Goal: Task Accomplishment & Management: Manage account settings

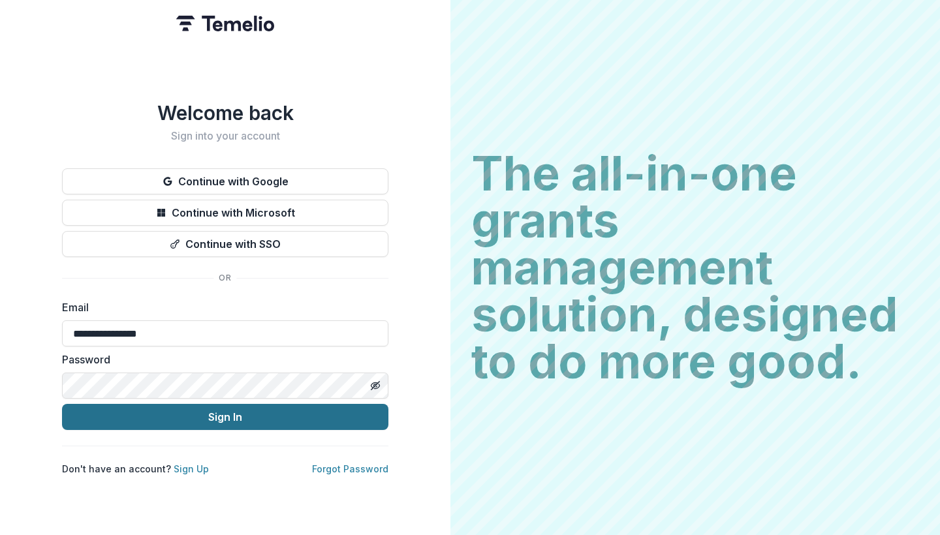
click at [224, 423] on button "Sign In" at bounding box center [225, 417] width 326 height 26
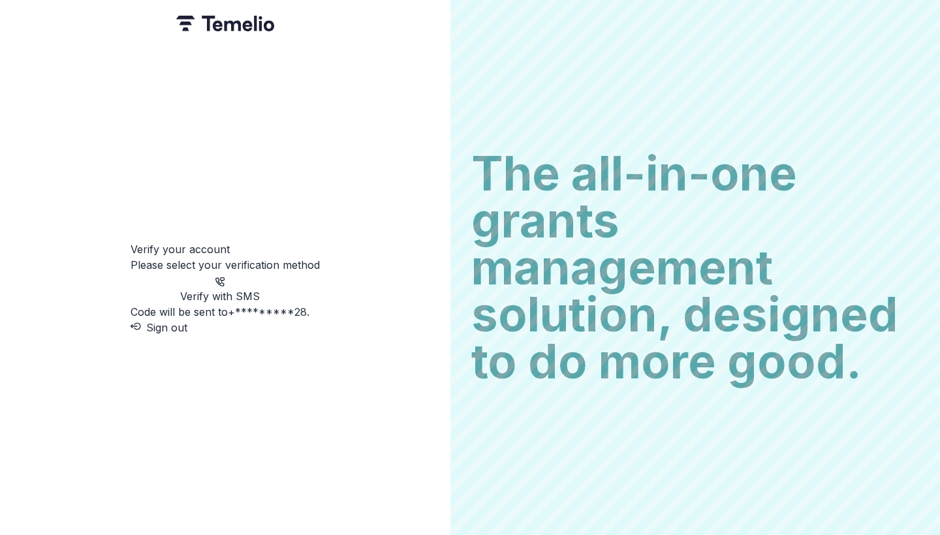
click at [258, 288] on p "Verify with SMS" at bounding box center [219, 296] width 179 height 16
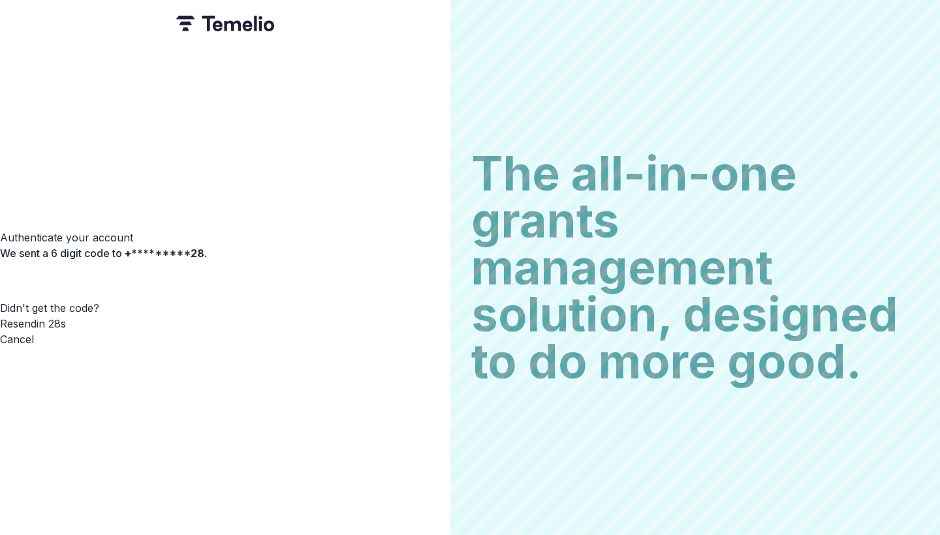
type input "*"
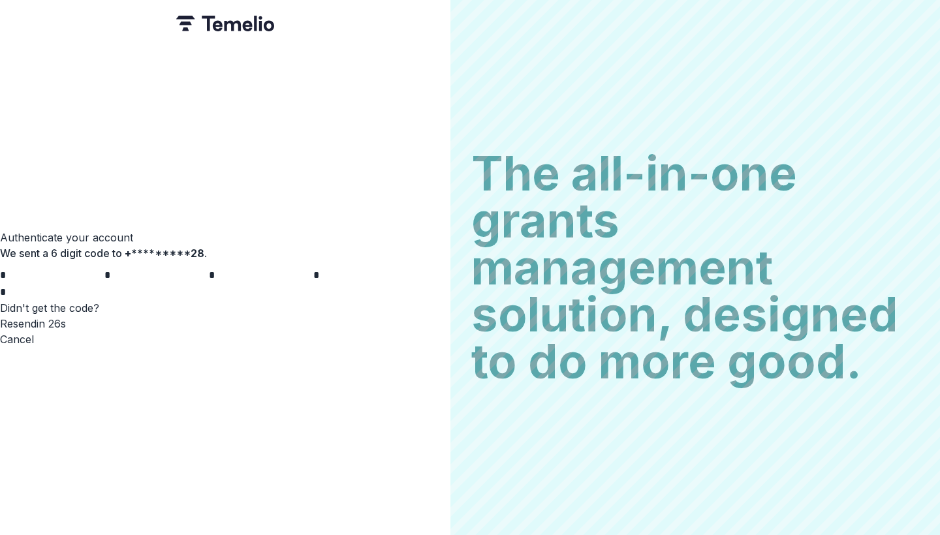
type input "*"
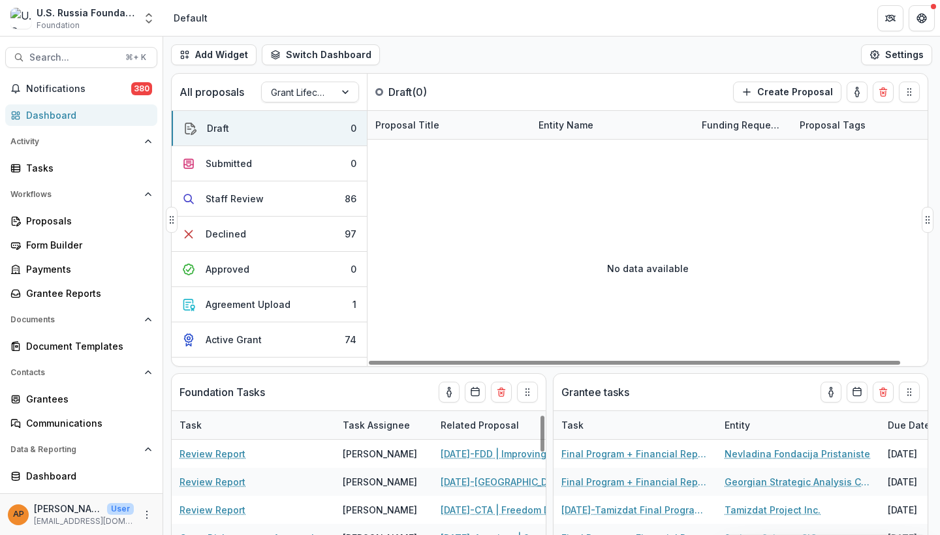
scroll to position [24, 0]
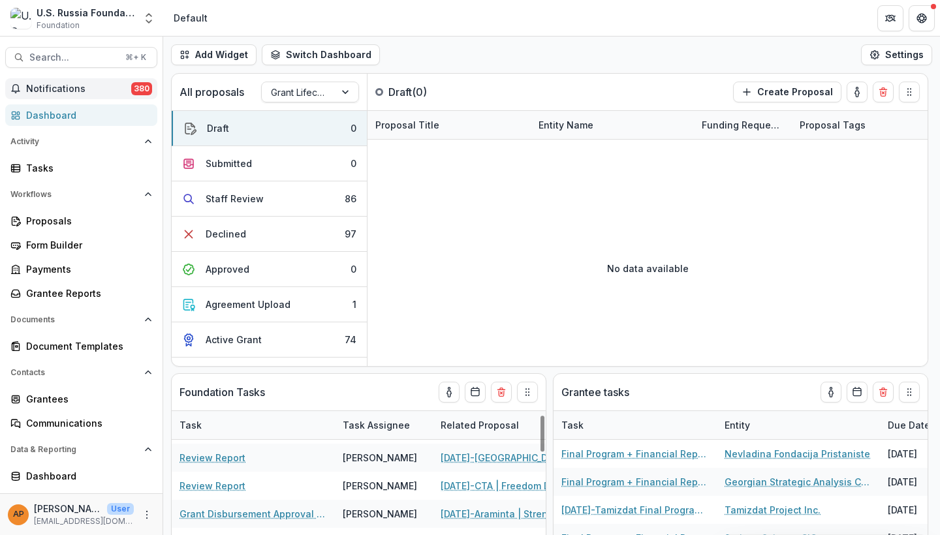
click at [90, 82] on button "Notifications 380" at bounding box center [81, 88] width 152 height 21
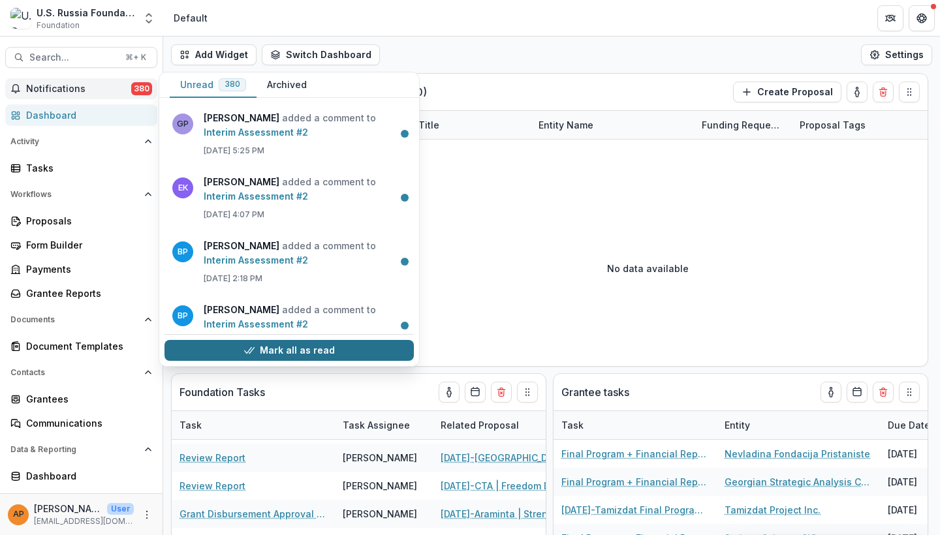
click at [290, 347] on button "Mark all as read" at bounding box center [288, 350] width 249 height 21
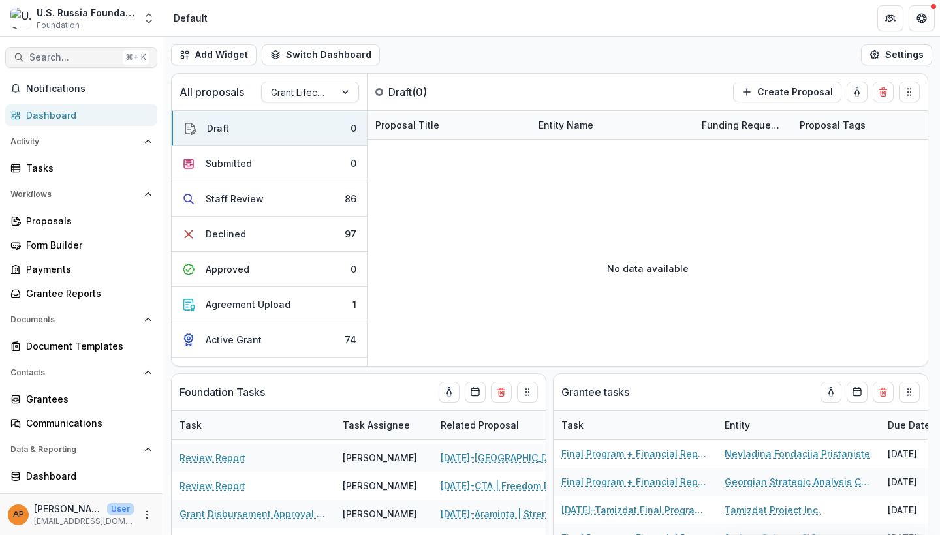
click at [87, 54] on span "Search..." at bounding box center [73, 57] width 88 height 11
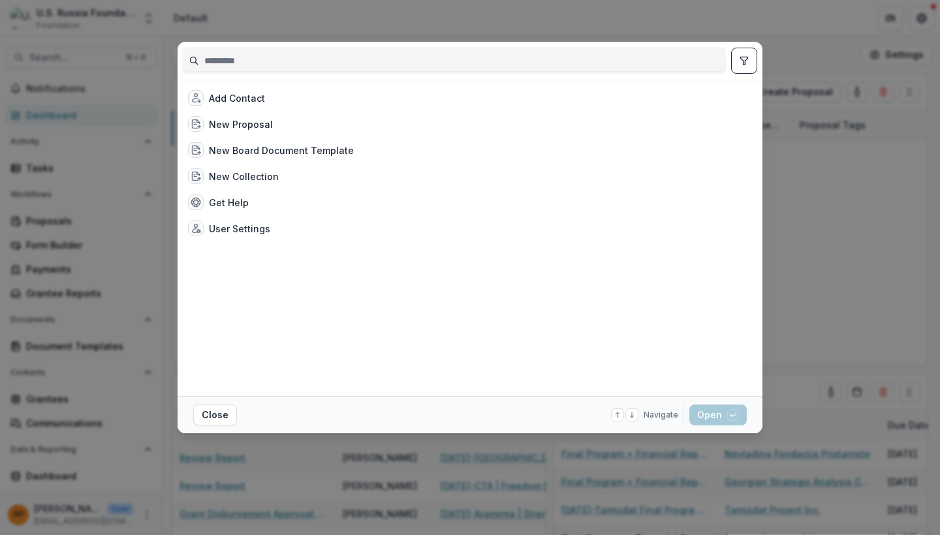
click at [538, 14] on div "Add Contact New Proposal New Board Document Template New Collection Get Help Us…" at bounding box center [470, 267] width 940 height 535
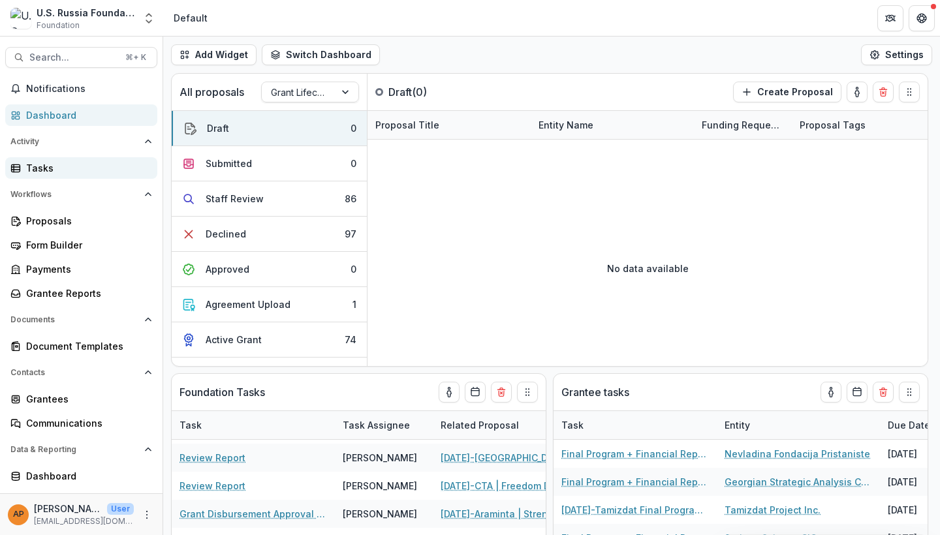
click at [51, 175] on link "Tasks" at bounding box center [81, 168] width 152 height 22
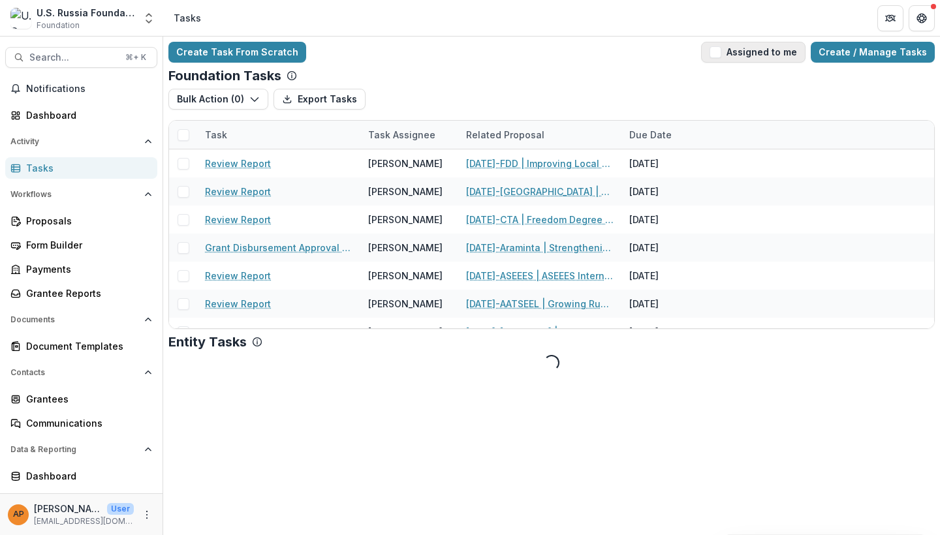
click at [741, 52] on button "Assigned to me" at bounding box center [753, 52] width 104 height 21
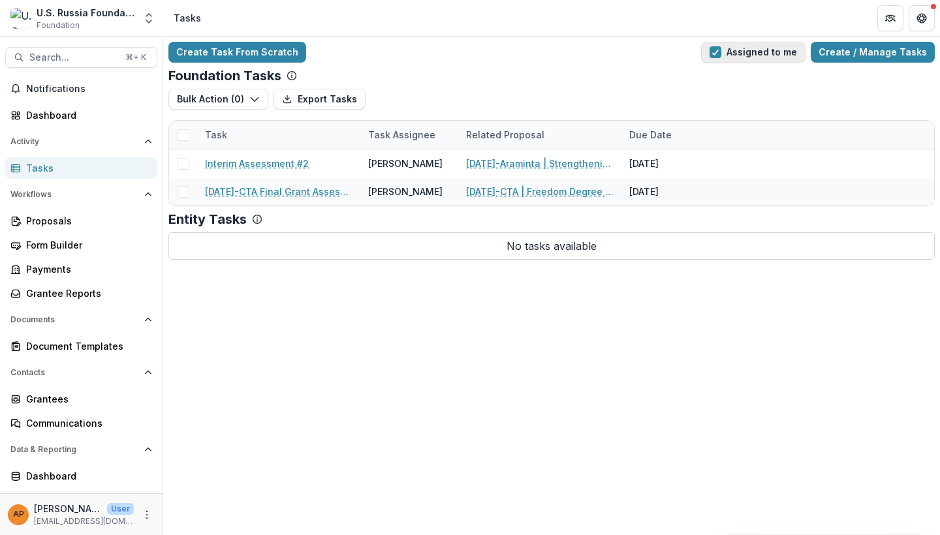
click at [741, 52] on button "Assigned to me" at bounding box center [753, 52] width 104 height 21
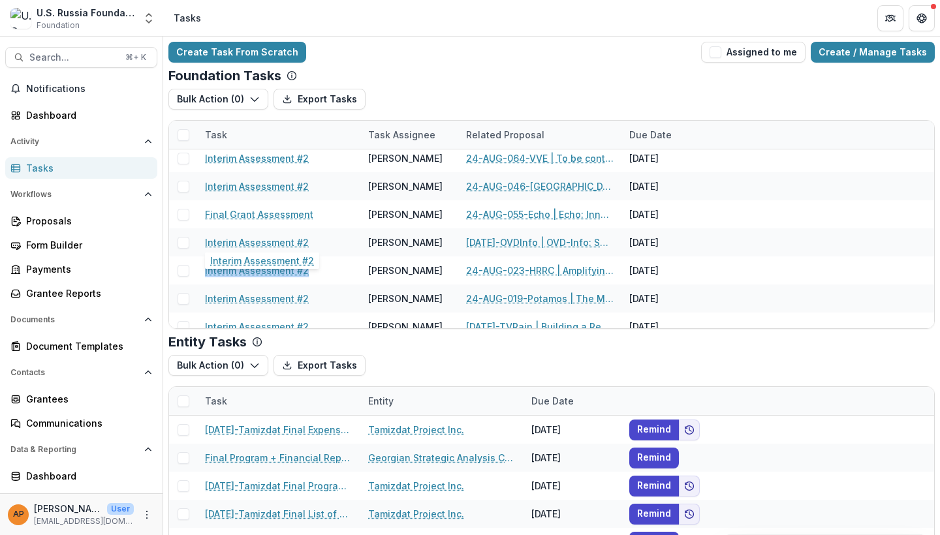
scroll to position [1305, 0]
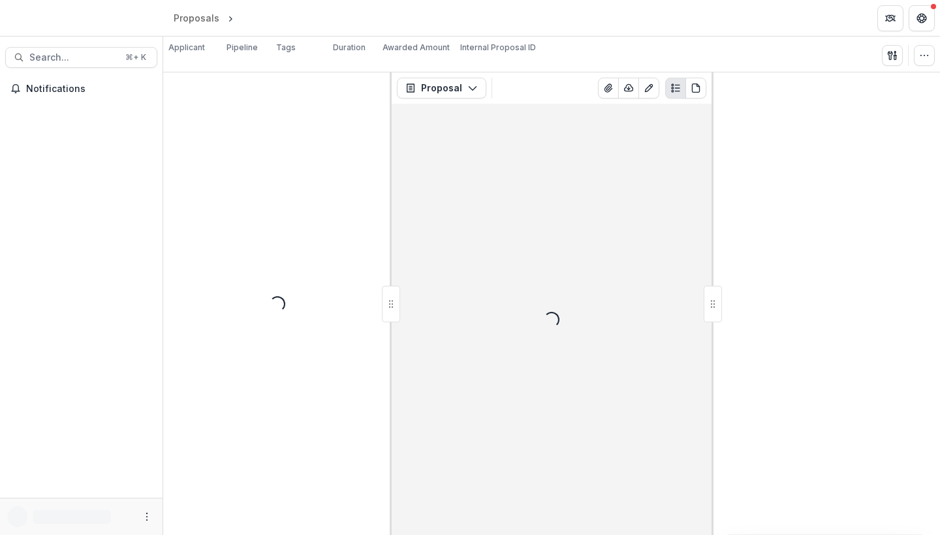
click at [939, 292] on div at bounding box center [825, 303] width 228 height 463
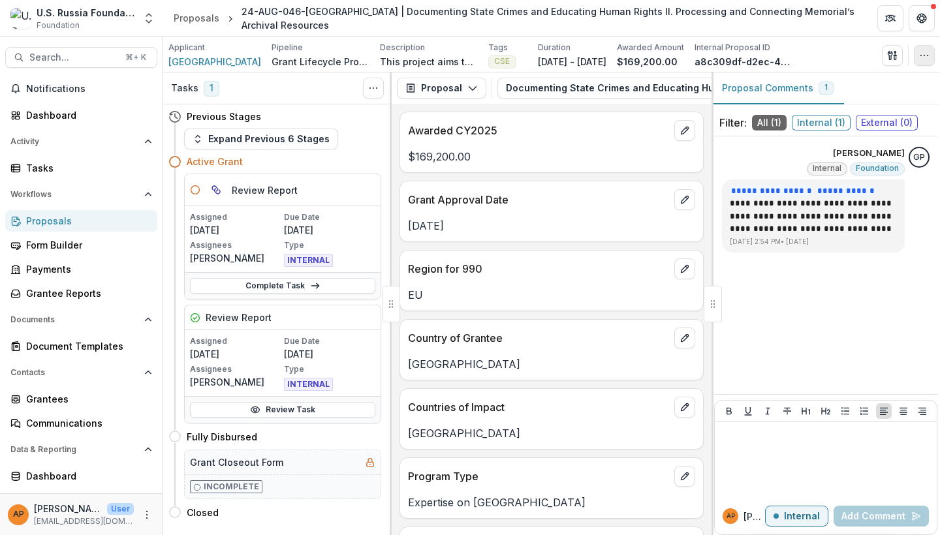
click at [923, 54] on icon "button" at bounding box center [924, 55] width 10 height 10
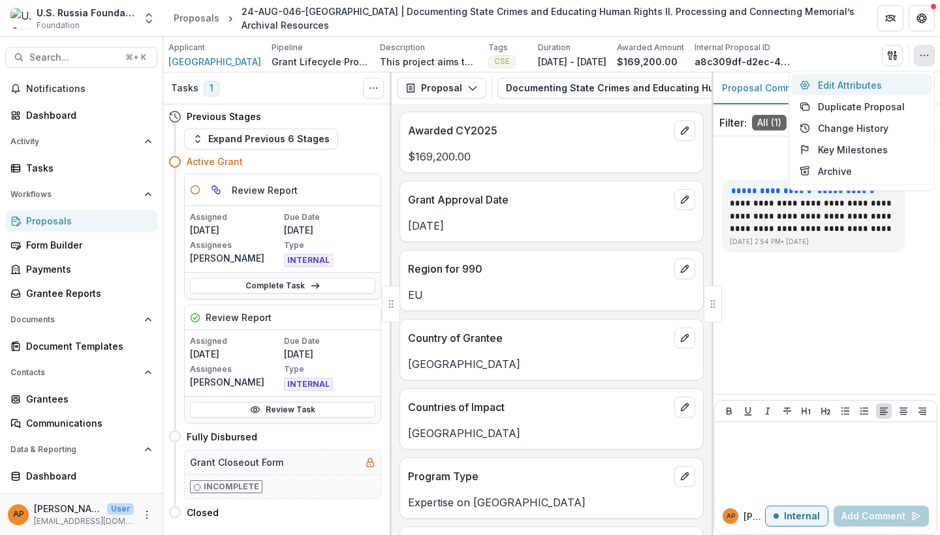
click at [872, 84] on button "Edit Attributes" at bounding box center [861, 85] width 140 height 22
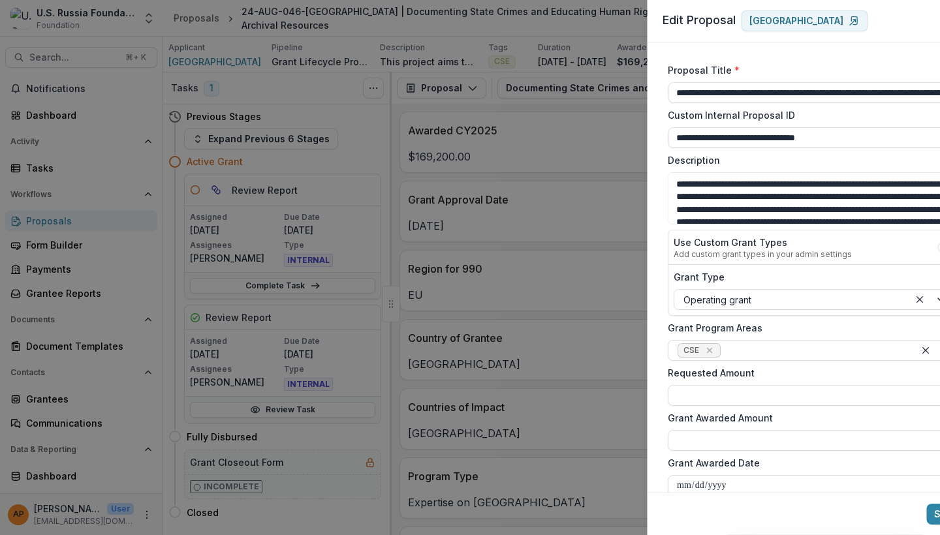
type input "********"
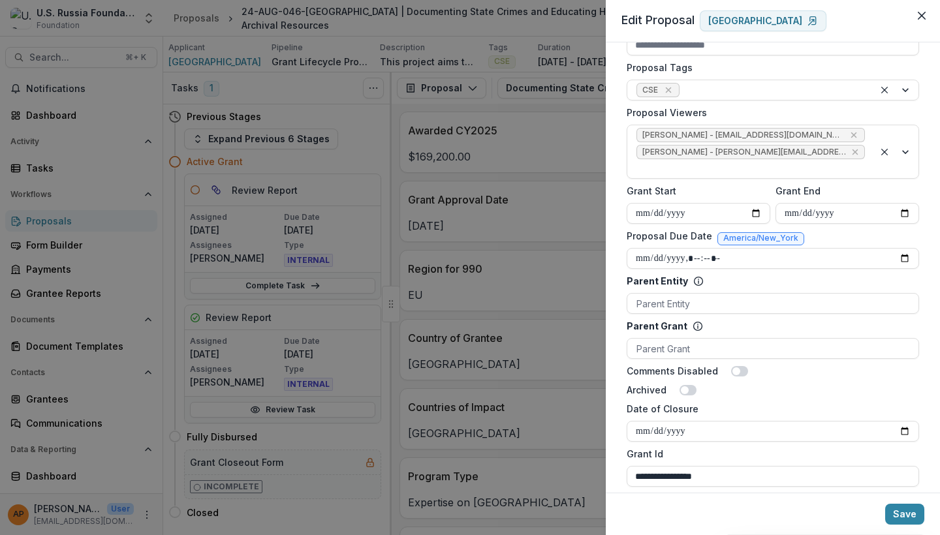
scroll to position [484, 0]
click at [527, 370] on div "**********" at bounding box center [470, 267] width 940 height 535
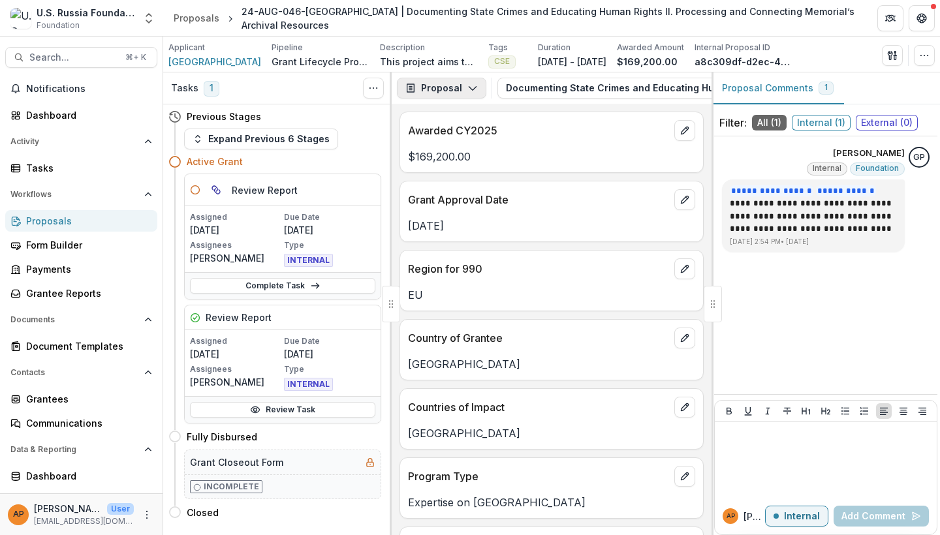
click at [442, 83] on button "Proposal" at bounding box center [441, 88] width 89 height 21
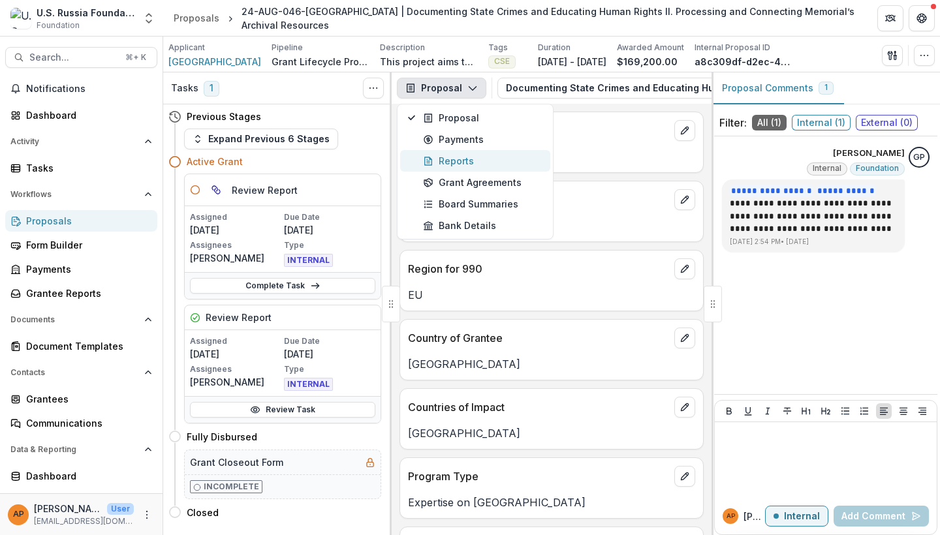
click at [452, 162] on div "Reports" at bounding box center [482, 161] width 119 height 14
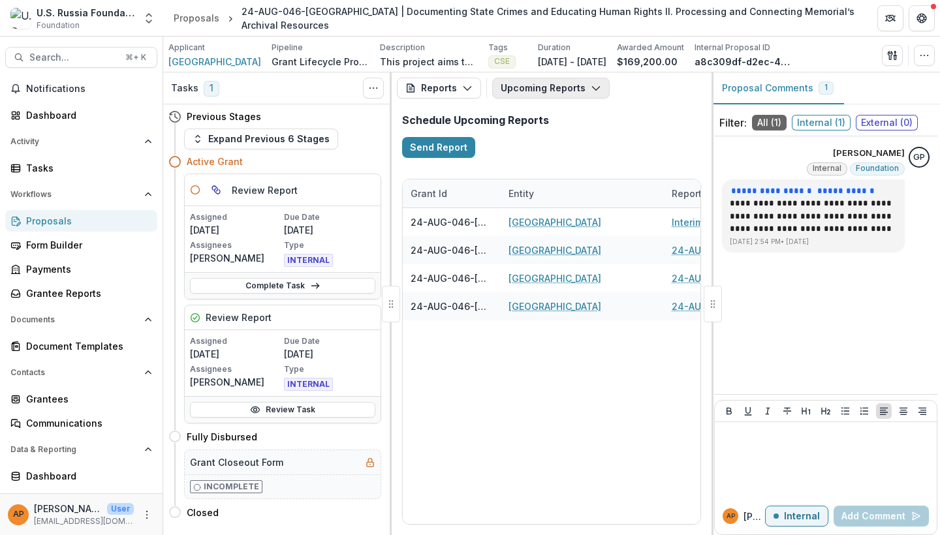
click at [518, 91] on button "Upcoming Reports" at bounding box center [550, 88] width 117 height 21
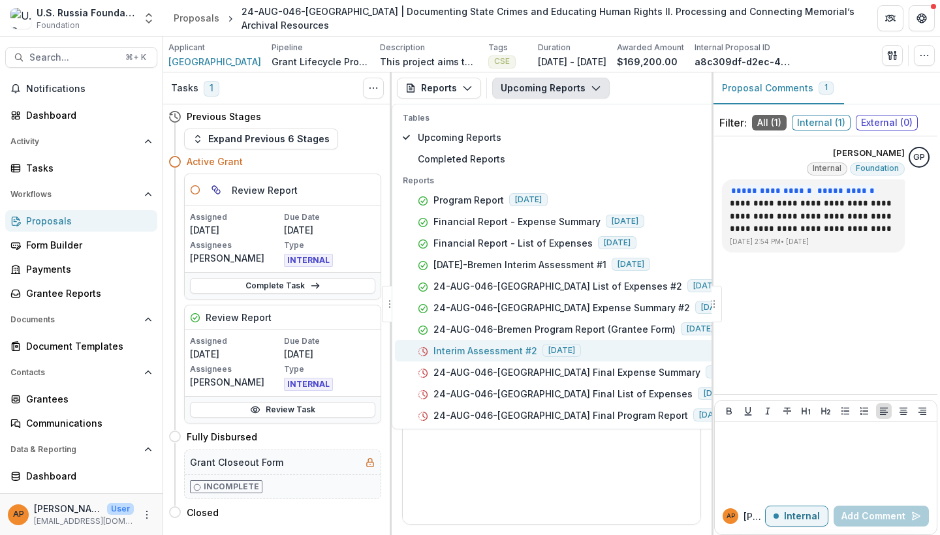
click at [521, 345] on p "Interim Assessment #2" at bounding box center [485, 351] width 104 height 14
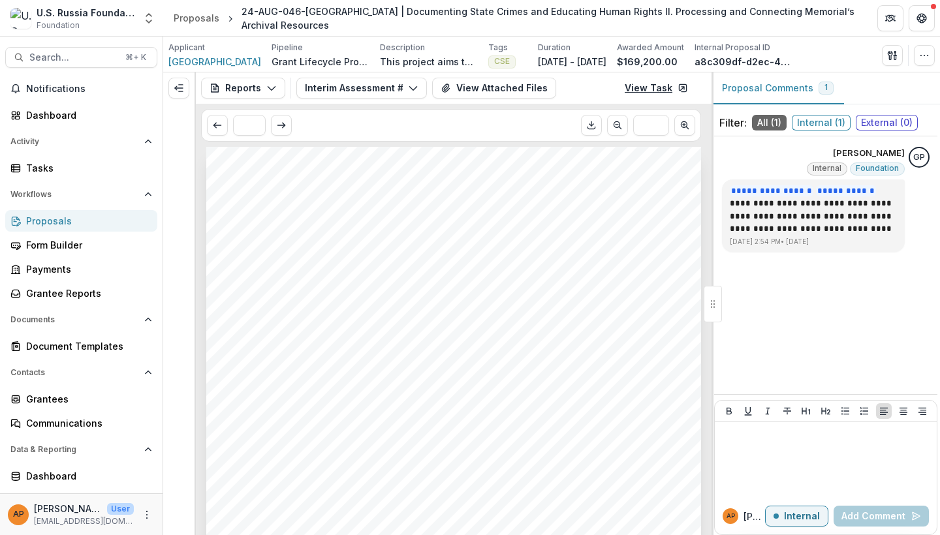
click at [658, 95] on link "View Task" at bounding box center [656, 88] width 79 height 21
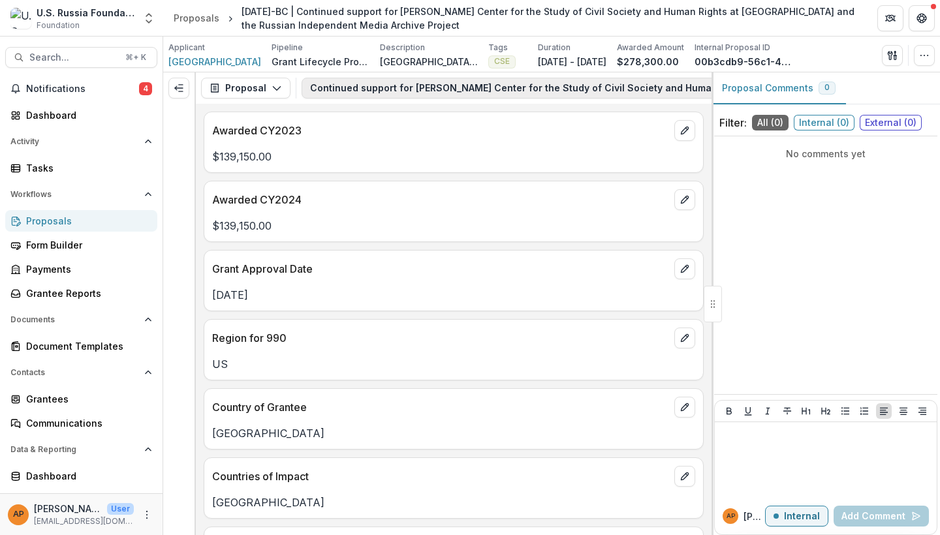
click at [422, 86] on button "Continued support for Gagarin Center for the Study of Civil Society and Human R…" at bounding box center [720, 88] width 838 height 21
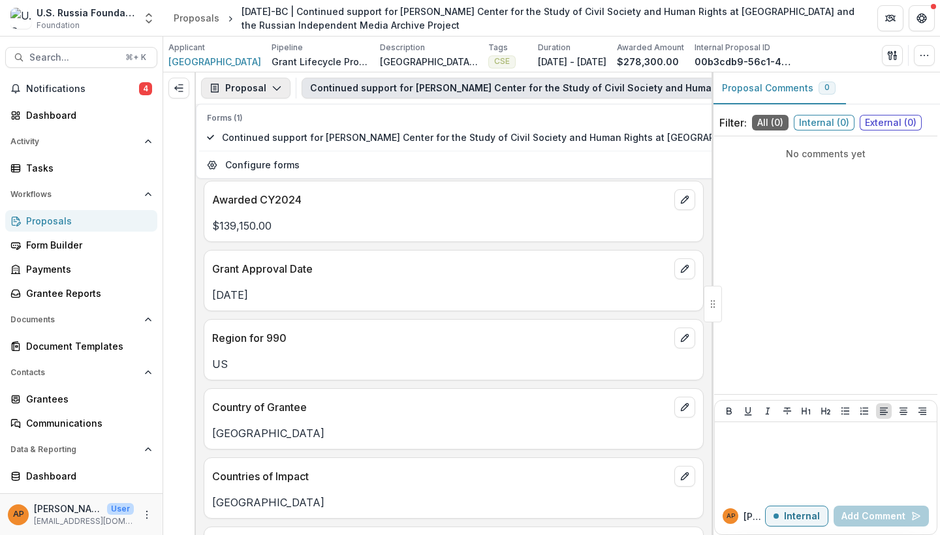
click at [273, 90] on icon "button" at bounding box center [276, 88] width 10 height 10
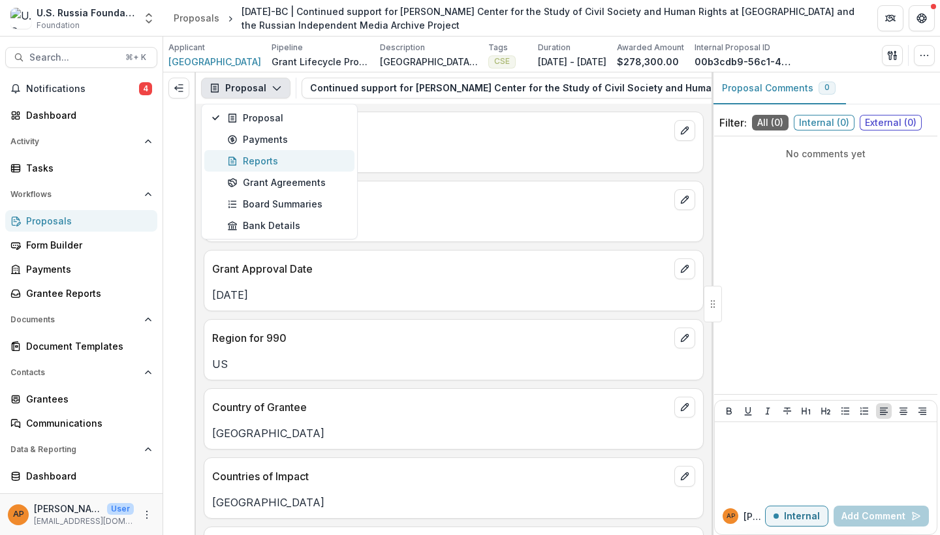
click at [273, 162] on div "Reports" at bounding box center [286, 161] width 119 height 14
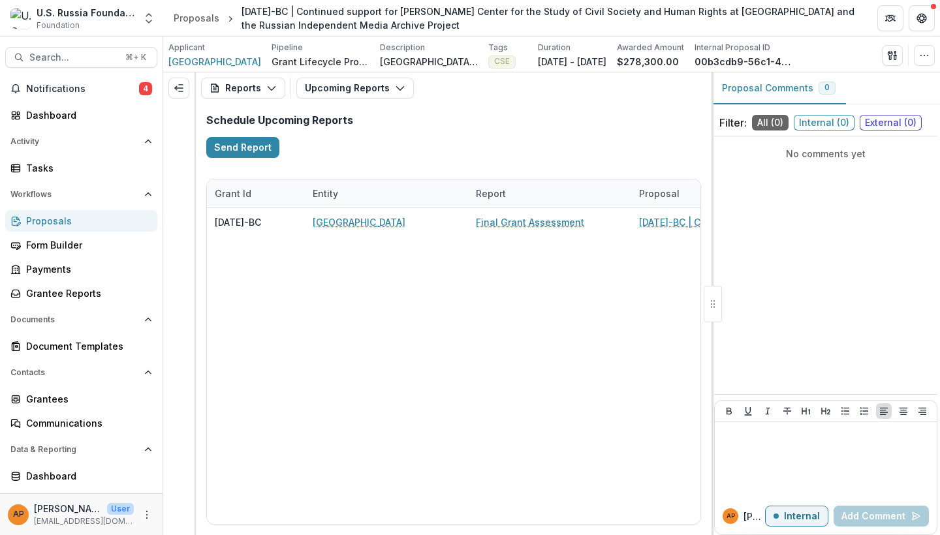
click at [330, 102] on div "Reports Proposal Payments Reports Grant Agreements Board Summaries Bank Details…" at bounding box center [453, 87] width 515 height 31
click at [328, 95] on button "Upcoming Reports" at bounding box center [354, 88] width 117 height 21
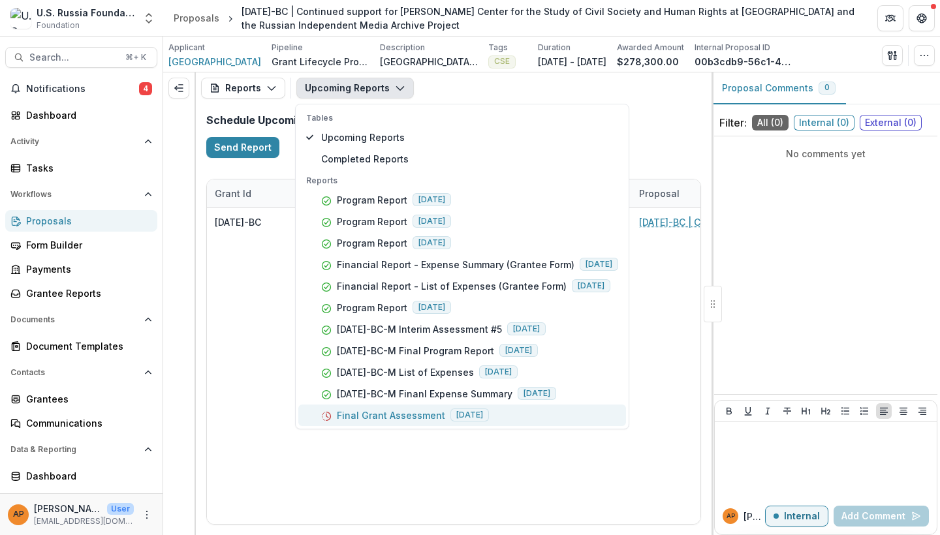
click at [376, 414] on p "Final Grant Assessment" at bounding box center [391, 415] width 108 height 14
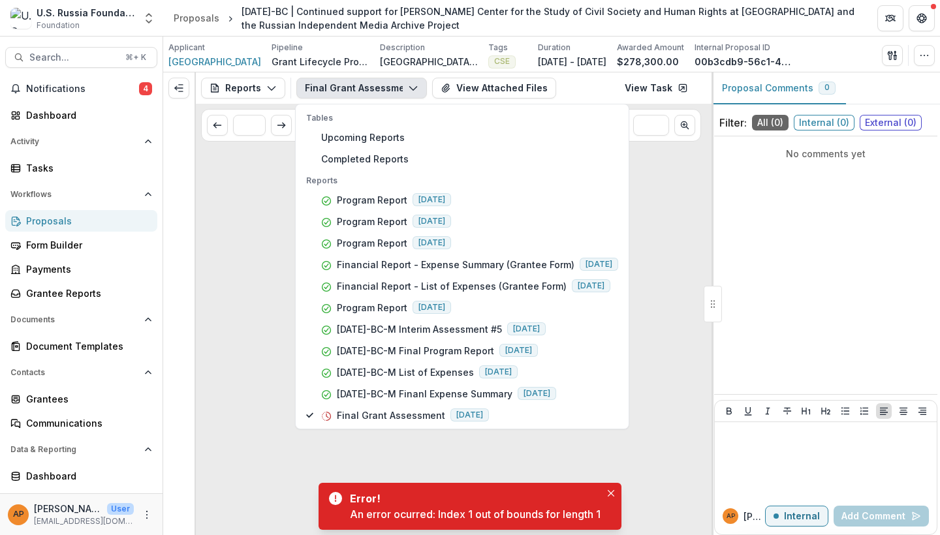
click at [437, 466] on div "No data to show" at bounding box center [453, 338] width 261 height 383
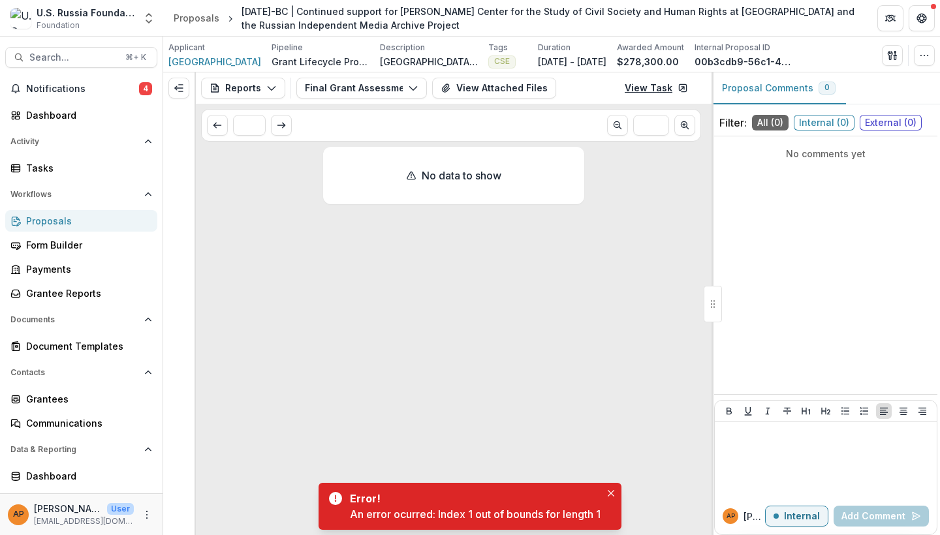
click at [662, 82] on link "View Task" at bounding box center [656, 88] width 79 height 21
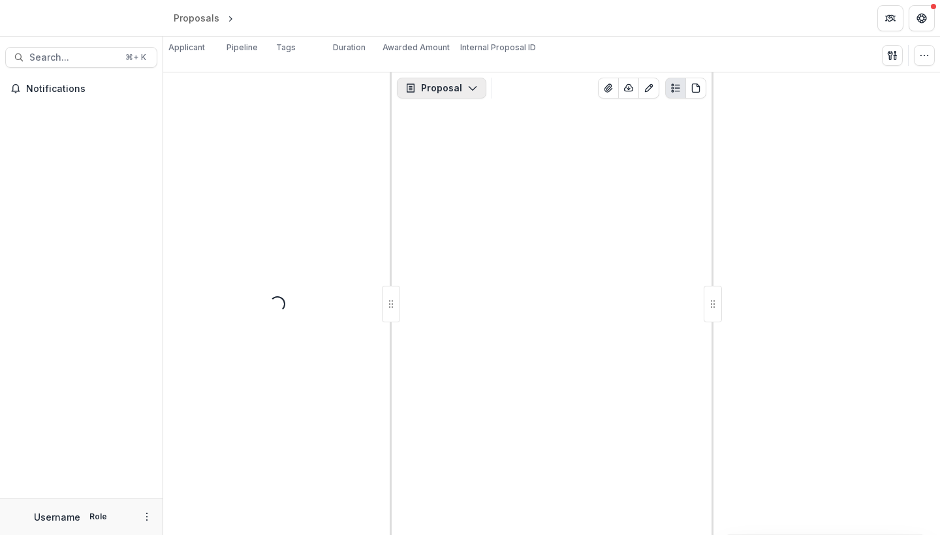
click at [442, 88] on button "Proposal" at bounding box center [441, 88] width 89 height 21
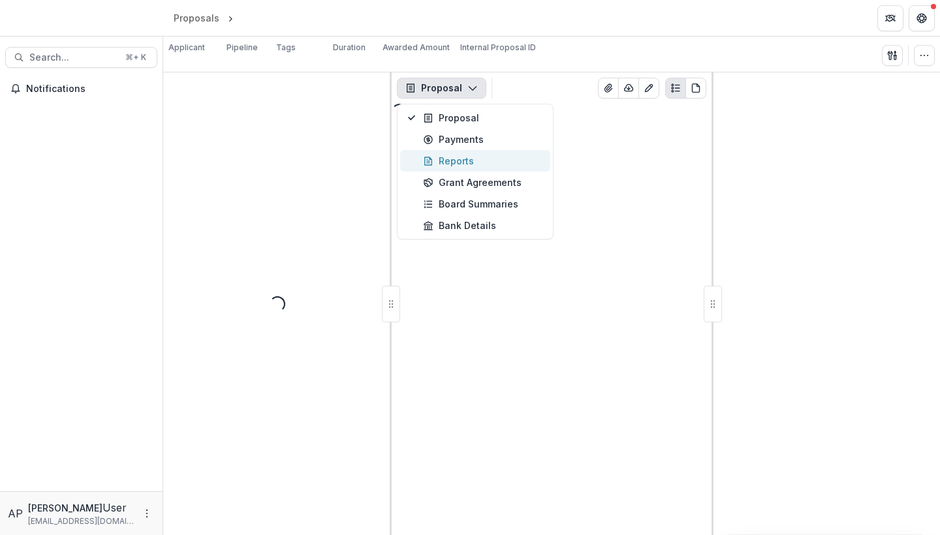
click at [442, 162] on div "Reports" at bounding box center [482, 161] width 119 height 14
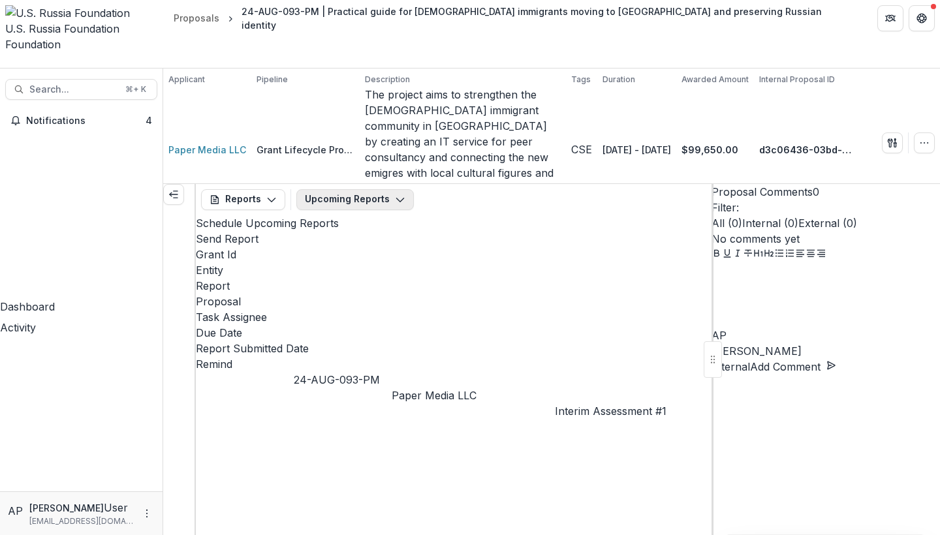
click at [379, 189] on button "Upcoming Reports" at bounding box center [354, 199] width 117 height 21
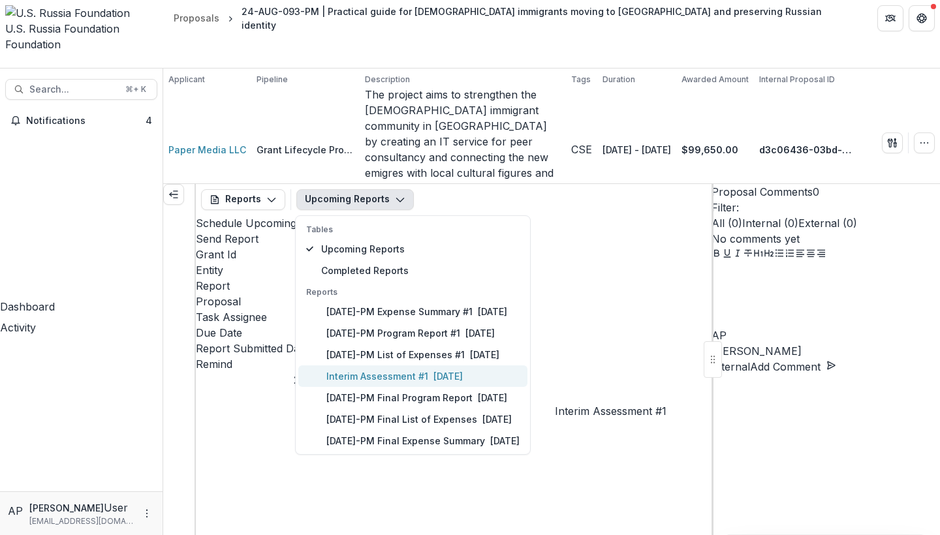
click at [411, 369] on p "Interim Assessment #1" at bounding box center [377, 376] width 102 height 14
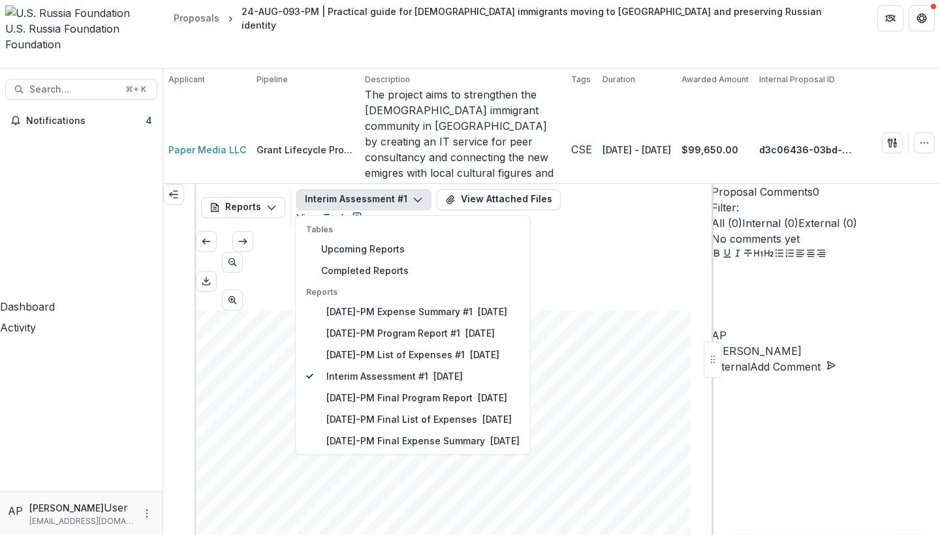
click at [362, 211] on link "View Task" at bounding box center [329, 217] width 66 height 13
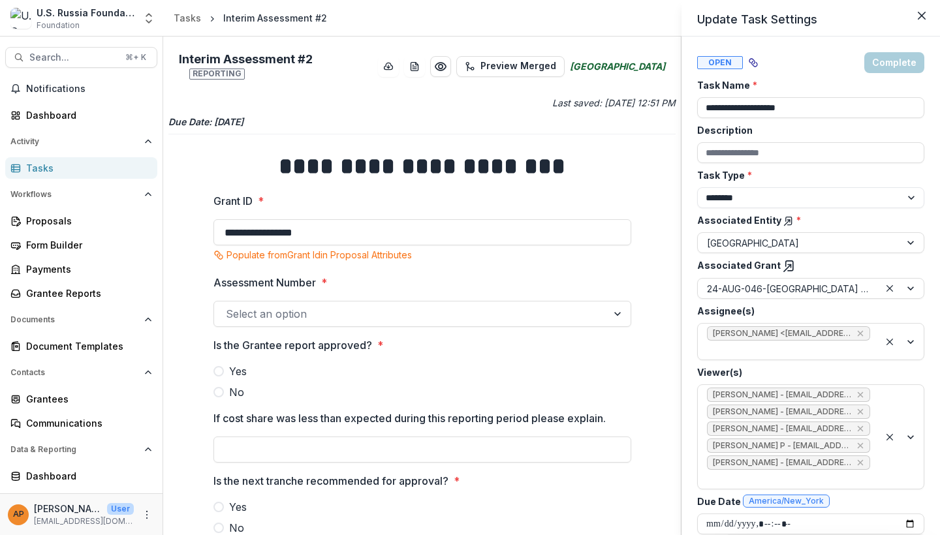
scroll to position [17, 0]
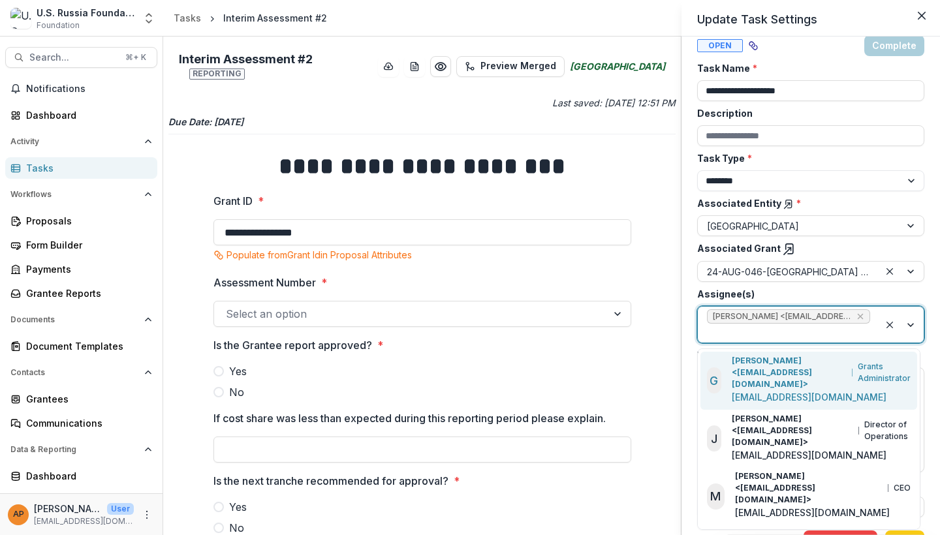
click at [780, 329] on div at bounding box center [788, 333] width 163 height 16
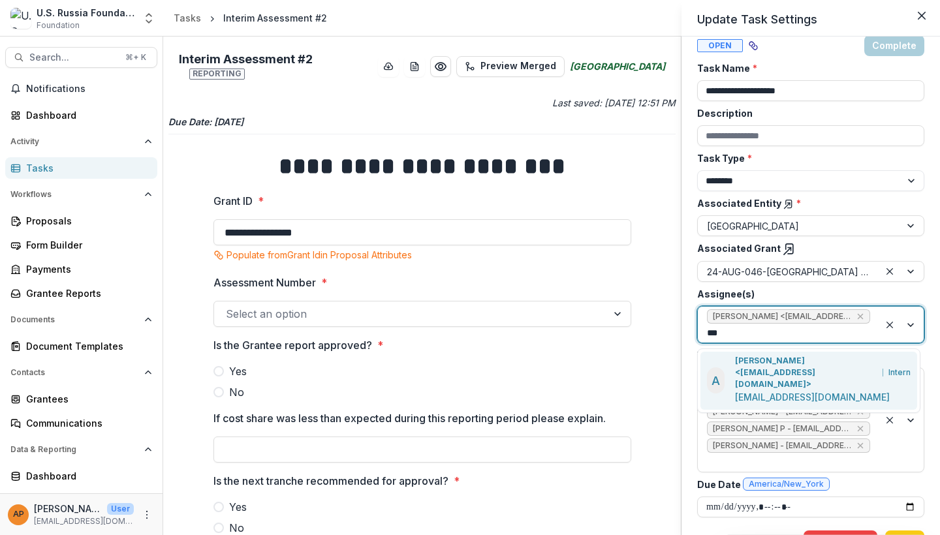
type input "****"
click at [767, 358] on p "[PERSON_NAME] <[EMAIL_ADDRESS][DOMAIN_NAME]>" at bounding box center [806, 372] width 143 height 35
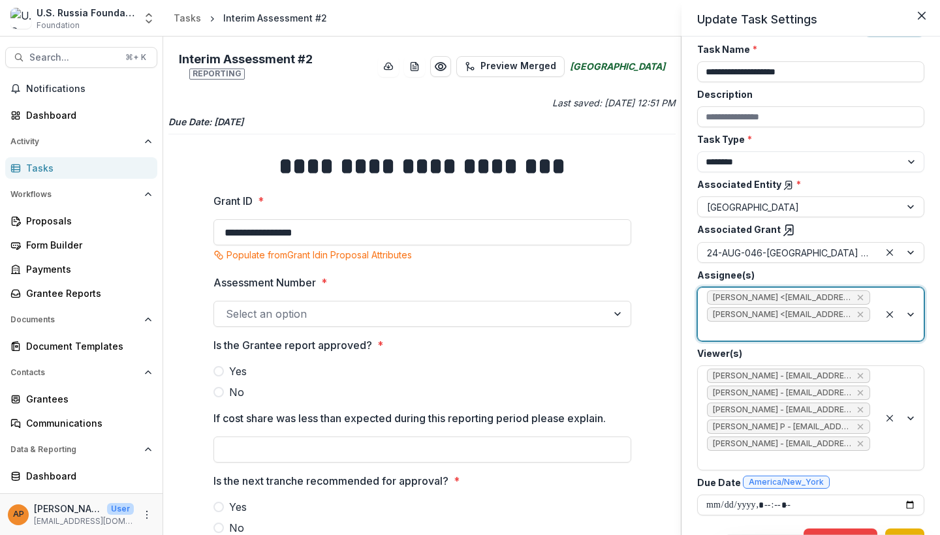
scroll to position [34, 0]
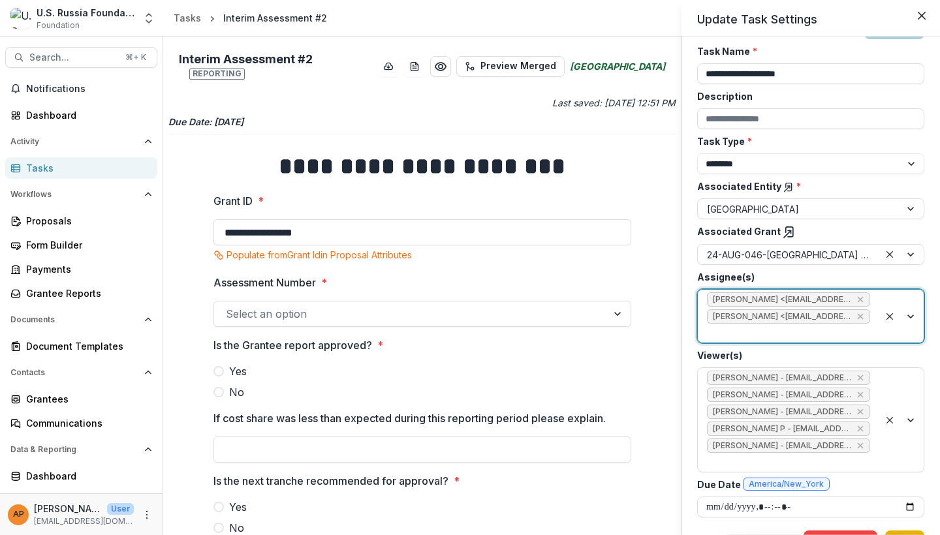
click at [906, 530] on button "Save" at bounding box center [904, 540] width 39 height 21
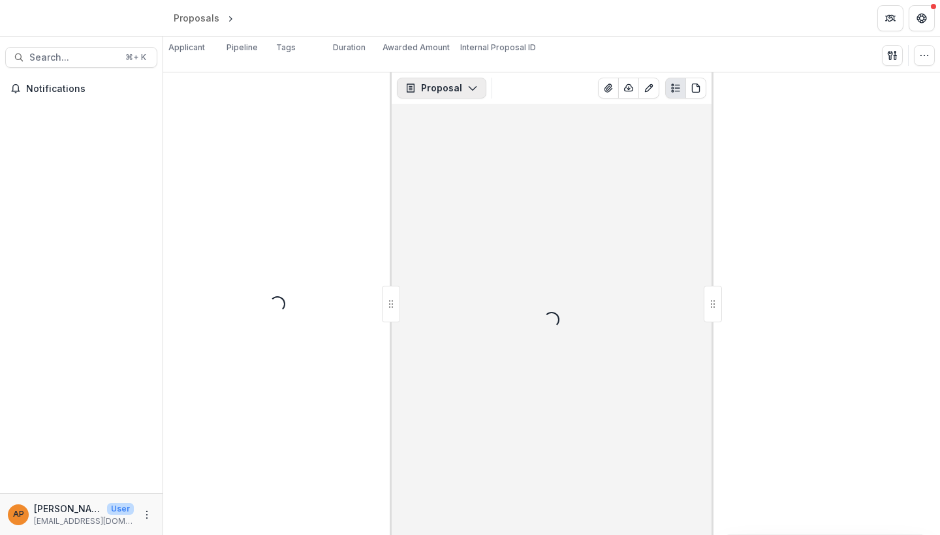
click at [441, 84] on button "Proposal" at bounding box center [441, 88] width 89 height 21
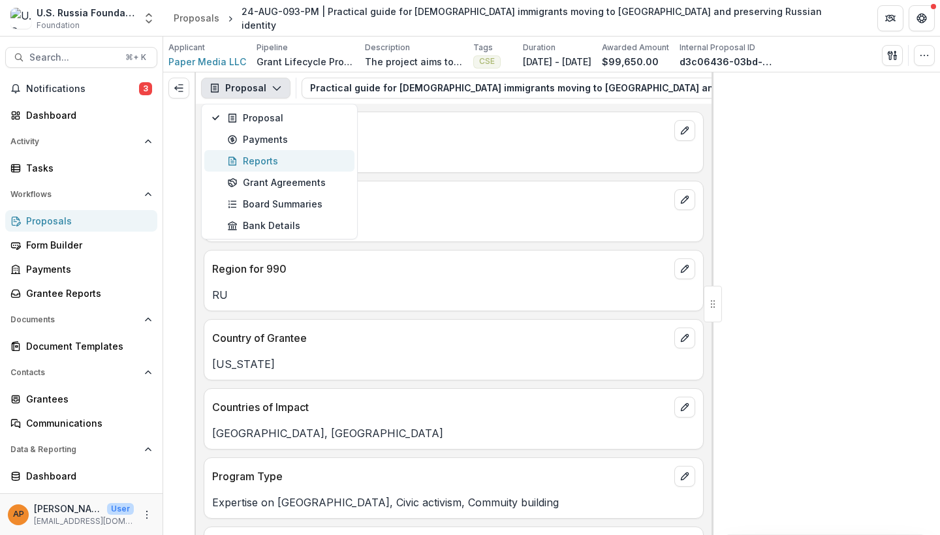
click at [330, 161] on div "Reports" at bounding box center [286, 161] width 119 height 14
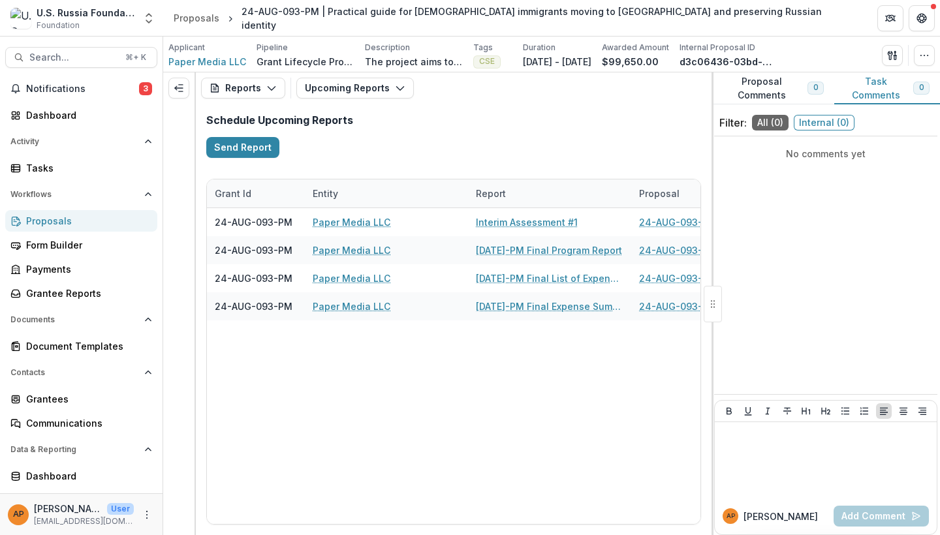
click at [346, 91] on button "Upcoming Reports" at bounding box center [354, 88] width 117 height 21
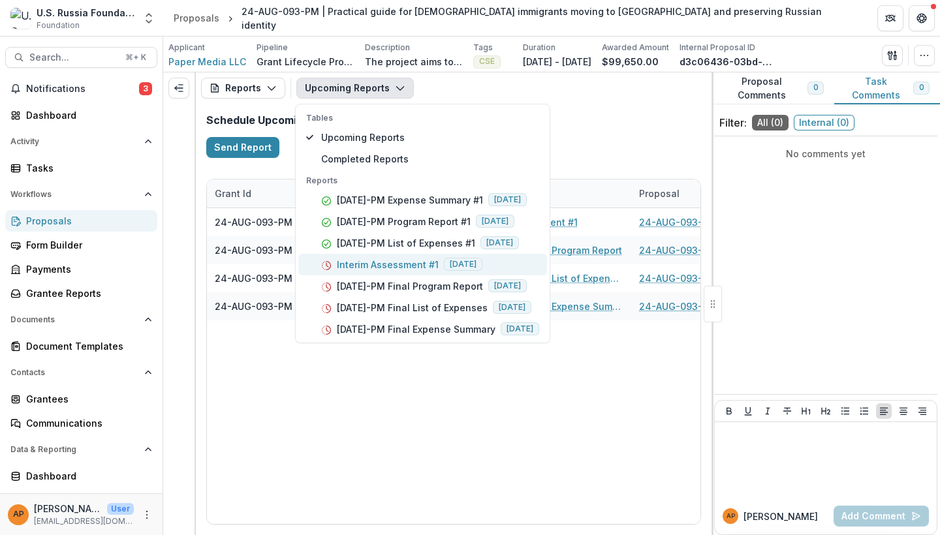
click at [383, 266] on p "Interim Assessment #1" at bounding box center [388, 265] width 102 height 14
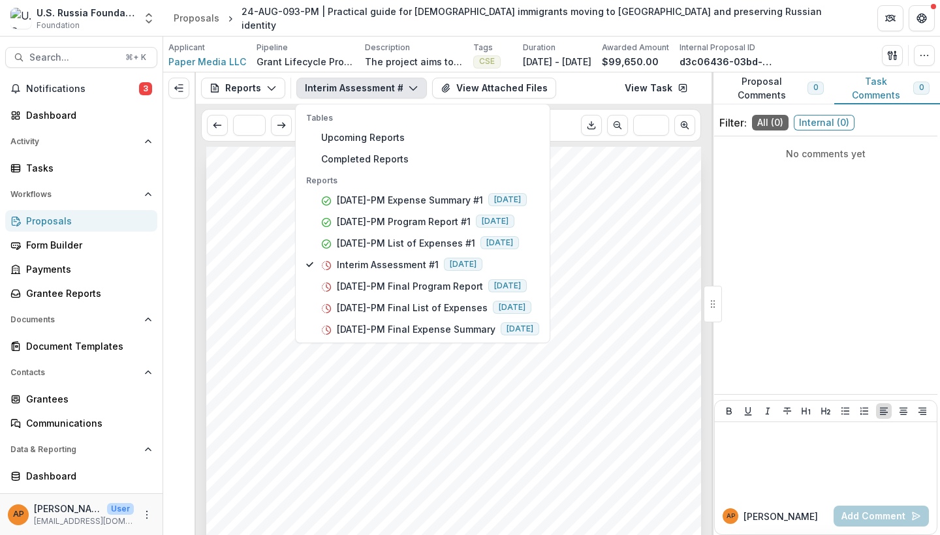
click at [423, 438] on div "Submission Responses INTERIM ASSESSMENT FORM Grant ID 24-AUG-093-PM Assessment …" at bounding box center [453, 497] width 495 height 700
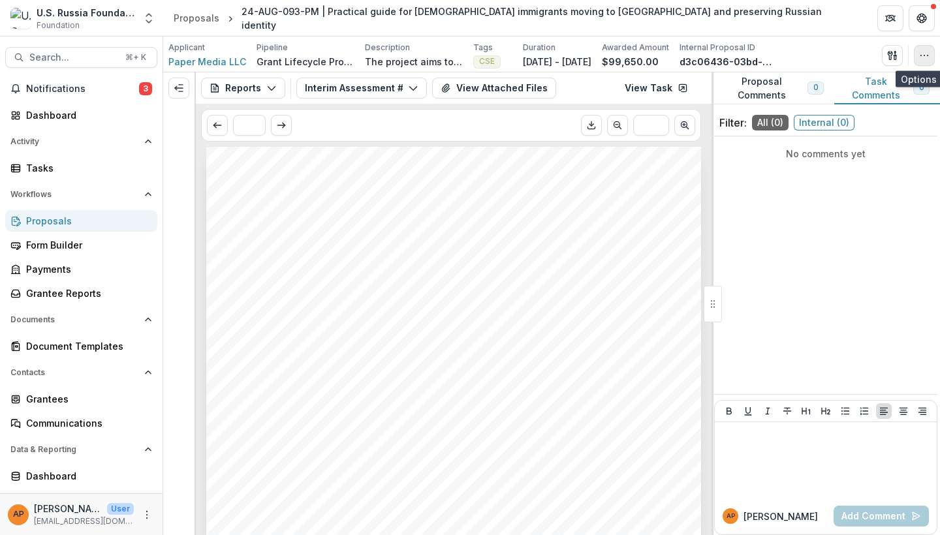
click at [930, 52] on button "button" at bounding box center [923, 55] width 21 height 21
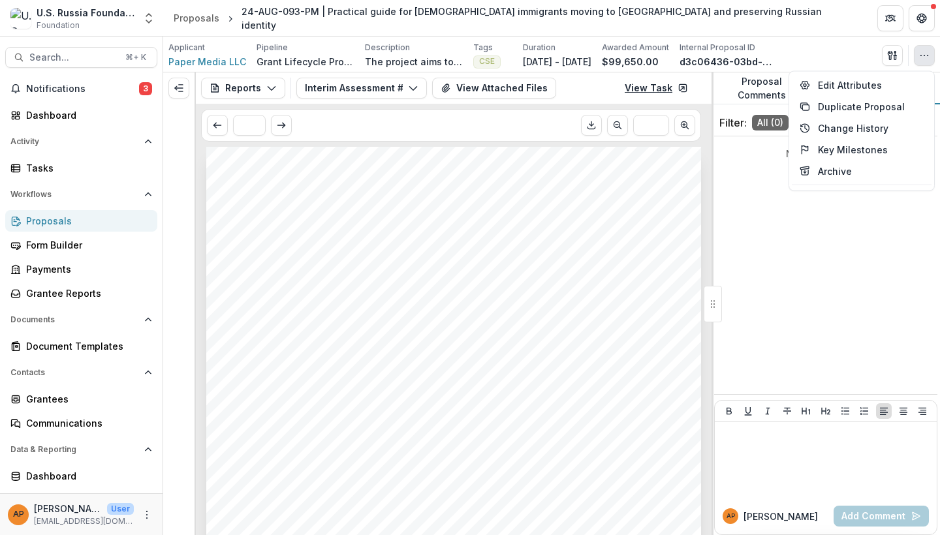
click at [667, 95] on link "View Task" at bounding box center [656, 88] width 79 height 21
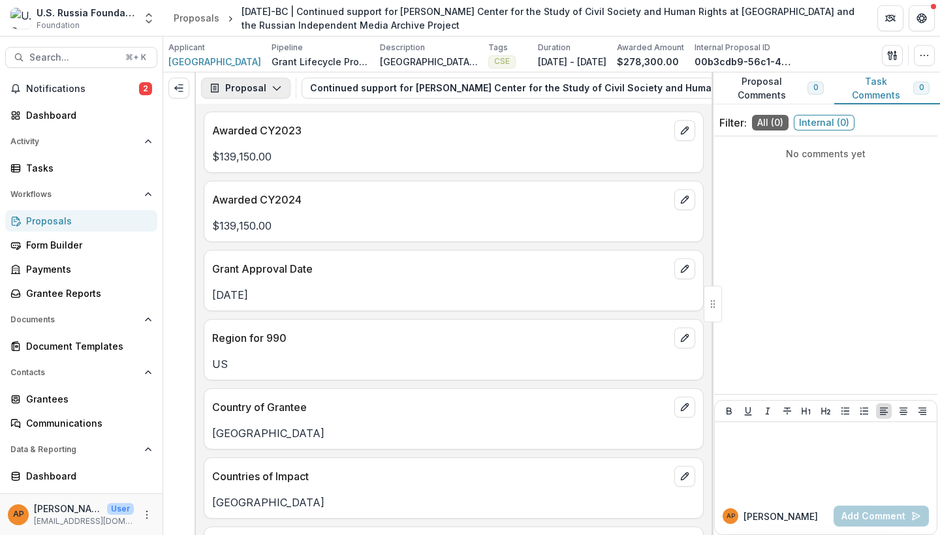
click at [263, 81] on button "Proposal" at bounding box center [245, 88] width 89 height 21
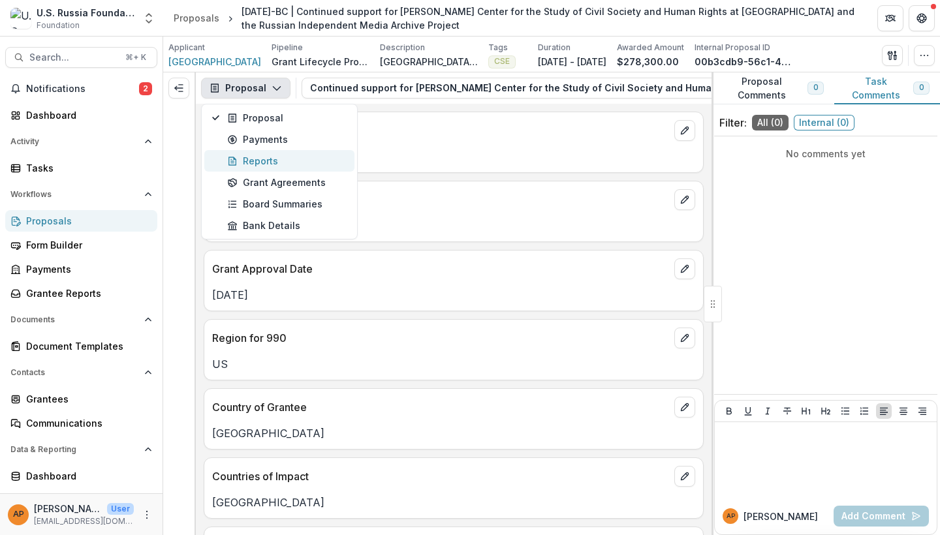
click at [271, 162] on div "Reports" at bounding box center [286, 161] width 119 height 14
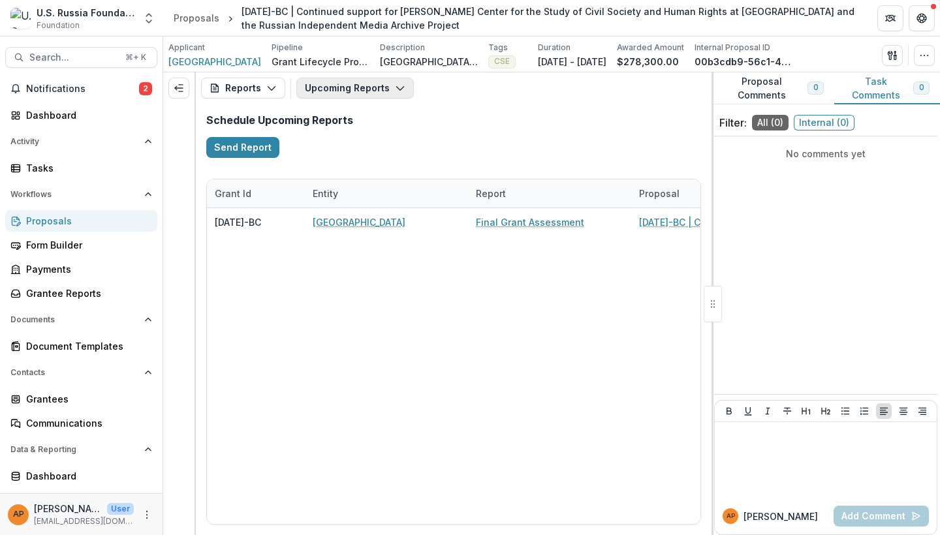
click at [355, 87] on button "Upcoming Reports" at bounding box center [354, 88] width 117 height 21
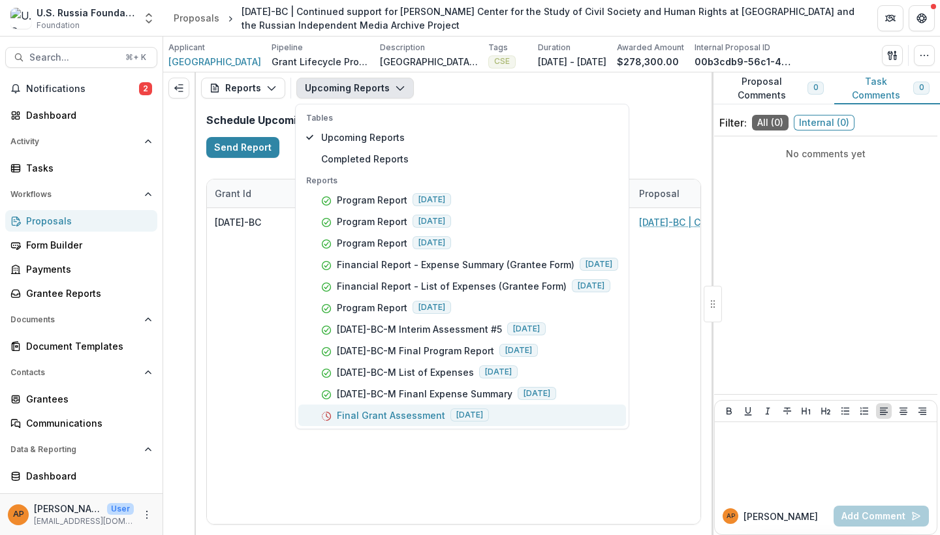
click at [393, 410] on p "Final Grant Assessment" at bounding box center [391, 415] width 108 height 14
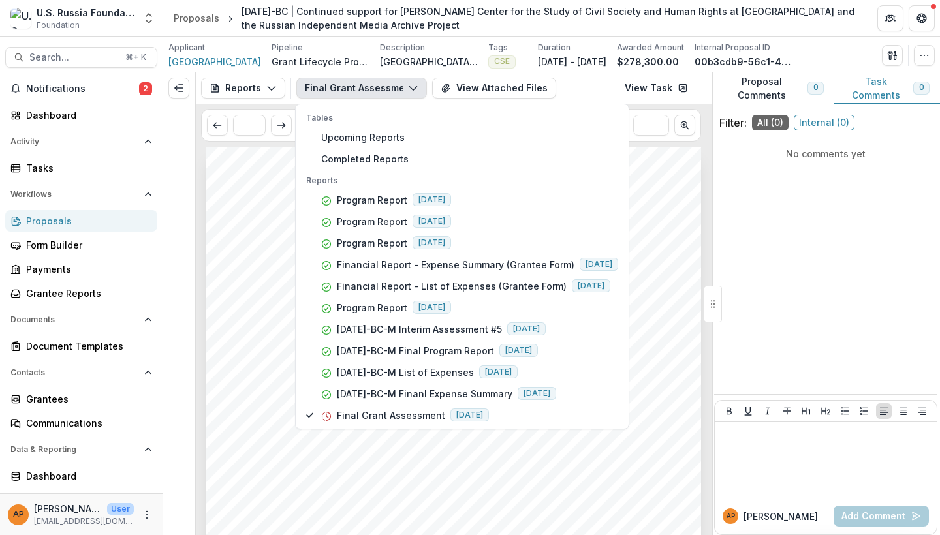
click at [665, 305] on div "Submission Responses FINAL GRANT ASSESSMENT Grant ID 23-APR-09-BC Grantee name …" at bounding box center [453, 497] width 495 height 700
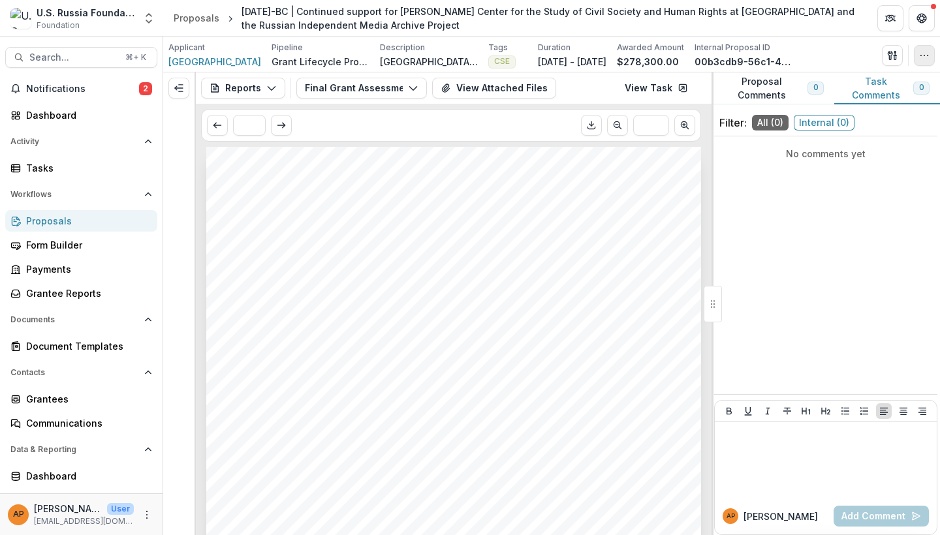
click at [923, 53] on icon "button" at bounding box center [924, 55] width 10 height 10
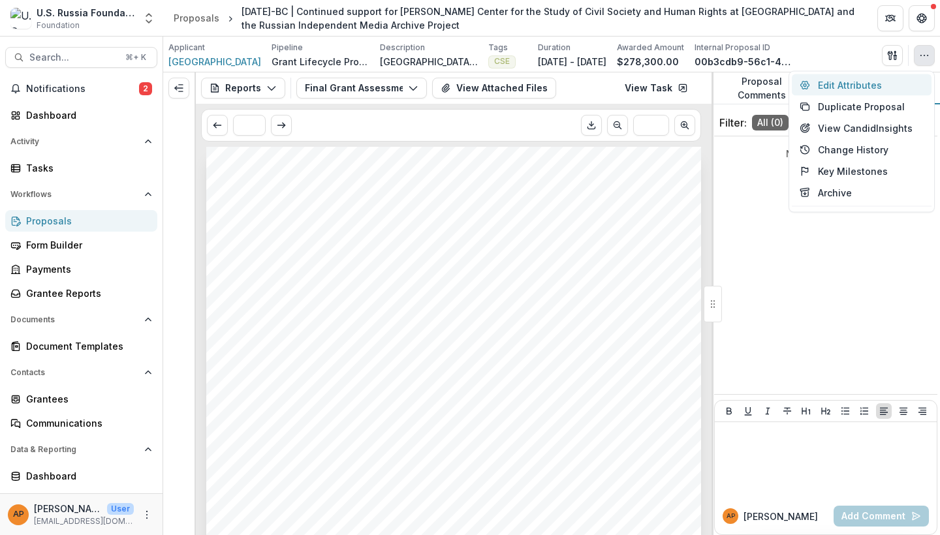
click at [870, 81] on button "Edit Attributes" at bounding box center [861, 85] width 140 height 22
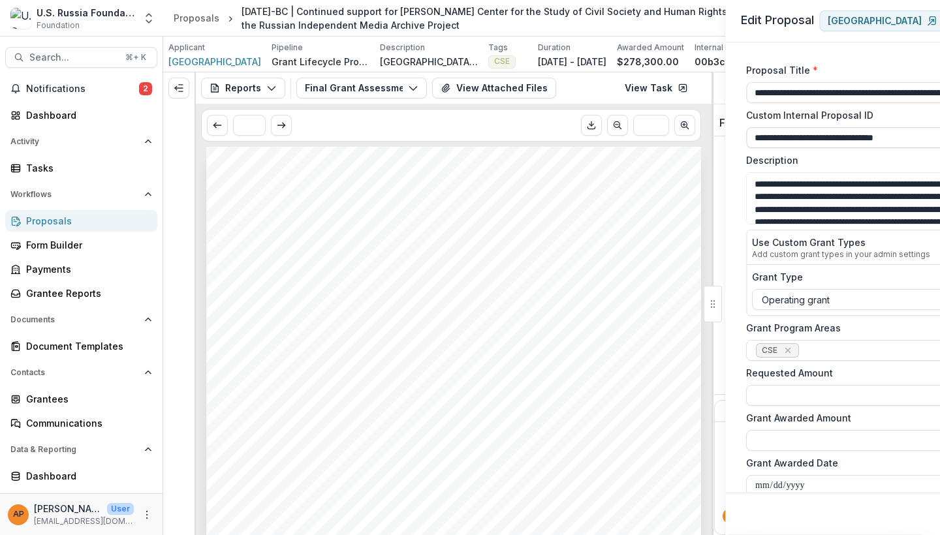
type input "********"
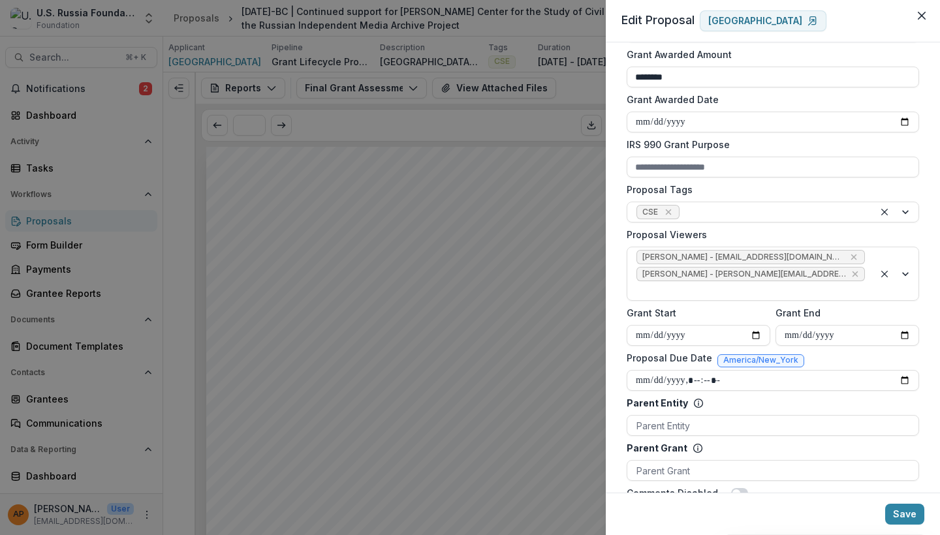
scroll to position [360, 0]
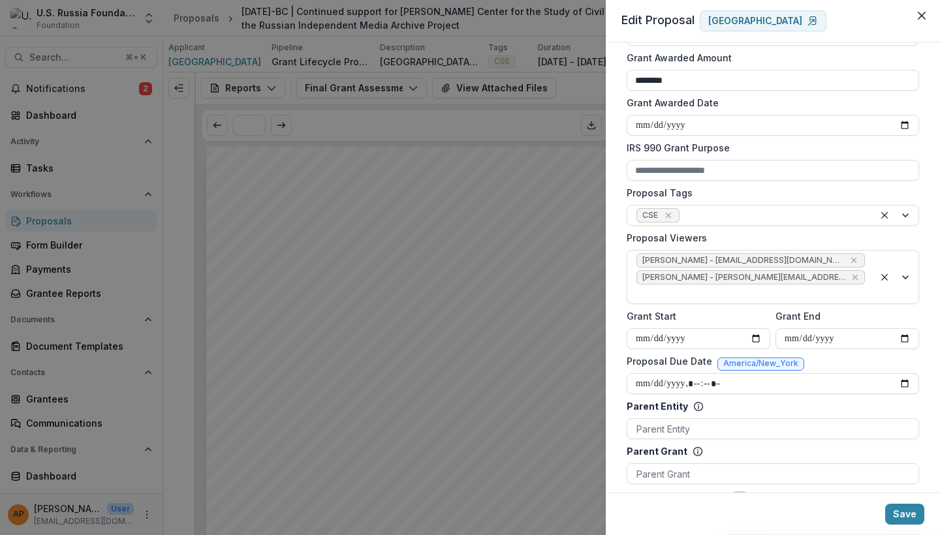
click at [511, 239] on div "**********" at bounding box center [470, 267] width 940 height 535
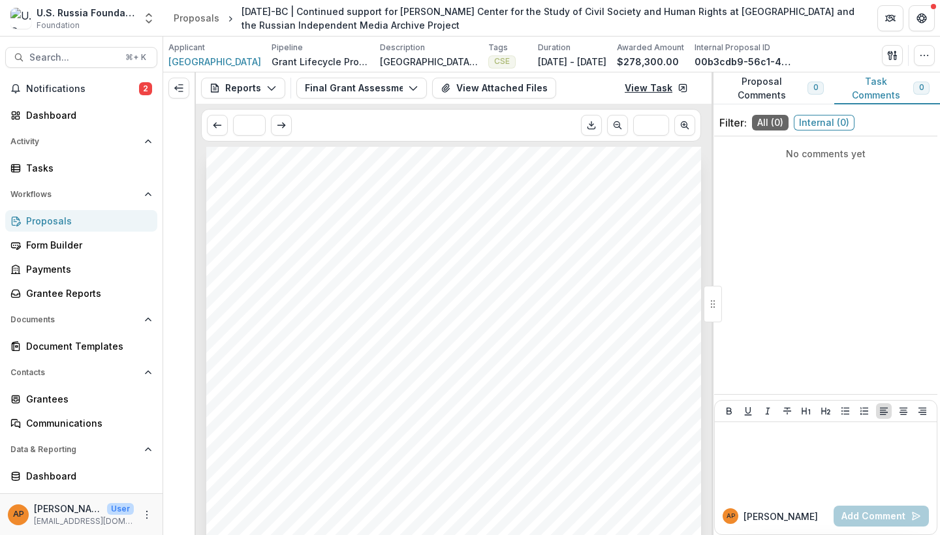
click at [638, 87] on link "View Task" at bounding box center [656, 88] width 79 height 21
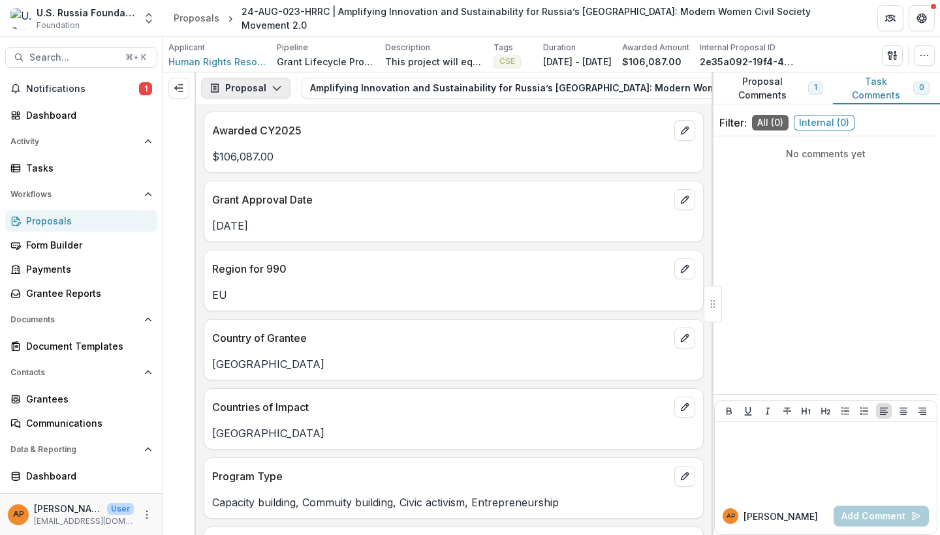
click at [271, 88] on icon "button" at bounding box center [276, 88] width 10 height 10
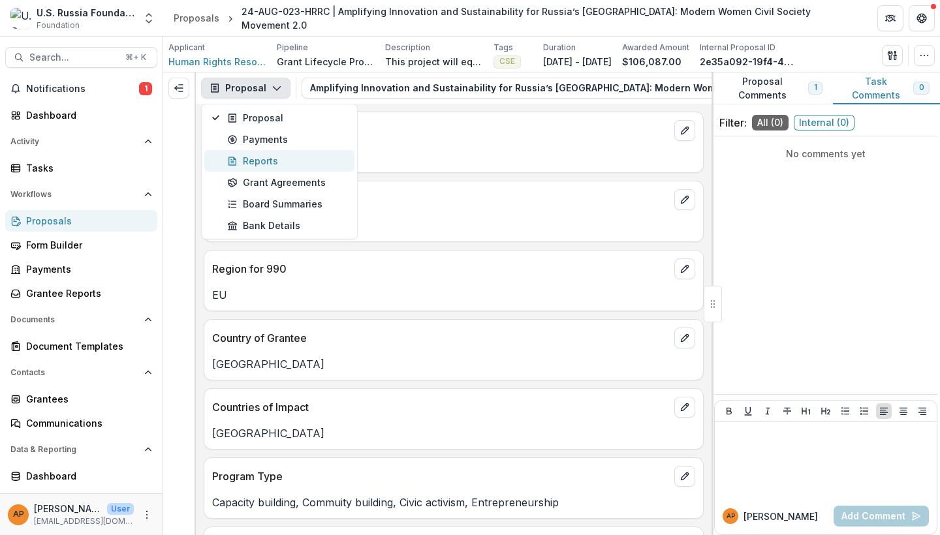
click at [283, 167] on div "Reports" at bounding box center [286, 161] width 119 height 14
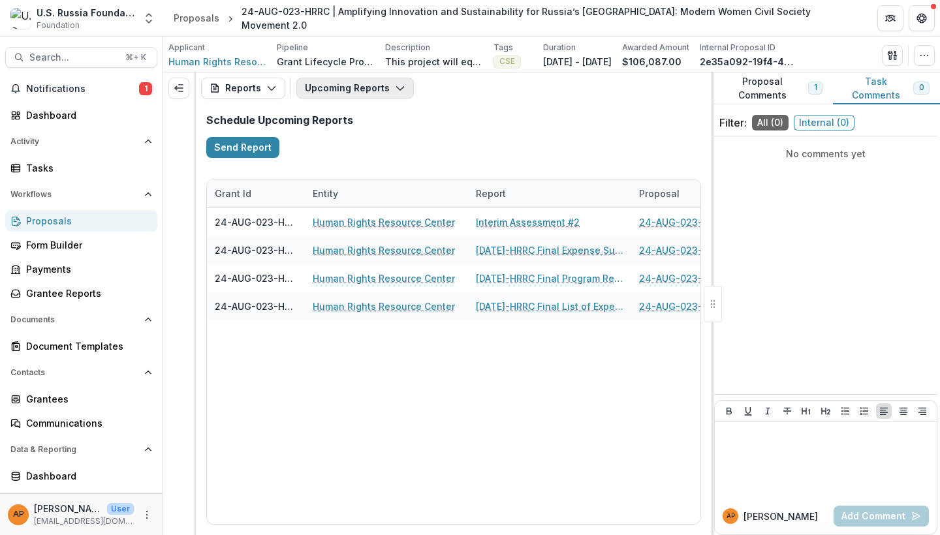
click at [365, 92] on button "Upcoming Reports" at bounding box center [354, 88] width 117 height 21
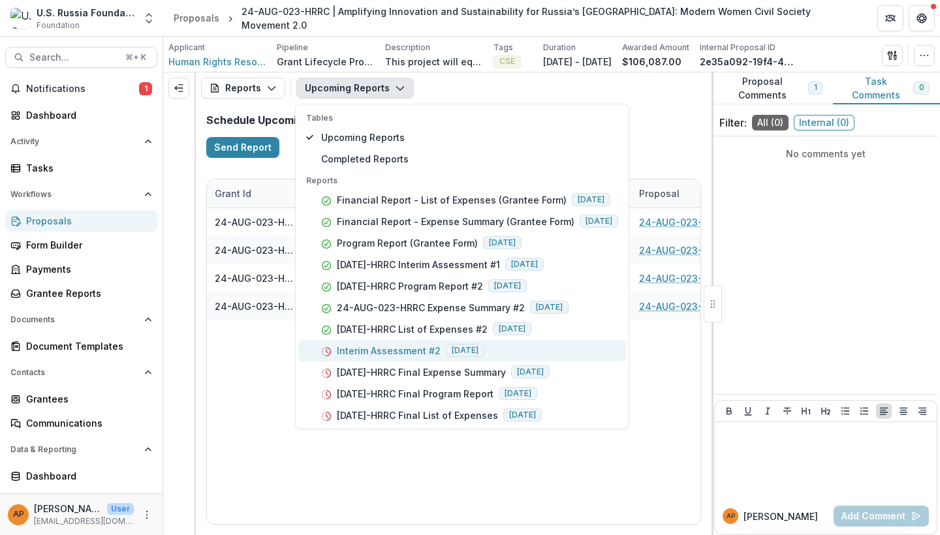
click at [405, 348] on p "Interim Assessment #2" at bounding box center [389, 351] width 104 height 14
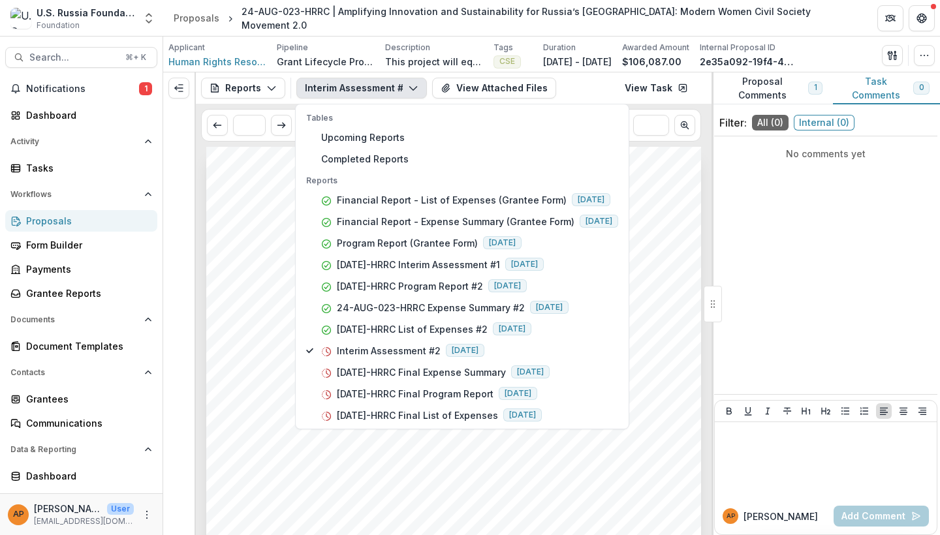
click at [667, 252] on div "Submission Responses INTERIM ASSESSMENT FORM Grant ID 24-AUG-023-HRRC Assessmen…" at bounding box center [453, 497] width 495 height 700
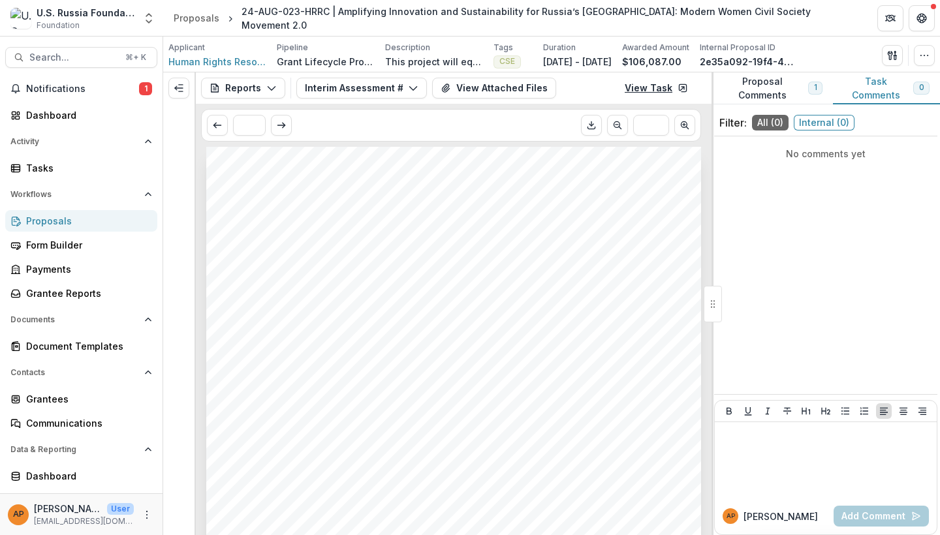
click at [667, 88] on link "View Task" at bounding box center [656, 88] width 79 height 21
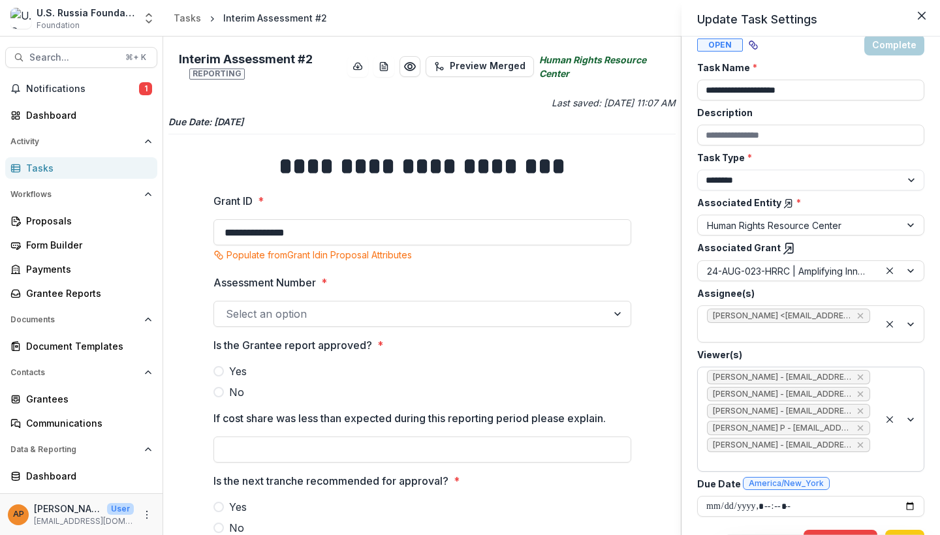
scroll to position [17, 0]
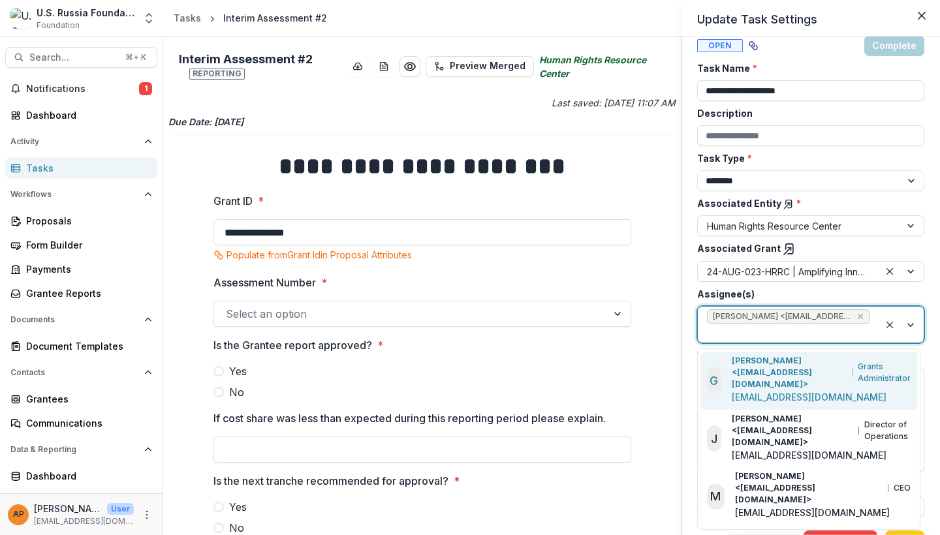
click at [759, 331] on div at bounding box center [788, 333] width 163 height 16
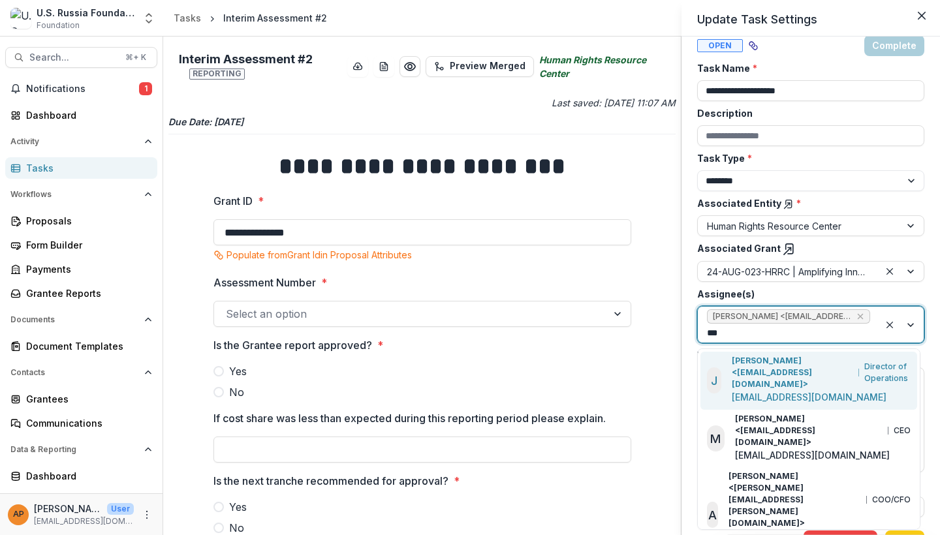
type input "****"
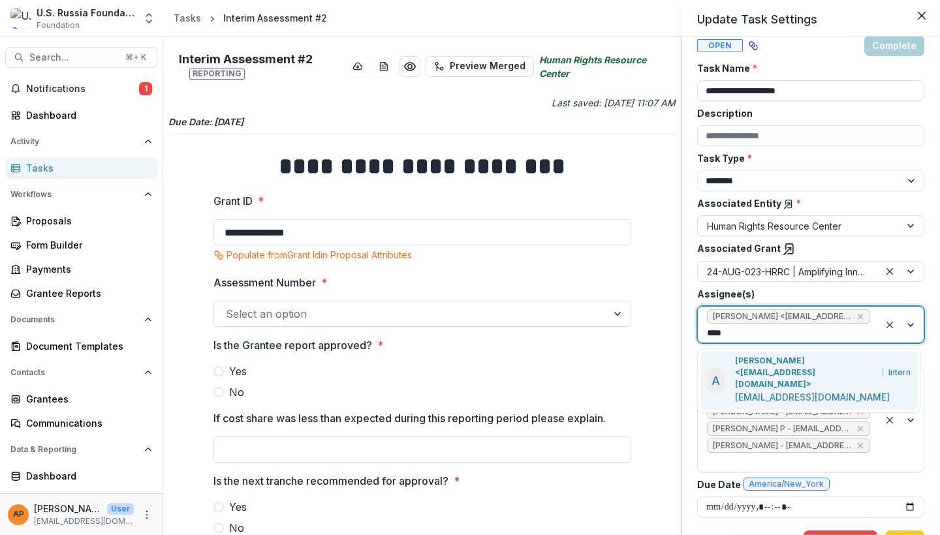
click at [770, 360] on p "Anna P <apulaski@usrf.us>" at bounding box center [806, 372] width 143 height 35
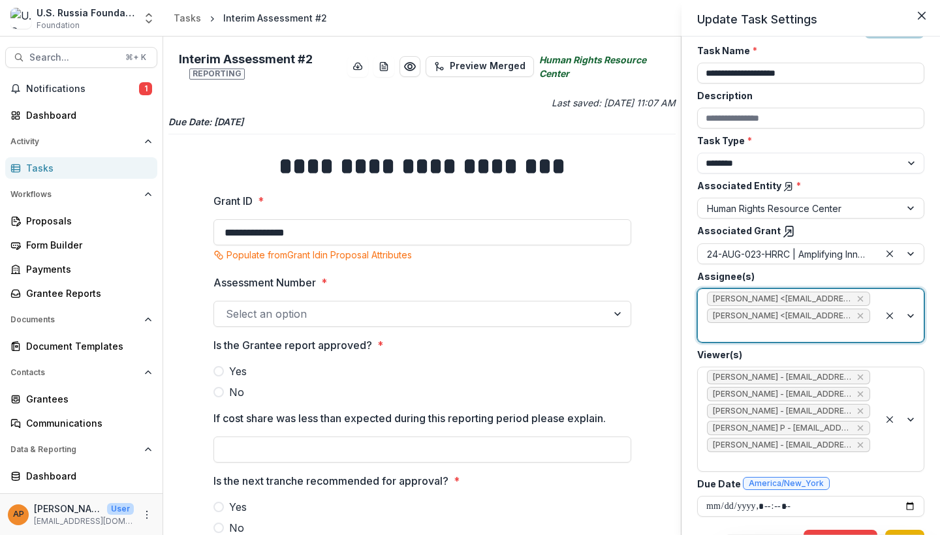
scroll to position [34, 0]
click at [913, 530] on button "Save" at bounding box center [904, 540] width 39 height 21
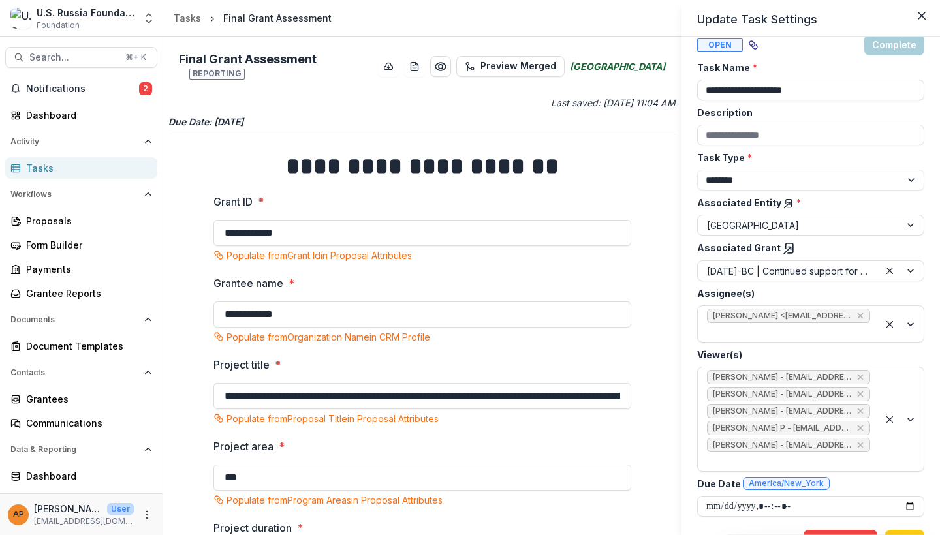
scroll to position [17, 0]
click at [721, 331] on div at bounding box center [788, 333] width 163 height 16
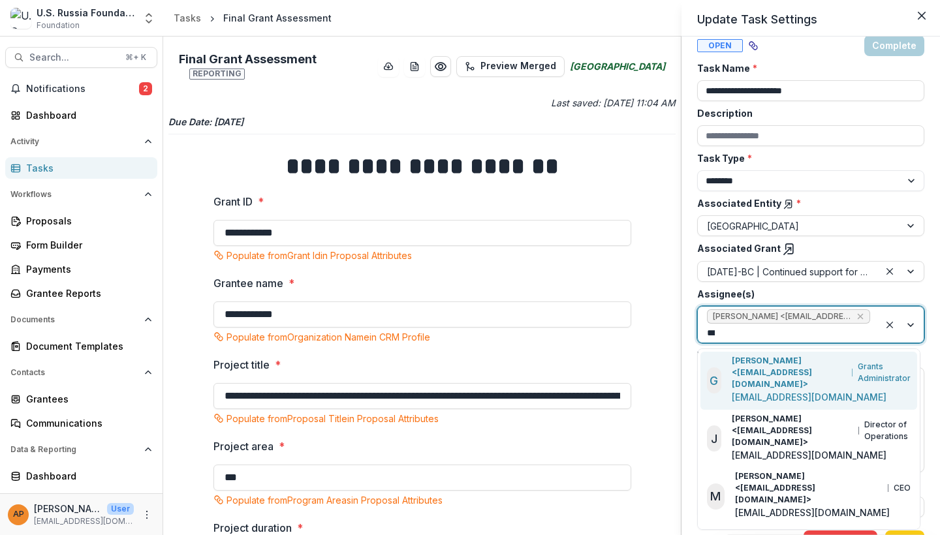
type input "****"
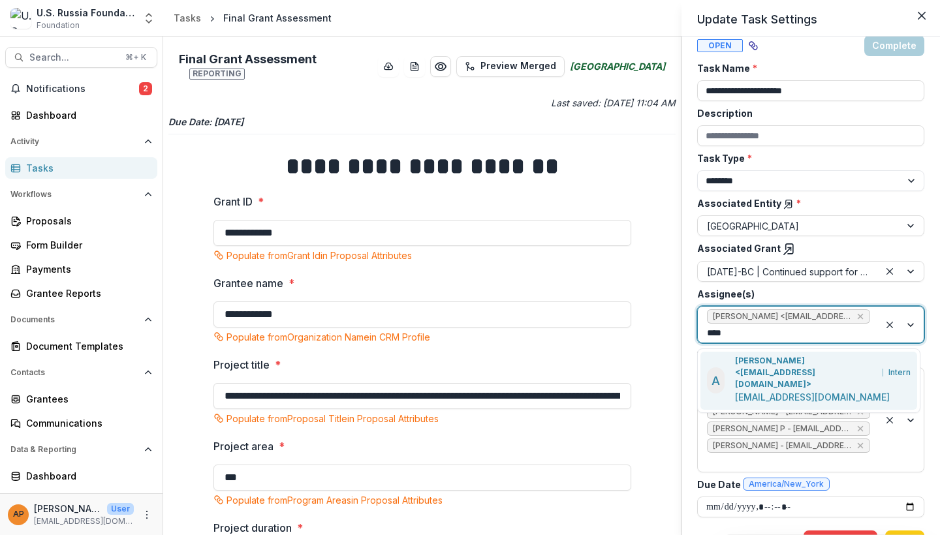
click at [768, 364] on p "Anna P <apulaski@usrf.us>" at bounding box center [806, 372] width 143 height 35
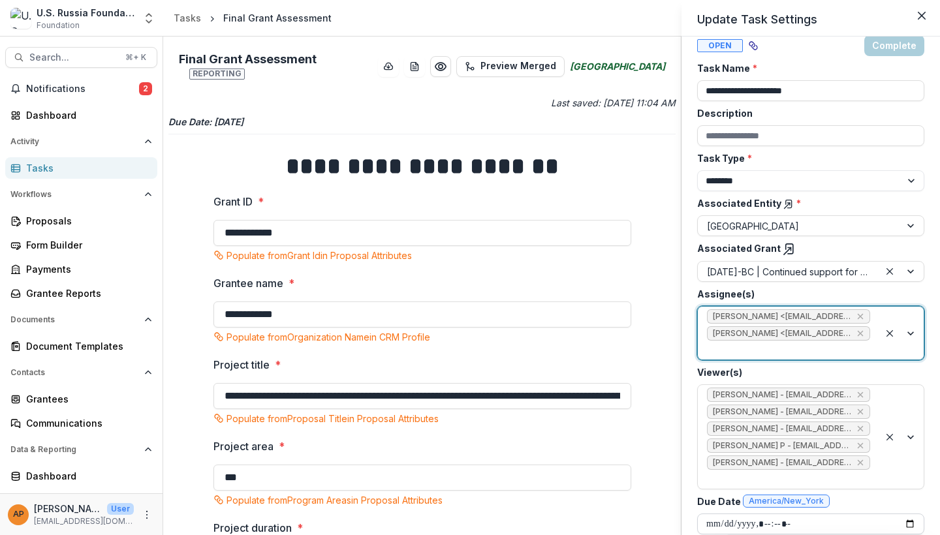
scroll to position [34, 0]
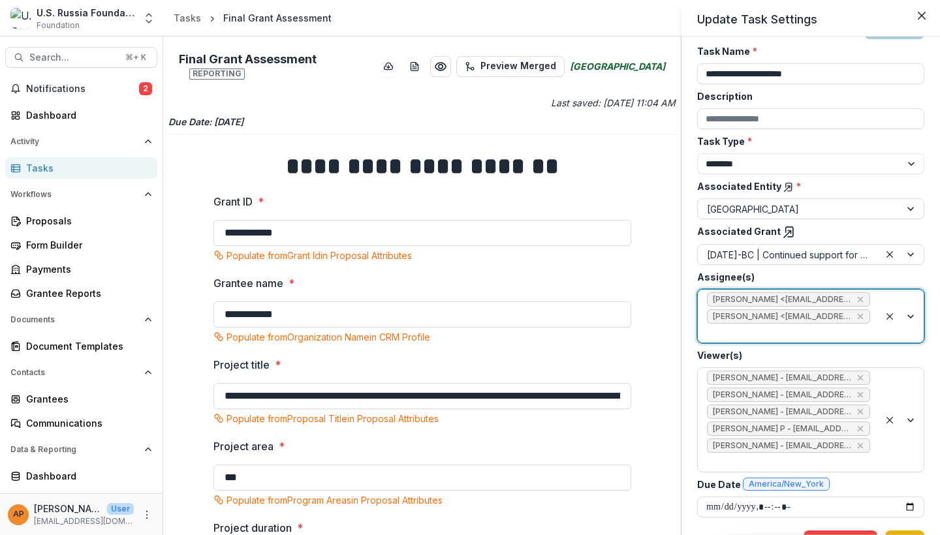
click at [902, 530] on button "Save" at bounding box center [904, 540] width 39 height 21
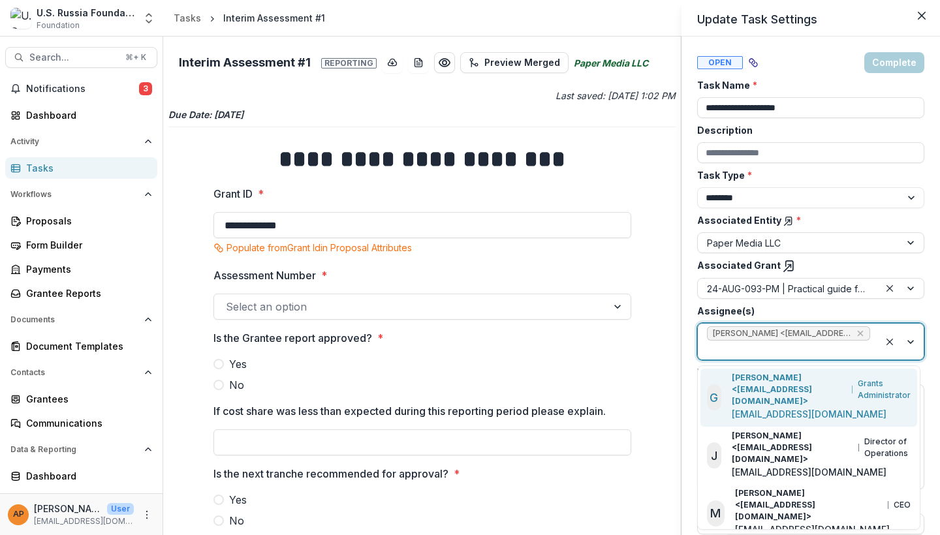
click at [728, 349] on div at bounding box center [788, 350] width 163 height 16
type input "****"
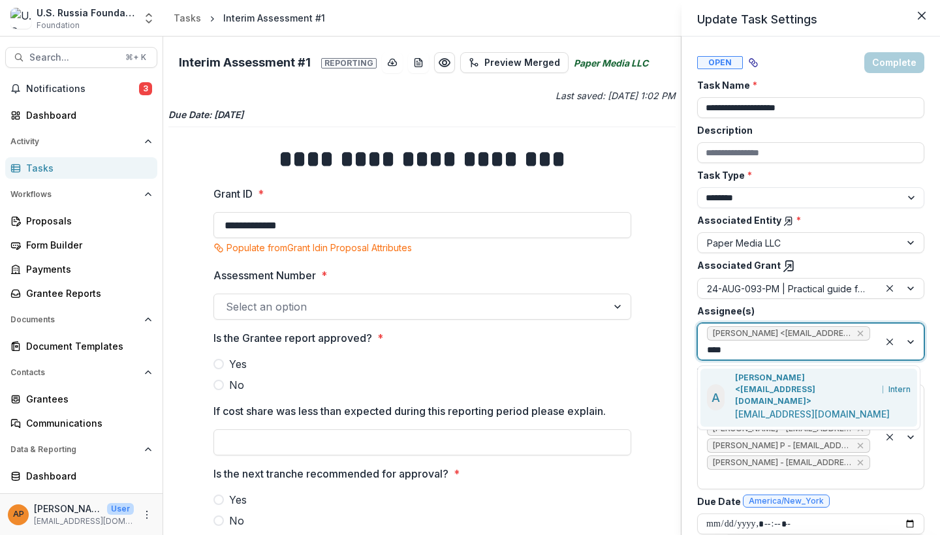
click at [746, 378] on p "[PERSON_NAME] <[EMAIL_ADDRESS][DOMAIN_NAME]>" at bounding box center [806, 389] width 143 height 35
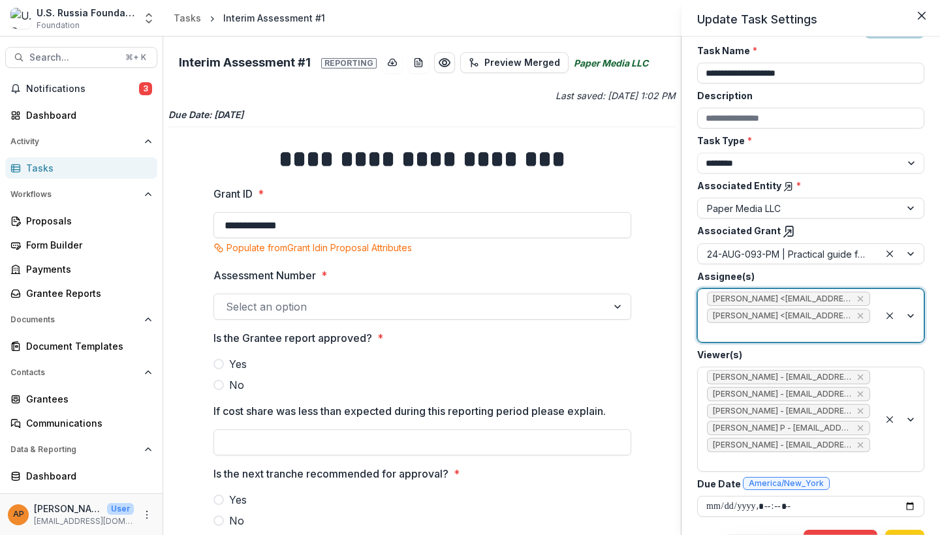
scroll to position [34, 0]
click at [908, 530] on button "Save" at bounding box center [904, 540] width 39 height 21
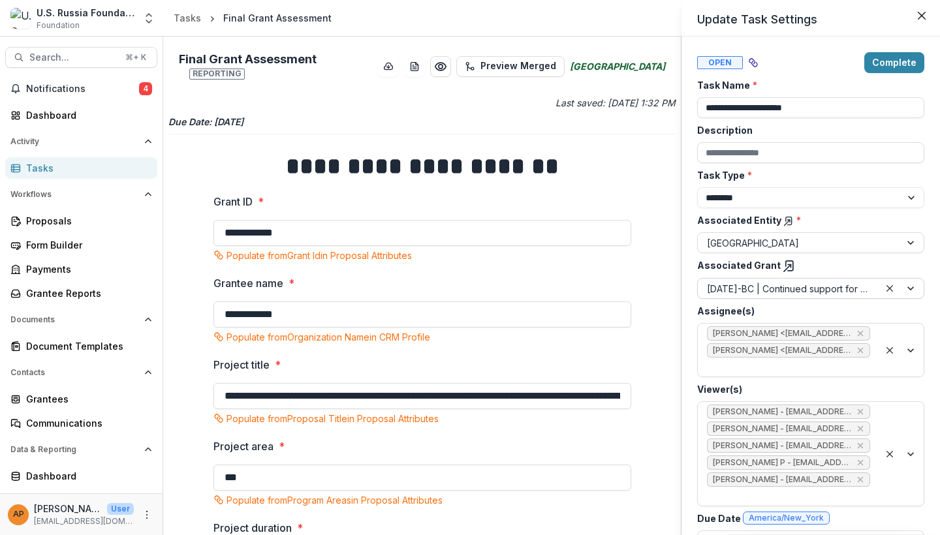
scroll to position [34, 0]
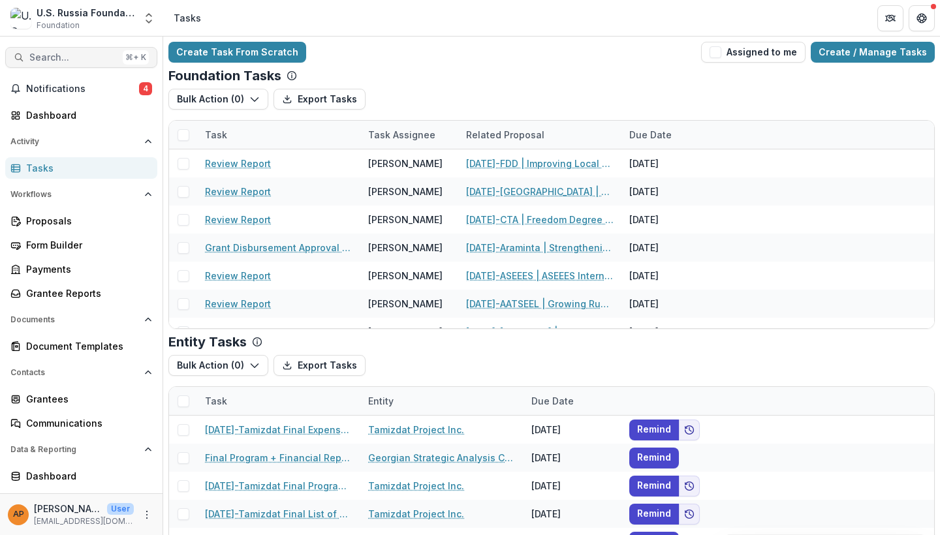
click at [98, 54] on span "Search..." at bounding box center [73, 57] width 88 height 11
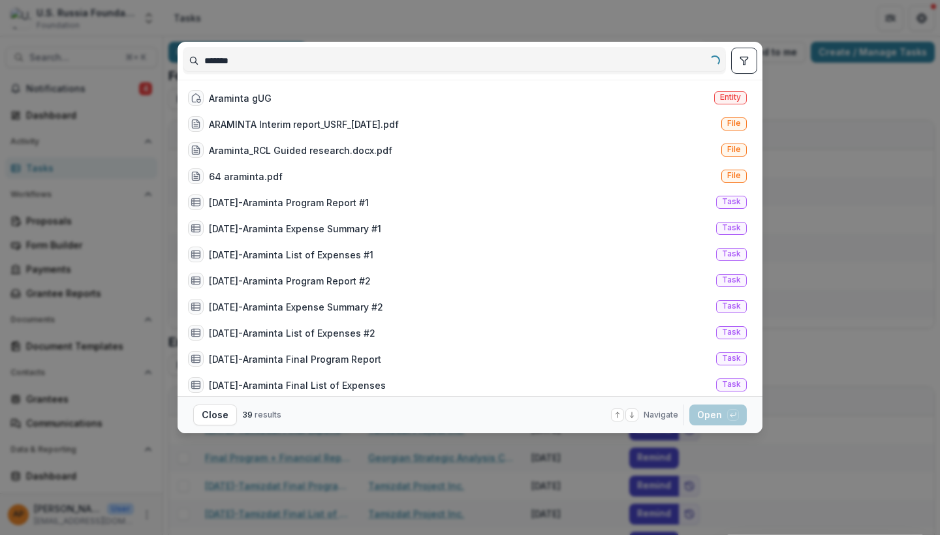
type input "********"
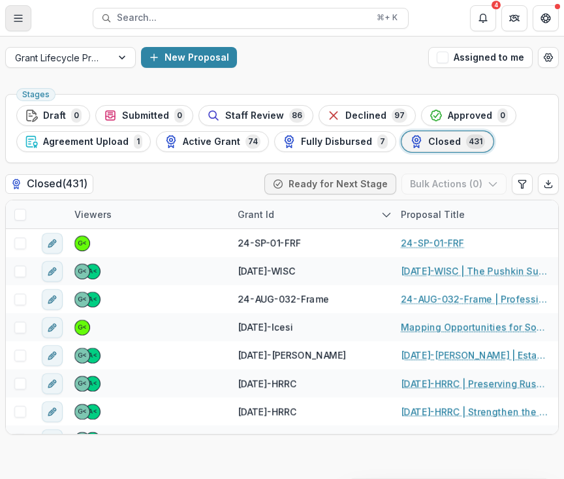
click at [12, 17] on button "Toggle Menu" at bounding box center [18, 18] width 26 height 26
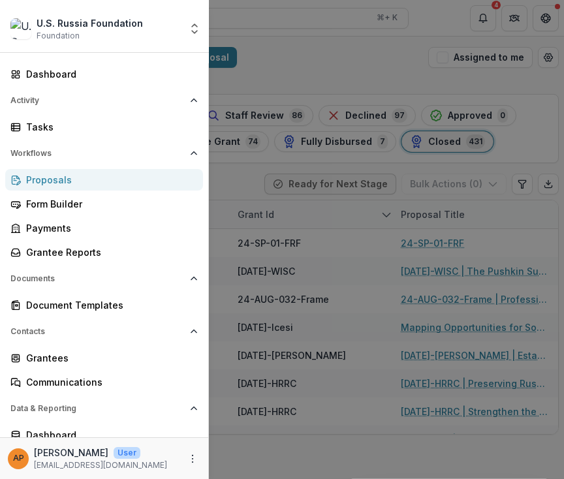
click at [61, 138] on div "Dashboard Activity Tasks Workflows Proposals Form Builder Payments Grantee Repo…" at bounding box center [104, 278] width 208 height 431
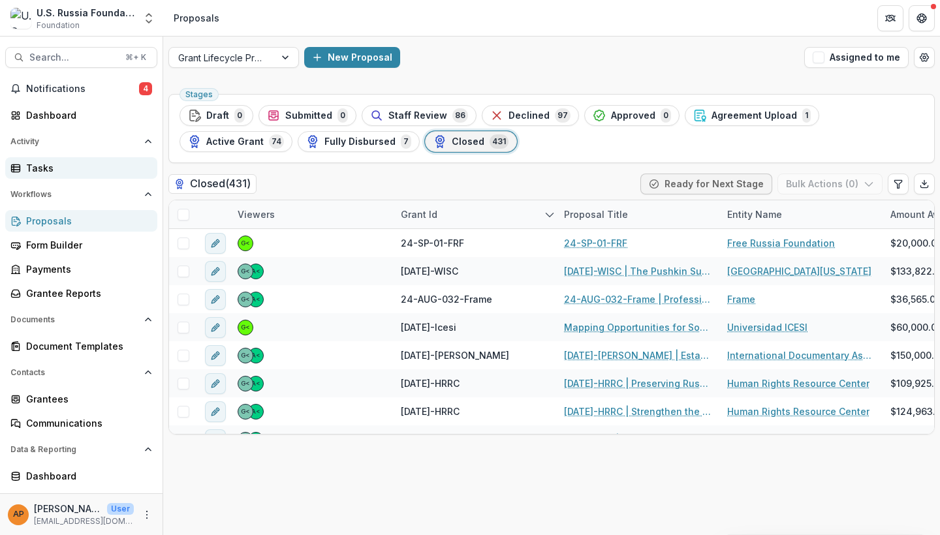
click at [49, 172] on div "Tasks" at bounding box center [86, 168] width 121 height 14
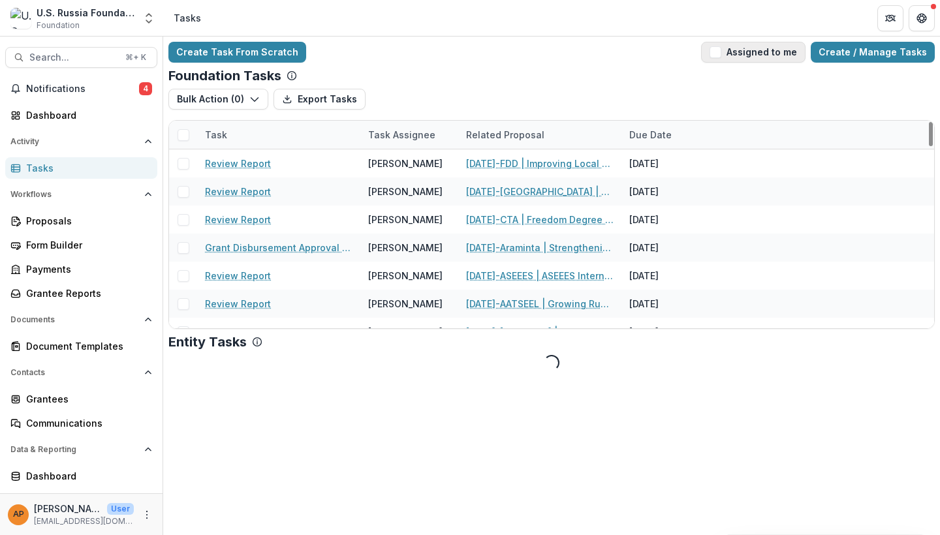
click at [563, 55] on button "Assigned to me" at bounding box center [753, 52] width 104 height 21
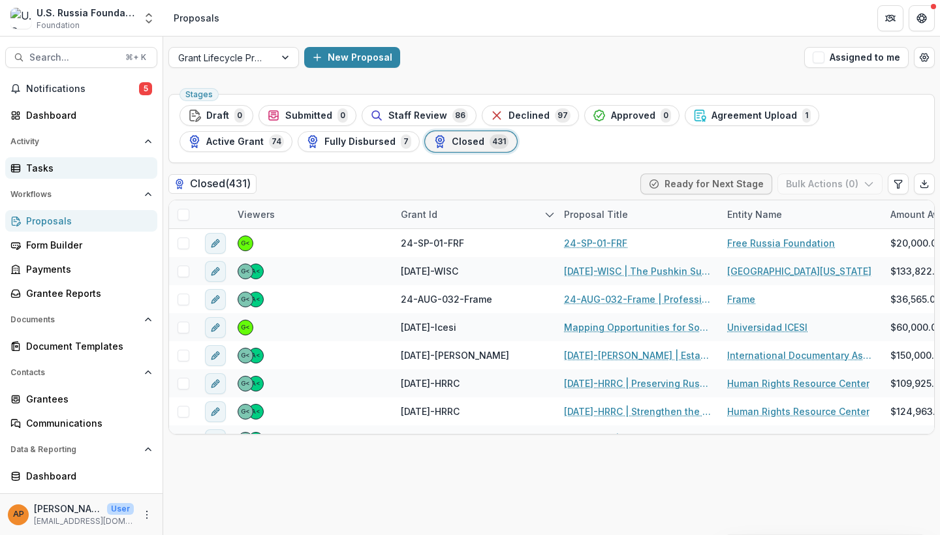
click at [80, 158] on link "Tasks" at bounding box center [81, 168] width 152 height 22
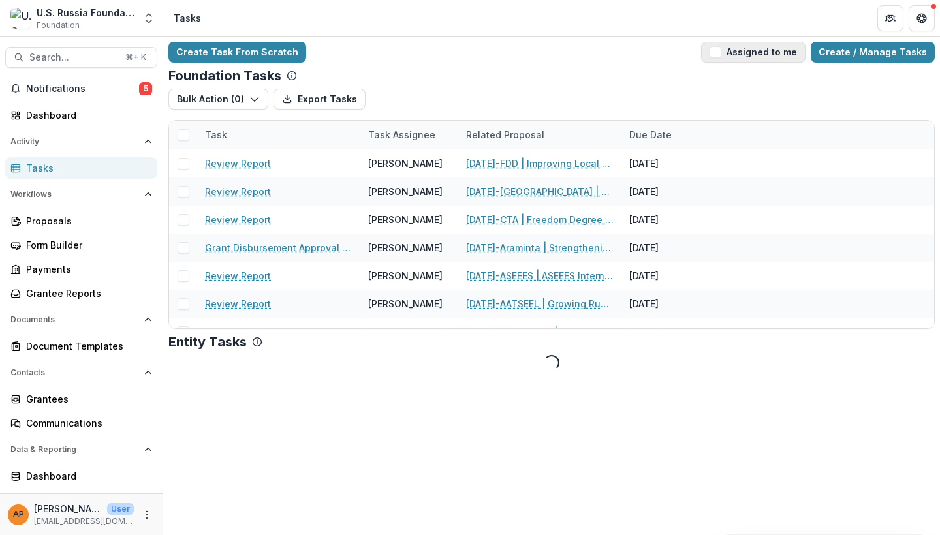
click at [744, 48] on button "Assigned to me" at bounding box center [753, 52] width 104 height 21
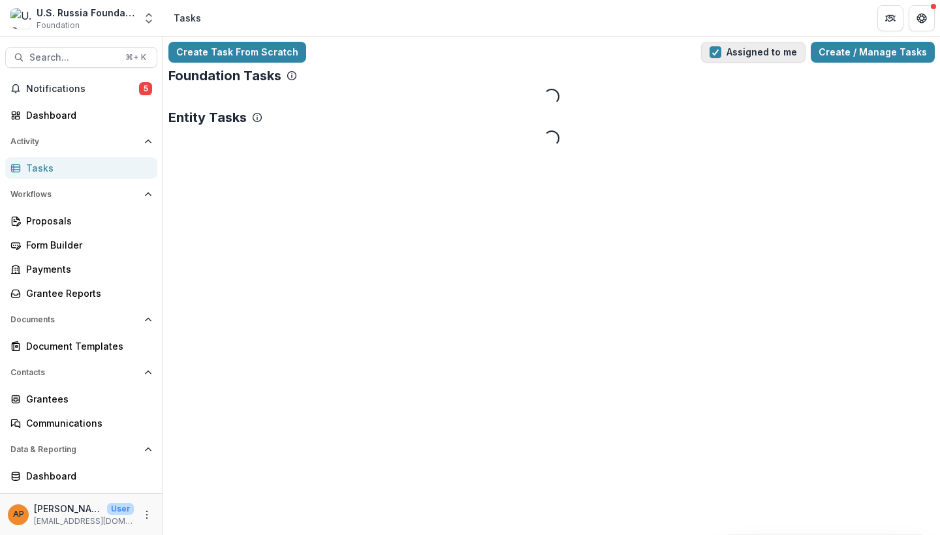
click at [743, 55] on button "Assigned to me" at bounding box center [753, 52] width 104 height 21
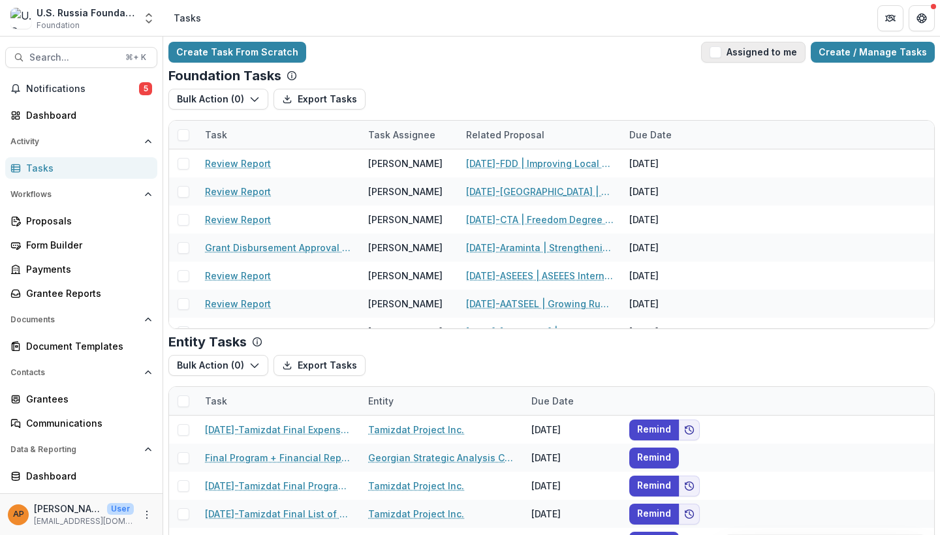
drag, startPoint x: 748, startPoint y: 54, endPoint x: 741, endPoint y: 55, distance: 6.7
click at [748, 54] on button "Assigned to me" at bounding box center [753, 52] width 104 height 21
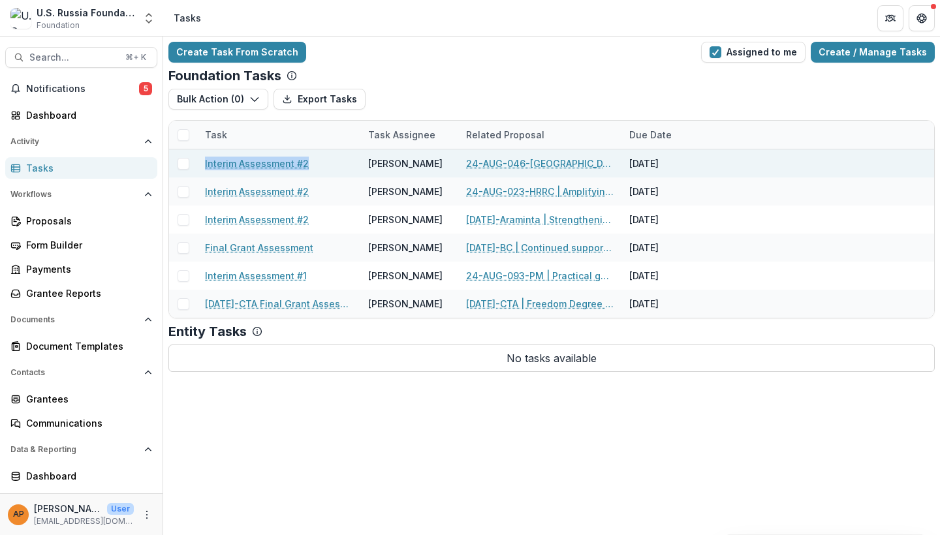
click at [508, 166] on link "24-AUG-046-[GEOGRAPHIC_DATA] | Documenting State Crimes and Educating Human Rig…" at bounding box center [539, 164] width 147 height 14
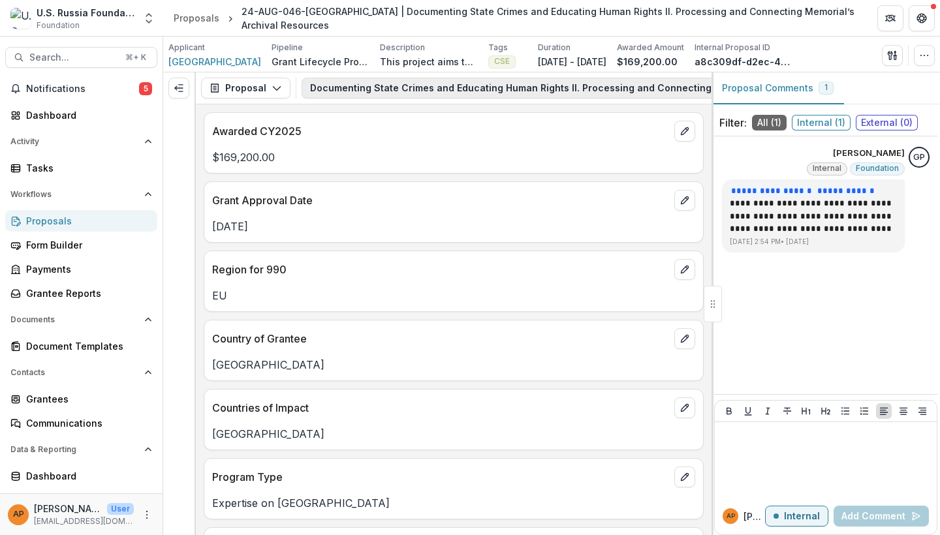
click at [575, 85] on button "Documenting State Crimes and Educating Human Rights II. Processing and Connecti…" at bounding box center [598, 88] width 595 height 21
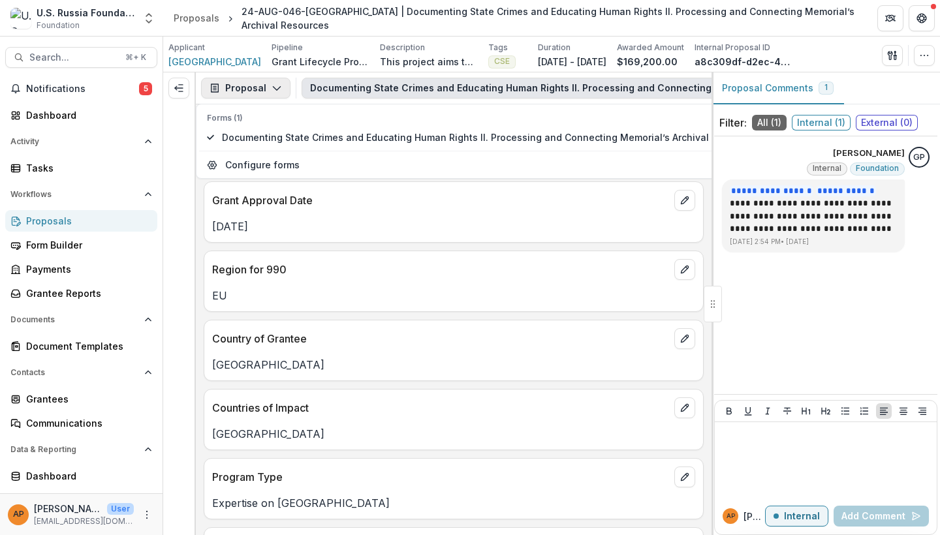
click at [273, 93] on icon "button" at bounding box center [276, 88] width 10 height 10
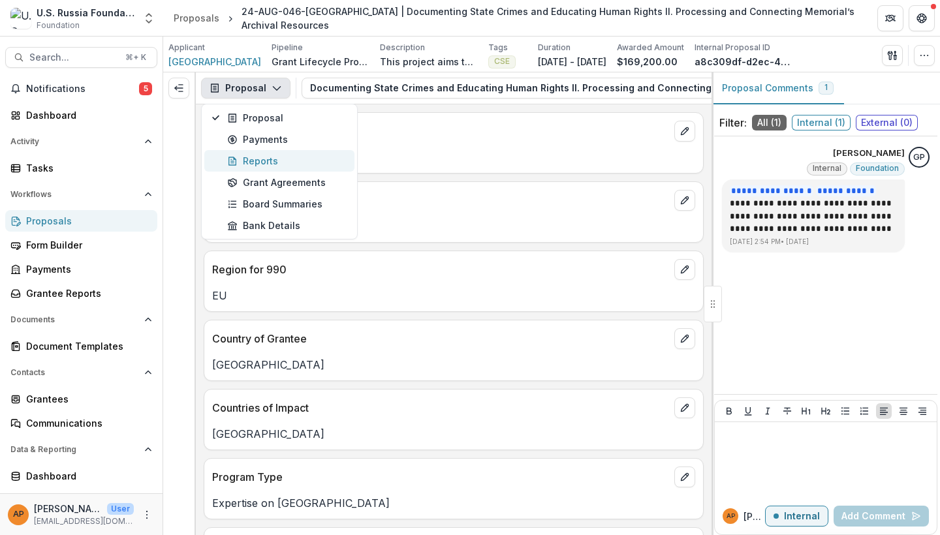
click at [290, 165] on div "Reports" at bounding box center [286, 161] width 119 height 14
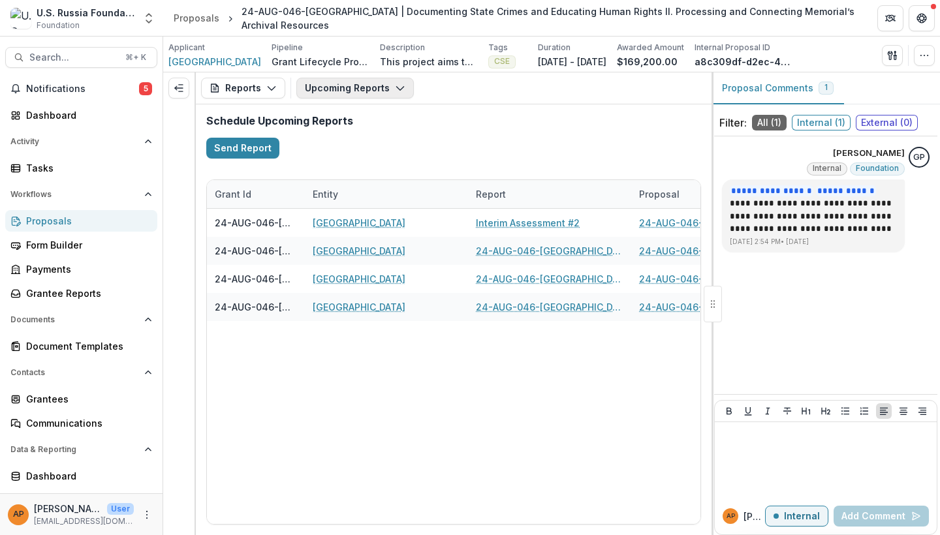
click at [350, 85] on button "Upcoming Reports" at bounding box center [354, 88] width 117 height 21
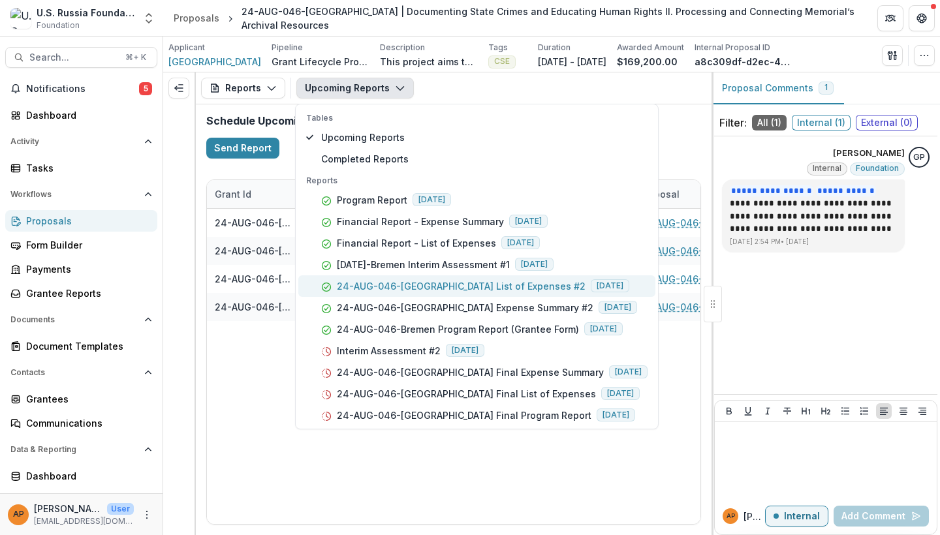
click at [467, 290] on p "24-AUG-046-[GEOGRAPHIC_DATA] List of Expenses #2" at bounding box center [461, 286] width 249 height 14
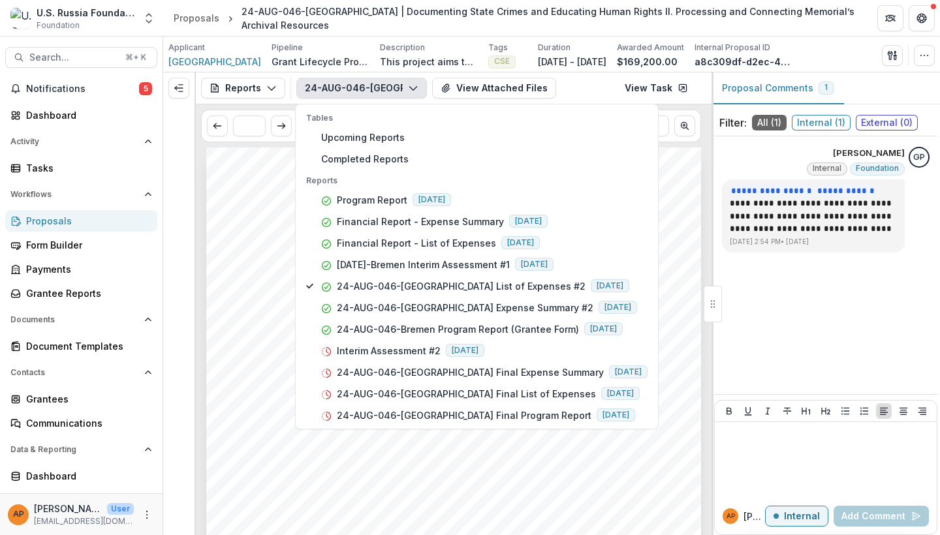
click at [339, 466] on div "Submission Responses Financial Report Detailed List of Expenses Grant ID 24-AUG…" at bounding box center [453, 497] width 495 height 700
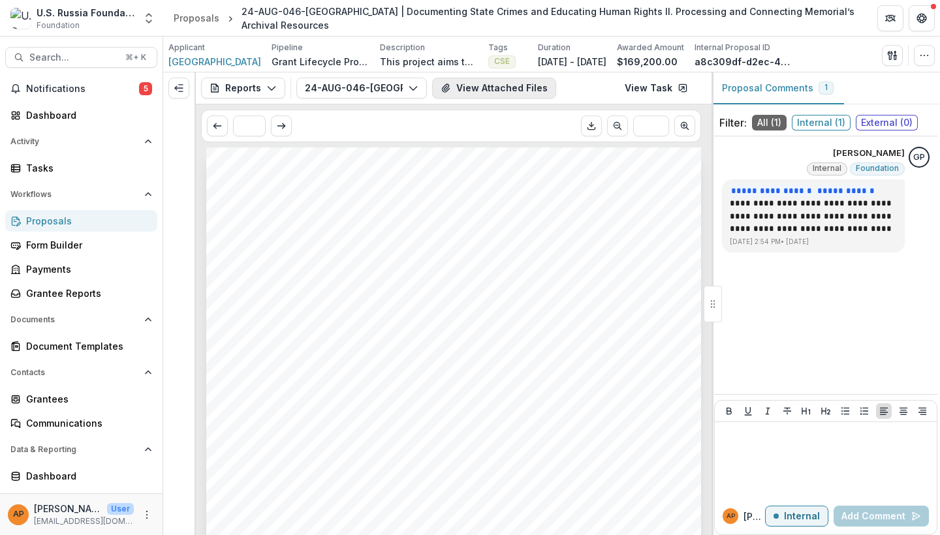
click at [520, 91] on button "View Attached Files" at bounding box center [494, 88] width 124 height 21
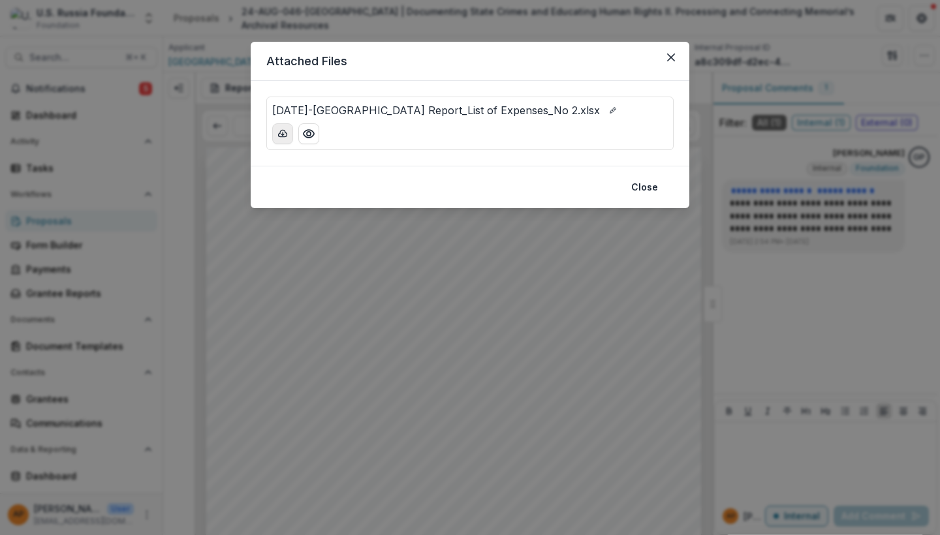
click at [286, 136] on icon "download-button" at bounding box center [283, 133] width 8 height 7
click at [671, 57] on icon "Close" at bounding box center [671, 58] width 8 height 8
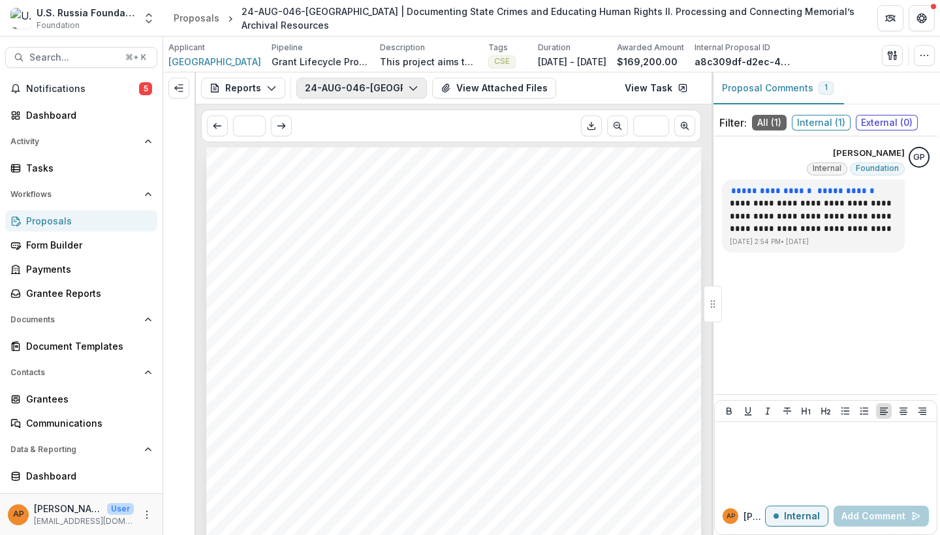
click at [381, 88] on button "24-AUG-046-[GEOGRAPHIC_DATA] List of Expenses #2" at bounding box center [361, 88] width 130 height 21
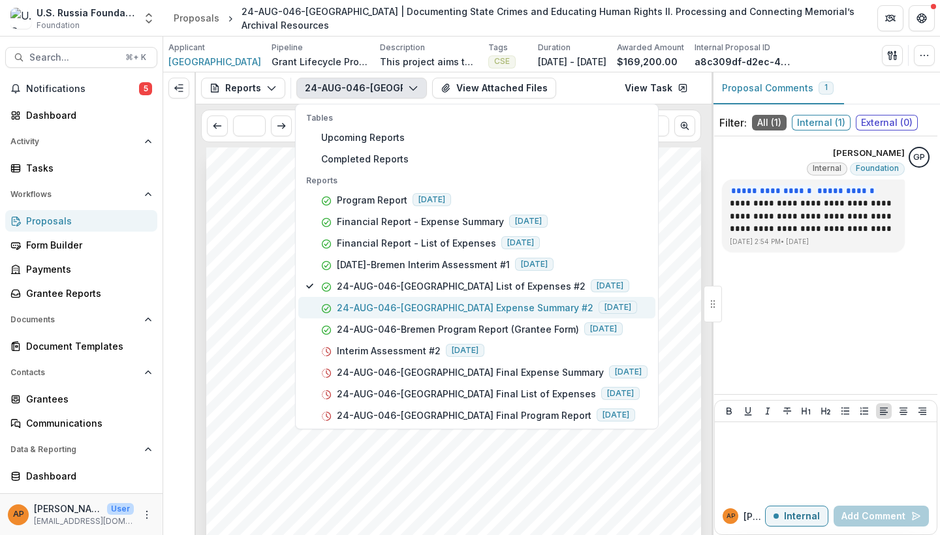
click at [393, 309] on p "24-AUG-046-[GEOGRAPHIC_DATA] Expense Summary #2" at bounding box center [465, 308] width 256 height 14
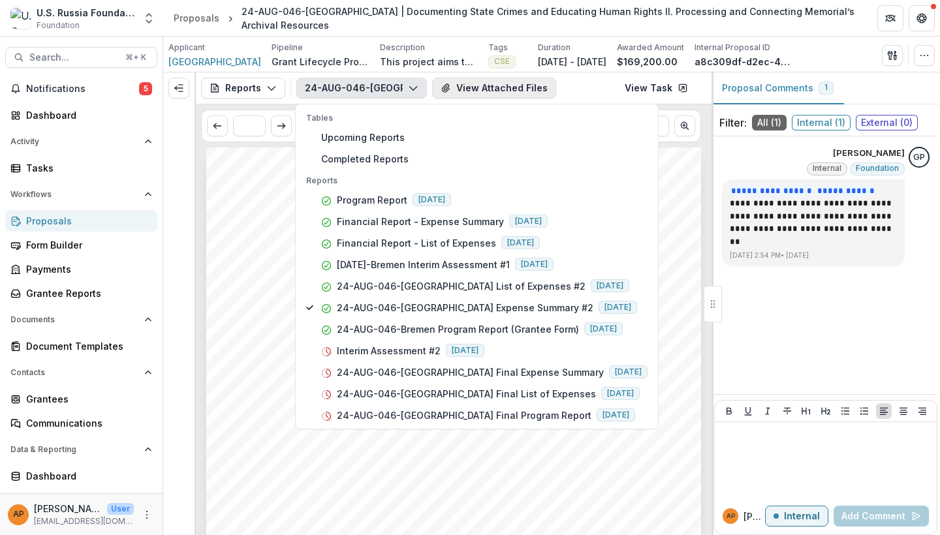
click at [461, 82] on button "View Attached Files" at bounding box center [494, 88] width 124 height 21
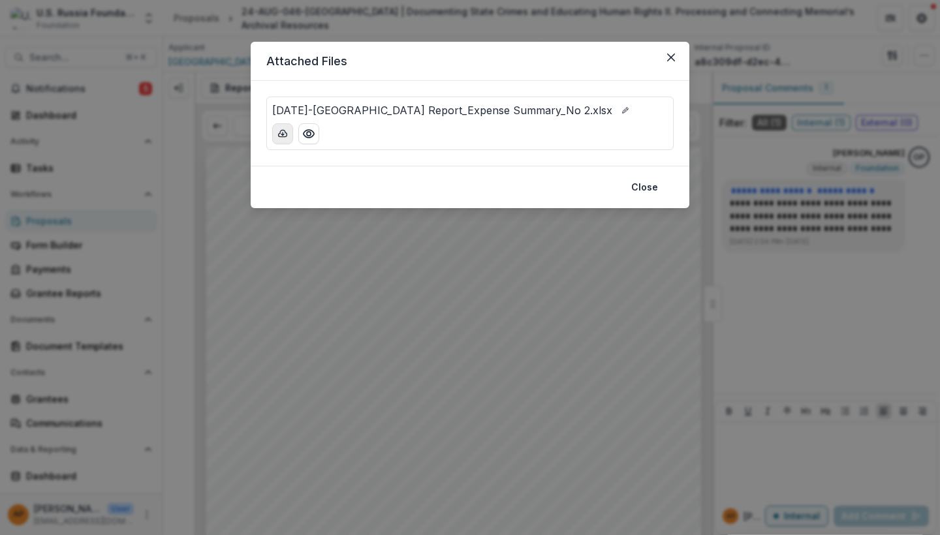
click at [285, 140] on button "download-button" at bounding box center [282, 133] width 21 height 21
click at [477, 295] on div "Attached Files 24-AUG-46-Bremen_Financial Report_Expense Summary_No 2.xlsx Close" at bounding box center [470, 267] width 940 height 535
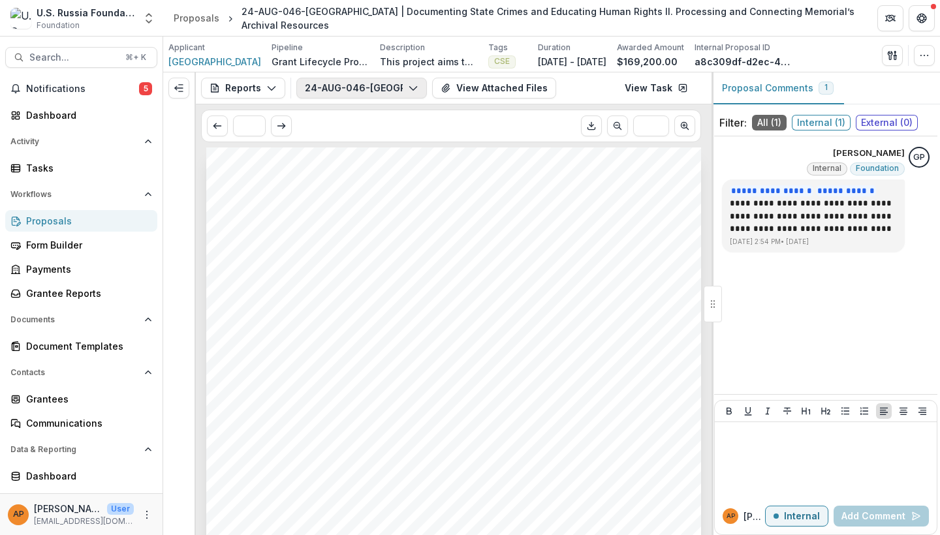
click at [390, 87] on button "24-AUG-046-[GEOGRAPHIC_DATA] Expense Summary #2" at bounding box center [361, 88] width 130 height 21
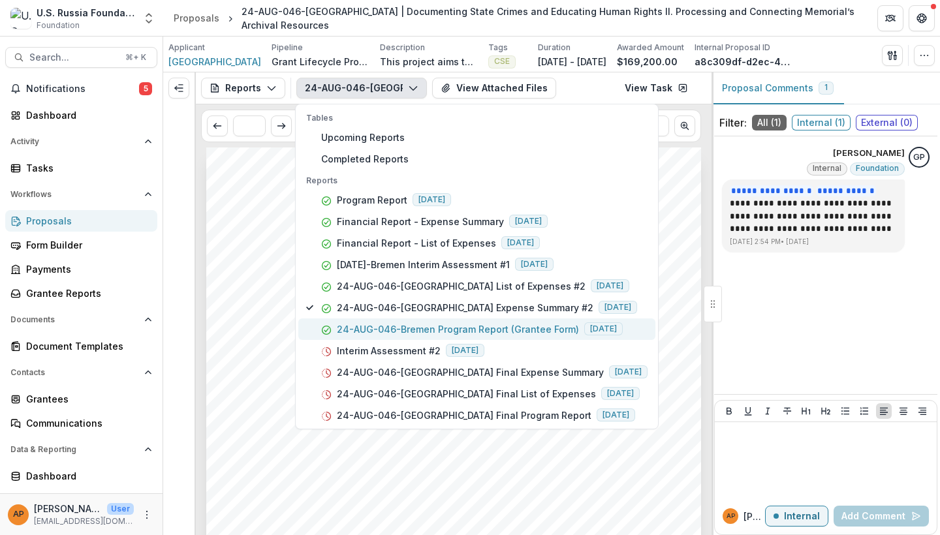
click at [393, 326] on p "24-AUG-046-Bremen Program Report (Grantee Form)" at bounding box center [458, 329] width 242 height 14
click at [674, 311] on div "Submission Responses Program Report Grant ID 24-AUG-046-Bremen Grantee name Uni…" at bounding box center [453, 497] width 495 height 700
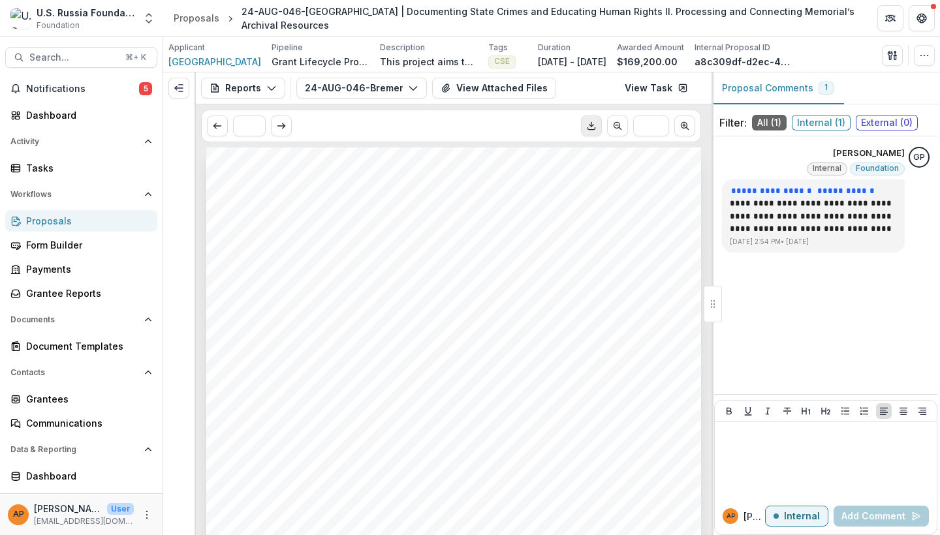
click at [590, 129] on icon "Download PDF" at bounding box center [591, 126] width 10 height 10
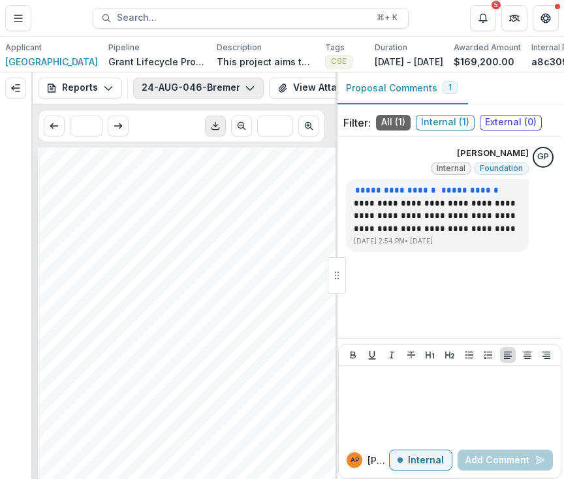
click at [163, 91] on button "24-AUG-046-Bremen Program Report (Grantee Form)" at bounding box center [198, 88] width 130 height 21
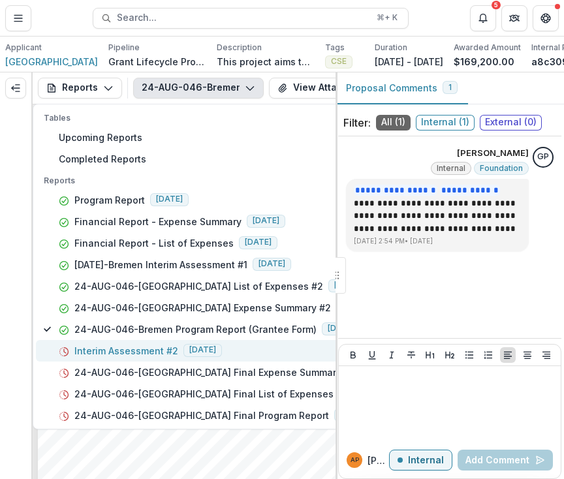
click at [138, 352] on p "Interim Assessment #2" at bounding box center [126, 351] width 104 height 14
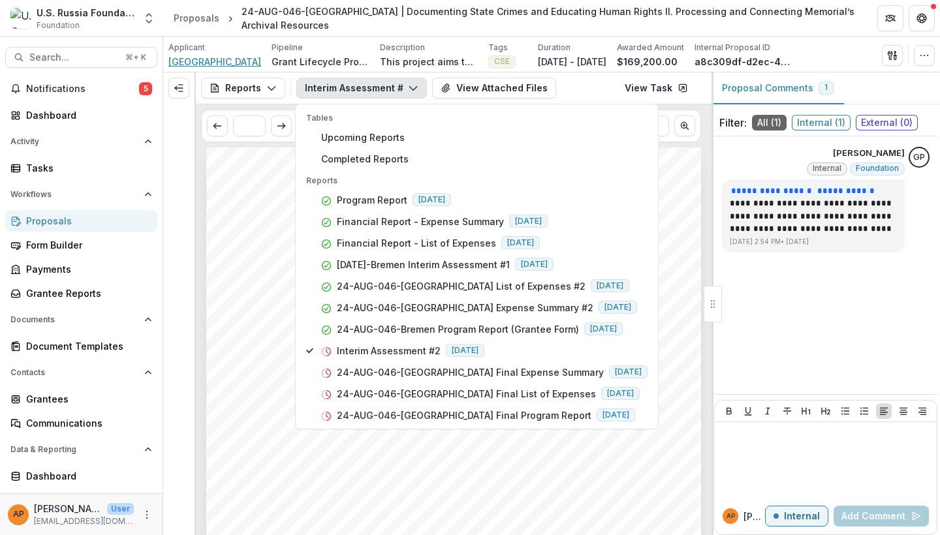
click at [240, 63] on span "[GEOGRAPHIC_DATA]" at bounding box center [214, 62] width 93 height 14
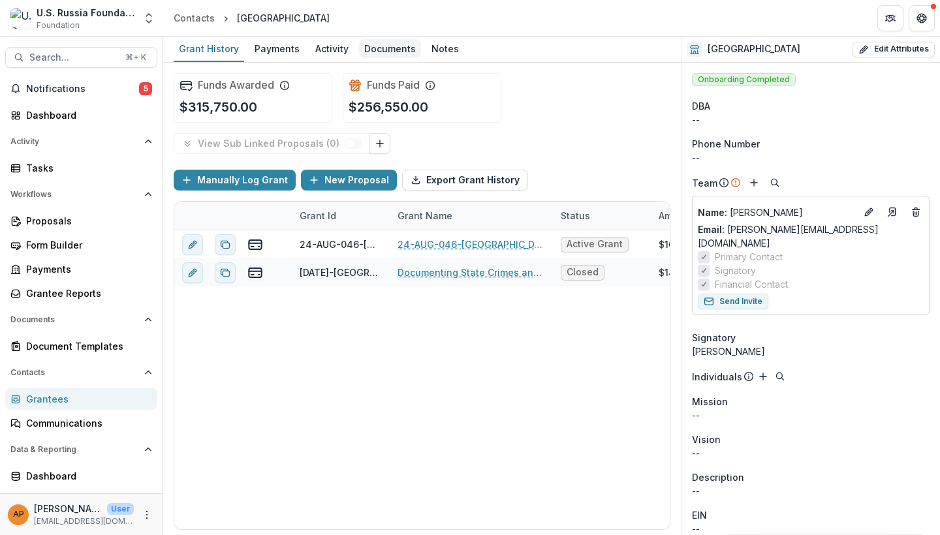
click at [375, 48] on div "Documents" at bounding box center [390, 48] width 62 height 19
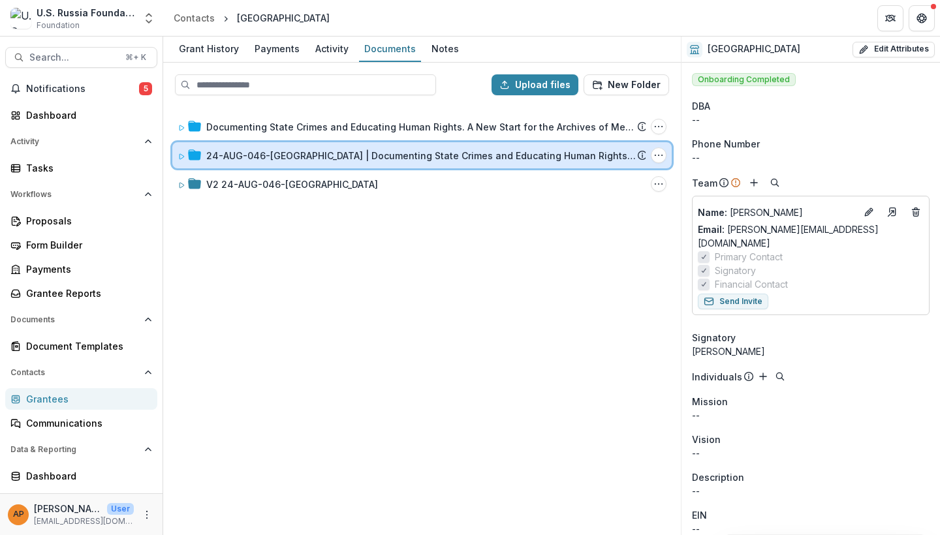
click at [323, 166] on div "24-AUG-046-Bremen | Documenting State Crimes and Educating Human Rights II. Pro…" at bounding box center [421, 155] width 499 height 26
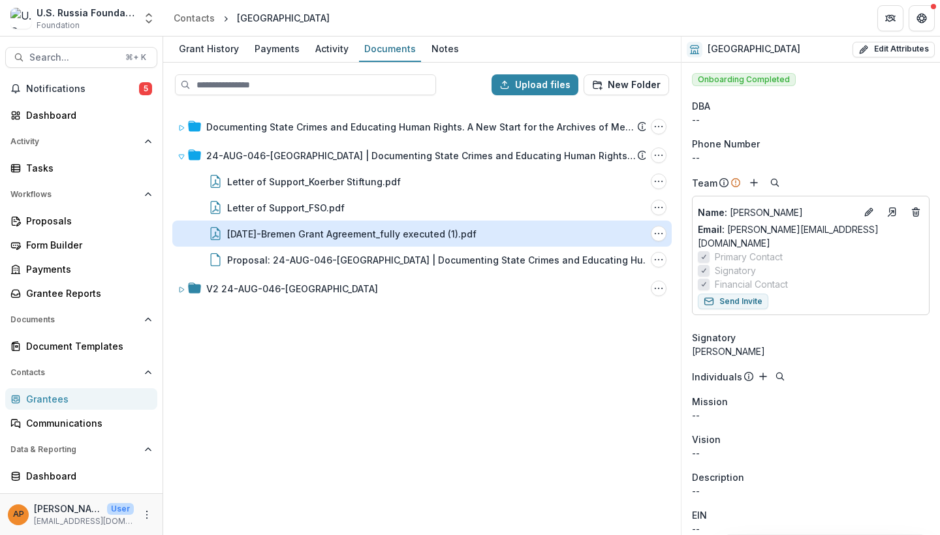
click at [366, 232] on div "24-AUG-46-Bremen Grant Agreement_fully executed (1).pdf" at bounding box center [351, 234] width 249 height 14
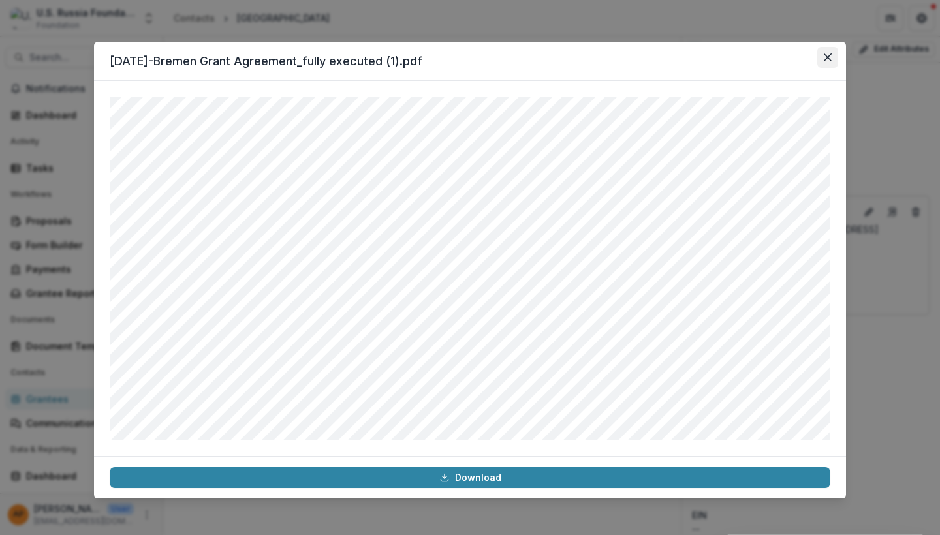
click at [831, 54] on button "Close" at bounding box center [827, 57] width 21 height 21
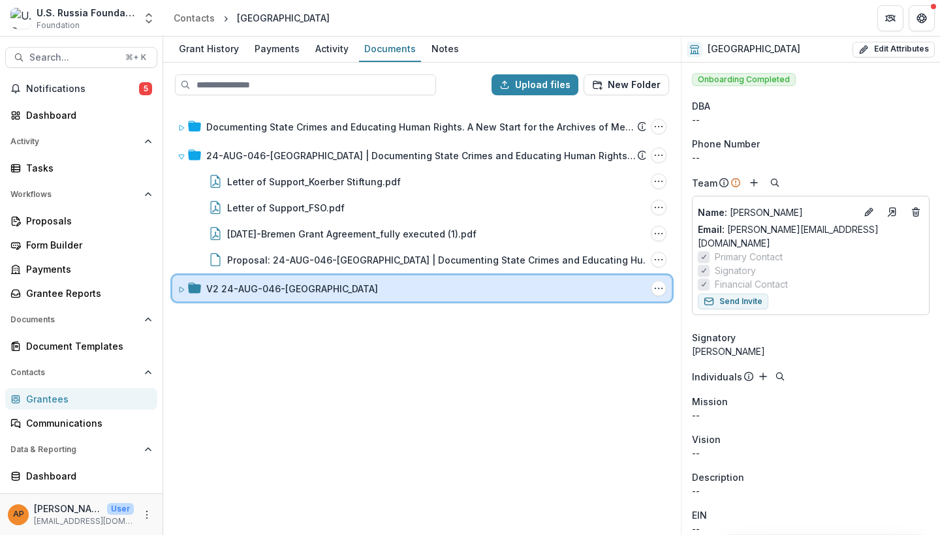
click at [322, 296] on div "V2 24-AUG-046-Bremen Folder Options Rename Add Subfolder Delete" at bounding box center [421, 288] width 499 height 26
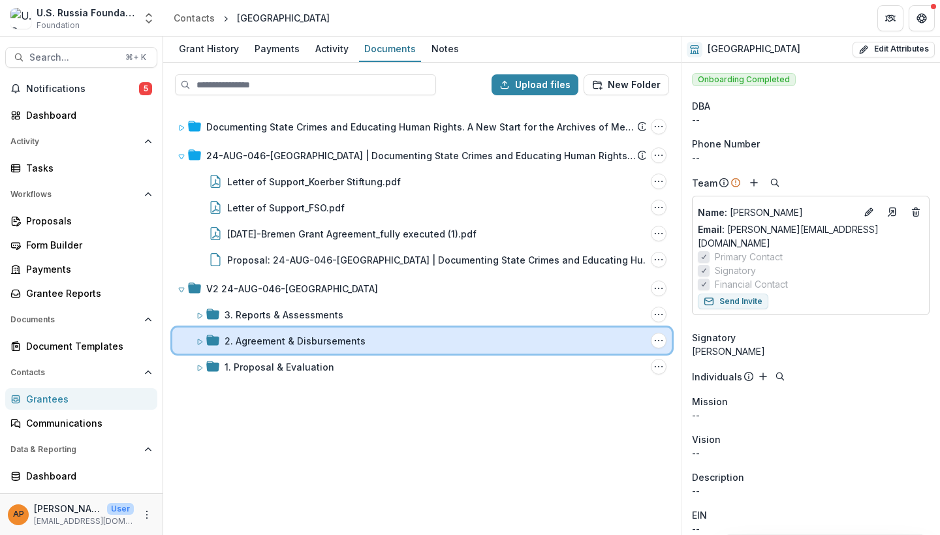
click at [339, 351] on div "2. Agreement & Disbursements Folder Options Rename Add Subfolder Delete" at bounding box center [421, 341] width 499 height 26
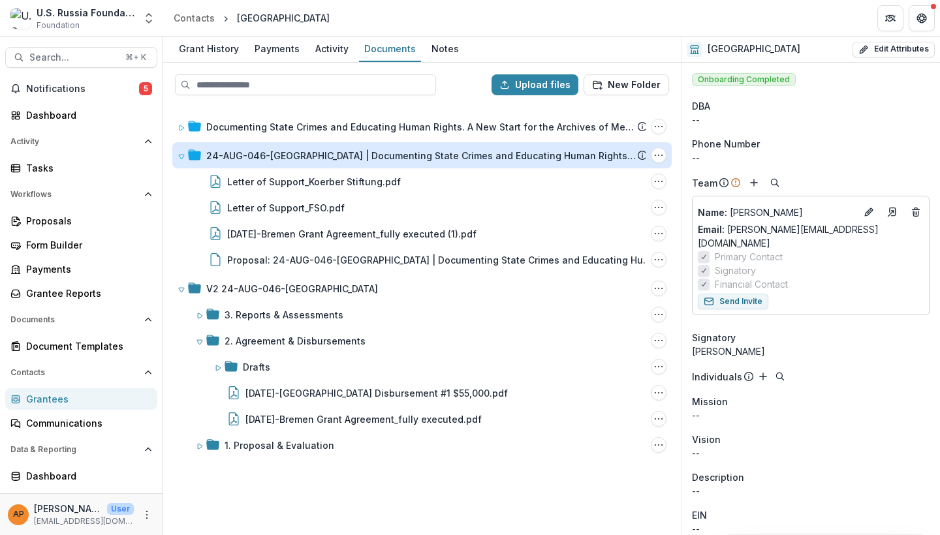
click at [322, 158] on div "24-AUG-046-[GEOGRAPHIC_DATA] | Documenting State Crimes and Educating Human Rig…" at bounding box center [421, 156] width 431 height 14
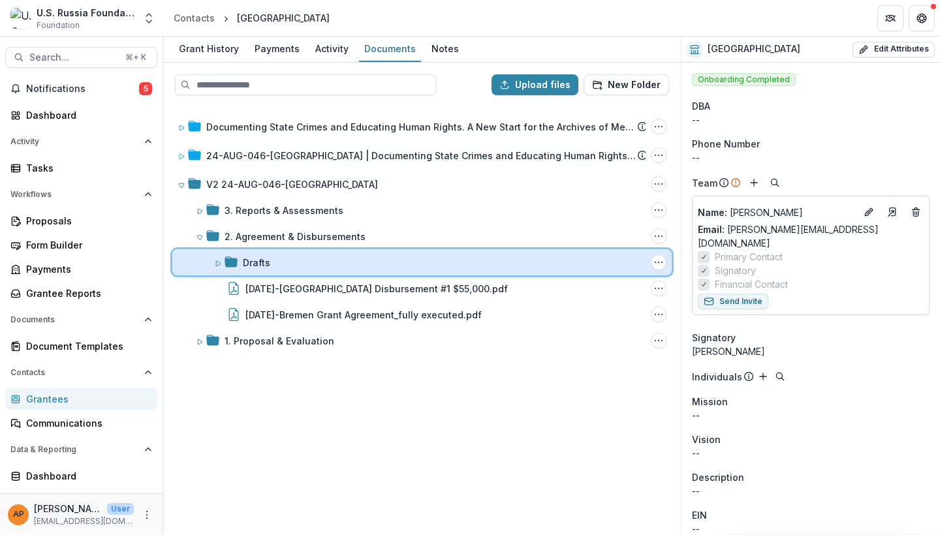
click at [277, 263] on div "Drafts" at bounding box center [444, 263] width 403 height 14
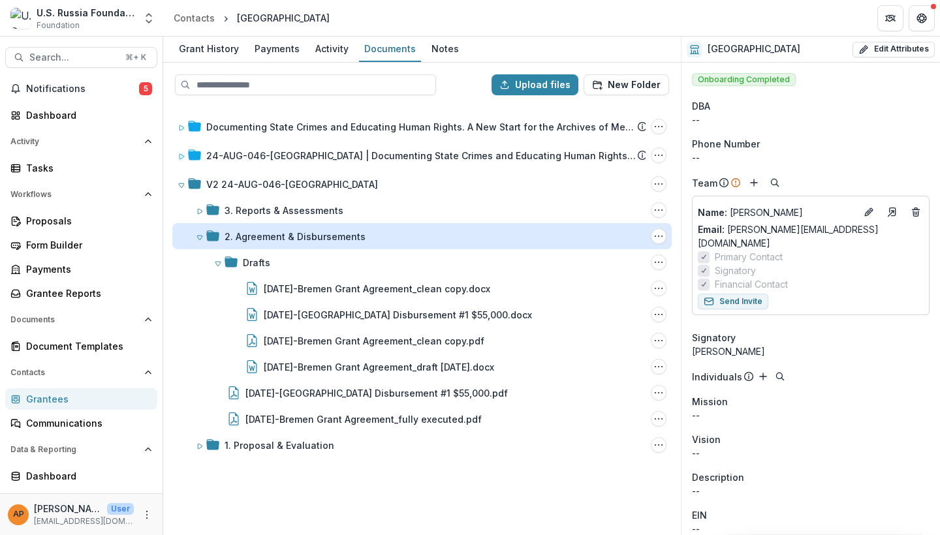
click at [274, 239] on div "2. Agreement & Disbursements" at bounding box center [294, 237] width 141 height 14
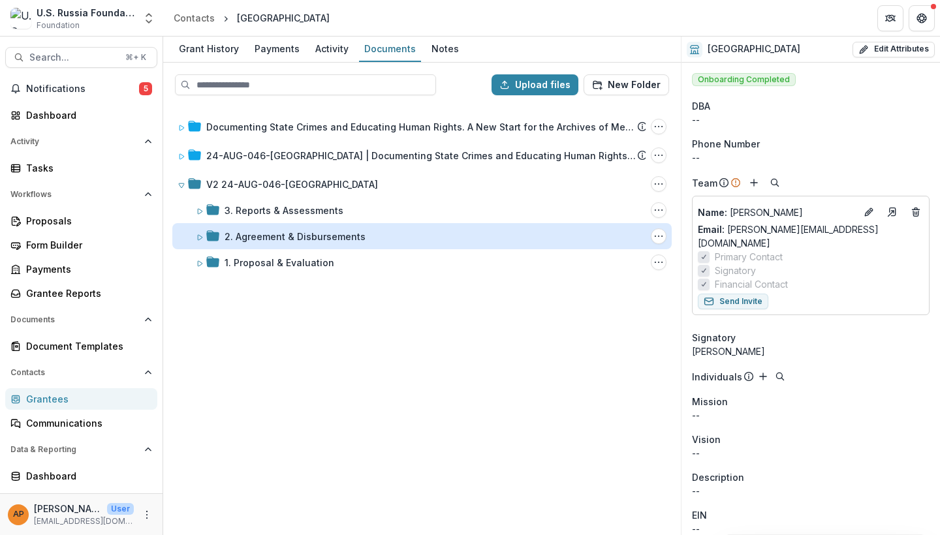
click at [274, 239] on div "2. Agreement & Disbursements" at bounding box center [294, 237] width 141 height 14
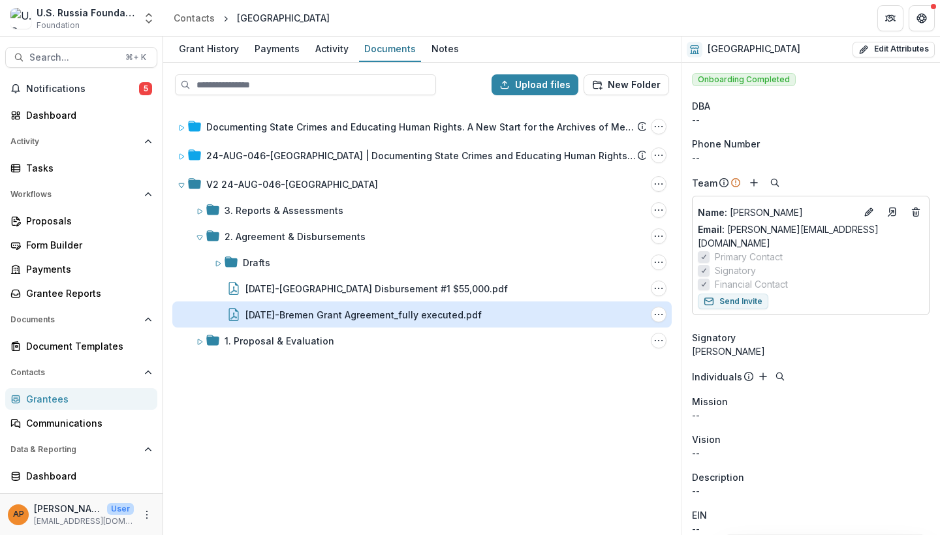
click at [288, 314] on div "24-AUG-46-Bremen Grant Agreement_fully executed.pdf" at bounding box center [363, 315] width 236 height 14
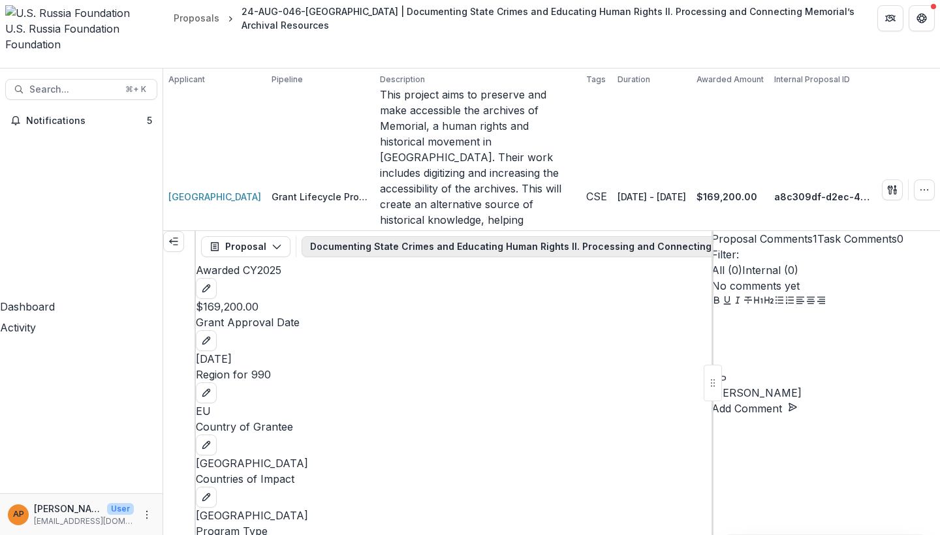
scroll to position [0, 3]
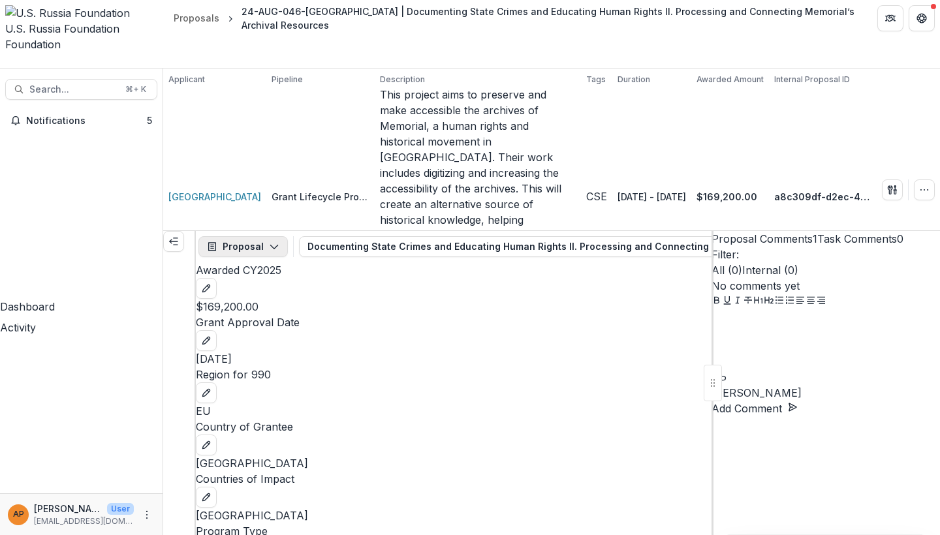
click at [271, 245] on polyline "button" at bounding box center [273, 247] width 7 height 4
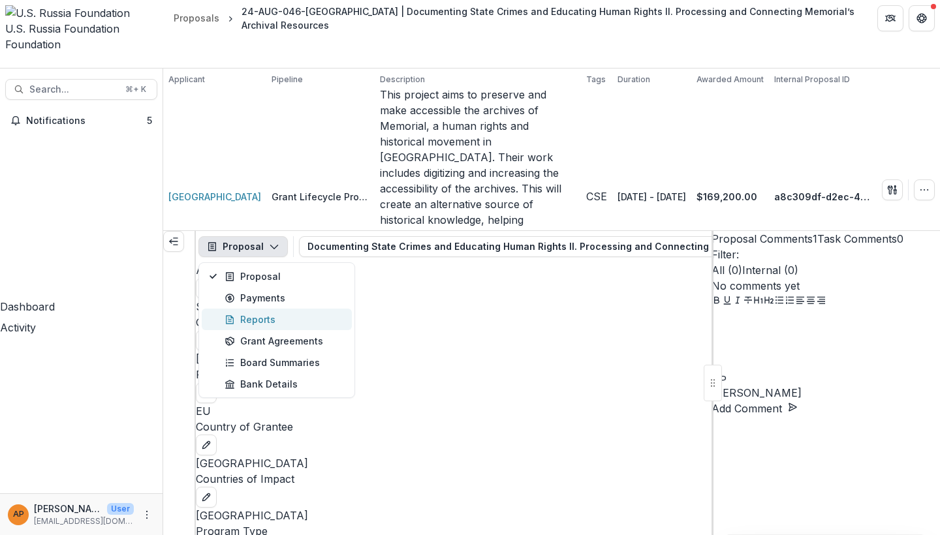
click at [256, 313] on div "Reports" at bounding box center [283, 320] width 119 height 14
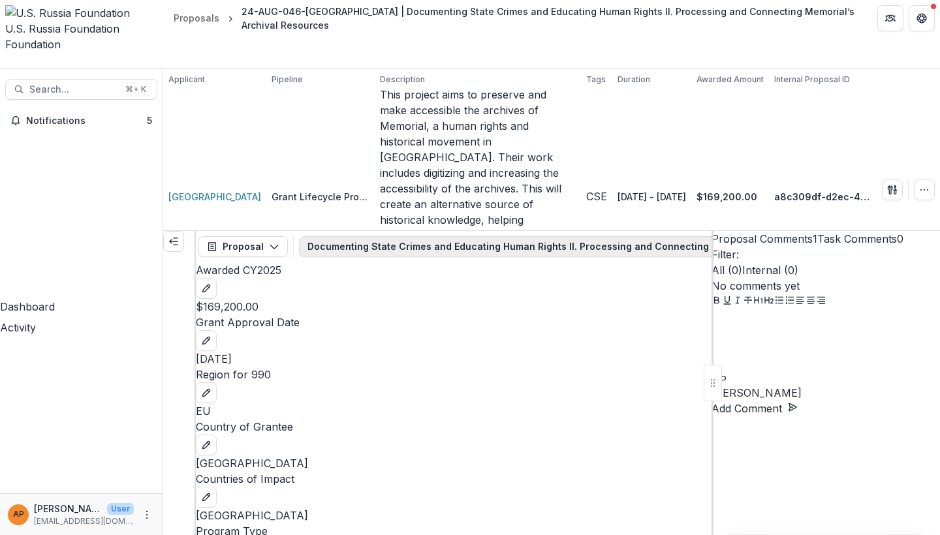
click at [329, 236] on button "Documenting State Crimes and Educating Human Rights II. Processing and Connecti…" at bounding box center [596, 246] width 595 height 21
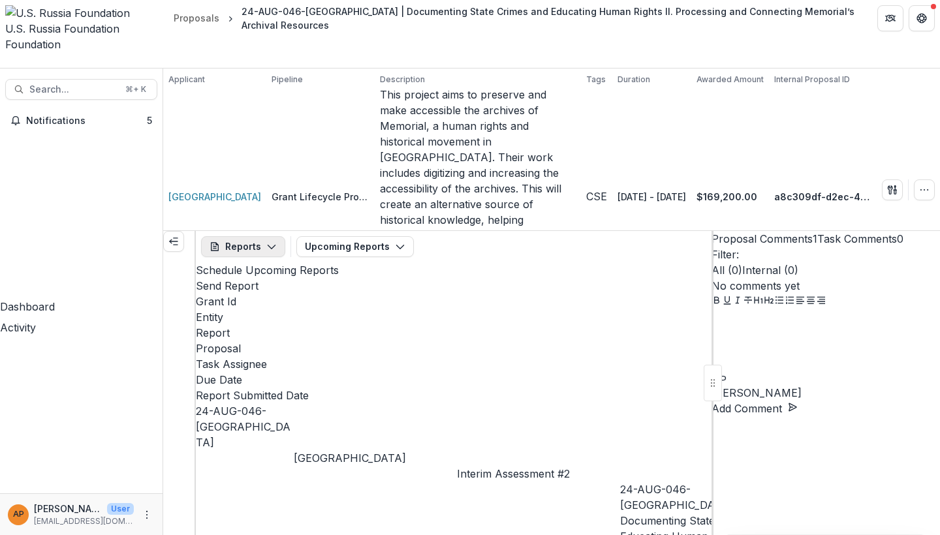
click at [259, 236] on button "Reports" at bounding box center [243, 246] width 84 height 21
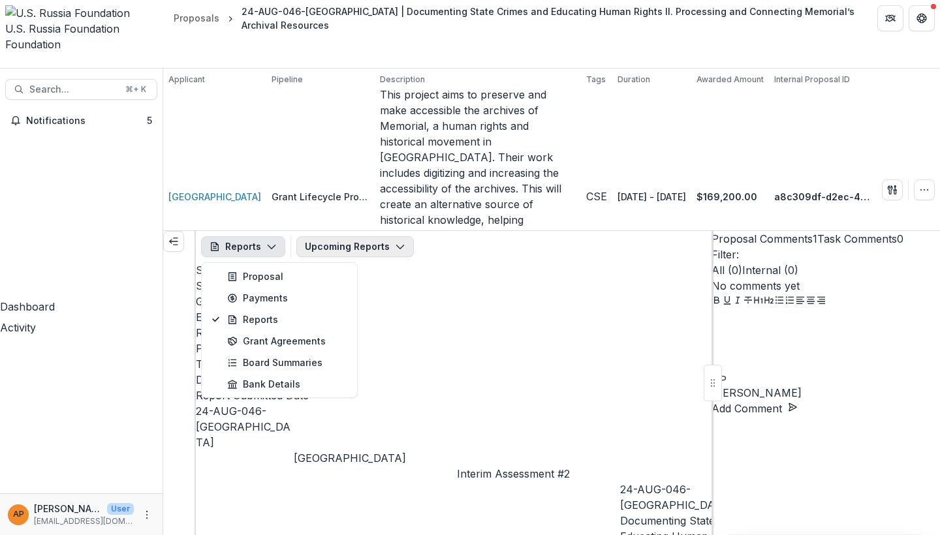
click at [337, 236] on button "Upcoming Reports" at bounding box center [354, 246] width 117 height 21
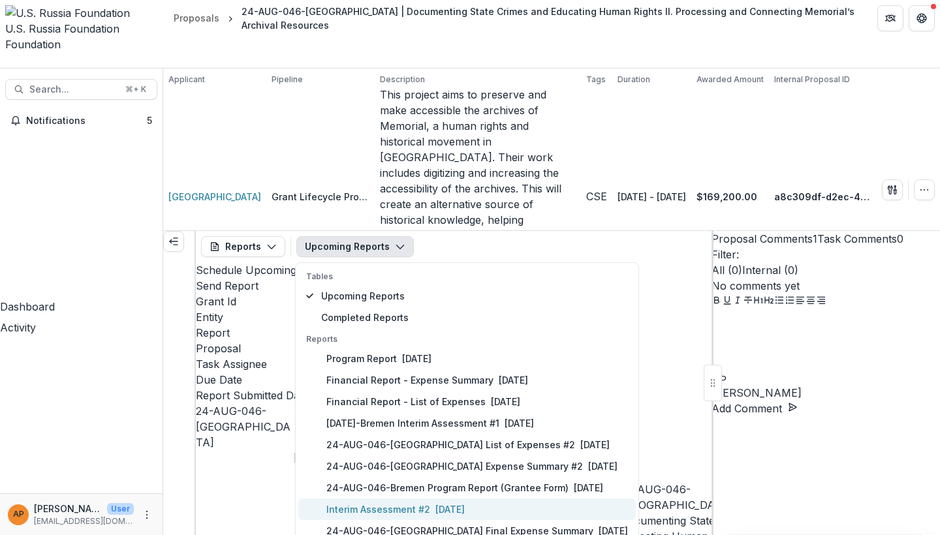
click at [354, 498] on button "Interim Assessment #2 [DATE]" at bounding box center [466, 509] width 337 height 22
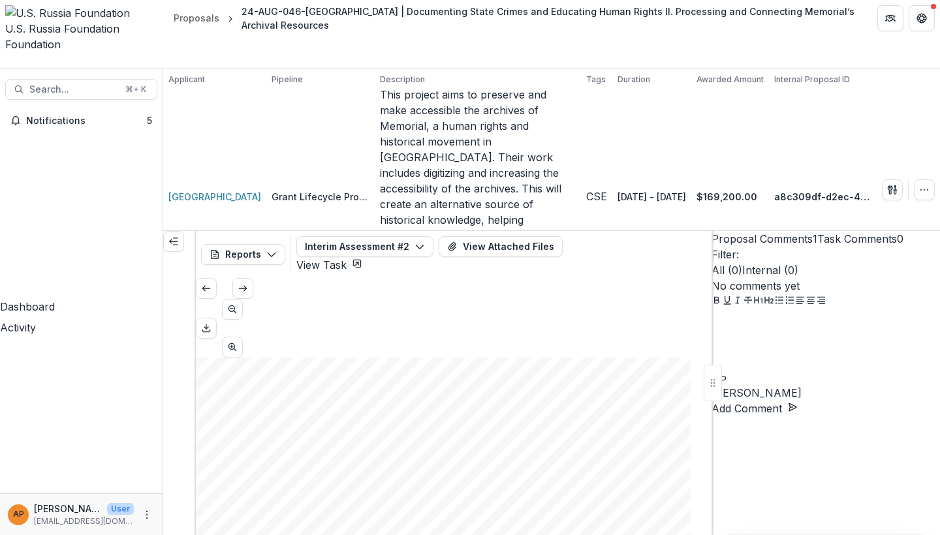
scroll to position [34, 0]
click at [362, 258] on link "View Task" at bounding box center [329, 264] width 66 height 13
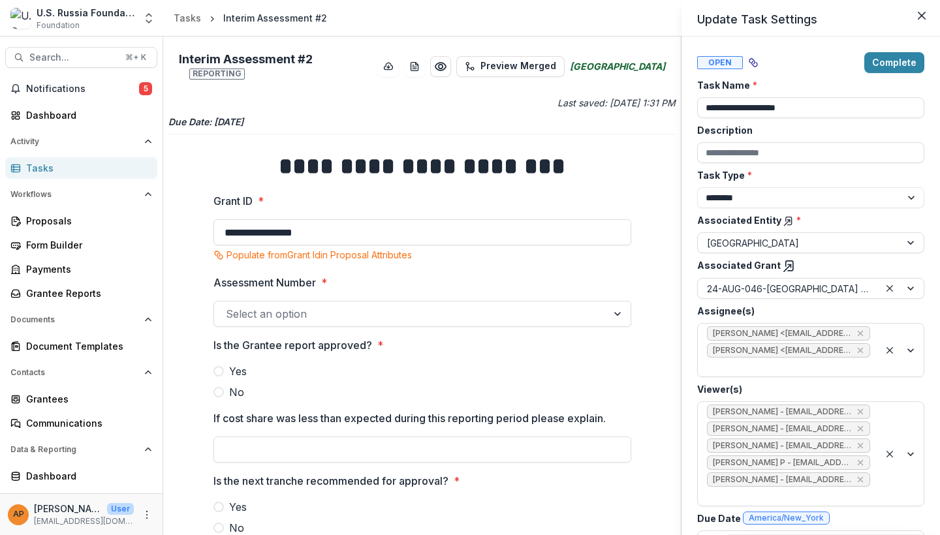
click at [316, 314] on div "**********" at bounding box center [470, 267] width 940 height 535
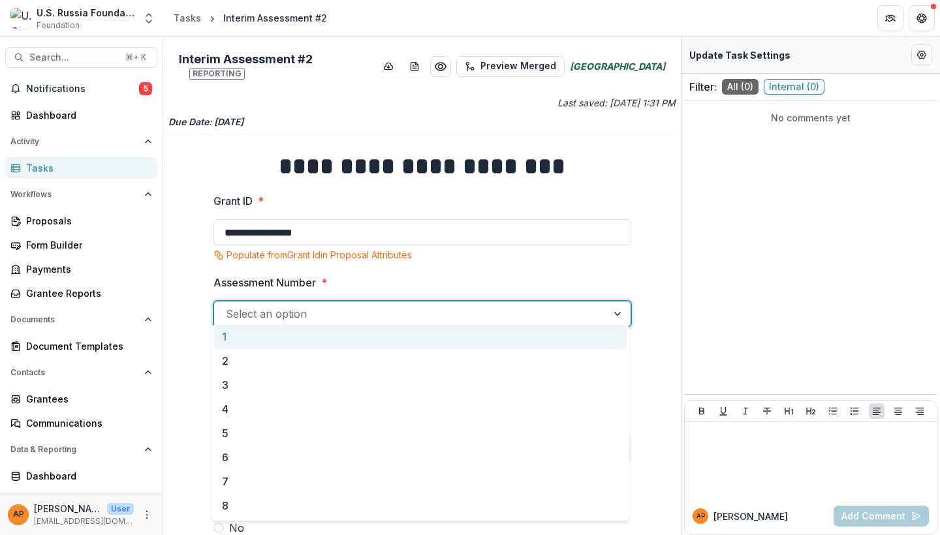
click at [358, 316] on div "Select an option" at bounding box center [410, 313] width 393 height 21
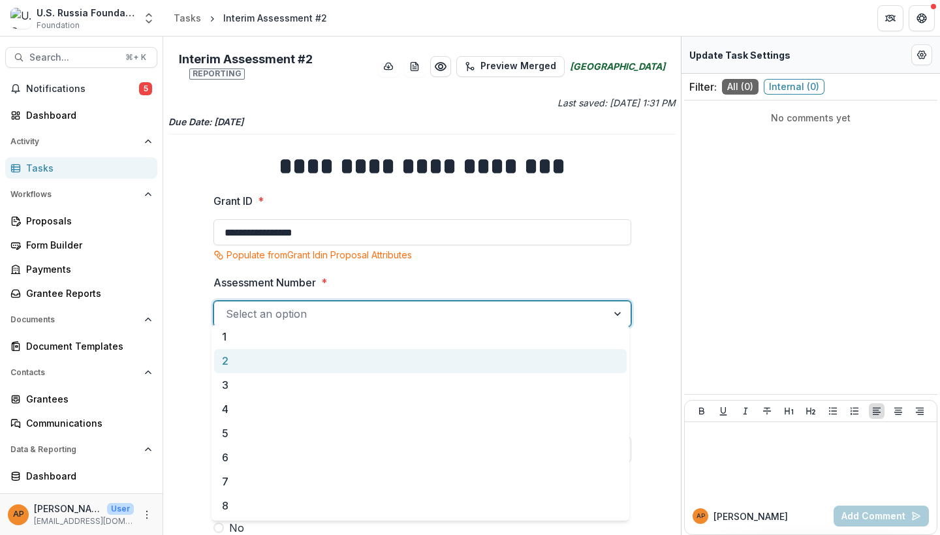
click at [307, 365] on div "2" at bounding box center [420, 361] width 412 height 24
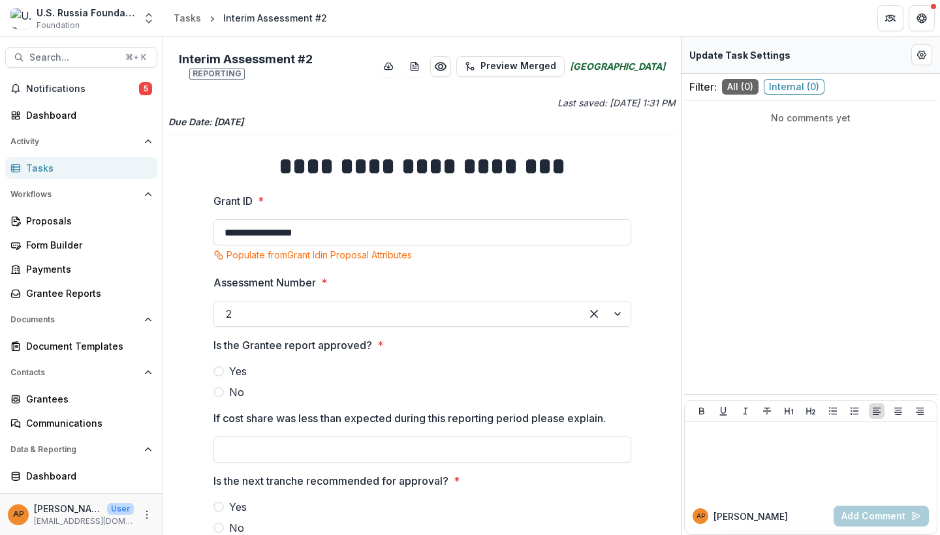
click at [221, 363] on label "Yes" at bounding box center [422, 371] width 418 height 16
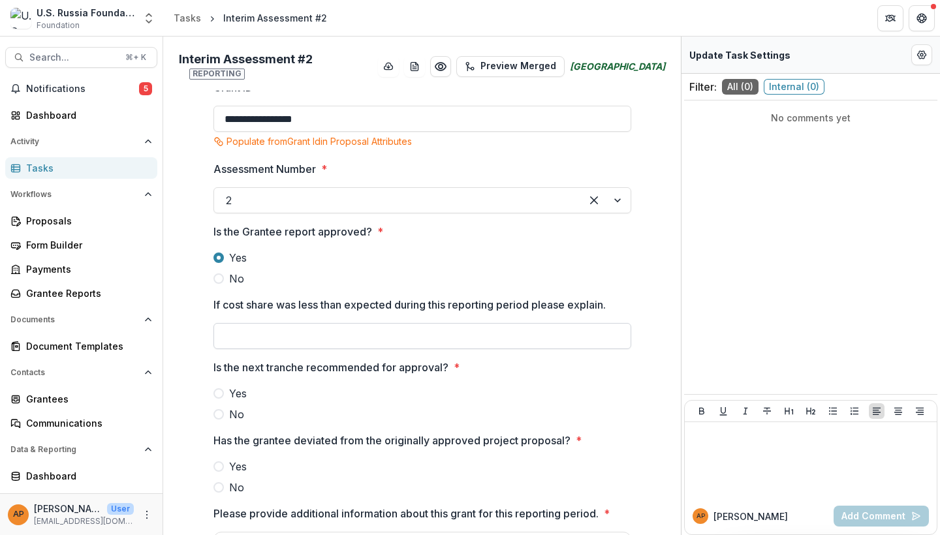
scroll to position [114, 0]
click at [229, 387] on span "Yes" at bounding box center [238, 393] width 18 height 16
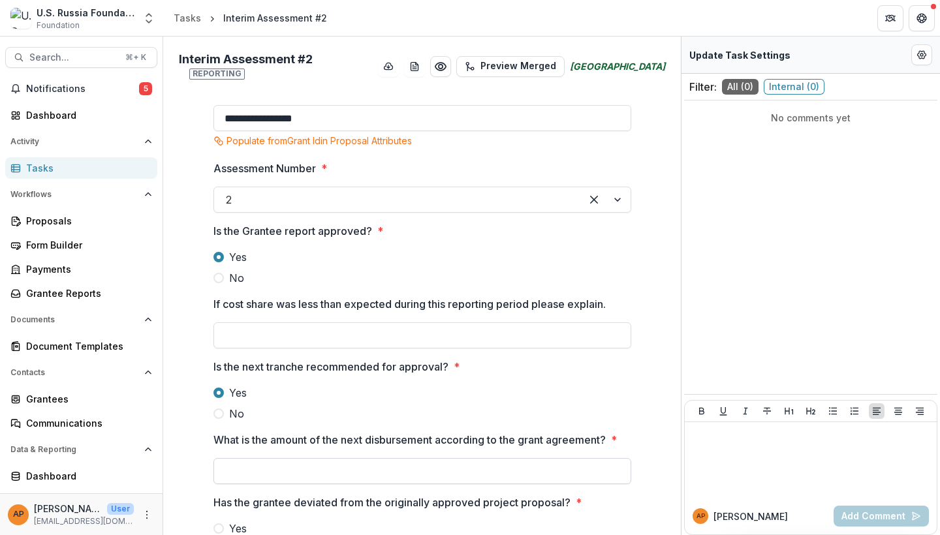
click at [275, 458] on input "What is the amount of the next disbursement according to the grant agreement? *" at bounding box center [422, 471] width 418 height 26
type input "*******"
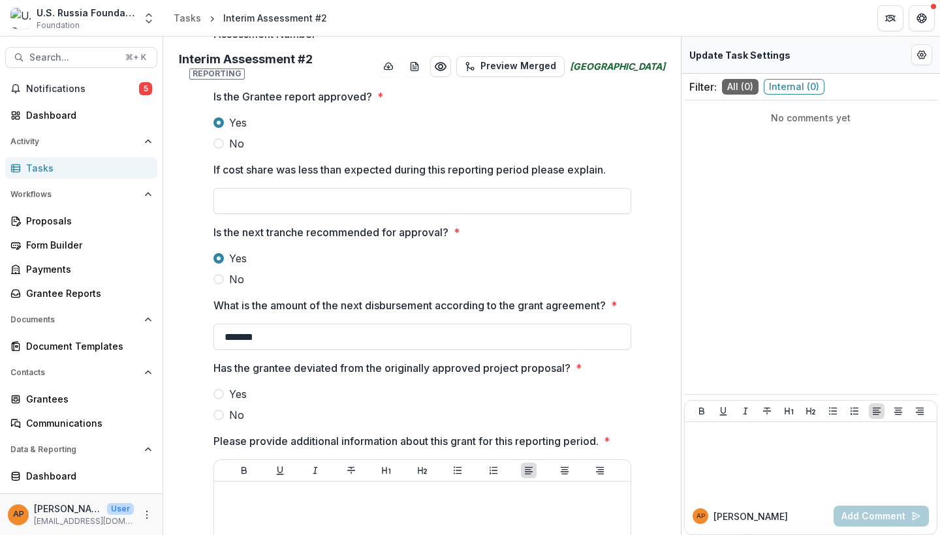
scroll to position [249, 0]
click at [219, 409] on span at bounding box center [218, 414] width 10 height 10
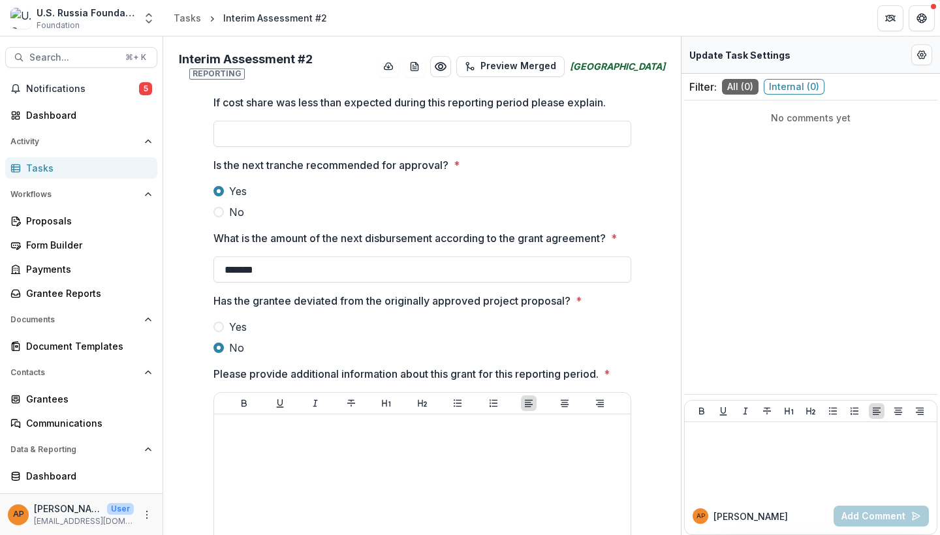
scroll to position [408, 0]
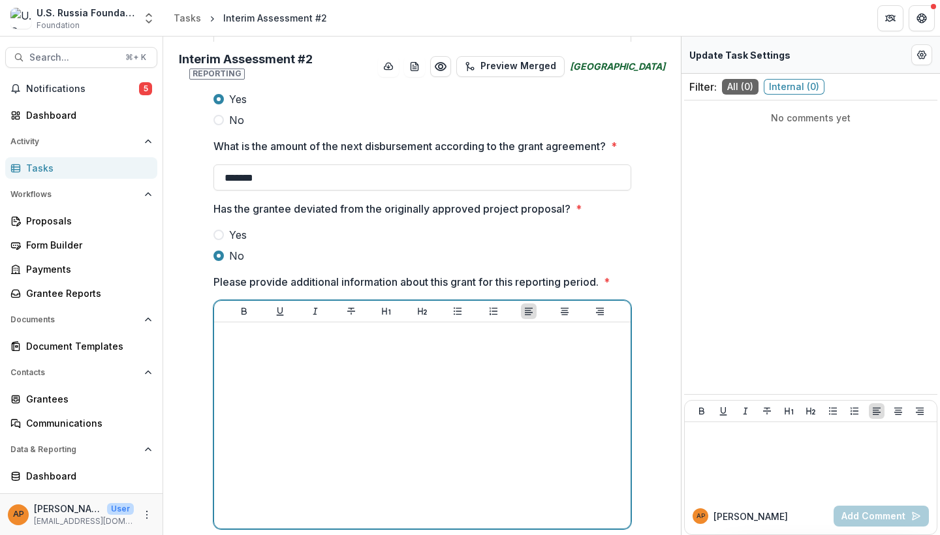
click at [423, 392] on div at bounding box center [422, 426] width 406 height 196
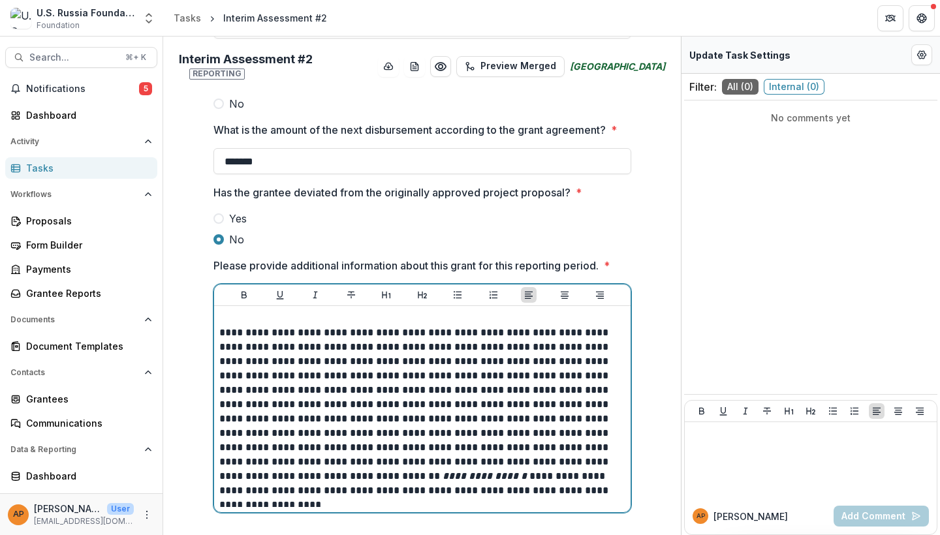
scroll to position [426, 0]
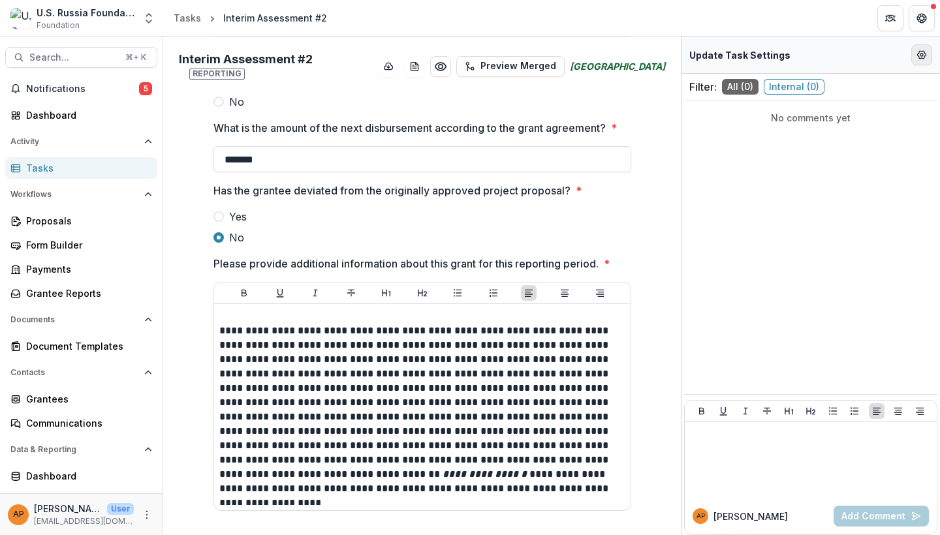
click at [921, 59] on icon "Edit Form Settings" at bounding box center [921, 55] width 8 height 8
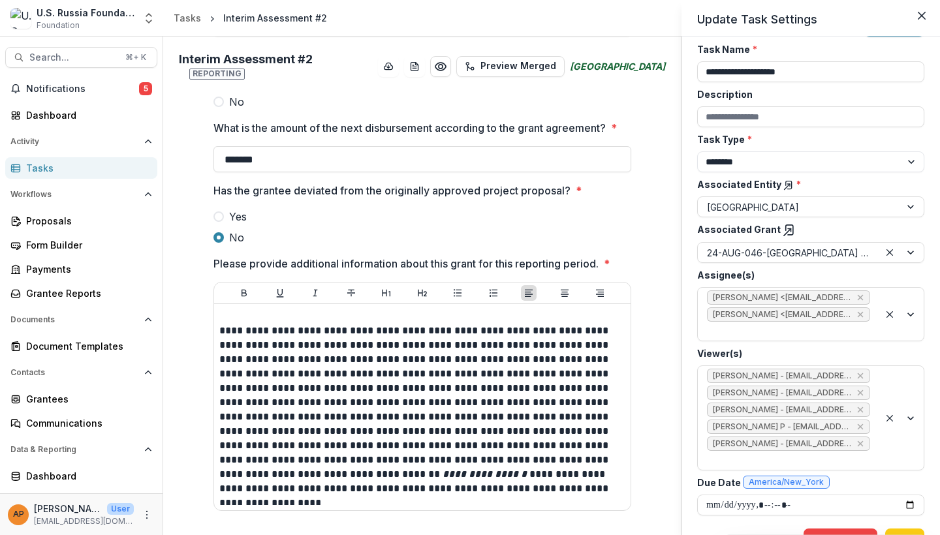
scroll to position [34, 0]
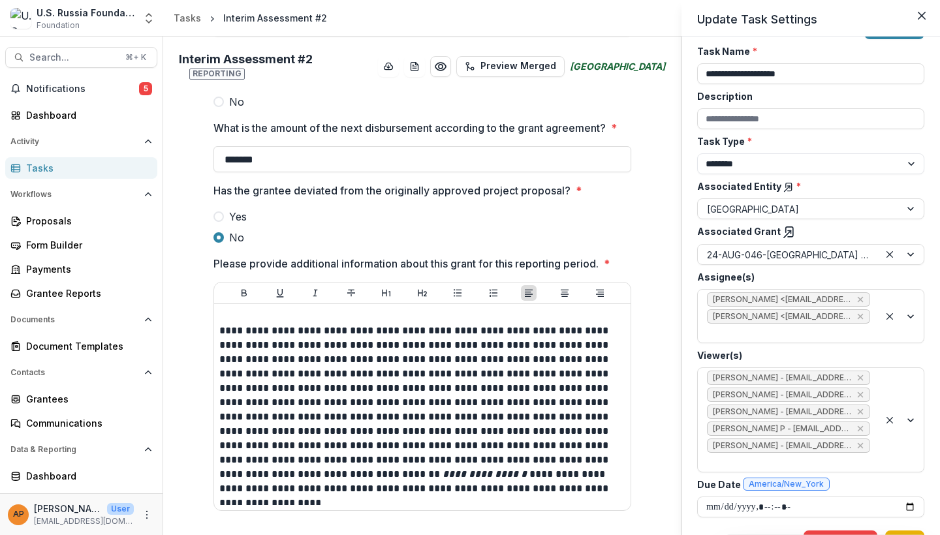
click at [903, 530] on button "Save" at bounding box center [904, 540] width 39 height 21
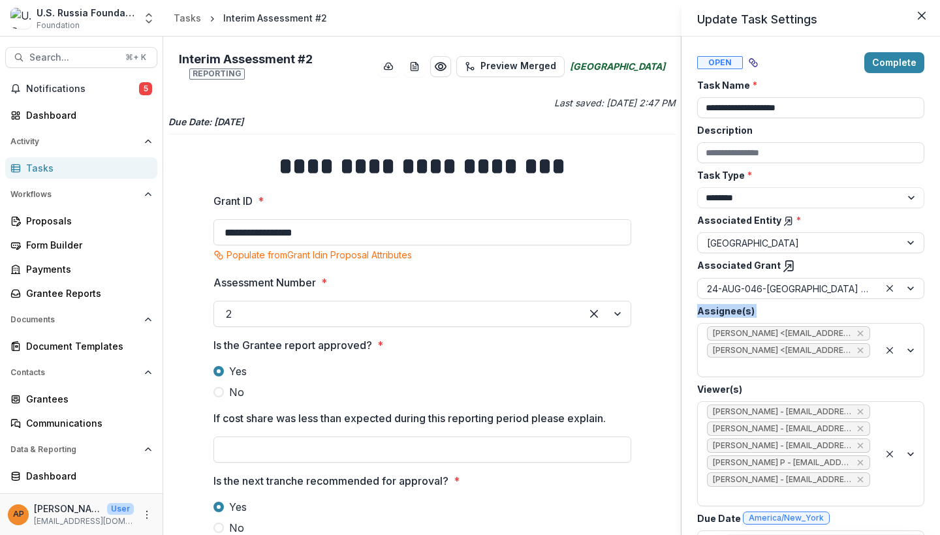
drag, startPoint x: 678, startPoint y: 294, endPoint x: 675, endPoint y: 324, distance: 30.2
click at [675, 324] on div "**********" at bounding box center [470, 267] width 940 height 535
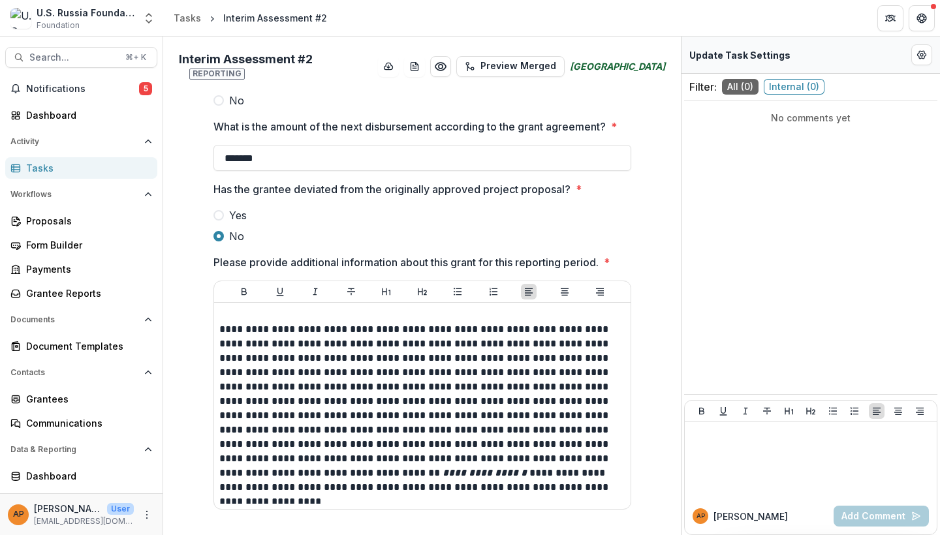
scroll to position [426, 0]
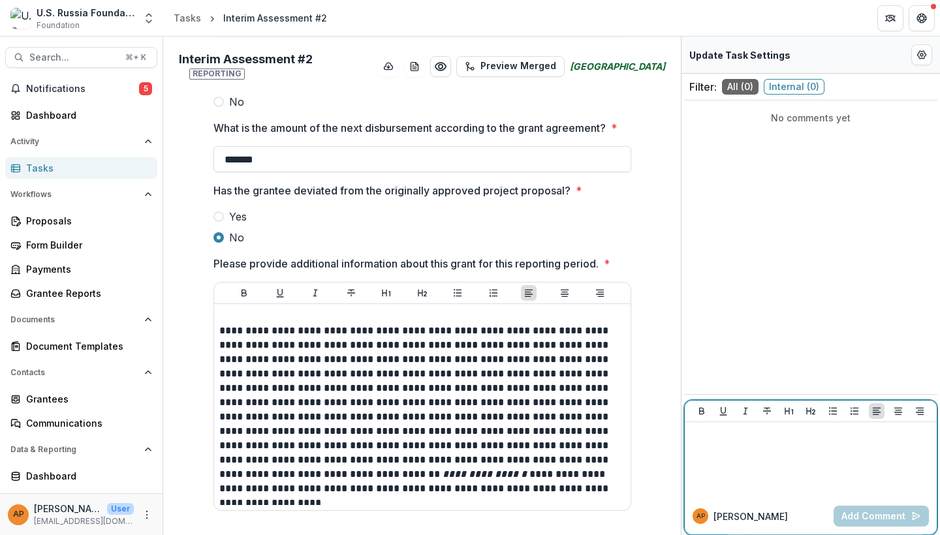
click at [741, 432] on p at bounding box center [810, 434] width 241 height 14
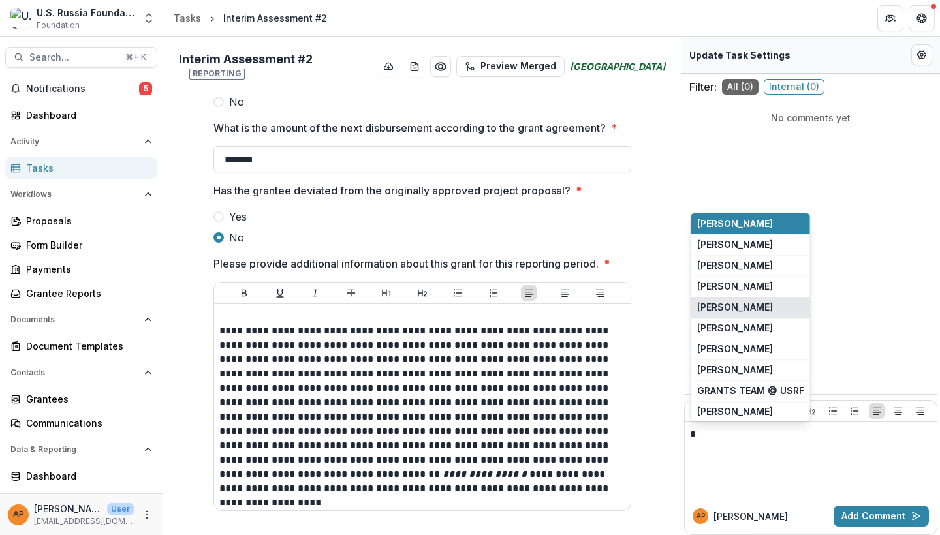
click at [716, 309] on button "[PERSON_NAME]" at bounding box center [750, 307] width 119 height 21
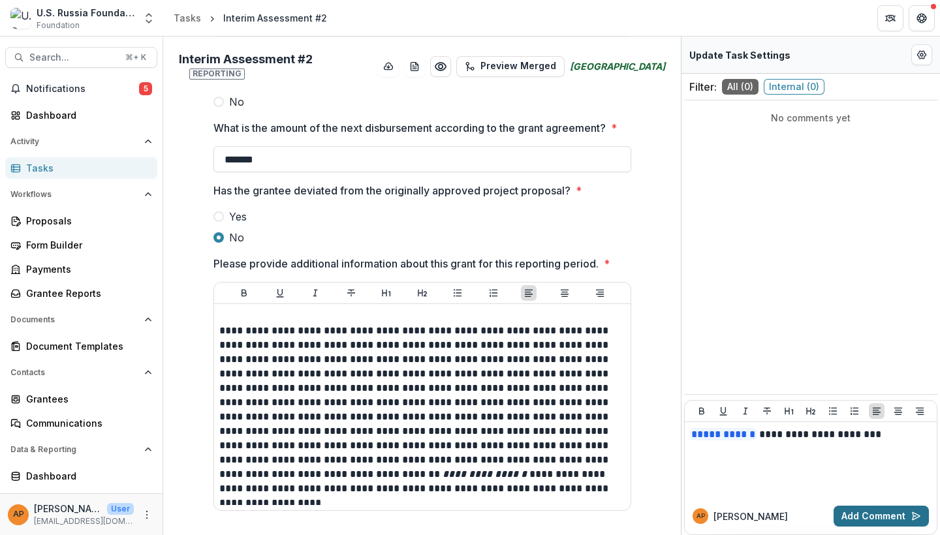
click at [845, 515] on button "Add Comment" at bounding box center [880, 516] width 95 height 21
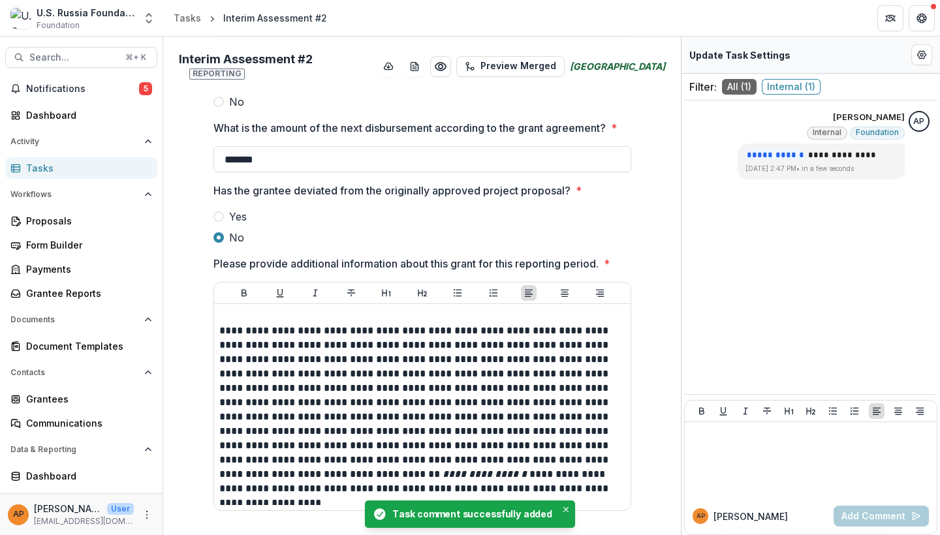
click at [72, 169] on div "Tasks" at bounding box center [86, 168] width 121 height 14
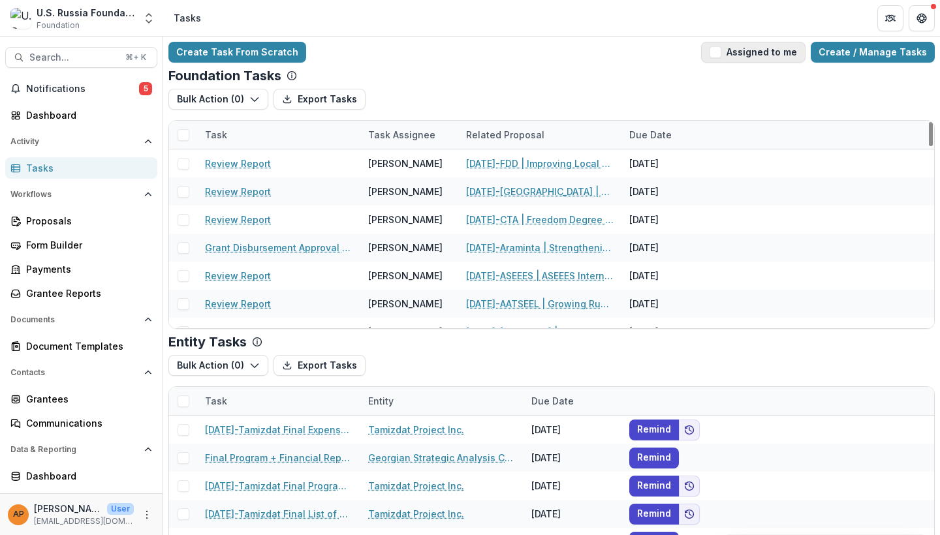
click at [749, 50] on button "Assigned to me" at bounding box center [753, 52] width 104 height 21
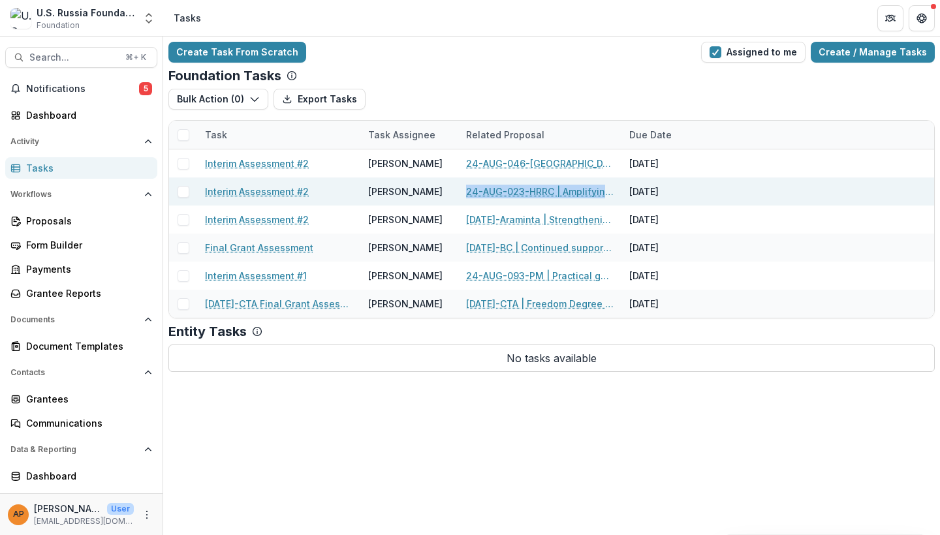
click at [515, 191] on link "24-AUG-023-HRRC | Amplifying Innovation and Sustainability for Russia’s [GEOGRA…" at bounding box center [539, 192] width 147 height 14
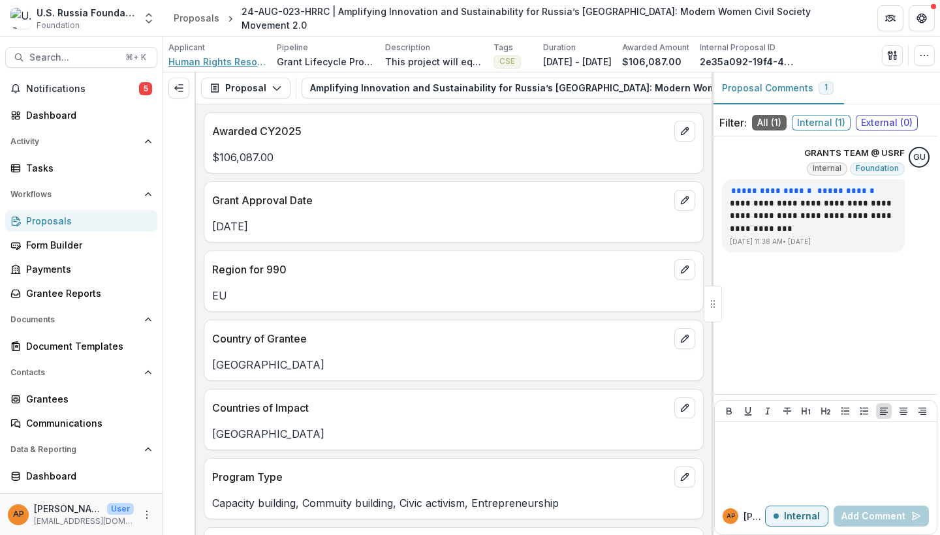
click at [240, 61] on span "Human Rights Resource Center" at bounding box center [217, 62] width 98 height 14
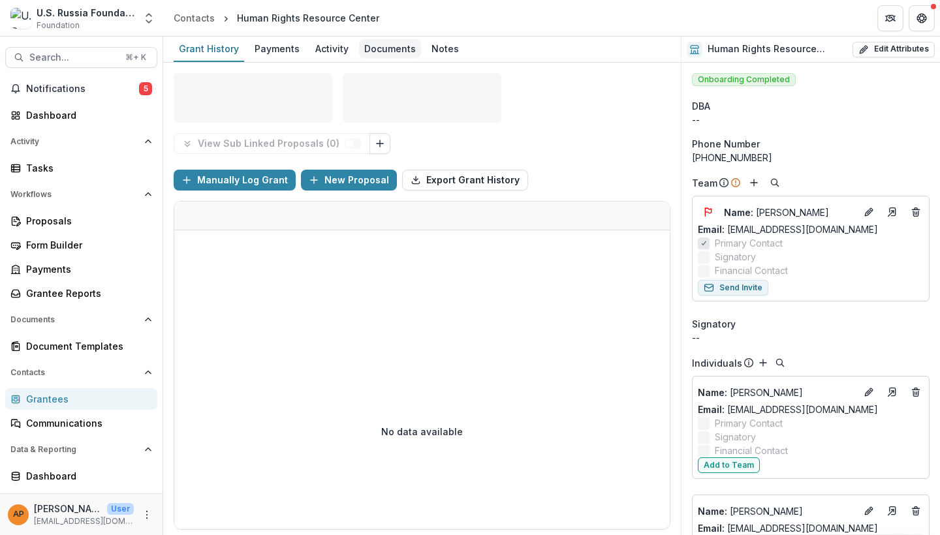
click at [385, 54] on div "Documents" at bounding box center [390, 48] width 62 height 19
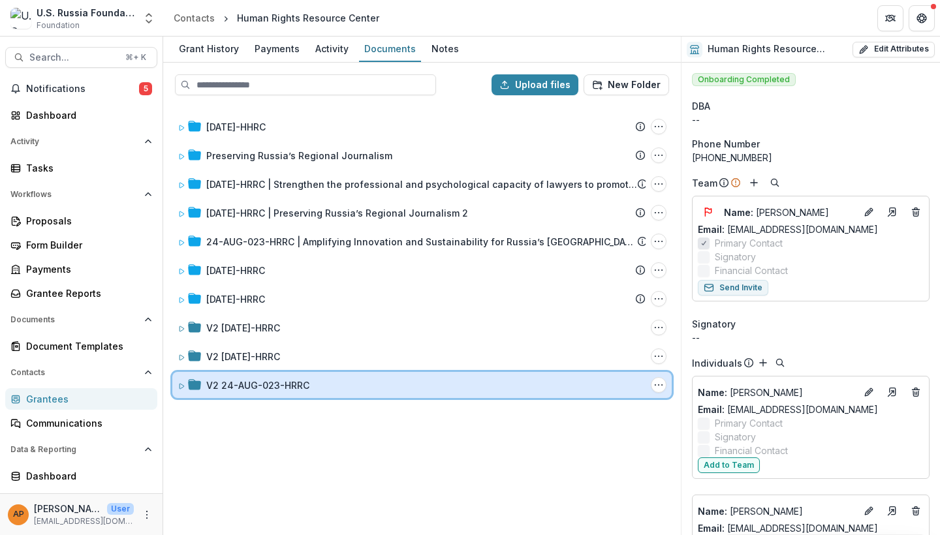
click at [342, 388] on div "V2 24-AUG-023-HRRC" at bounding box center [425, 385] width 439 height 14
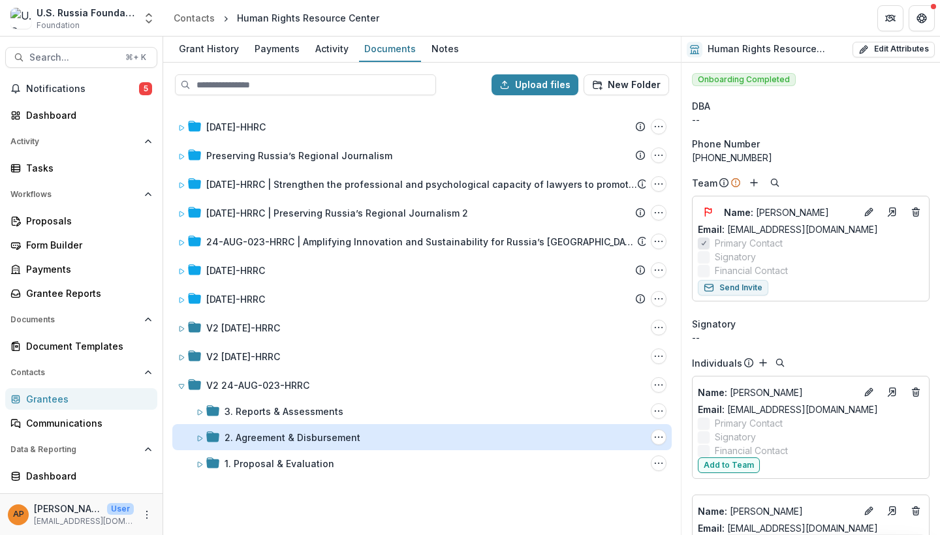
click at [312, 434] on div "2. Agreement & Disbursement" at bounding box center [292, 438] width 136 height 14
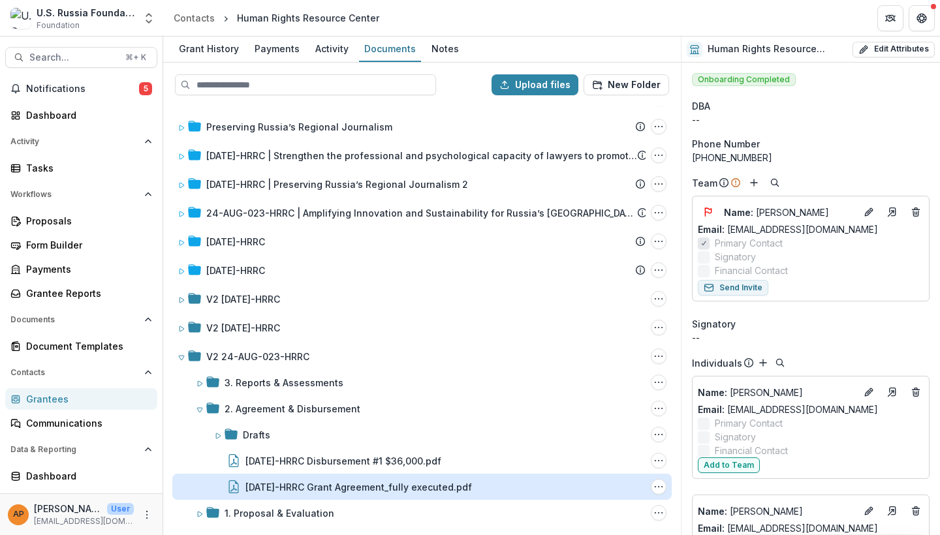
scroll to position [29, 0]
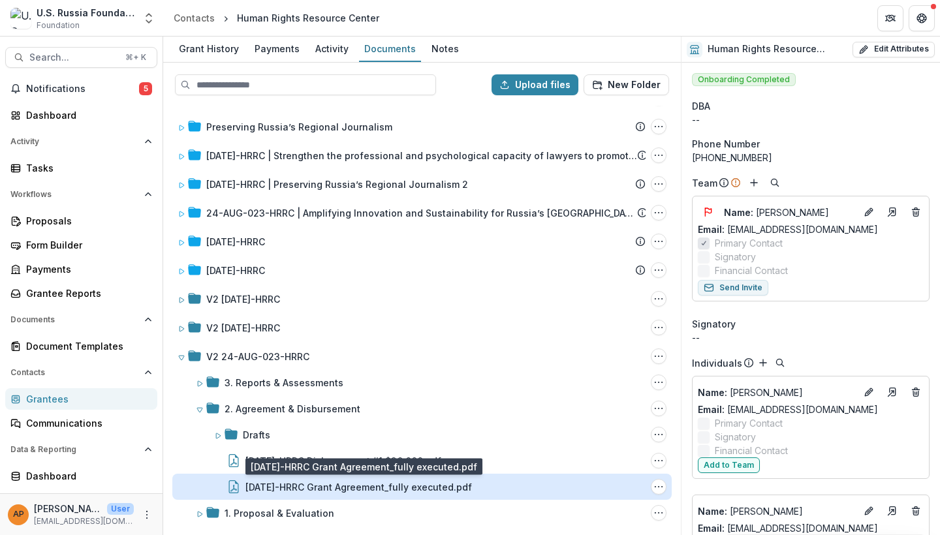
click at [309, 484] on div "[DATE]-HRRC Grant Agreement_fully executed.pdf" at bounding box center [358, 487] width 226 height 14
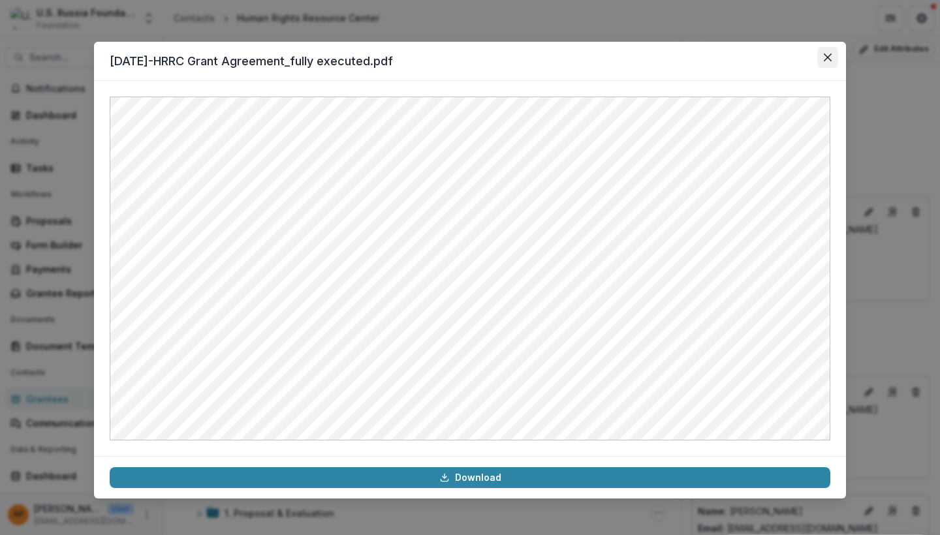
click at [831, 57] on icon "Close" at bounding box center [827, 58] width 8 height 8
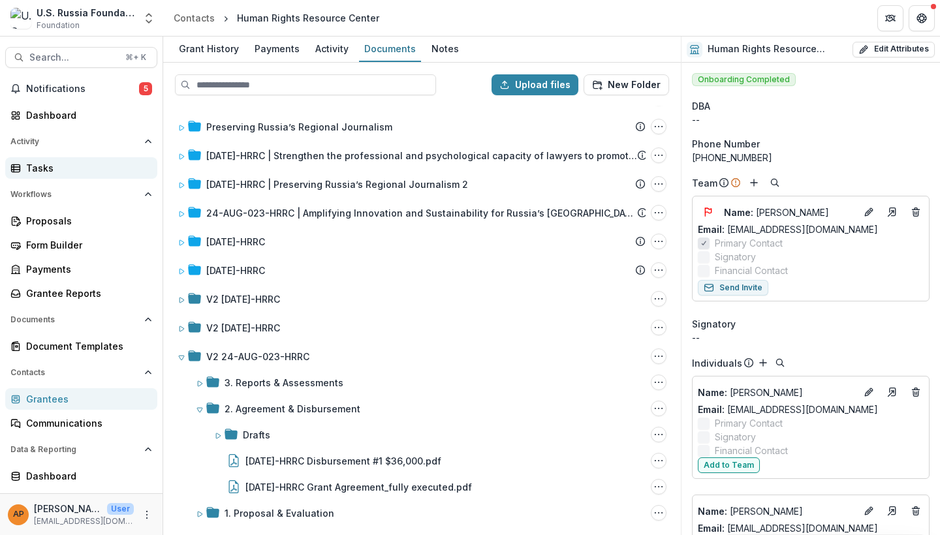
click at [81, 168] on div "Tasks" at bounding box center [86, 168] width 121 height 14
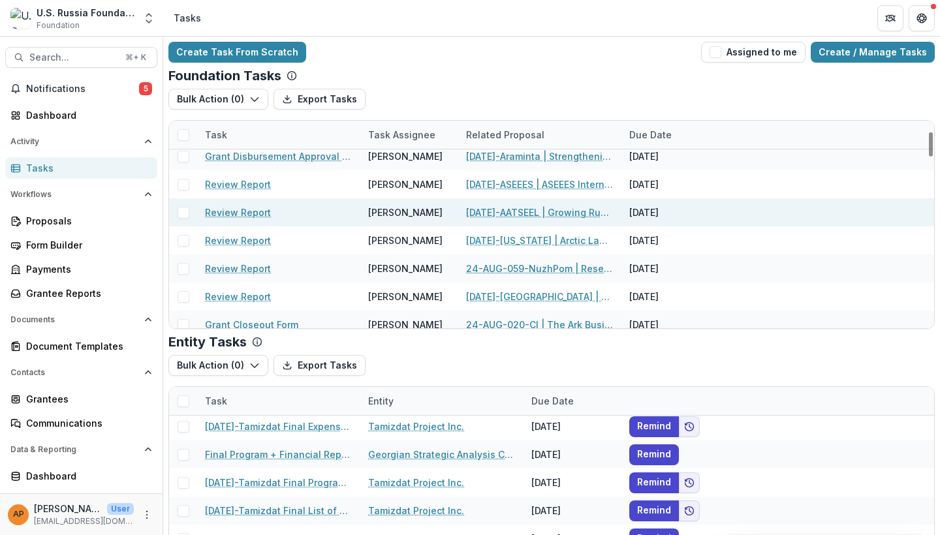
scroll to position [100, 0]
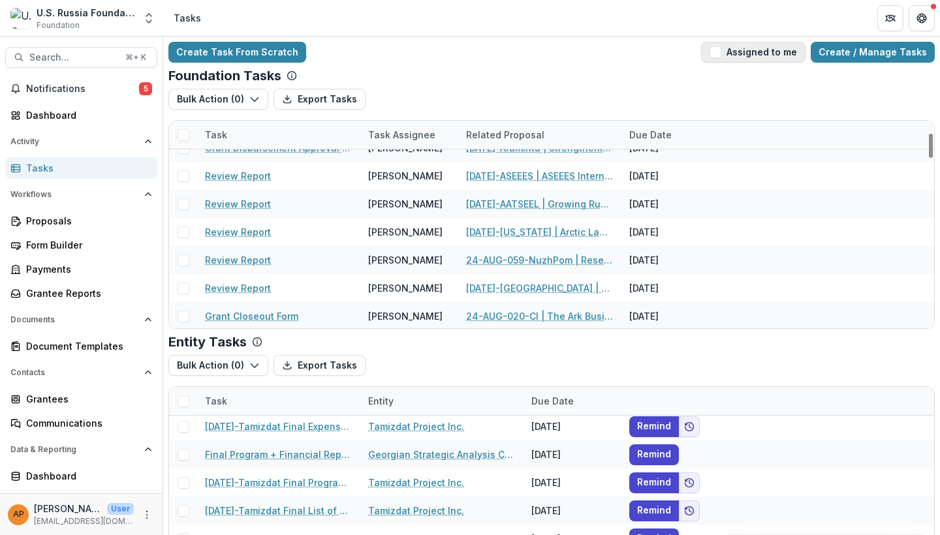
click at [719, 52] on span "button" at bounding box center [715, 52] width 12 height 12
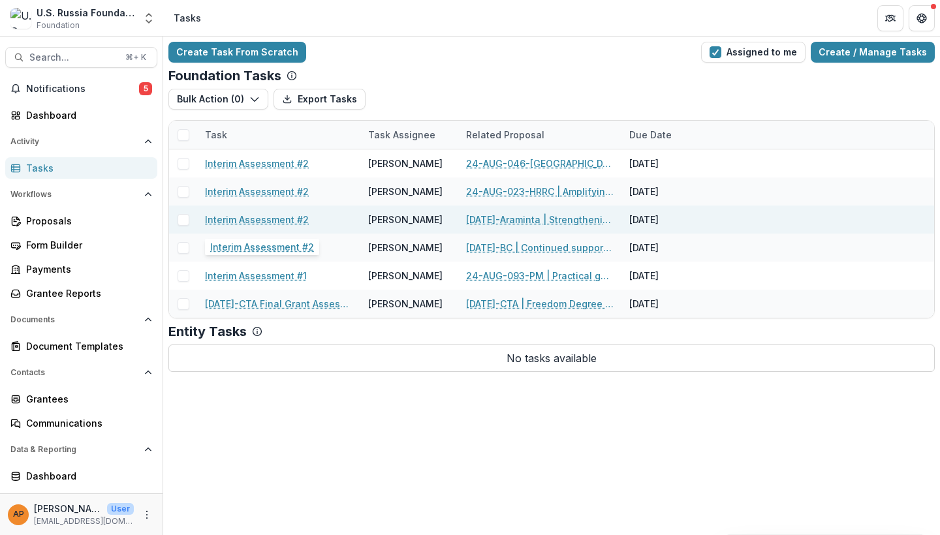
click at [301, 223] on link "Interim Assessment #2" at bounding box center [257, 220] width 104 height 14
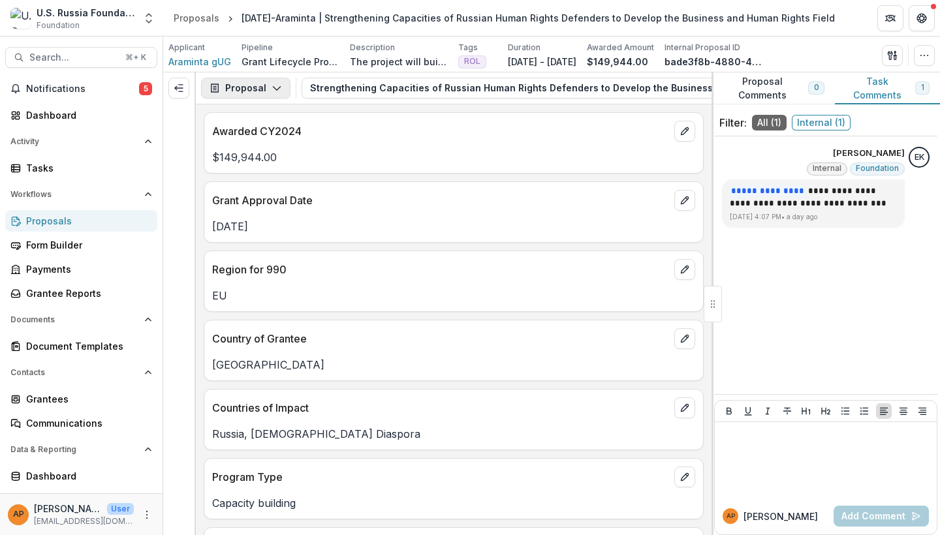
click at [251, 89] on button "Proposal" at bounding box center [245, 88] width 89 height 21
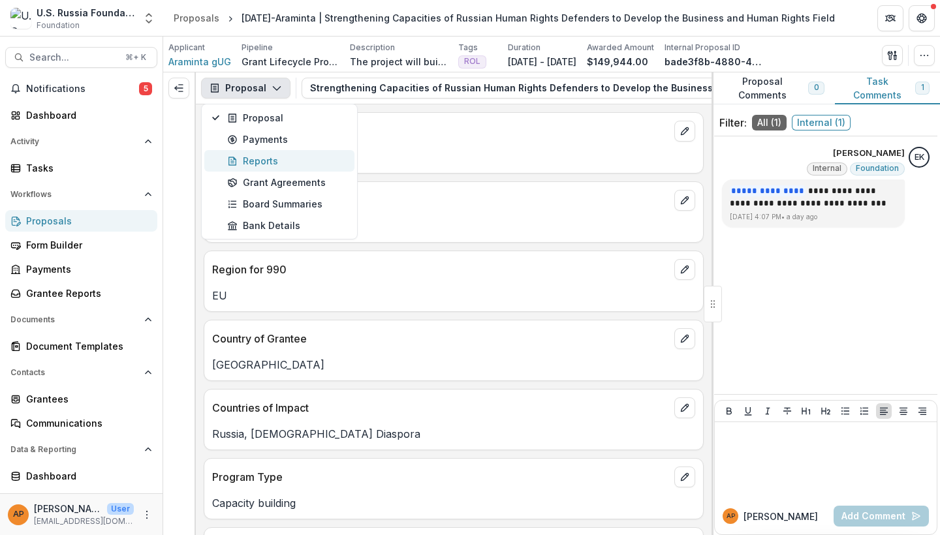
click at [277, 161] on div "Reports" at bounding box center [286, 161] width 119 height 14
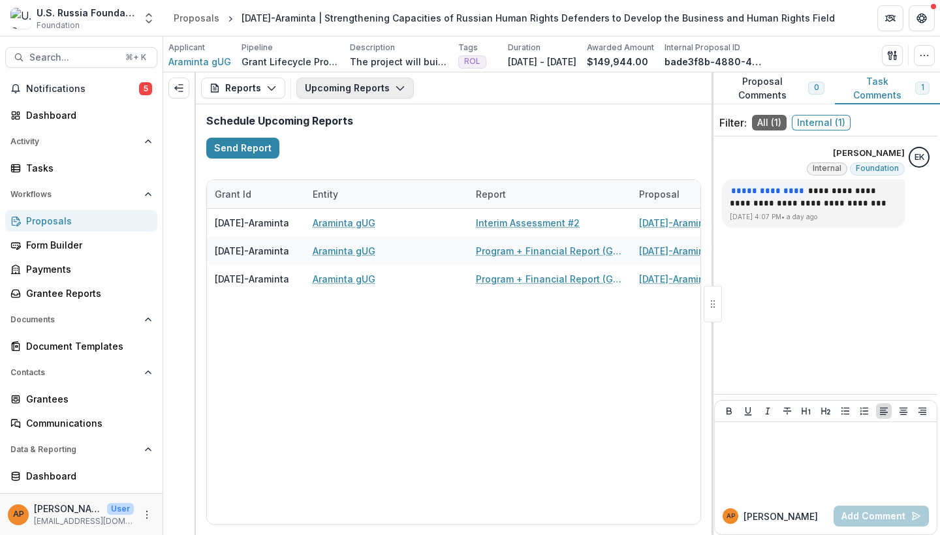
click at [331, 91] on button "Upcoming Reports" at bounding box center [354, 88] width 117 height 21
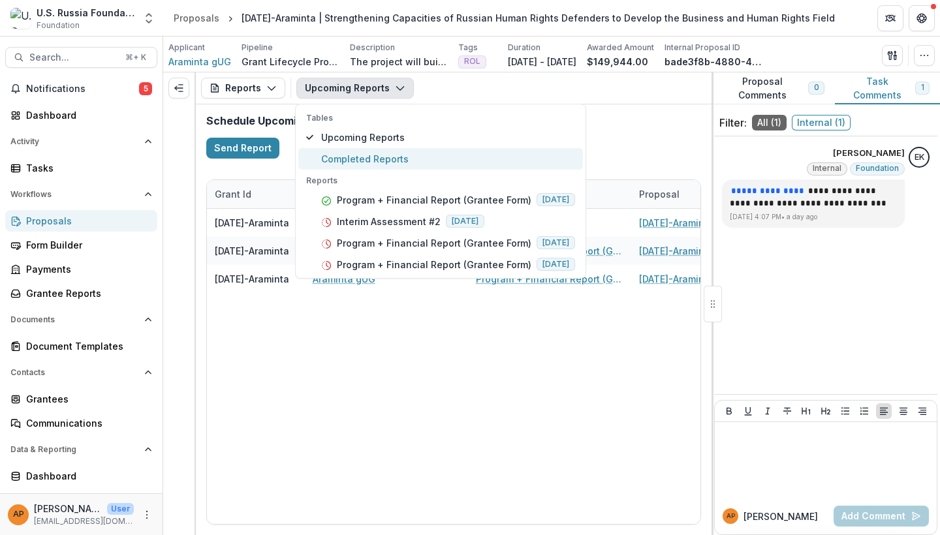
click at [385, 164] on span "Completed Reports" at bounding box center [448, 159] width 254 height 14
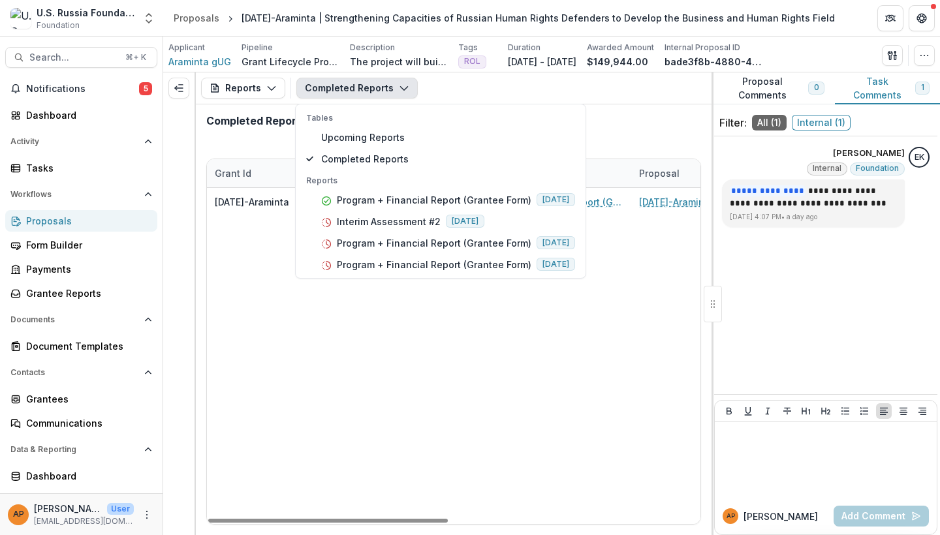
click at [249, 273] on div "24-AUG-116-Araminta Araminta gUG Program + Financial Report (Grantee Form) 24-A…" at bounding box center [712, 356] width 1011 height 336
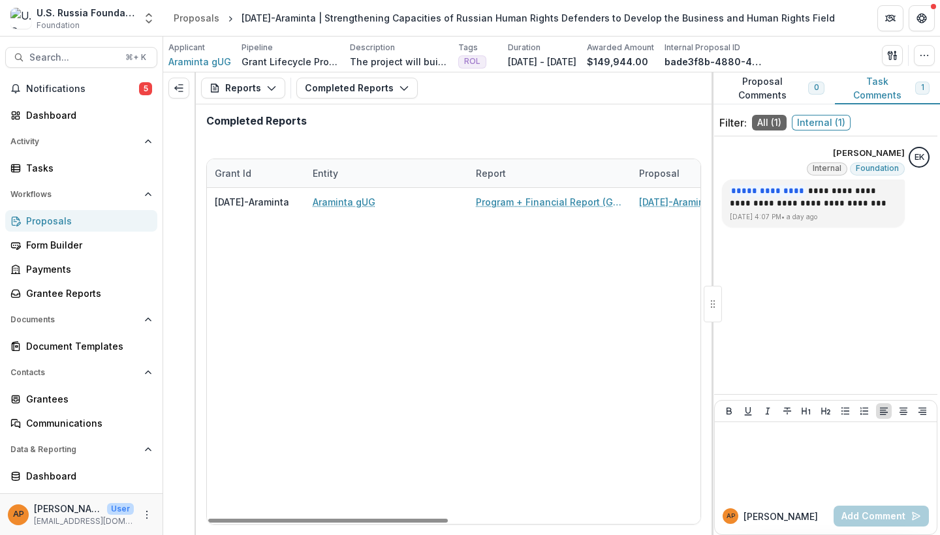
click at [351, 77] on div "Reports Proposal Payments Reports Grant Agreements Board Summaries Bank Details…" at bounding box center [453, 88] width 515 height 32
click at [351, 82] on button "Completed Reports" at bounding box center [356, 88] width 121 height 21
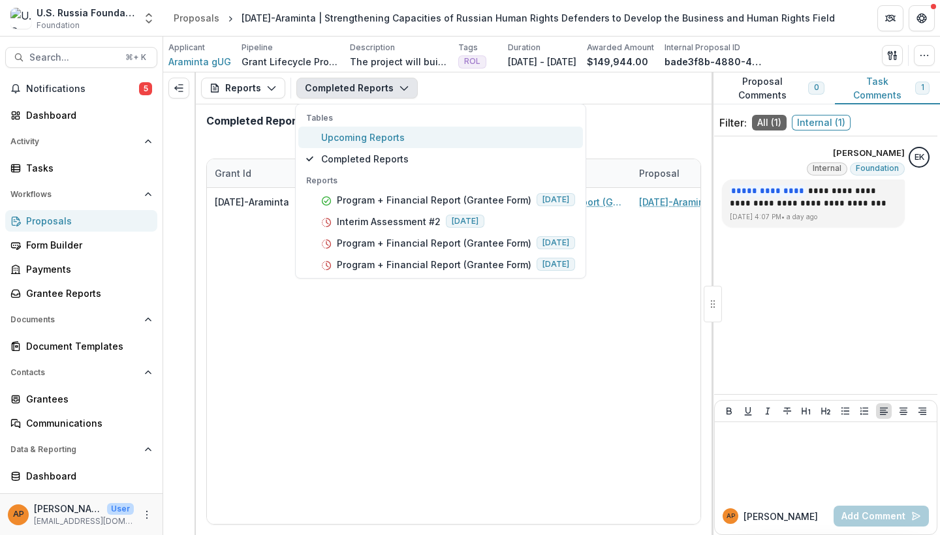
click at [385, 140] on span "Upcoming Reports" at bounding box center [448, 137] width 254 height 14
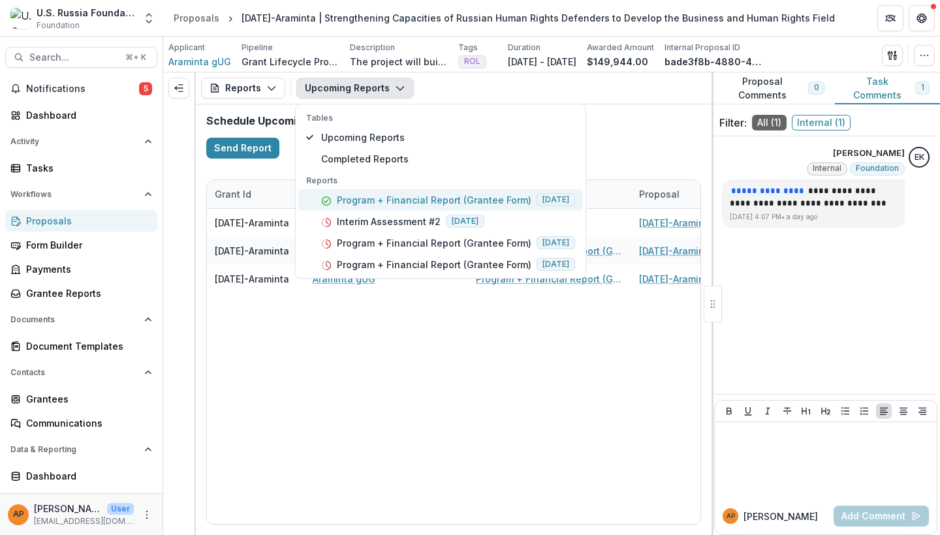
click at [434, 197] on p "Program + Financial Report (Grantee Form)" at bounding box center [434, 200] width 194 height 14
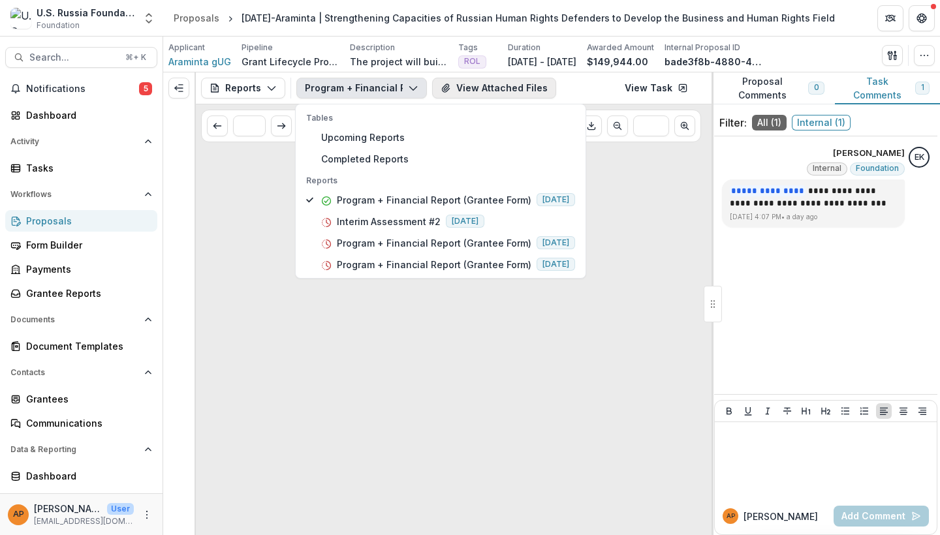
click at [453, 86] on button "View Attached Files" at bounding box center [494, 88] width 124 height 21
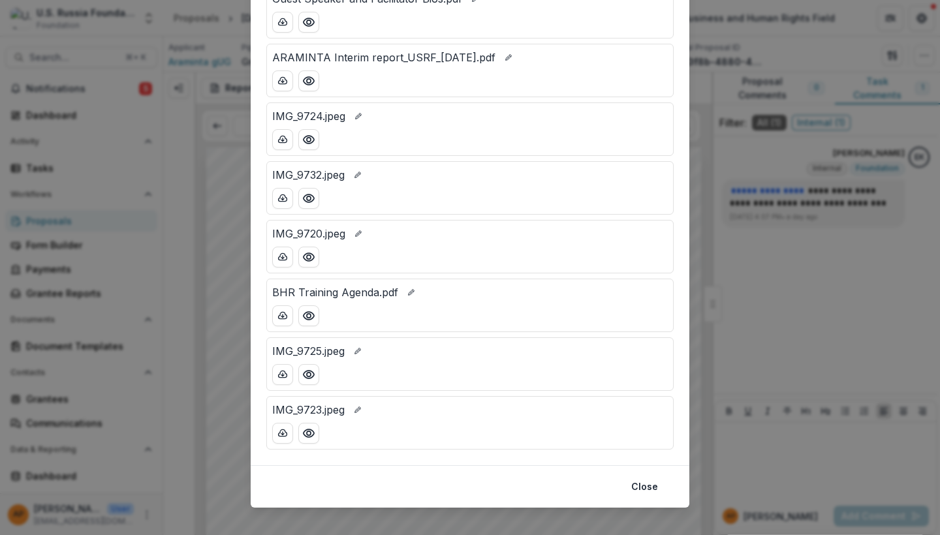
scroll to position [537, 0]
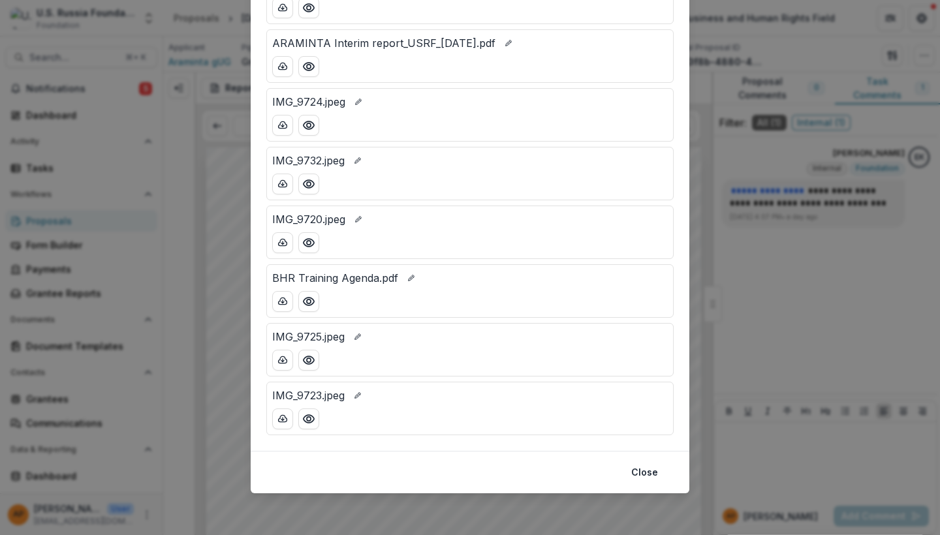
click at [220, 200] on div "Attached Files IMG_9710.jpeg USRF summary report till 08 31 kiku.xlsx Araminta_…" at bounding box center [470, 267] width 940 height 535
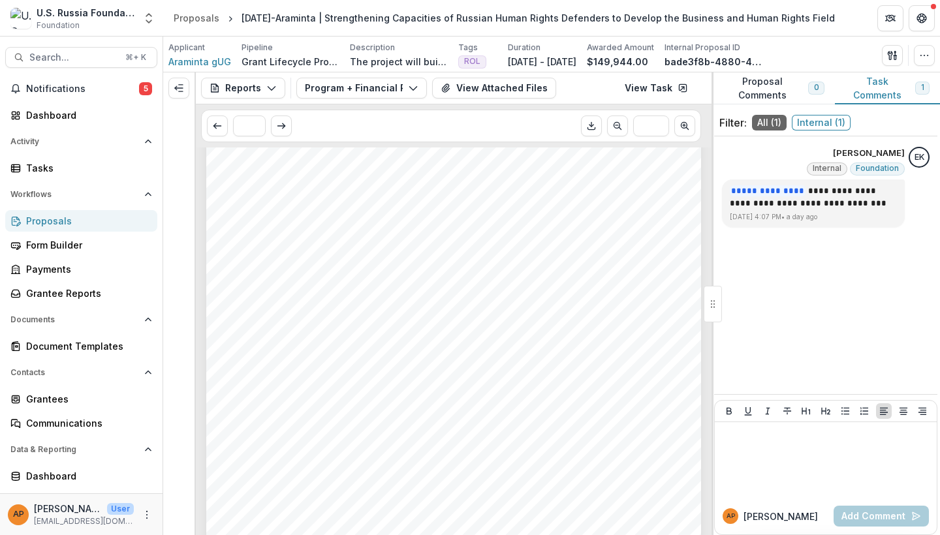
scroll to position [964, 0]
click at [459, 94] on button "View Attached Files" at bounding box center [494, 88] width 124 height 21
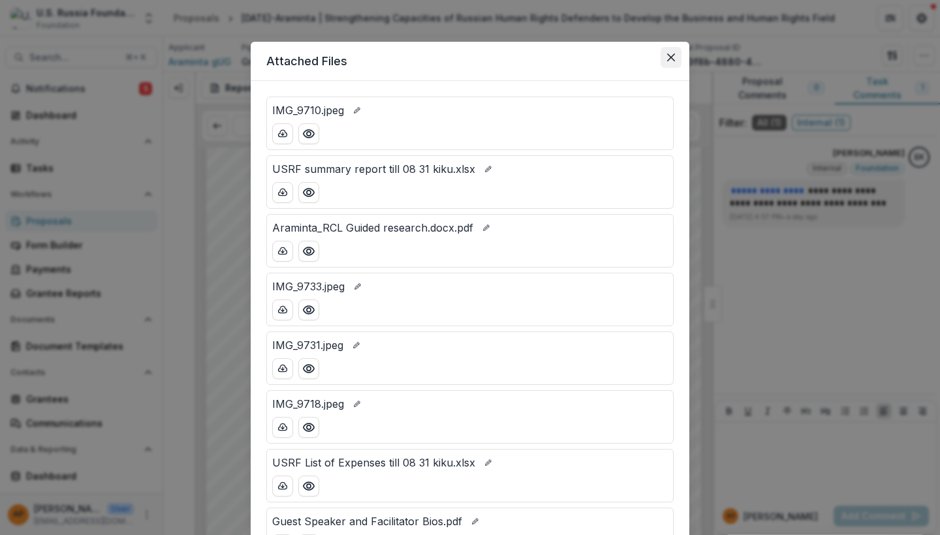
click at [669, 58] on icon "Close" at bounding box center [671, 58] width 8 height 8
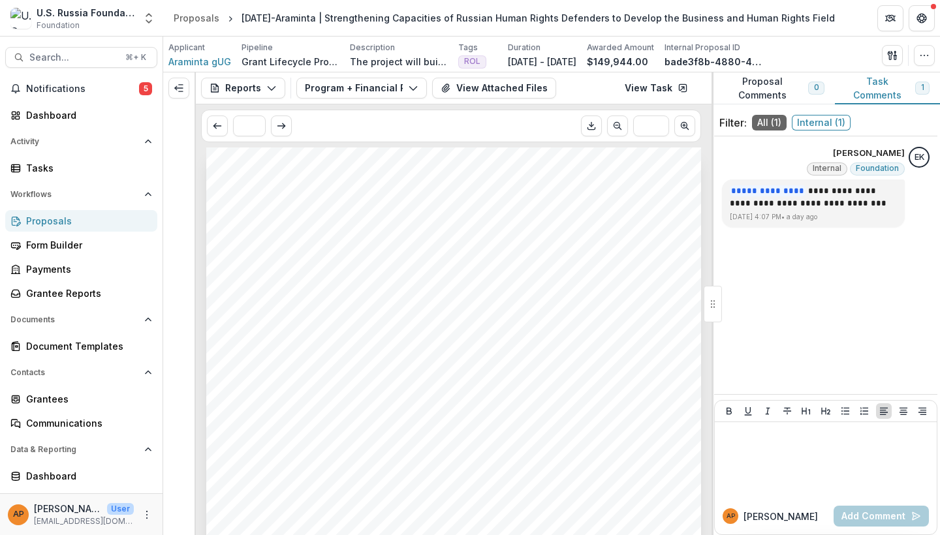
scroll to position [0, 0]
click at [928, 54] on icon "button" at bounding box center [924, 55] width 10 height 10
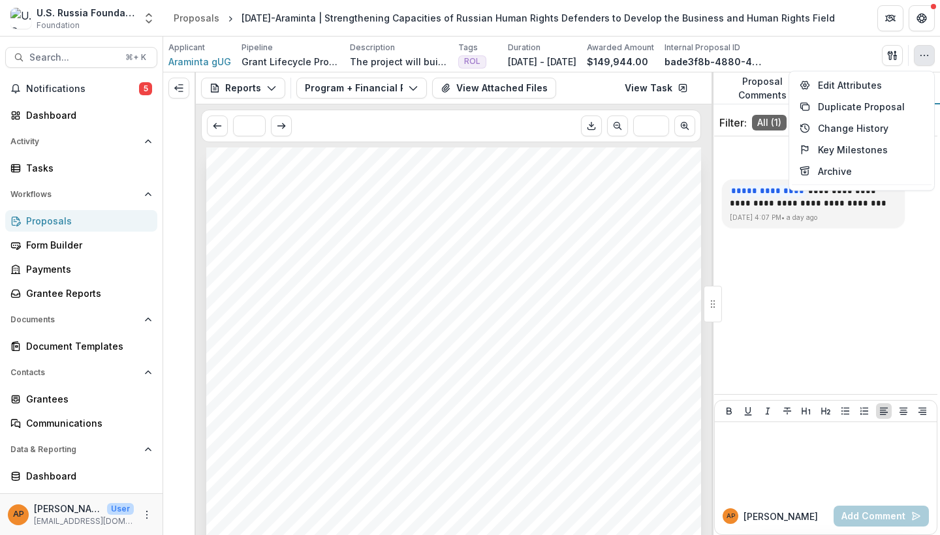
click at [736, 292] on div "**********" at bounding box center [825, 265] width 223 height 247
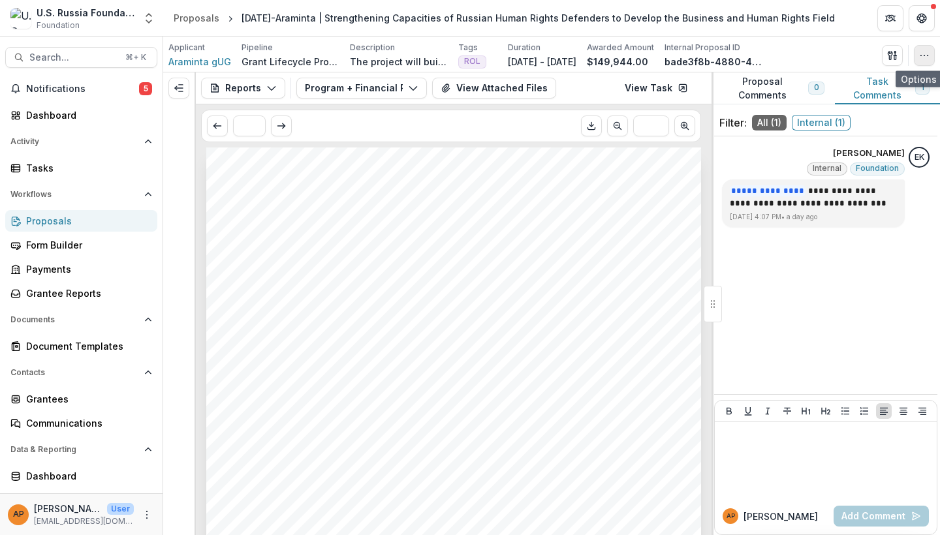
click at [932, 59] on button "button" at bounding box center [923, 55] width 21 height 21
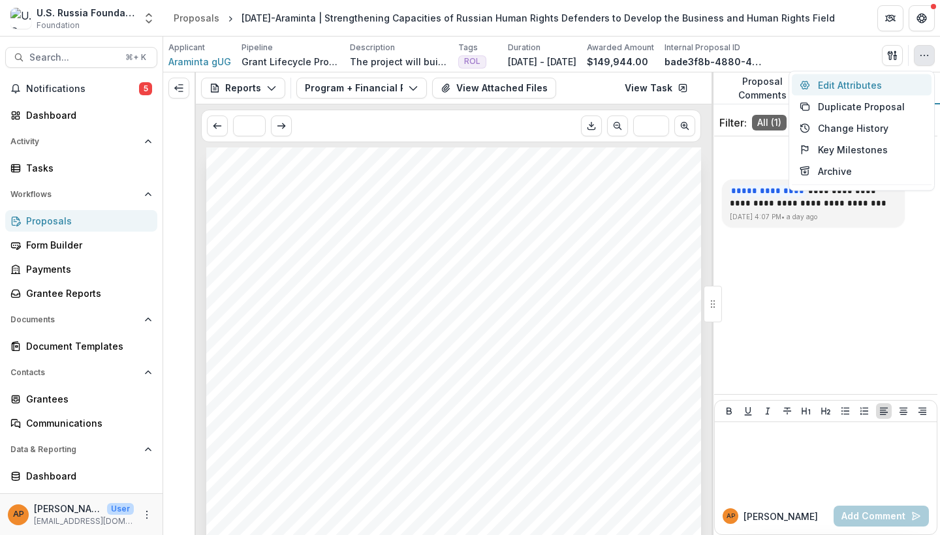
drag, startPoint x: 899, startPoint y: 96, endPoint x: 892, endPoint y: 85, distance: 13.2
click at [892, 85] on div "Edit Attributes Duplicate Proposal Change History Key Milestones Archive" at bounding box center [861, 131] width 146 height 120
click at [871, 88] on button "Edit Attributes" at bounding box center [861, 85] width 140 height 22
type input "********"
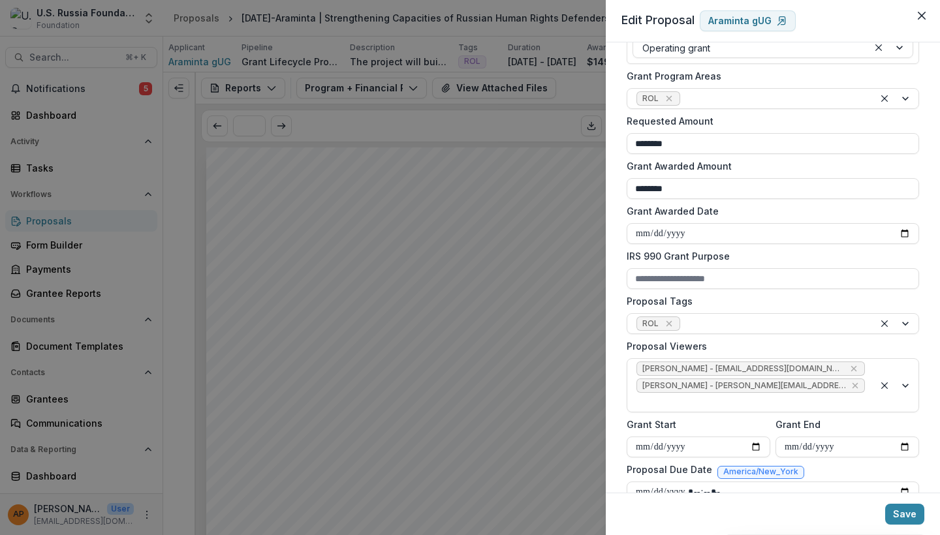
scroll to position [181, 0]
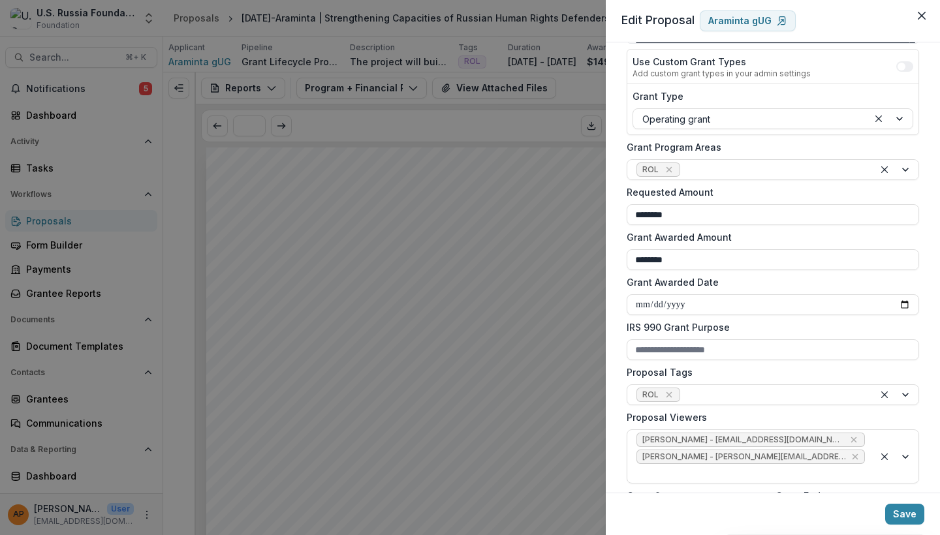
click at [425, 119] on div "**********" at bounding box center [470, 267] width 940 height 535
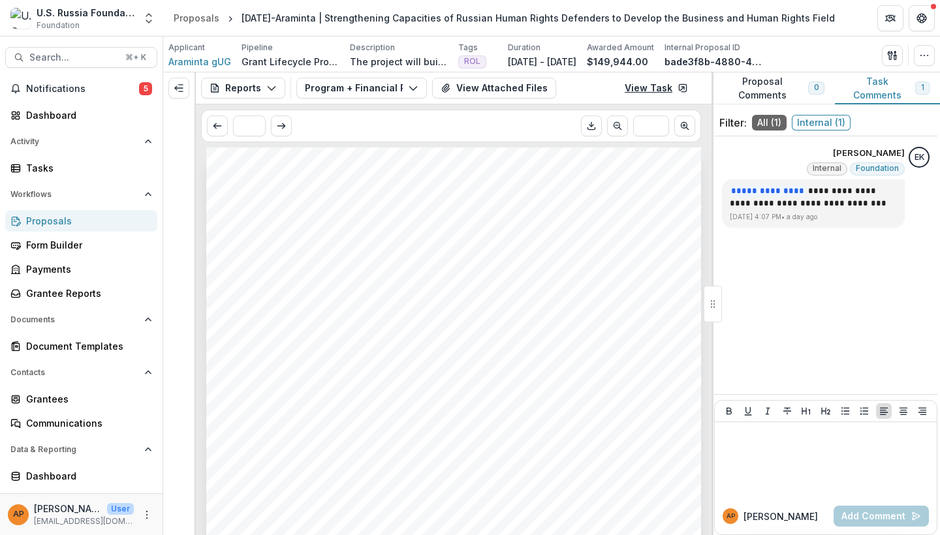
click at [657, 97] on link "View Task" at bounding box center [656, 88] width 79 height 21
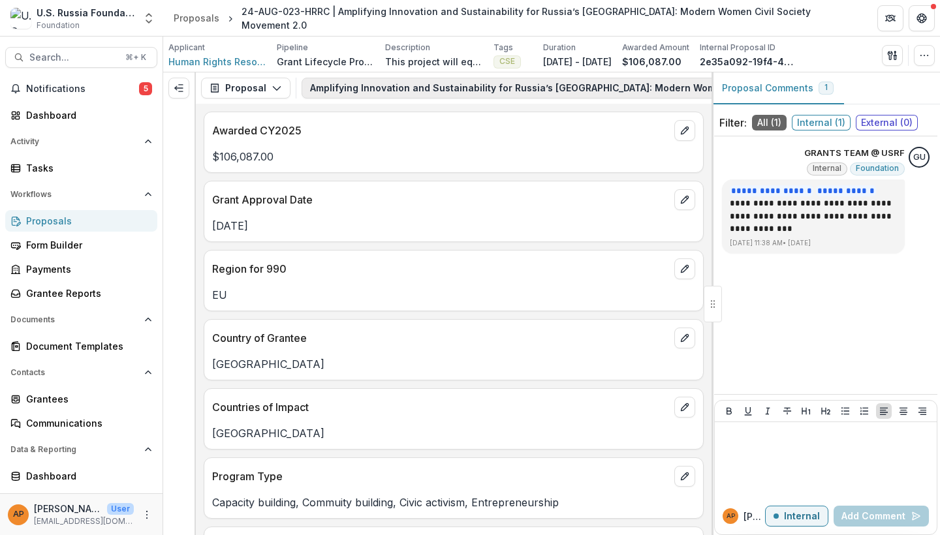
click at [382, 91] on button "Amplifying Innovation and Sustainability for Russia’s [GEOGRAPHIC_DATA]: Modern…" at bounding box center [598, 88] width 594 height 21
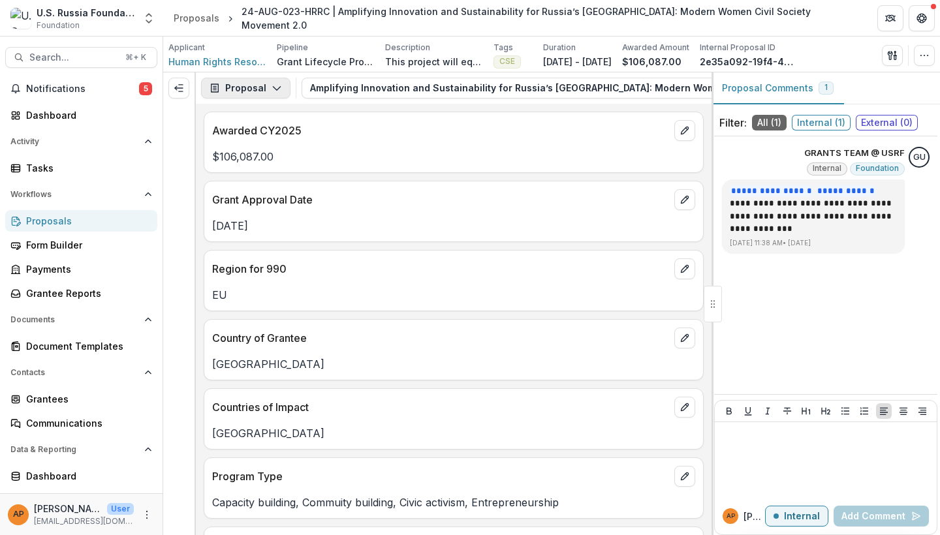
click at [267, 86] on button "Proposal" at bounding box center [245, 88] width 89 height 21
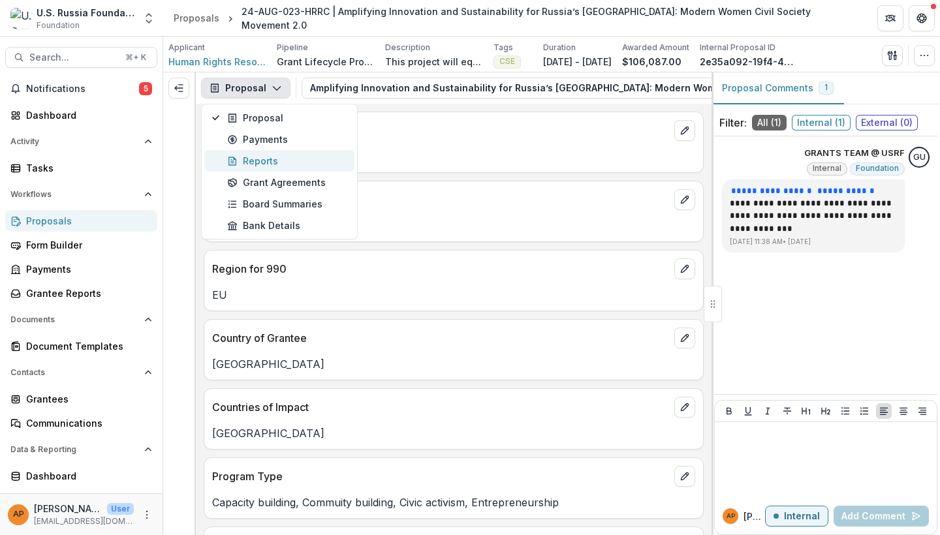
click at [265, 165] on div "Reports" at bounding box center [286, 161] width 119 height 14
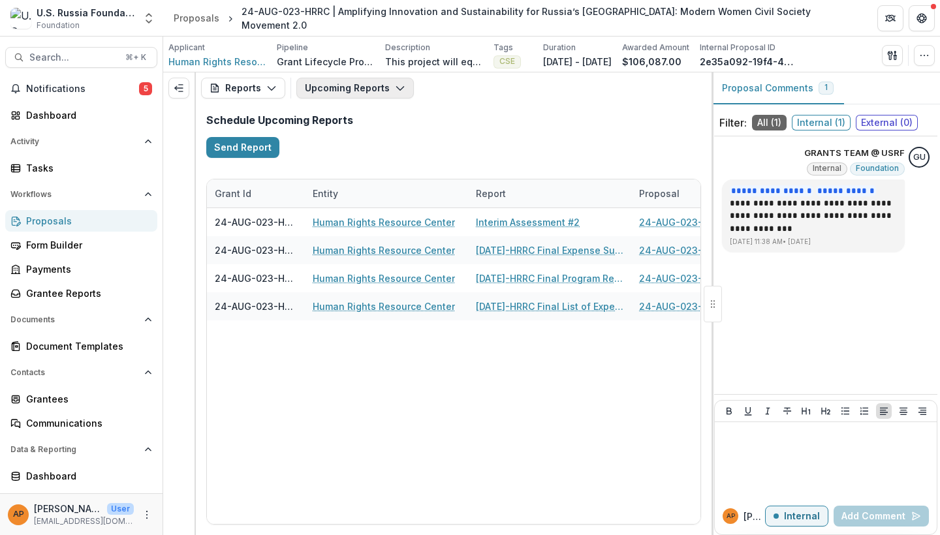
click at [339, 91] on button "Upcoming Reports" at bounding box center [354, 88] width 117 height 21
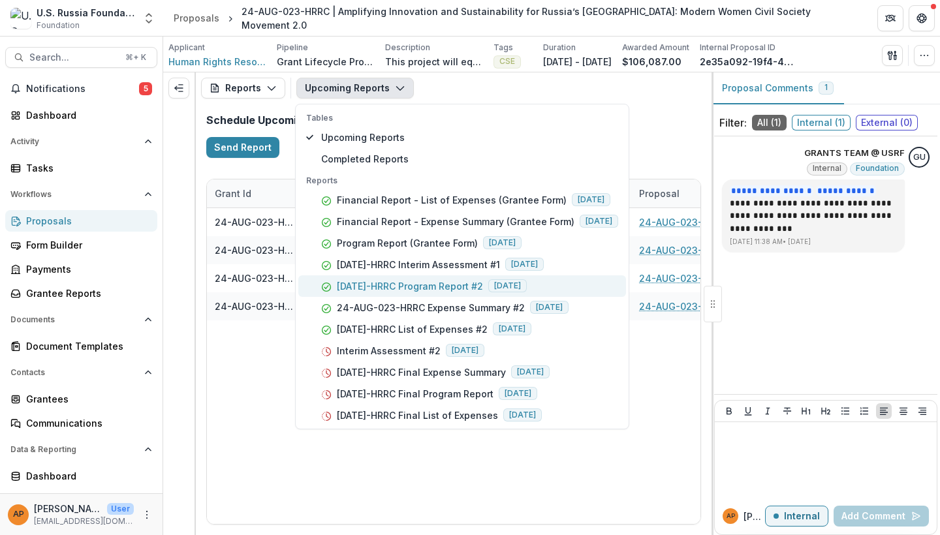
click at [461, 292] on p "24-AUG-23-HRRC Program Report #2" at bounding box center [410, 286] width 146 height 14
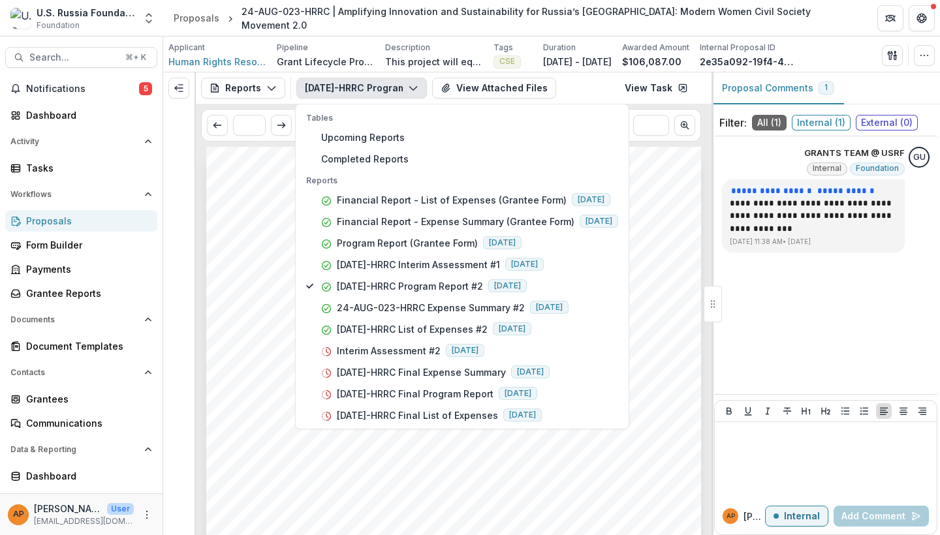
click at [270, 258] on span "24-AUG-023-HRRC" at bounding box center [280, 254] width 88 height 10
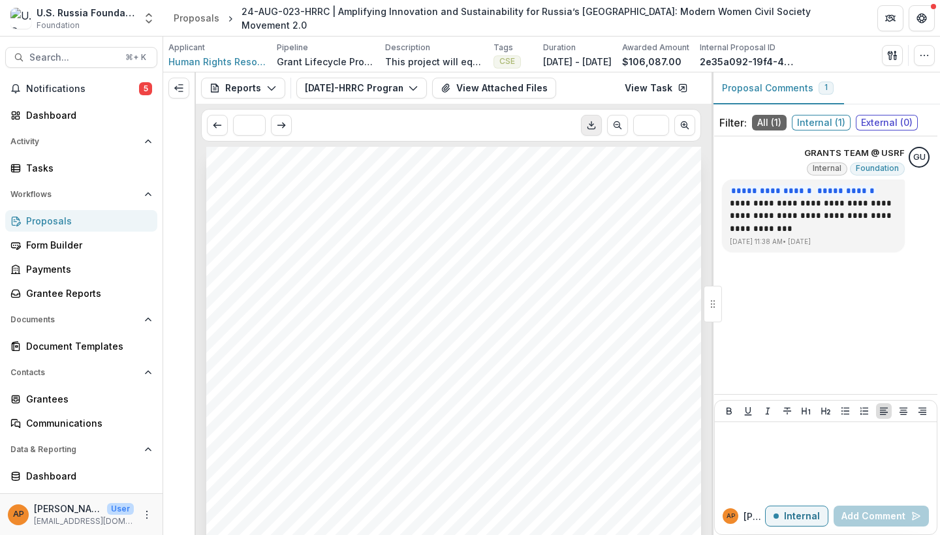
click at [593, 123] on icon "Download PDF" at bounding box center [591, 125] width 10 height 10
click at [371, 89] on button "24-AUG-23-HRRC Program Report #2" at bounding box center [361, 88] width 130 height 21
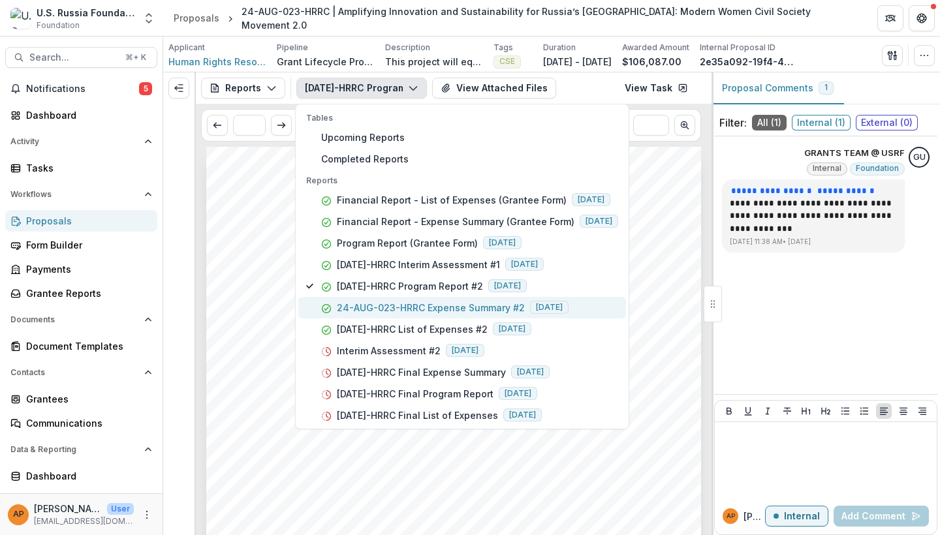
click at [418, 302] on p "24-AUG-023-HRRC Expense Summary #2" at bounding box center [431, 308] width 188 height 14
click at [227, 298] on div "Submission Responses Financial Report Expense Summary Grant ID 24-AUG-023-HRRC …" at bounding box center [453, 497] width 495 height 700
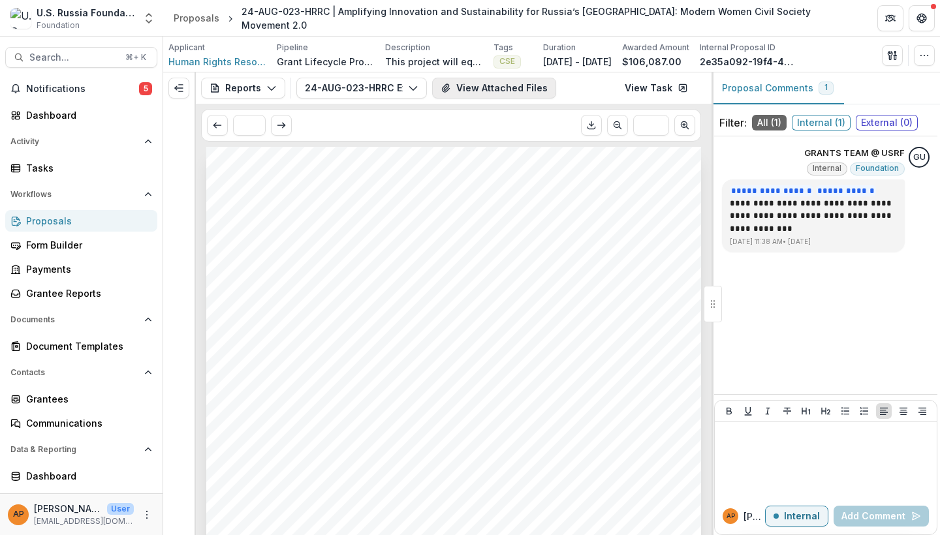
click at [481, 88] on button "View Attached Files" at bounding box center [494, 88] width 124 height 21
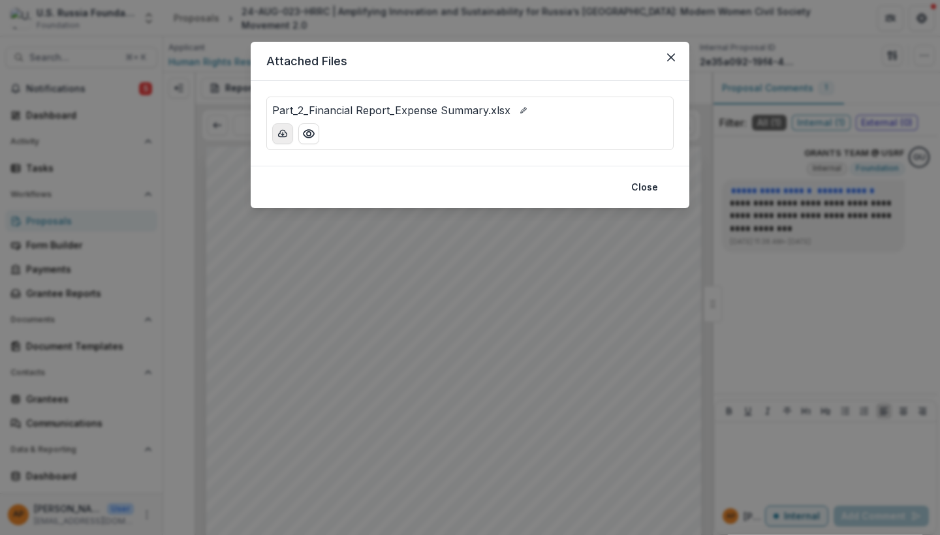
click at [281, 130] on icon "download-button" at bounding box center [282, 134] width 10 height 10
click at [669, 53] on button "Close" at bounding box center [670, 57] width 21 height 21
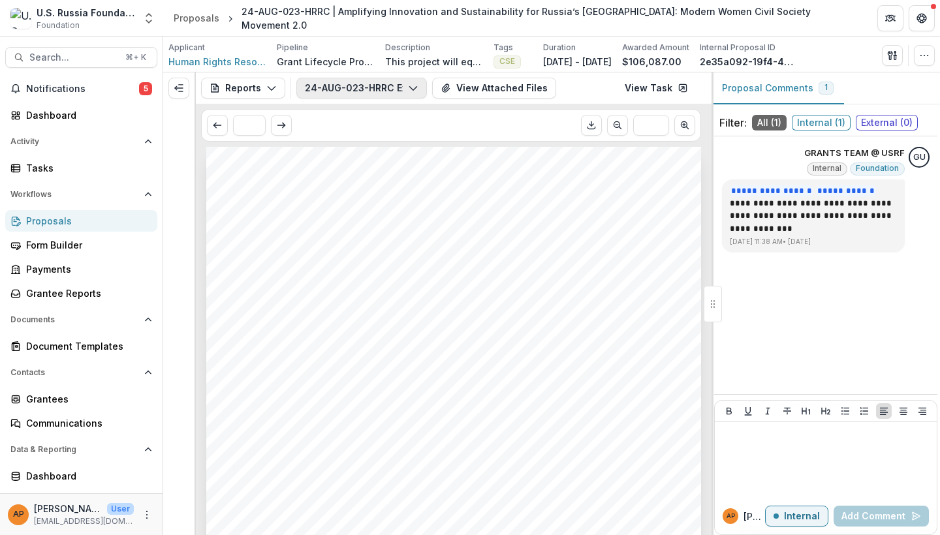
click at [394, 82] on button "24-AUG-023-HRRC Expense Summary #2" at bounding box center [361, 88] width 130 height 21
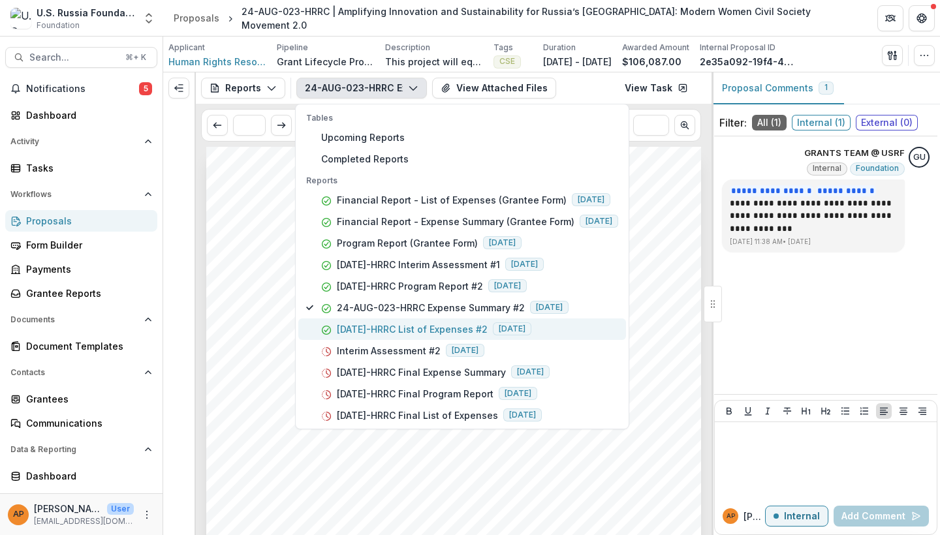
click at [423, 323] on p "24-AUG-23-HRRC List of Expenses #2" at bounding box center [412, 329] width 151 height 14
click at [242, 221] on span "Detailed List of Expenses" at bounding box center [316, 225] width 161 height 13
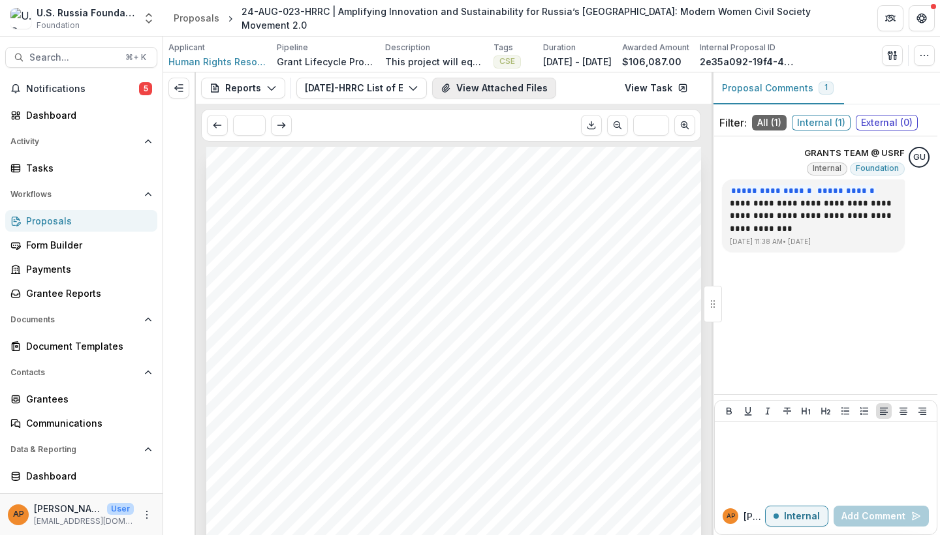
click at [495, 84] on button "View Attached Files" at bounding box center [494, 88] width 124 height 21
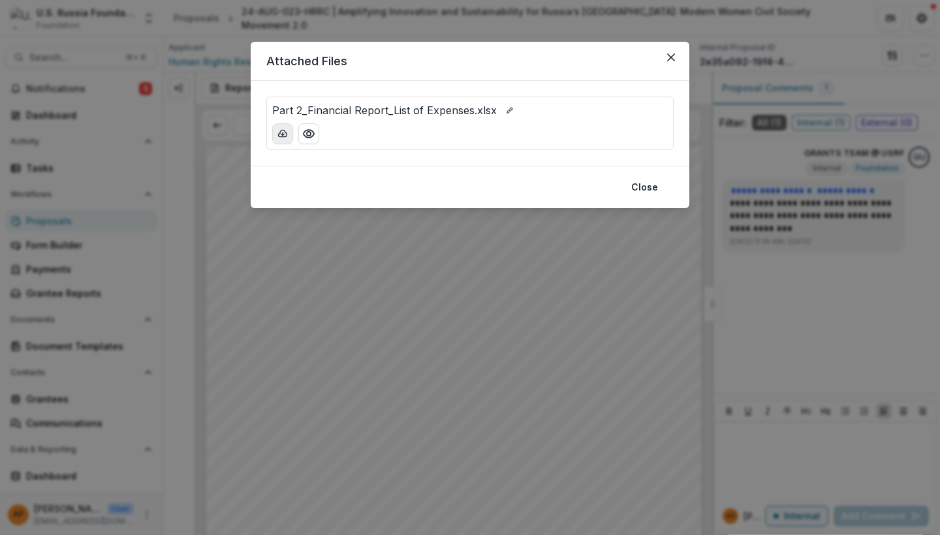
click at [280, 136] on icon "download-button" at bounding box center [283, 133] width 8 height 7
click at [646, 186] on button "Close" at bounding box center [644, 187] width 42 height 21
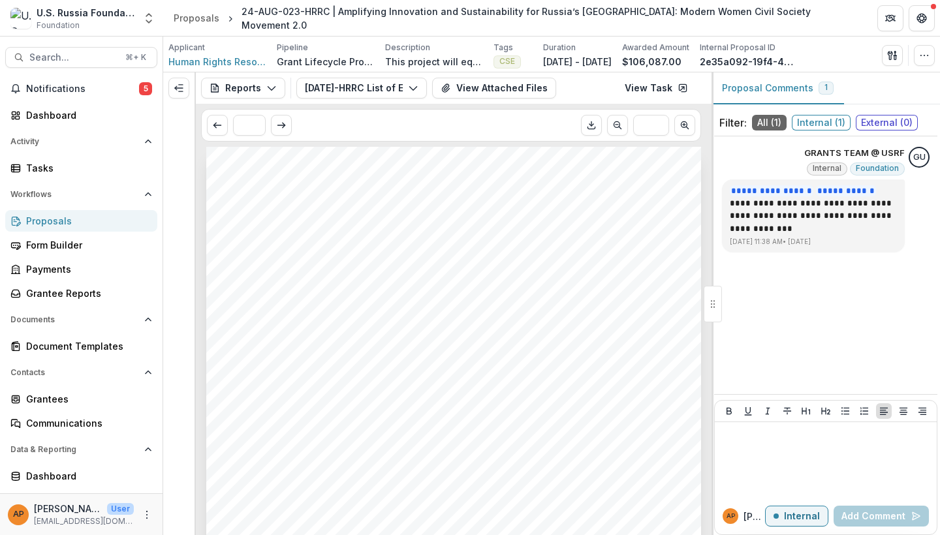
click at [317, 168] on div "Submission Responses Financial Report Detailed List of Expenses Grant ID 24-AUG…" at bounding box center [453, 497] width 495 height 700
click at [283, 89] on button "Reports" at bounding box center [243, 88] width 84 height 21
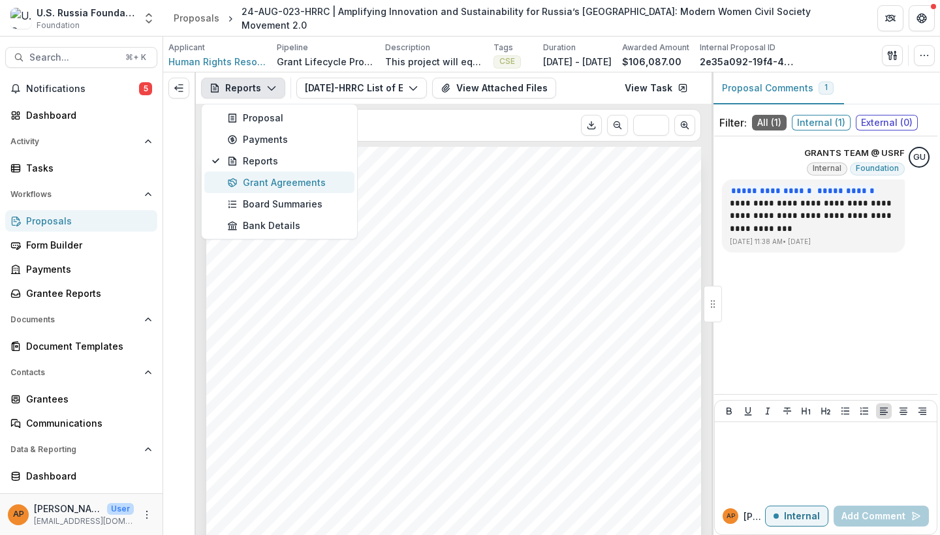
click at [270, 179] on div "Grant Agreements" at bounding box center [286, 183] width 119 height 14
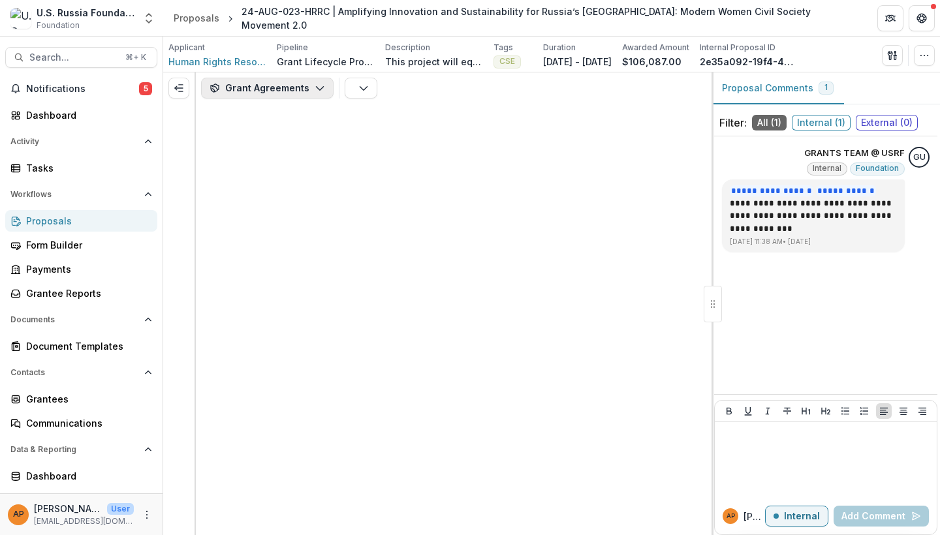
click at [307, 95] on button "Grant Agreements" at bounding box center [267, 88] width 132 height 21
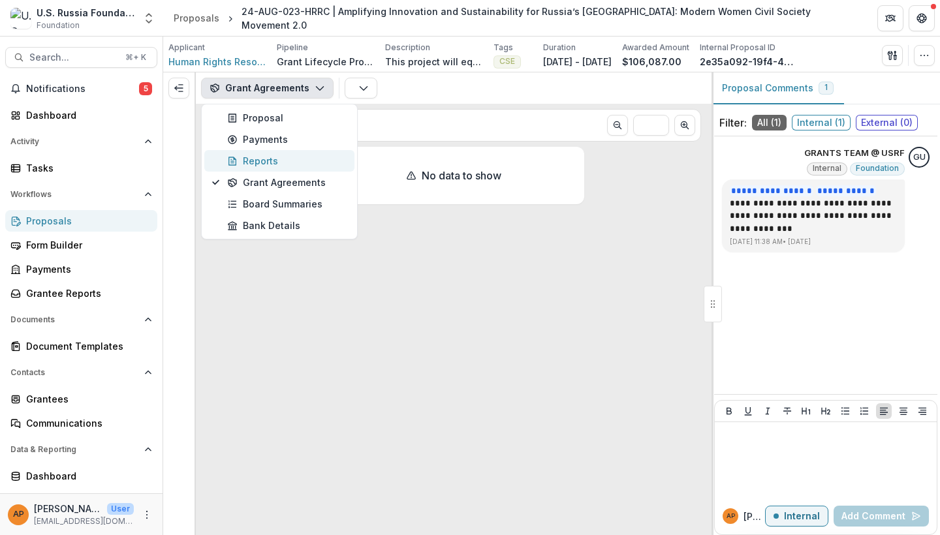
click at [279, 165] on div "Reports" at bounding box center [286, 161] width 119 height 14
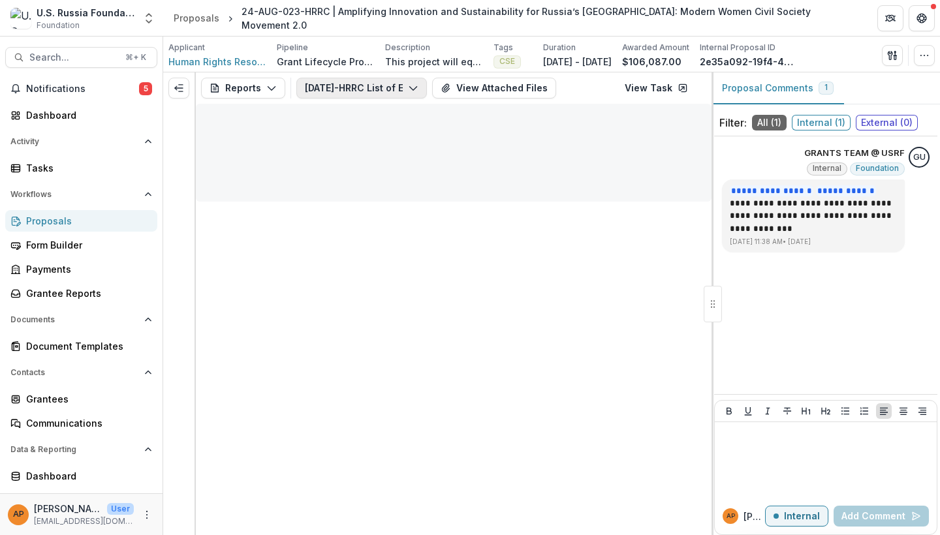
click at [364, 92] on button "24-AUG-23-HRRC List of Expenses #2" at bounding box center [361, 88] width 130 height 21
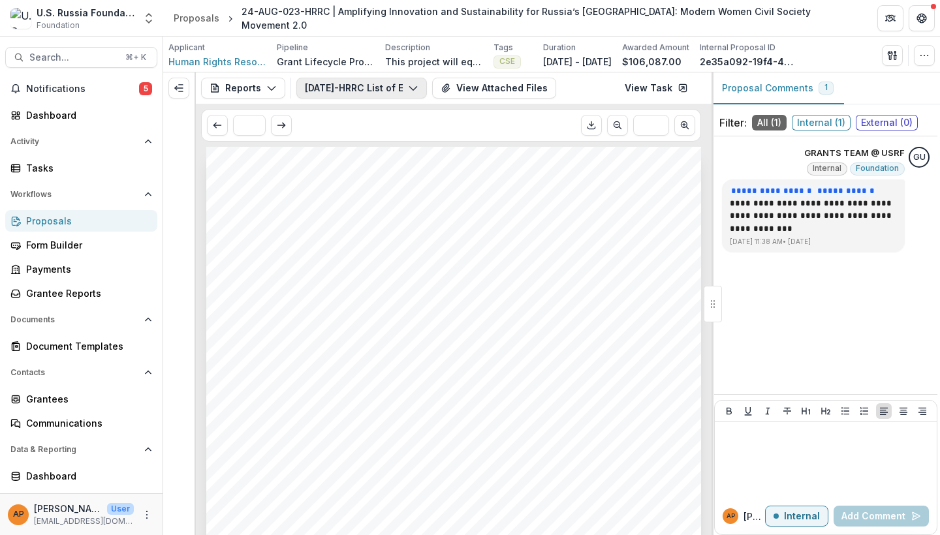
click at [352, 85] on button "24-AUG-23-HRRC List of Expenses #2" at bounding box center [361, 88] width 130 height 21
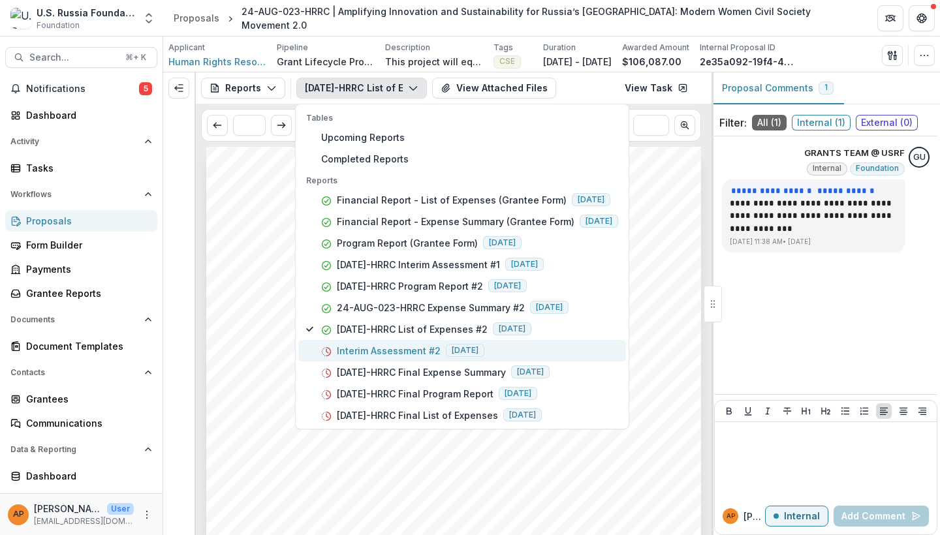
click at [363, 351] on p "Interim Assessment #2" at bounding box center [389, 351] width 104 height 14
click at [643, 82] on link "View Task" at bounding box center [656, 88] width 79 height 21
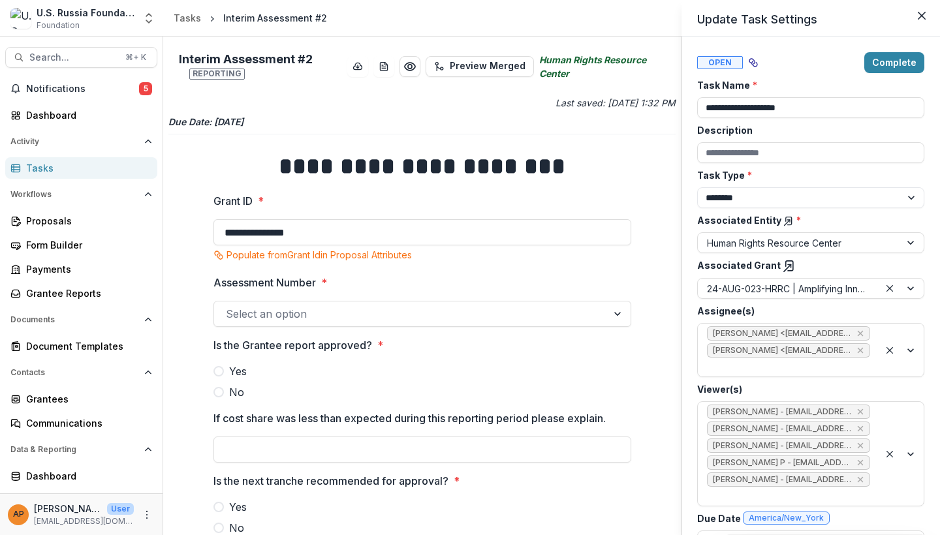
click at [413, 386] on div "**********" at bounding box center [470, 267] width 940 height 535
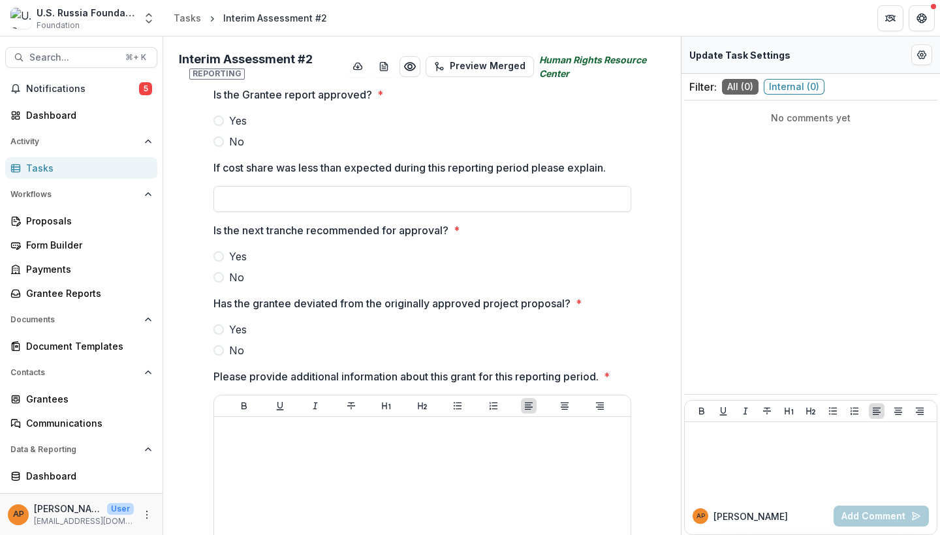
scroll to position [253, 0]
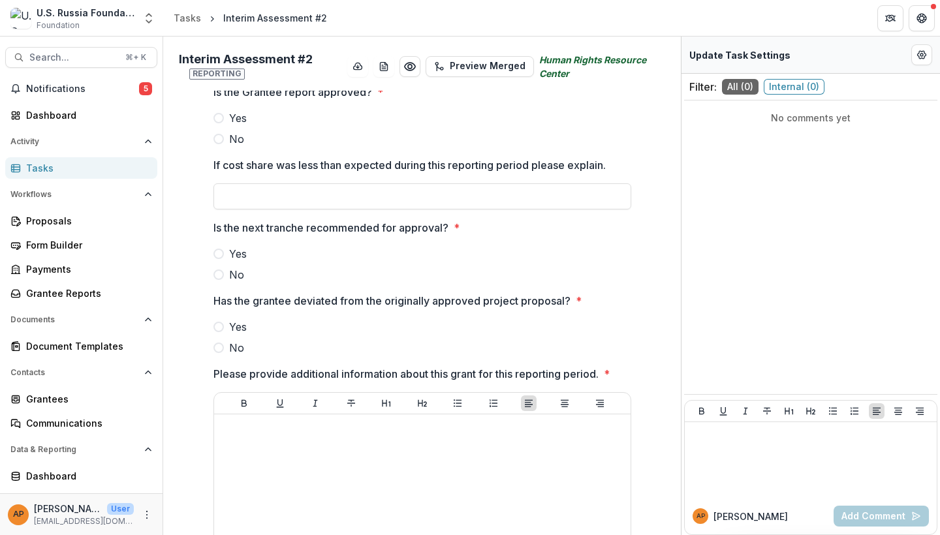
click at [229, 325] on span "Yes" at bounding box center [238, 327] width 18 height 16
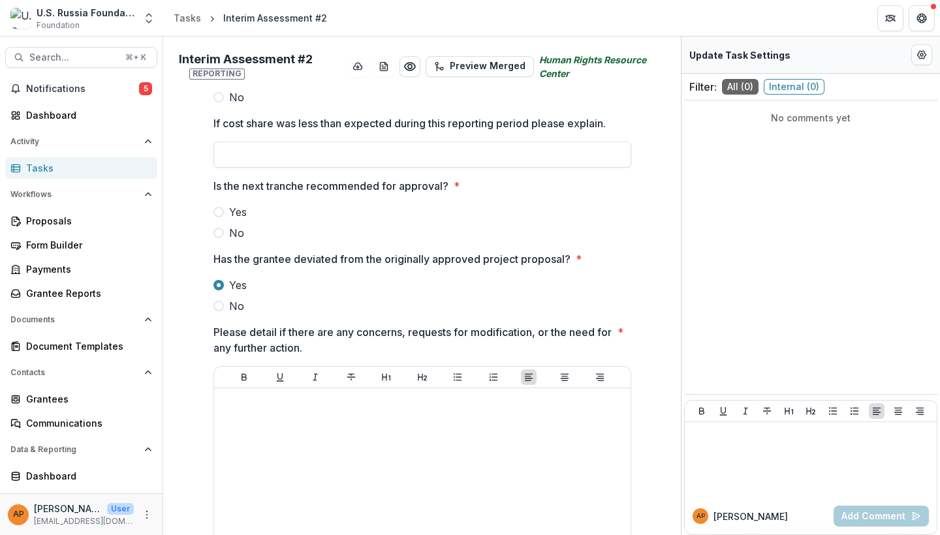
scroll to position [307, 0]
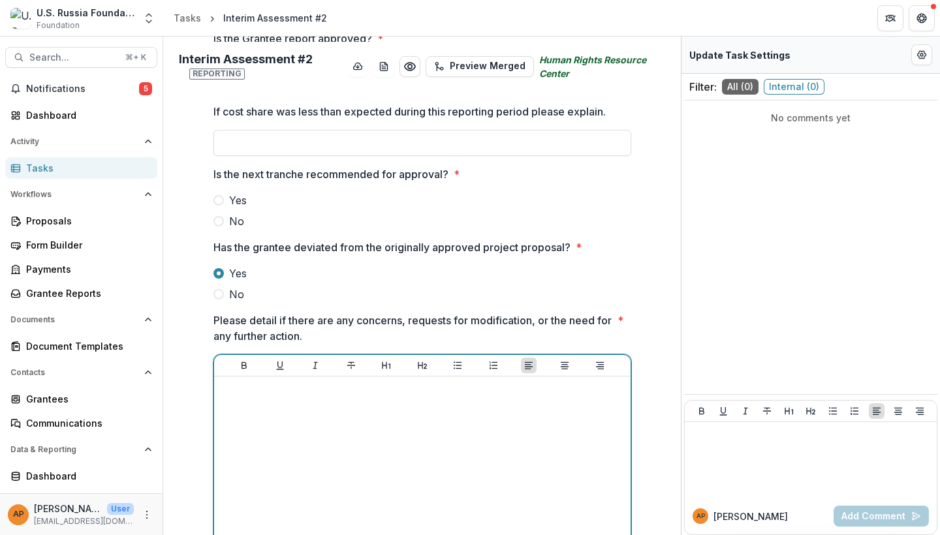
click at [303, 405] on div at bounding box center [422, 480] width 406 height 196
click at [233, 296] on span "No" at bounding box center [236, 294] width 15 height 16
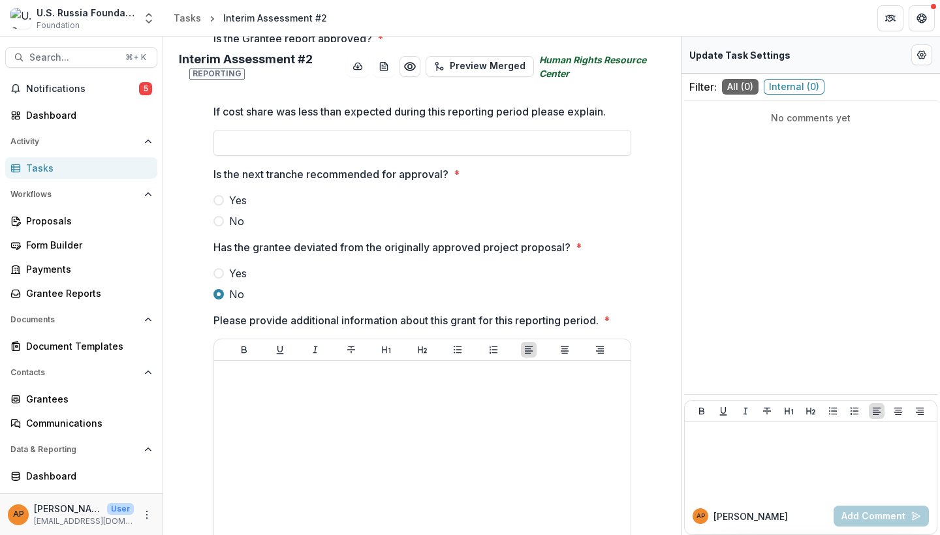
scroll to position [324, 0]
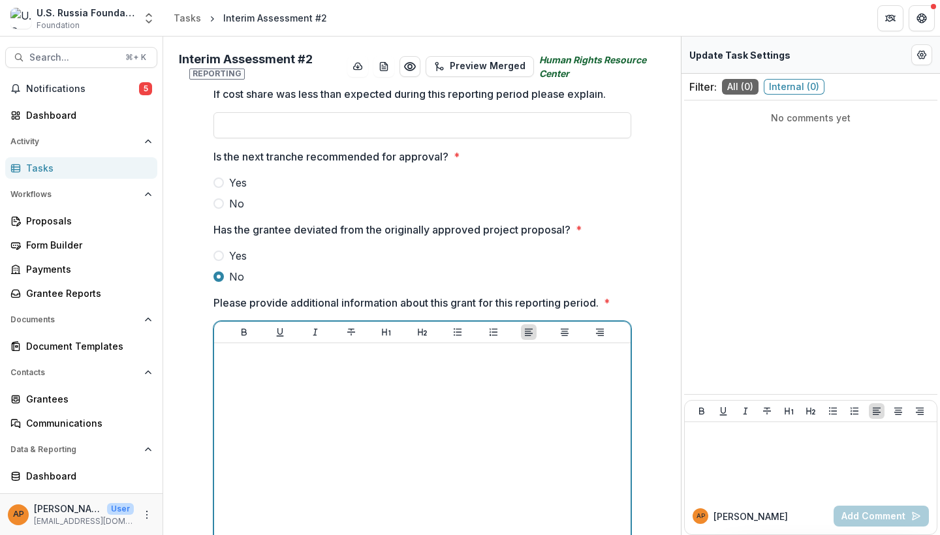
click at [367, 390] on div at bounding box center [422, 446] width 406 height 196
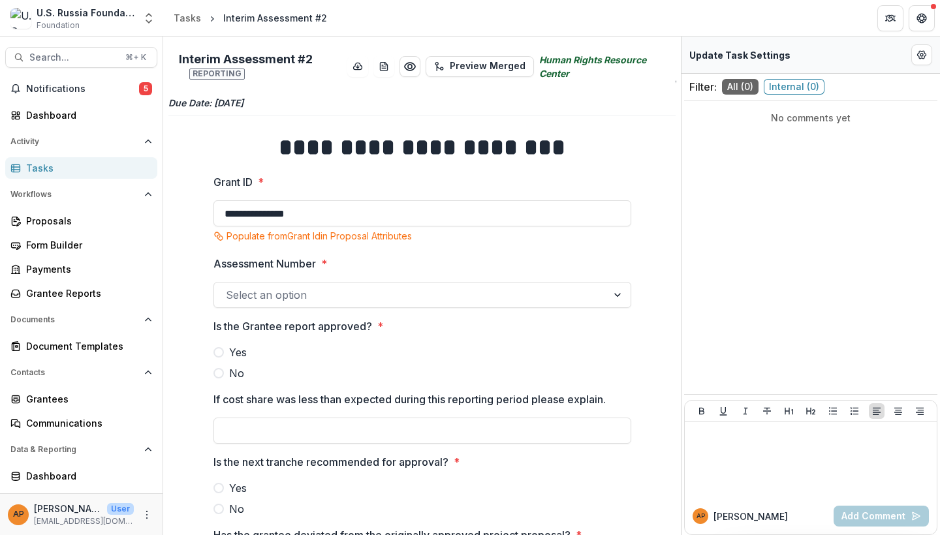
scroll to position [20, 0]
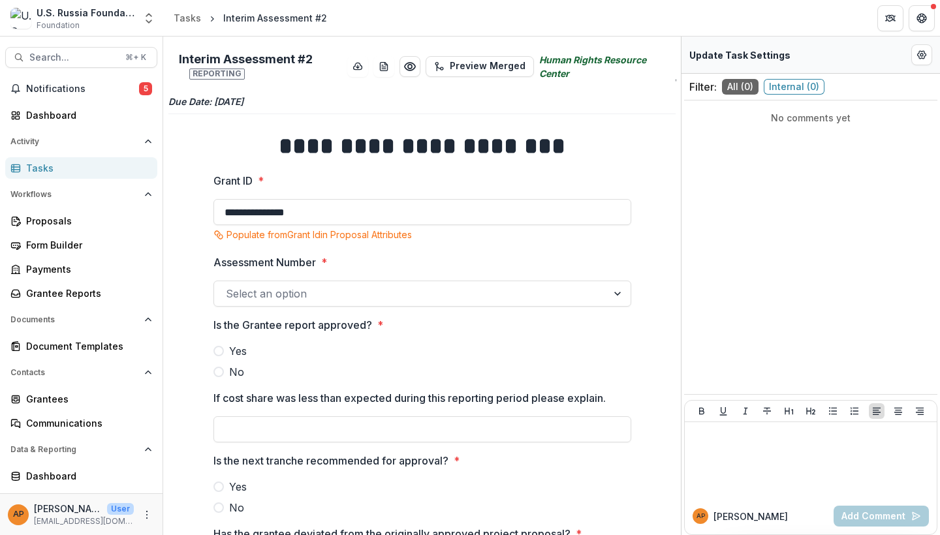
click at [321, 301] on div at bounding box center [410, 293] width 369 height 18
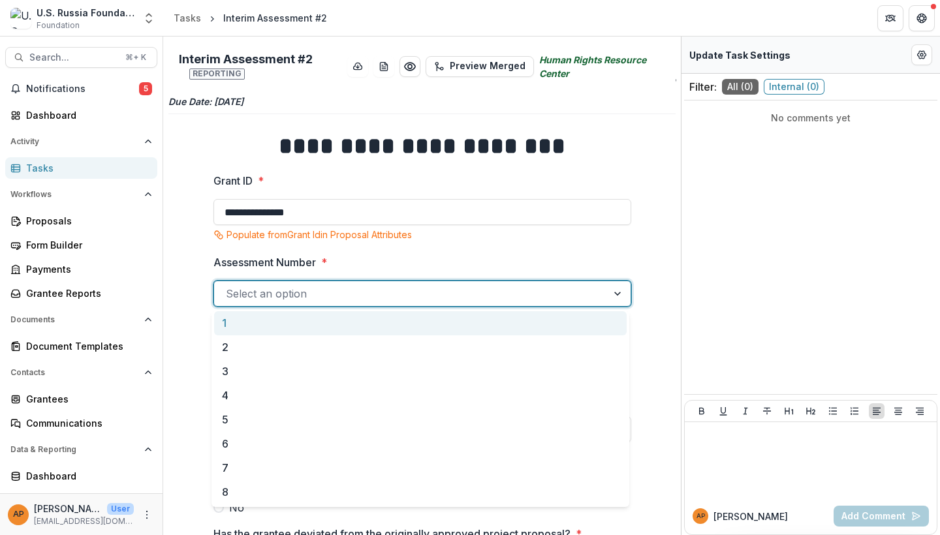
click at [305, 296] on div at bounding box center [410, 293] width 369 height 18
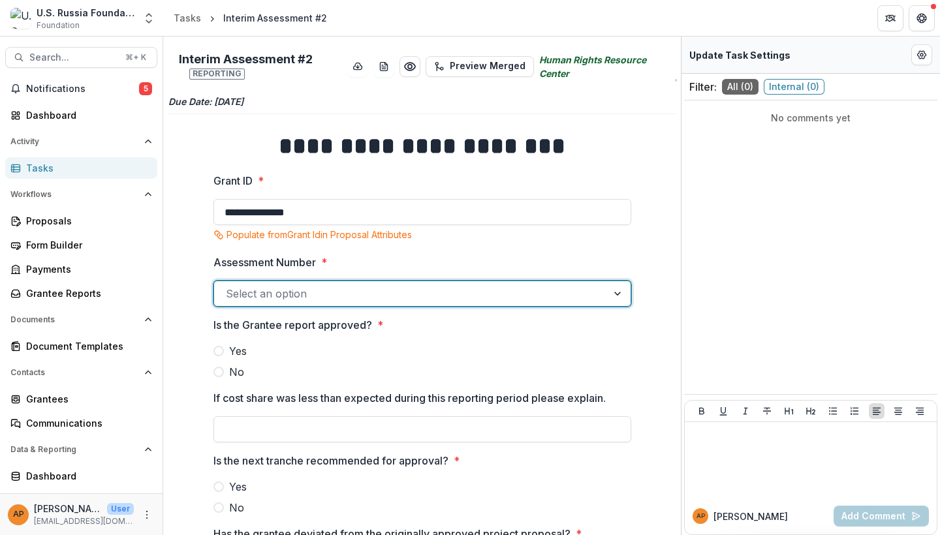
click at [299, 298] on div "Select an option" at bounding box center [410, 294] width 369 height 16
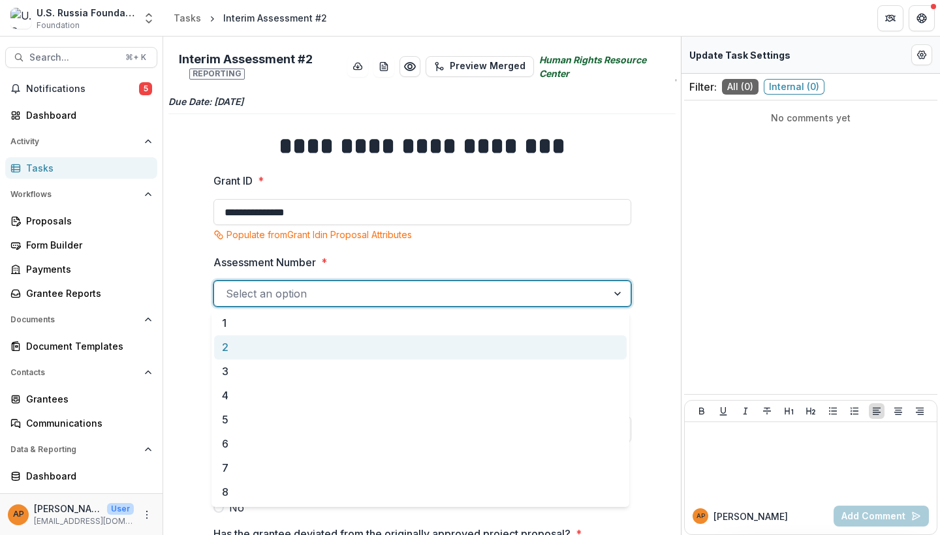
click at [280, 351] on div "2" at bounding box center [420, 347] width 412 height 24
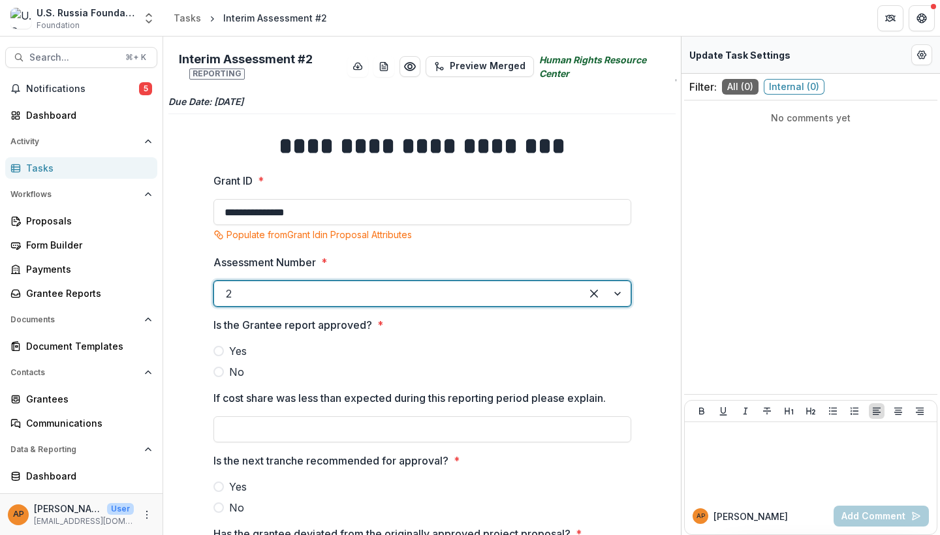
click at [237, 352] on span "Yes" at bounding box center [238, 351] width 18 height 16
click at [256, 427] on input "If cost share was less than expected during this reporting period please explai…" at bounding box center [422, 429] width 418 height 26
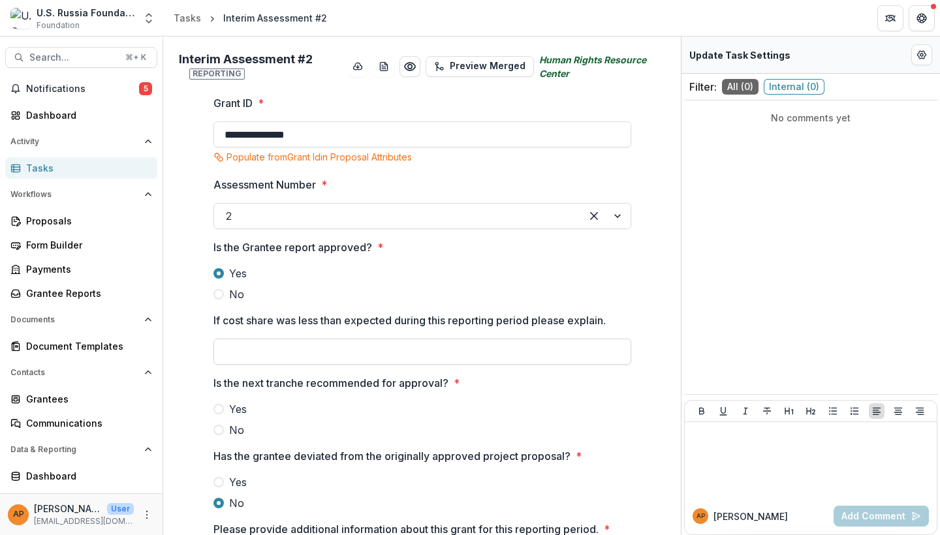
scroll to position [104, 0]
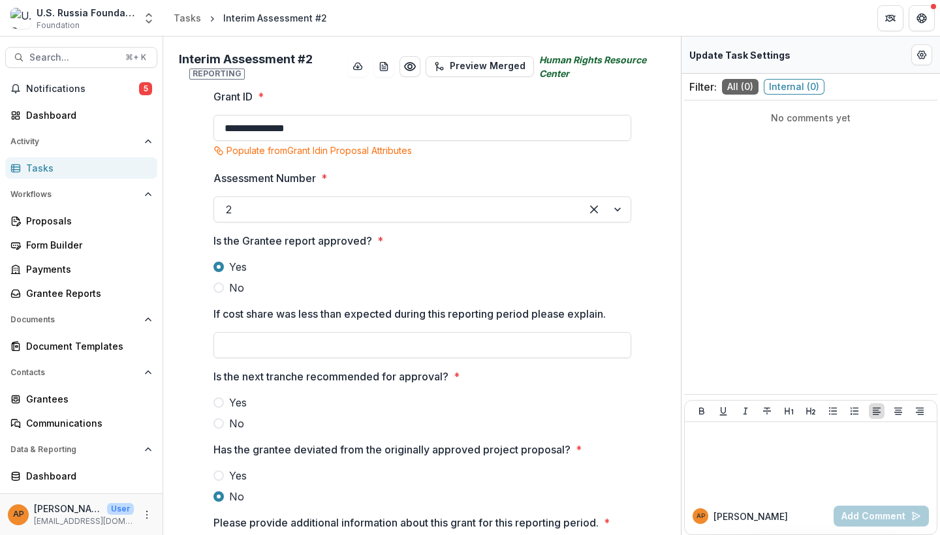
click at [232, 401] on span "Yes" at bounding box center [238, 403] width 18 height 16
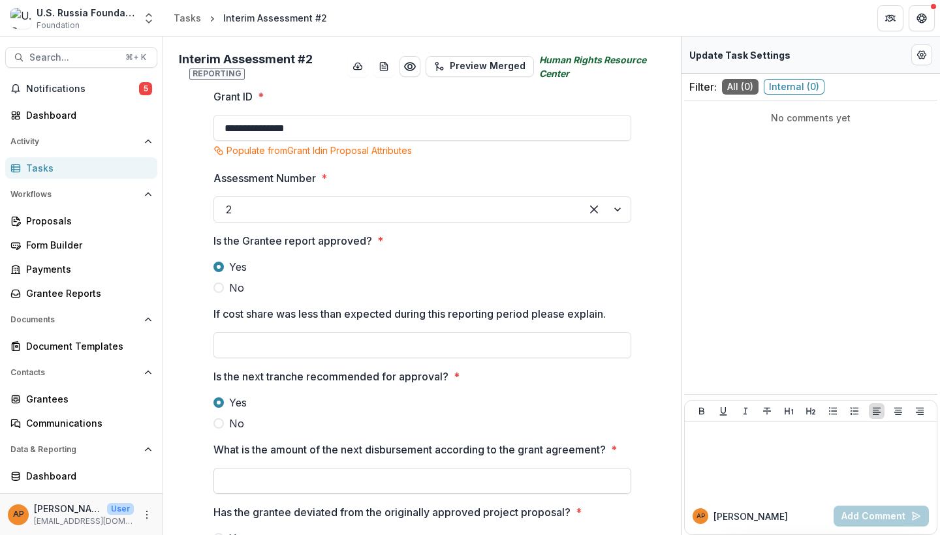
scroll to position [154, 0]
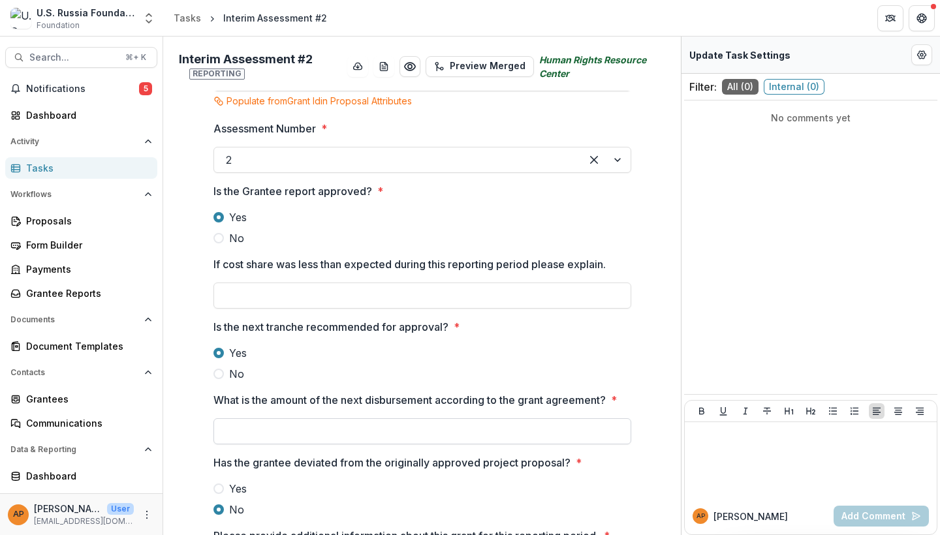
click at [250, 425] on input "What is the amount of the next disbursement according to the grant agreement? *" at bounding box center [422, 431] width 418 height 26
type input "*******"
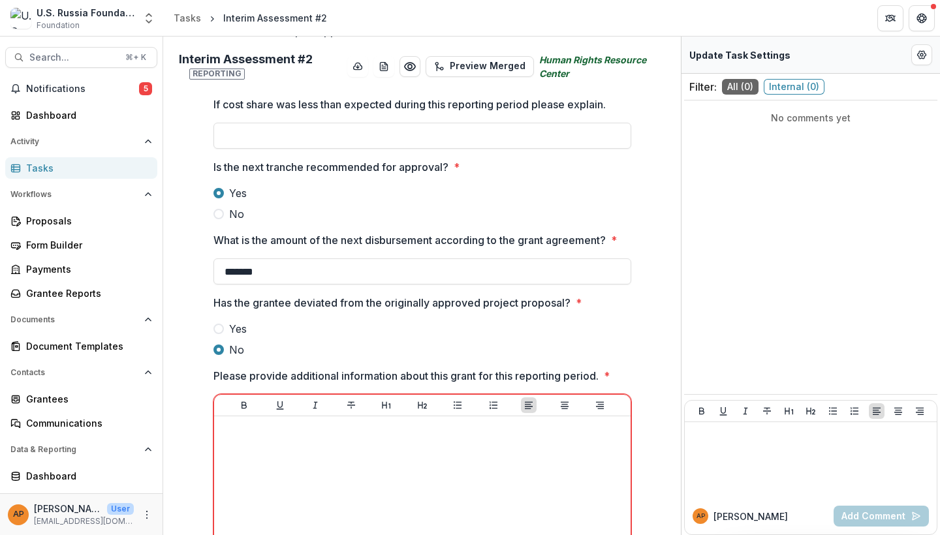
scroll to position [410, 0]
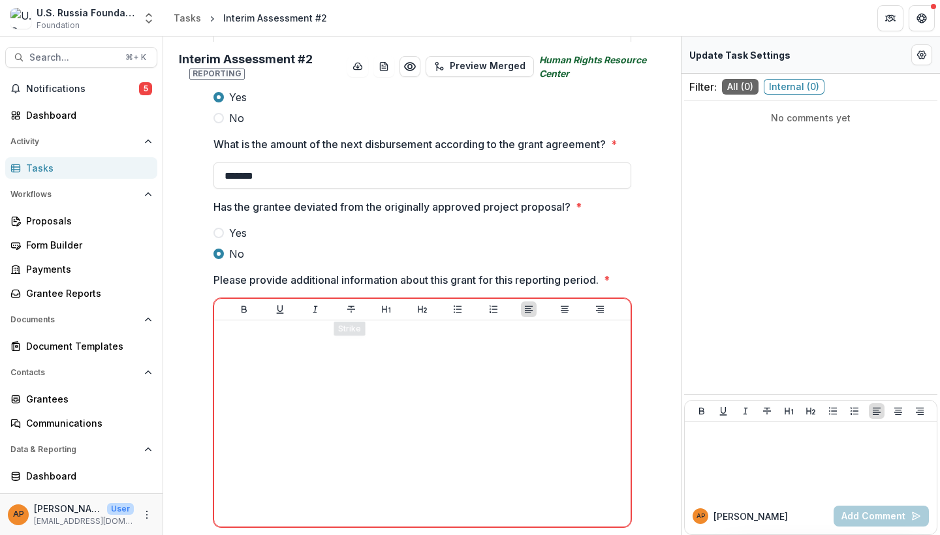
click at [400, 254] on label "No" at bounding box center [422, 254] width 418 height 16
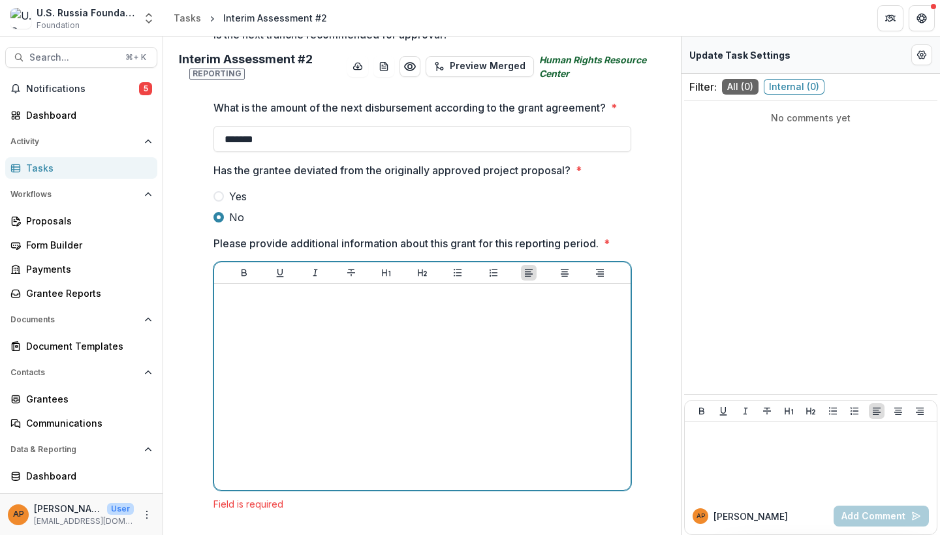
click at [383, 282] on div at bounding box center [422, 273] width 416 height 22
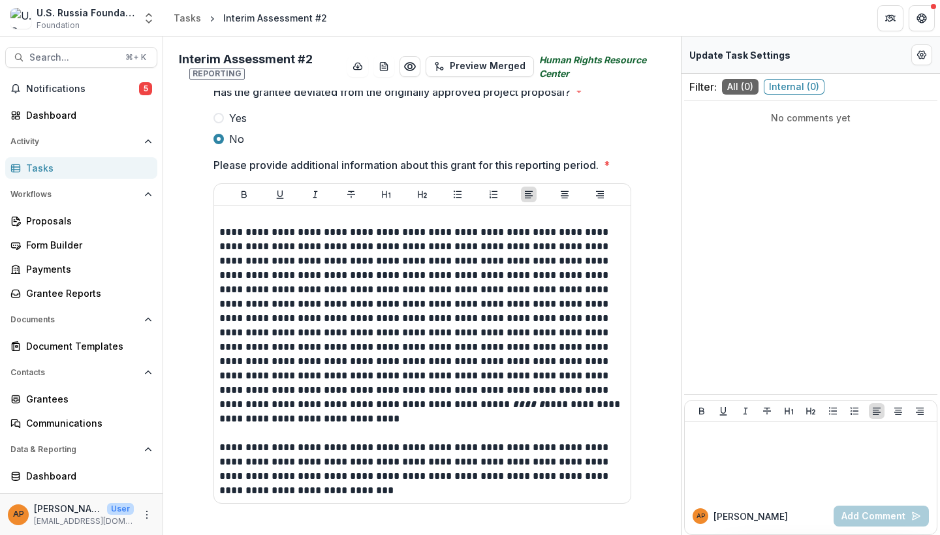
click at [328, 194] on div "**********" at bounding box center [422, 343] width 416 height 319
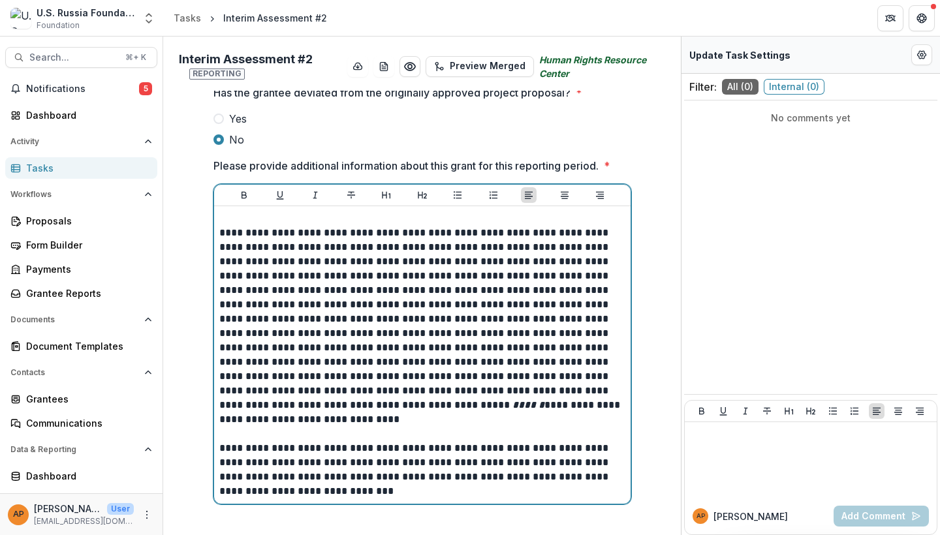
click at [421, 234] on p "**********" at bounding box center [422, 333] width 406 height 215
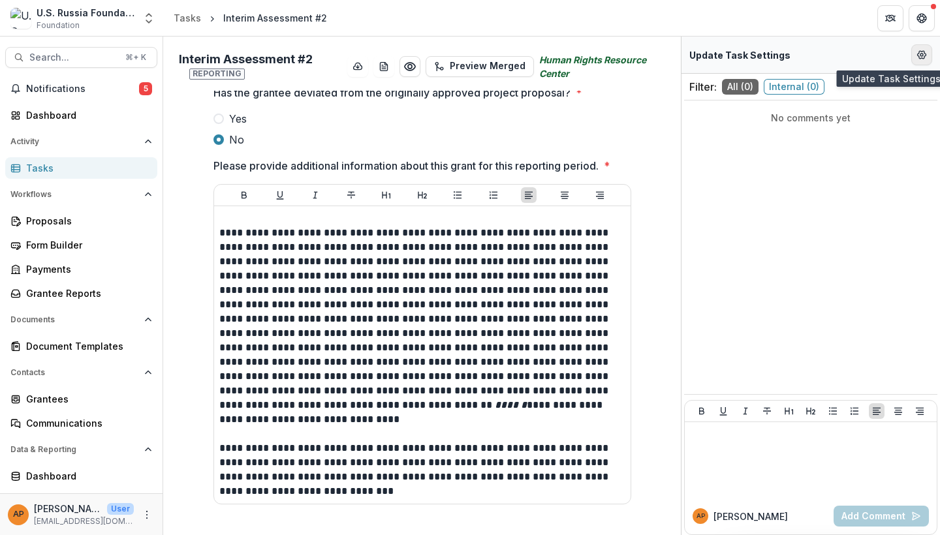
click at [924, 53] on icon "Edit Form Settings" at bounding box center [921, 55] width 8 height 8
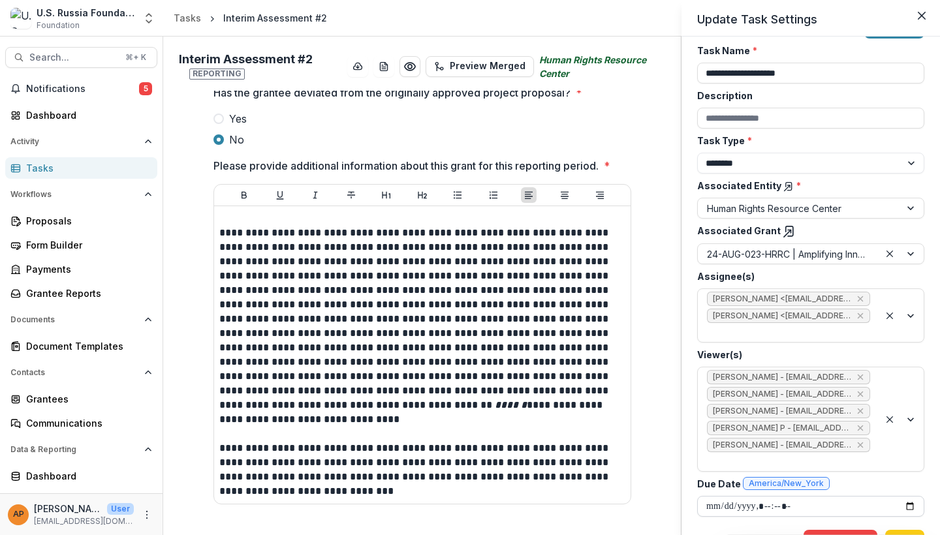
scroll to position [34, 0]
click at [895, 530] on button "Save" at bounding box center [904, 540] width 39 height 21
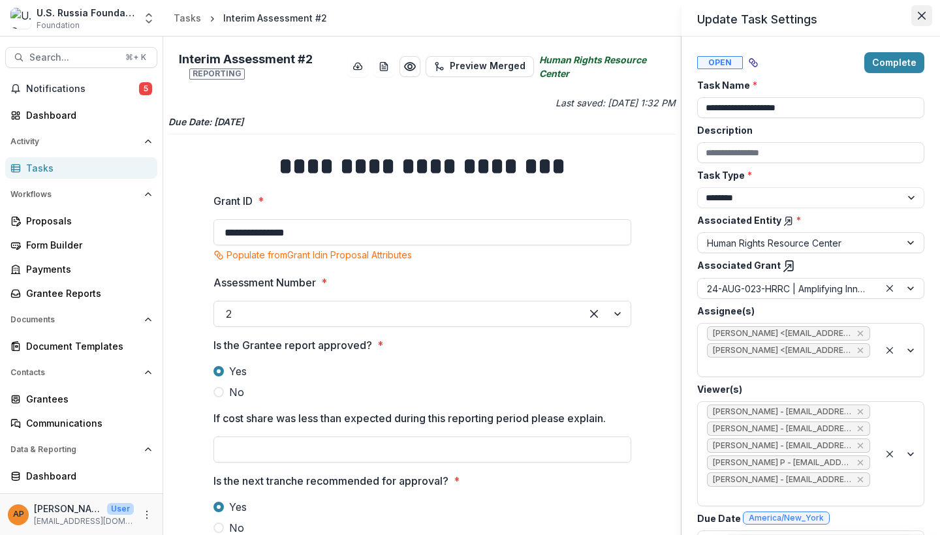
click at [917, 10] on button "Close" at bounding box center [921, 15] width 21 height 21
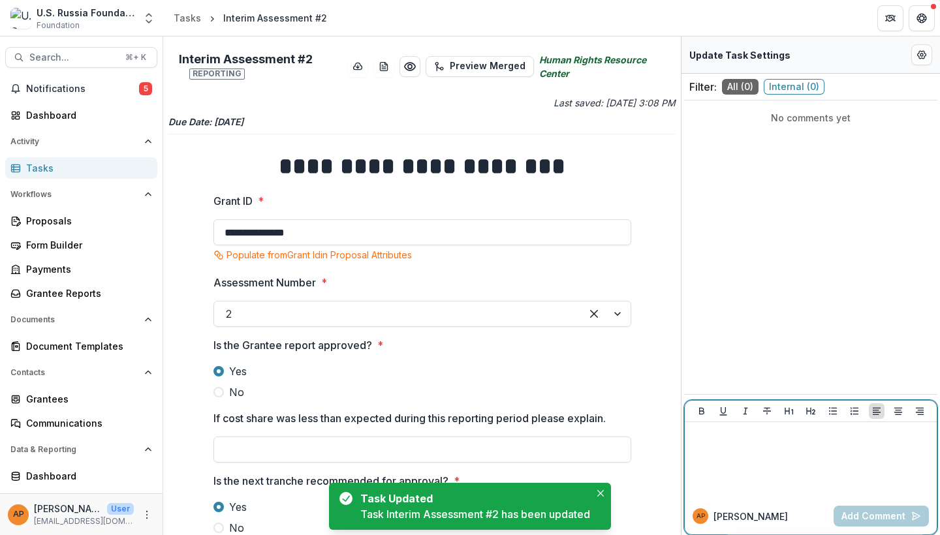
click at [729, 455] on div at bounding box center [810, 459] width 241 height 65
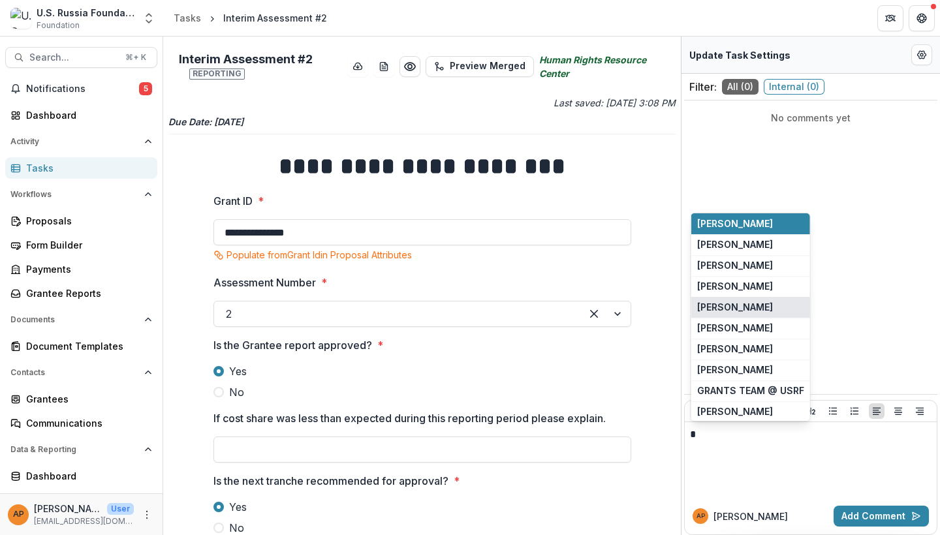
click at [744, 313] on button "Maria Lvova" at bounding box center [750, 307] width 119 height 21
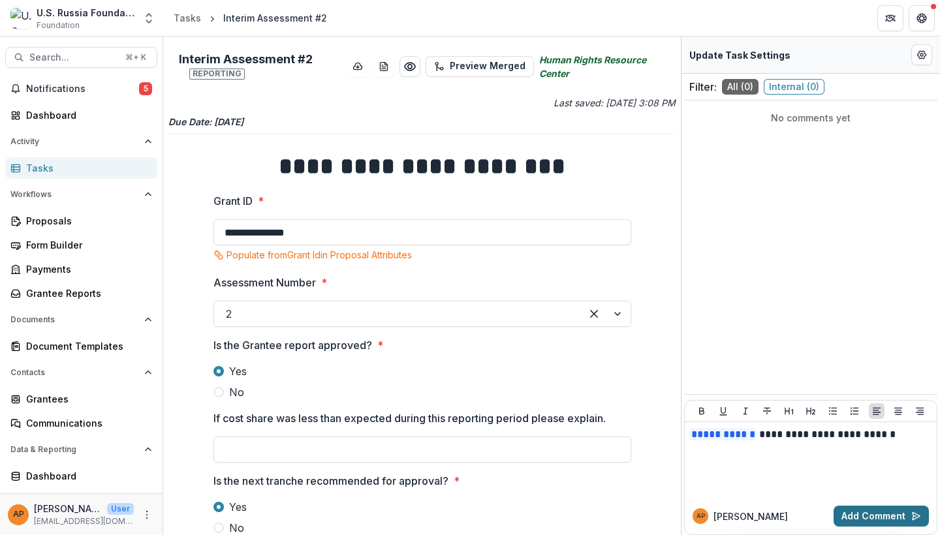
click at [855, 514] on button "Add Comment" at bounding box center [880, 516] width 95 height 21
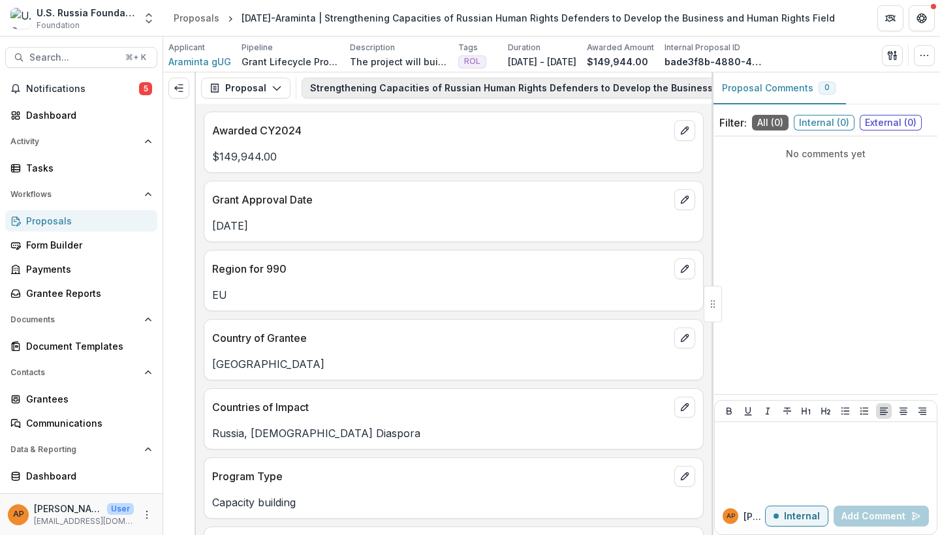
click at [341, 89] on button "Strengthening Capacities of Russian Human Rights Defenders to Develop the Busin…" at bounding box center [582, 88] width 562 height 21
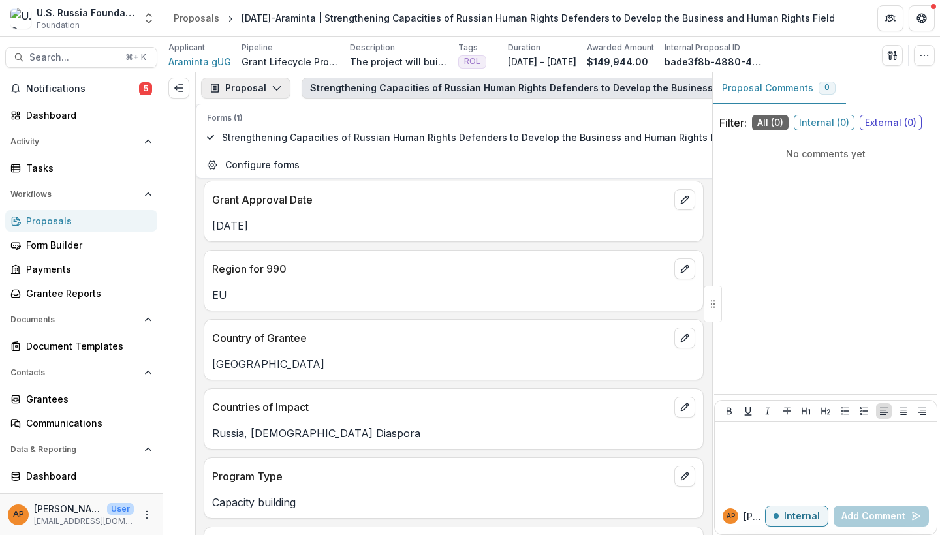
click at [262, 98] on button "Proposal" at bounding box center [245, 88] width 89 height 21
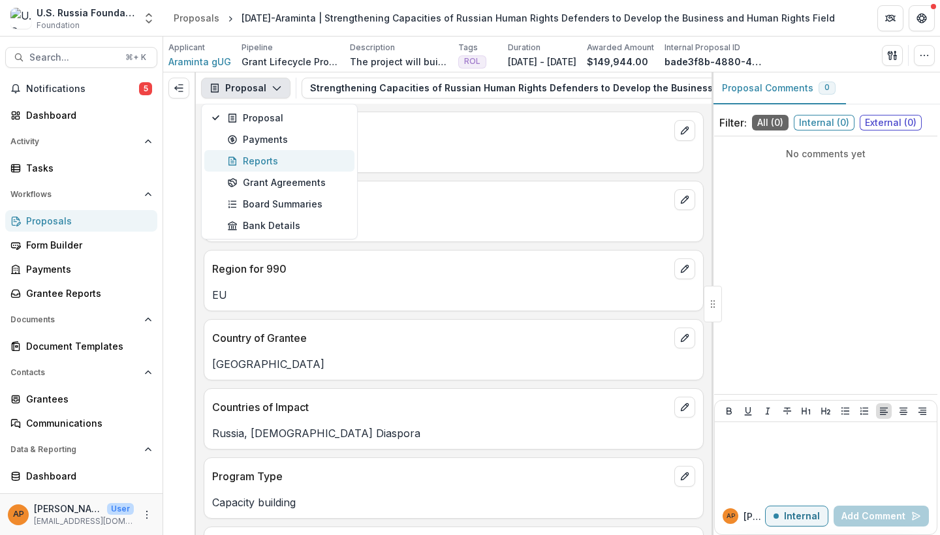
click at [296, 157] on div "Reports" at bounding box center [286, 161] width 119 height 14
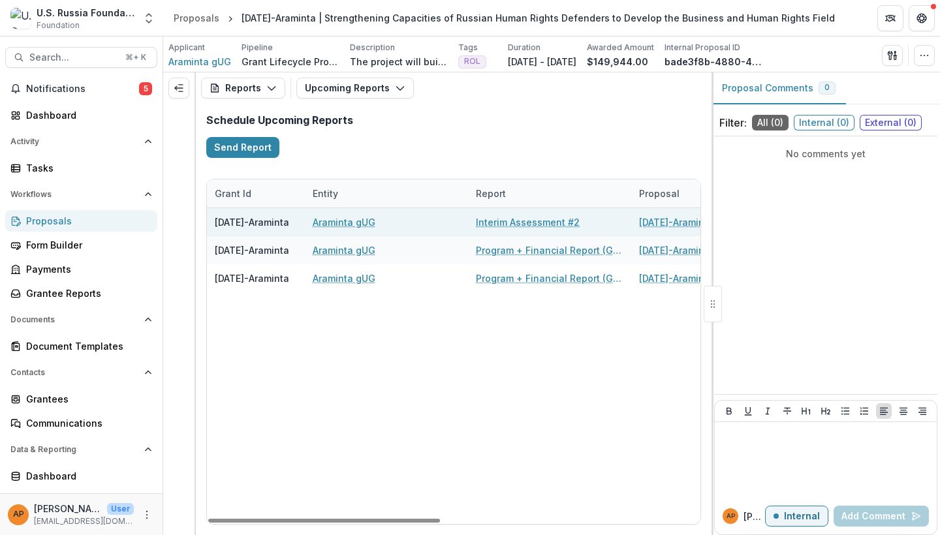
click at [491, 221] on link "Interim Assessment #2" at bounding box center [528, 222] width 104 height 14
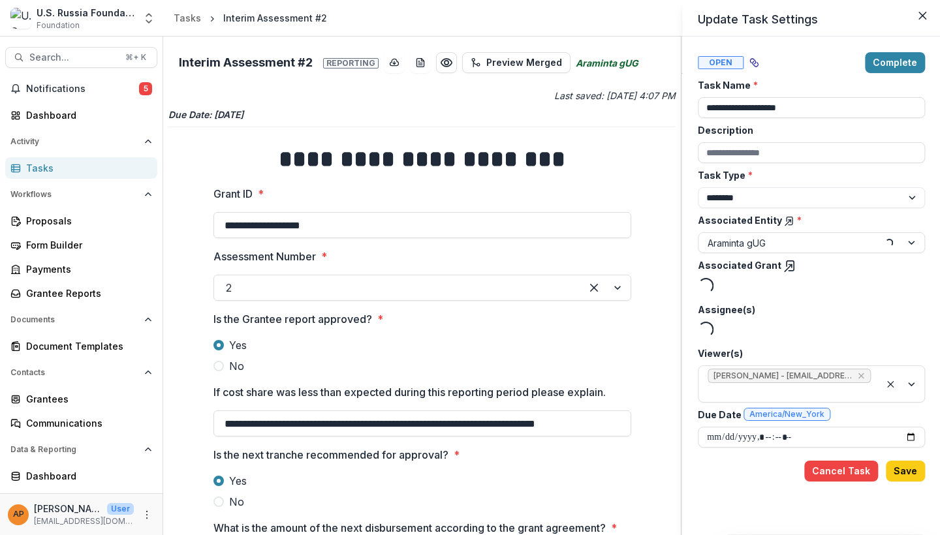
type input "*******"
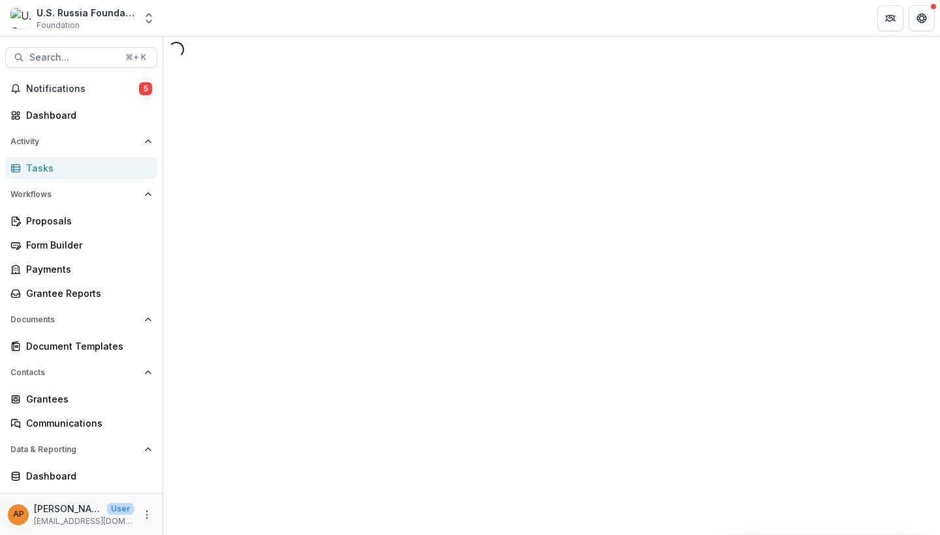
select select "********"
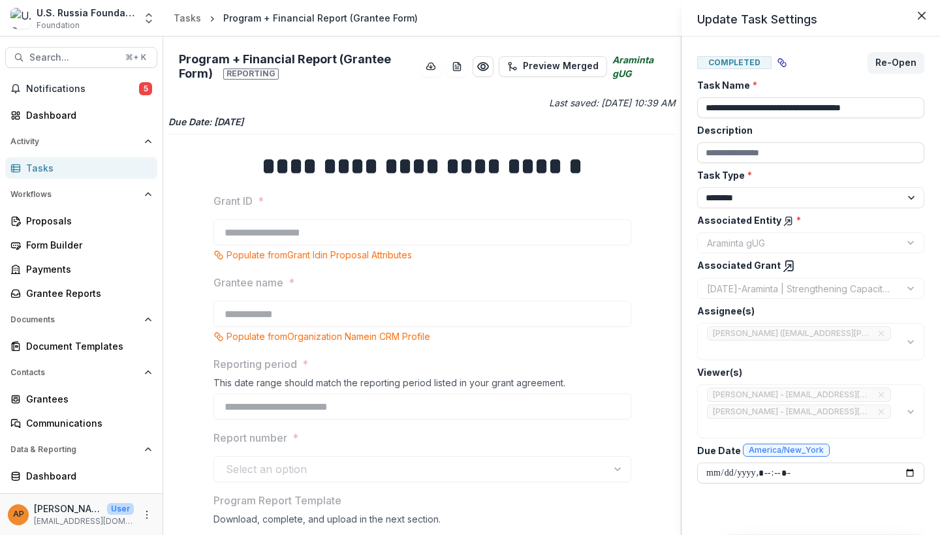
click at [524, 296] on div "**********" at bounding box center [470, 267] width 940 height 535
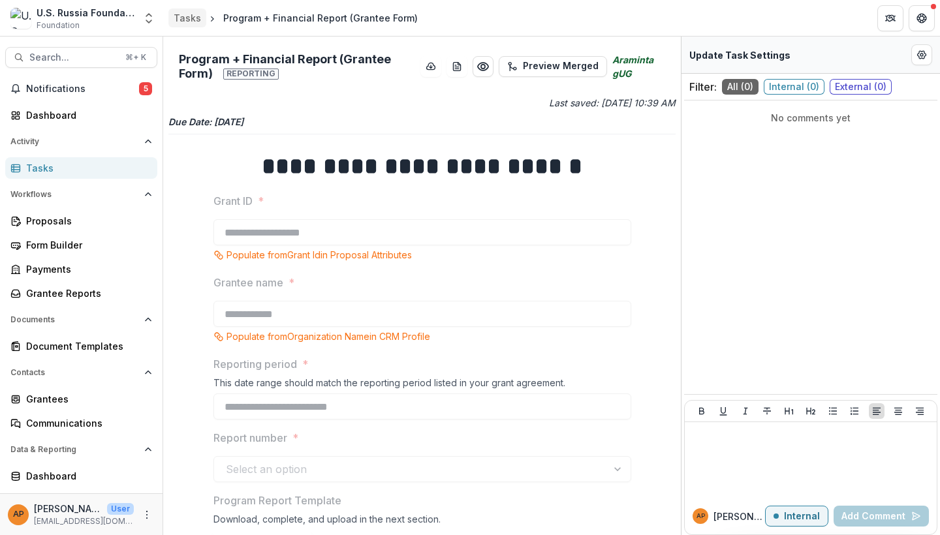
click at [186, 16] on div "Tasks" at bounding box center [187, 18] width 27 height 14
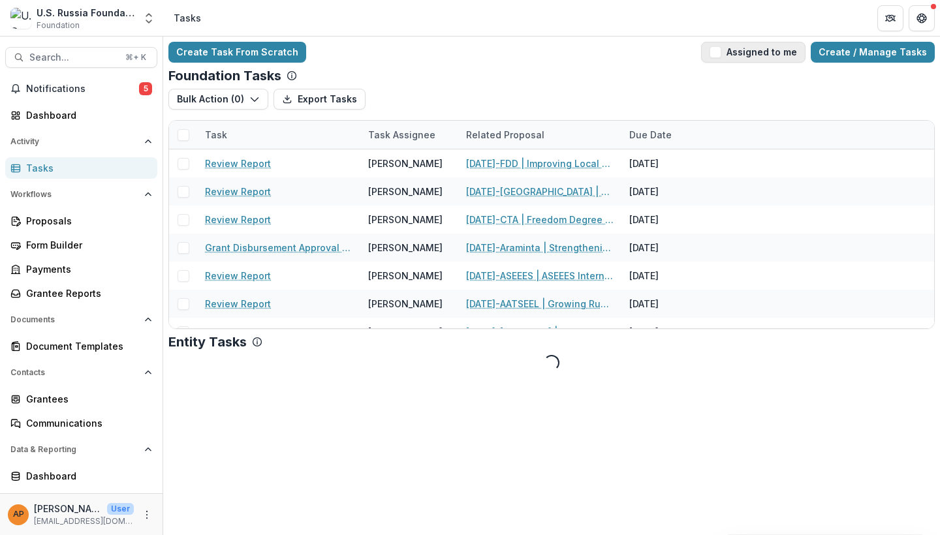
click at [739, 53] on button "Assigned to me" at bounding box center [753, 52] width 104 height 21
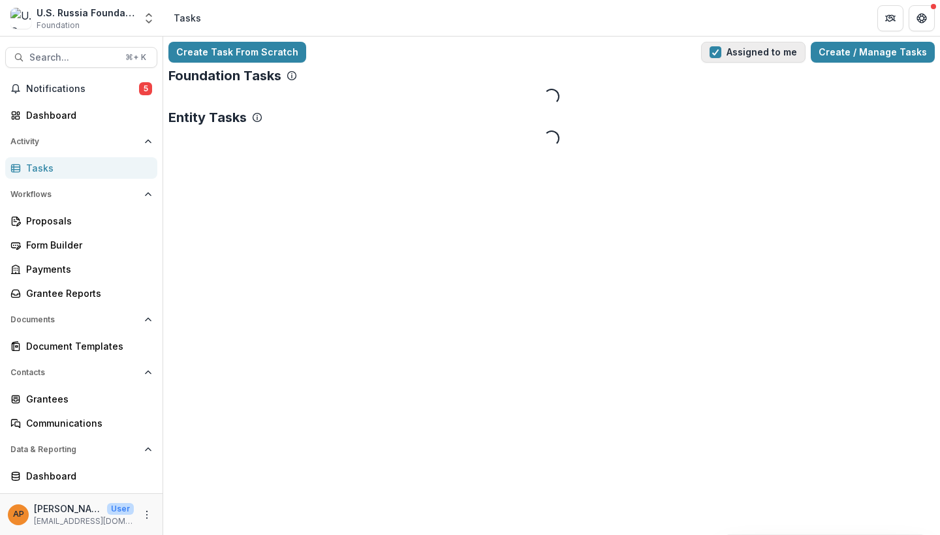
click at [739, 53] on button "Assigned to me" at bounding box center [753, 52] width 104 height 21
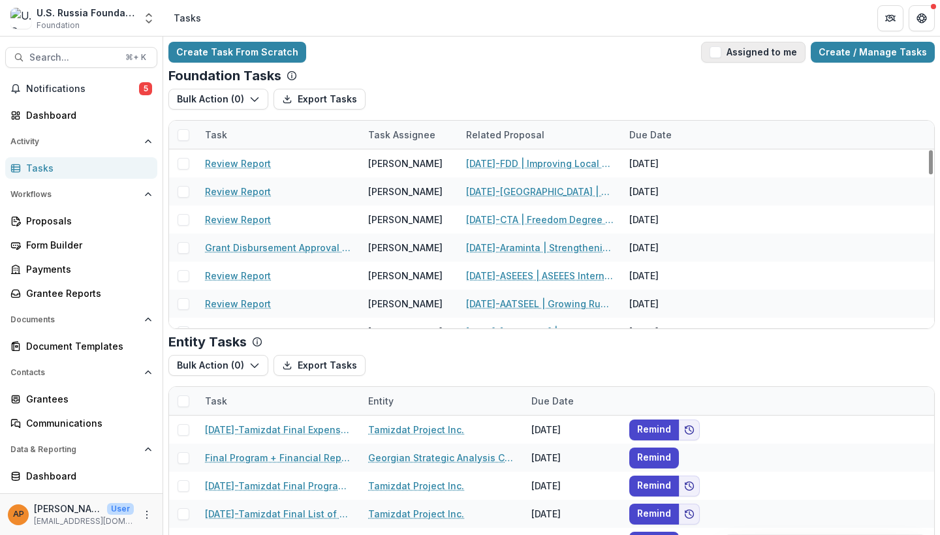
click at [730, 56] on button "Assigned to me" at bounding box center [753, 52] width 104 height 21
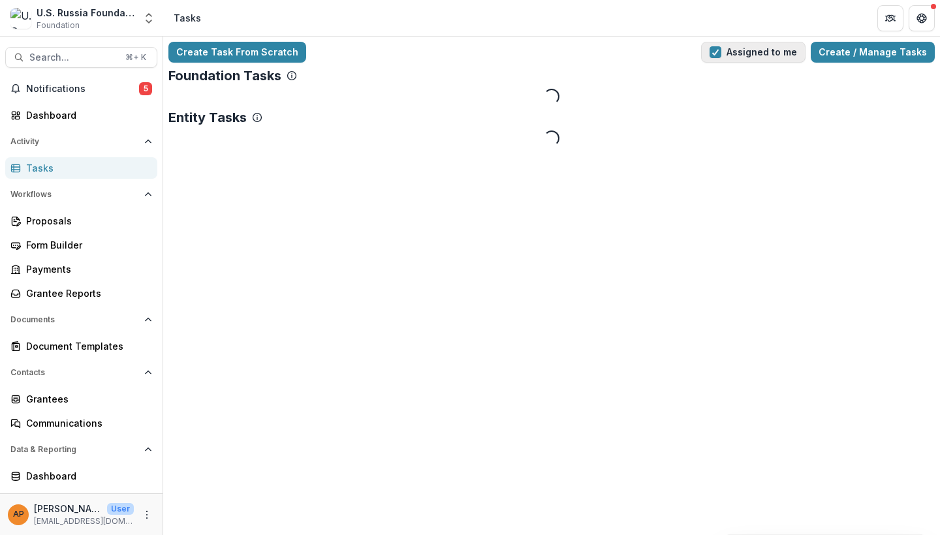
click at [721, 56] on span "button" at bounding box center [715, 52] width 12 height 12
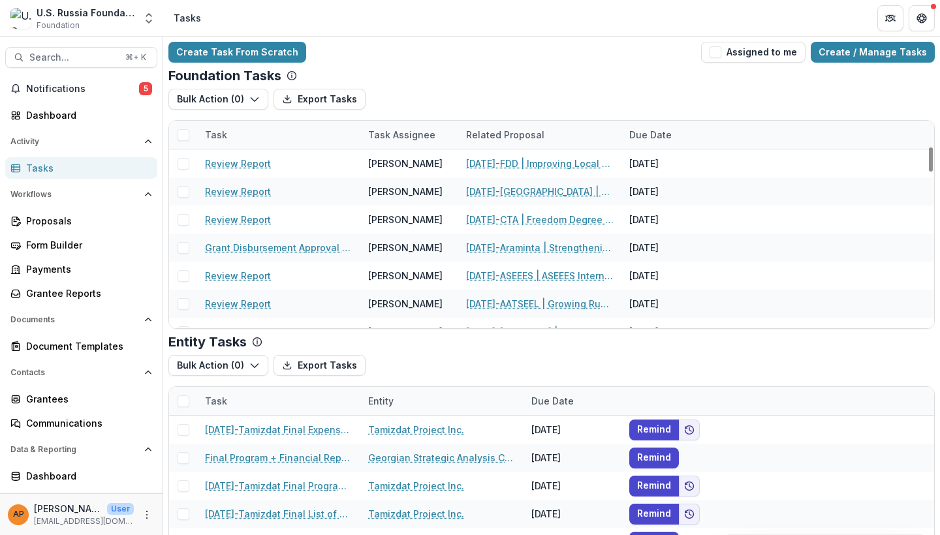
scroll to position [621, 0]
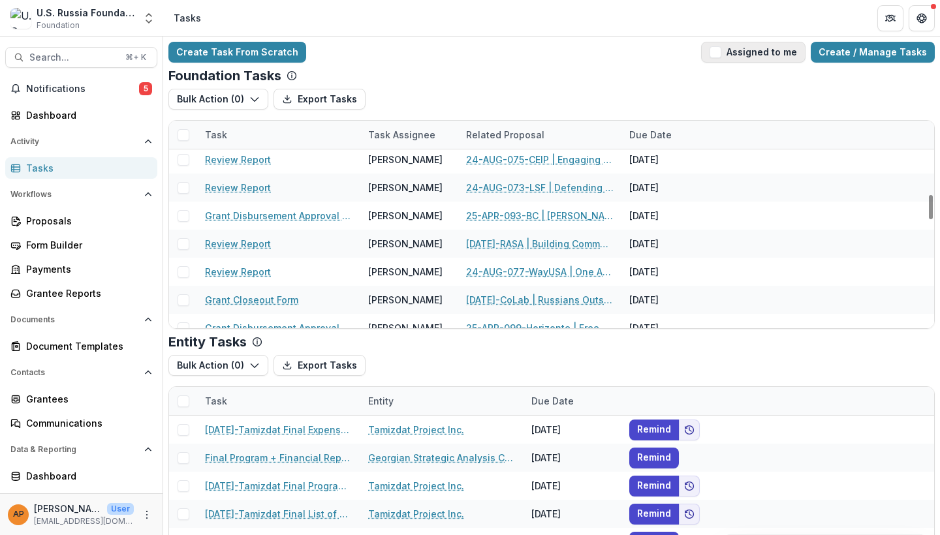
click at [720, 55] on span "button" at bounding box center [715, 52] width 12 height 12
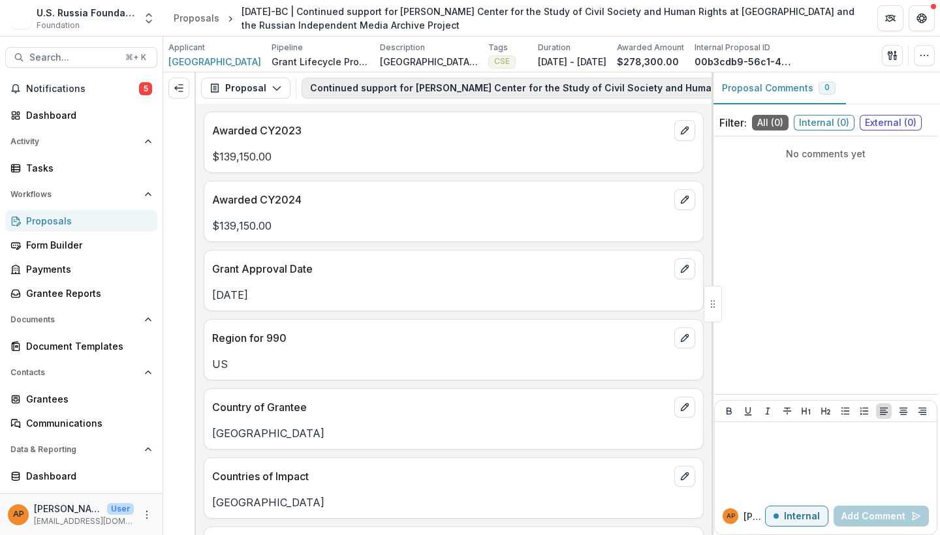
scroll to position [33, 0]
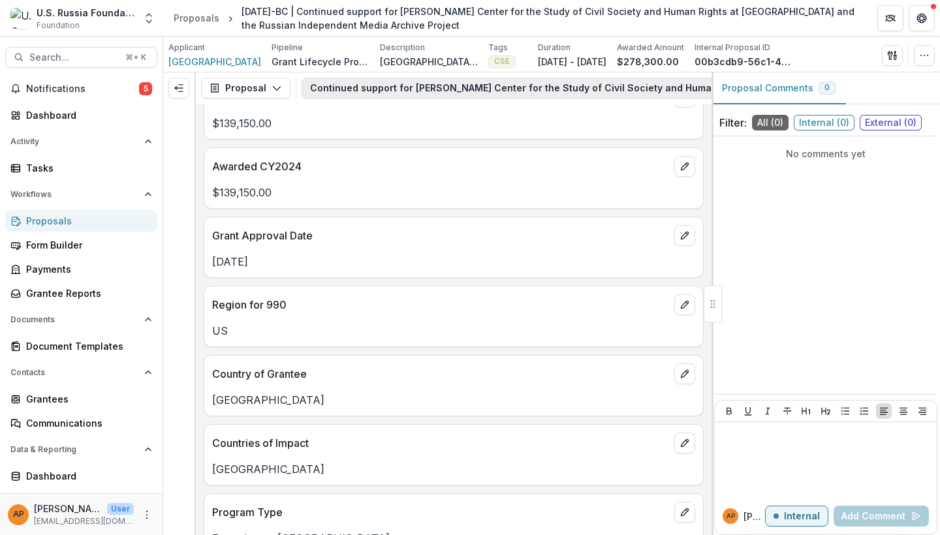
click at [401, 83] on button "Continued support for [PERSON_NAME] Center for the Study of Civil Society and H…" at bounding box center [720, 88] width 838 height 21
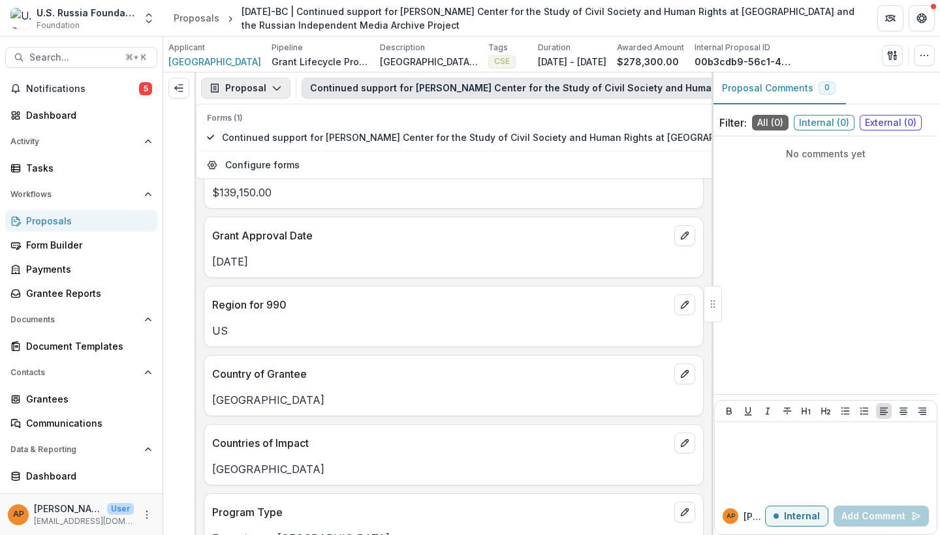
click at [281, 85] on button "Proposal" at bounding box center [245, 88] width 89 height 21
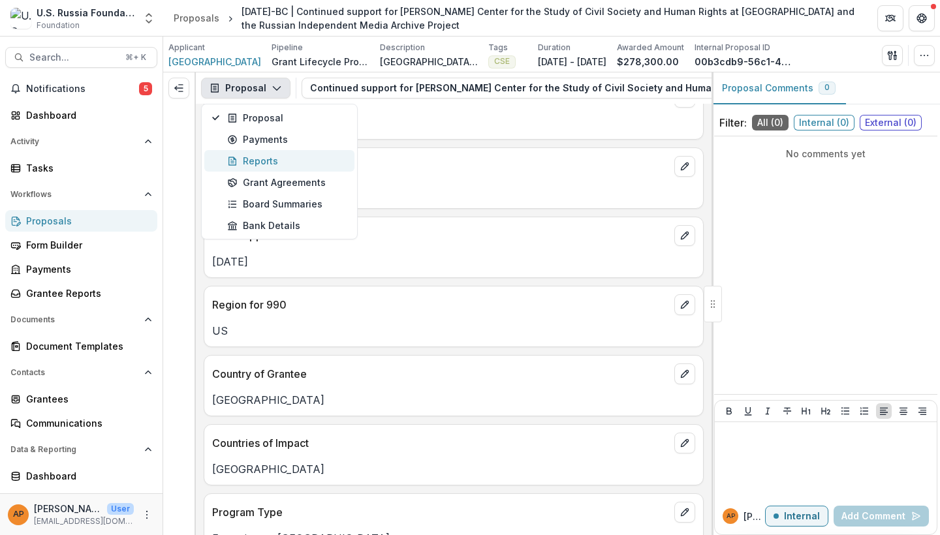
click at [279, 156] on div "Reports" at bounding box center [286, 161] width 119 height 14
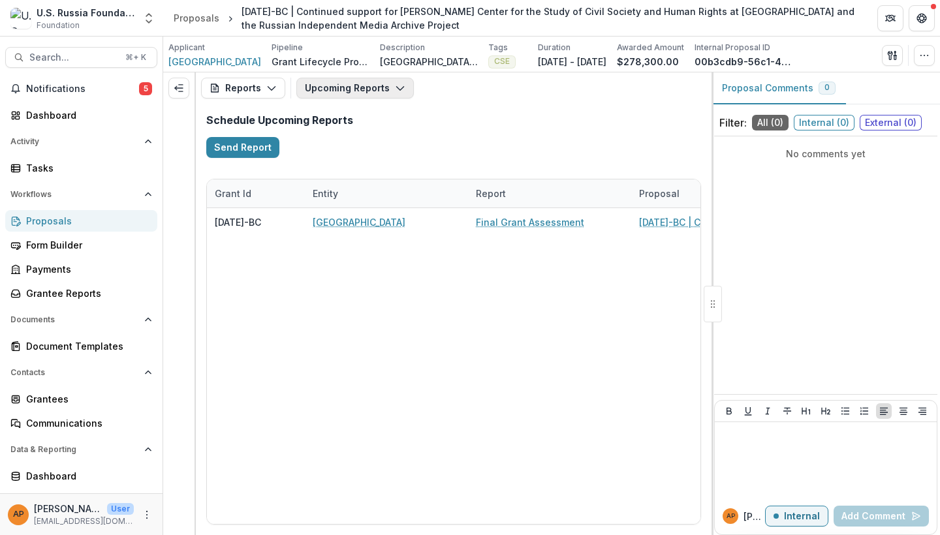
click at [341, 93] on button "Upcoming Reports" at bounding box center [354, 88] width 117 height 21
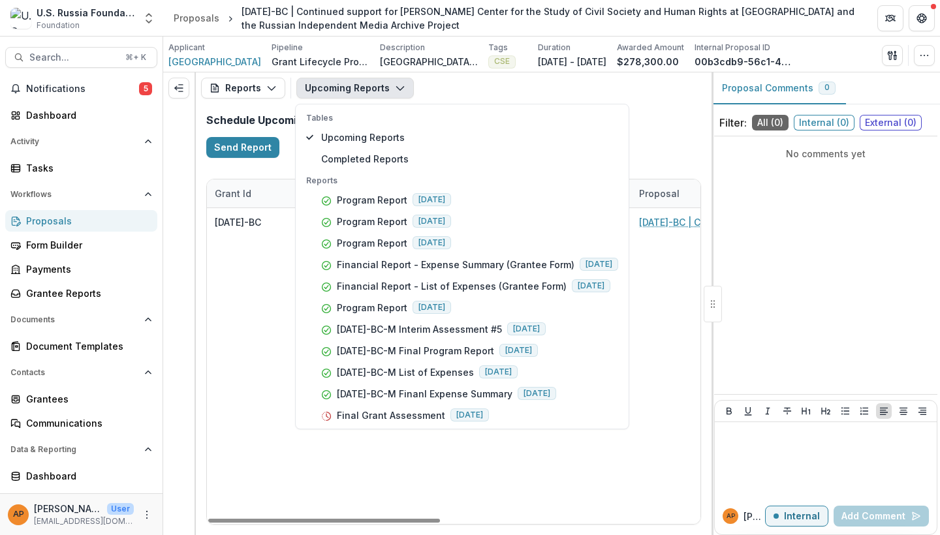
click at [214, 365] on div "23-APR-09-BC Bard College Final Grant Assessment 23-APR-09-BC | Continued suppo…" at bounding box center [729, 366] width 1044 height 316
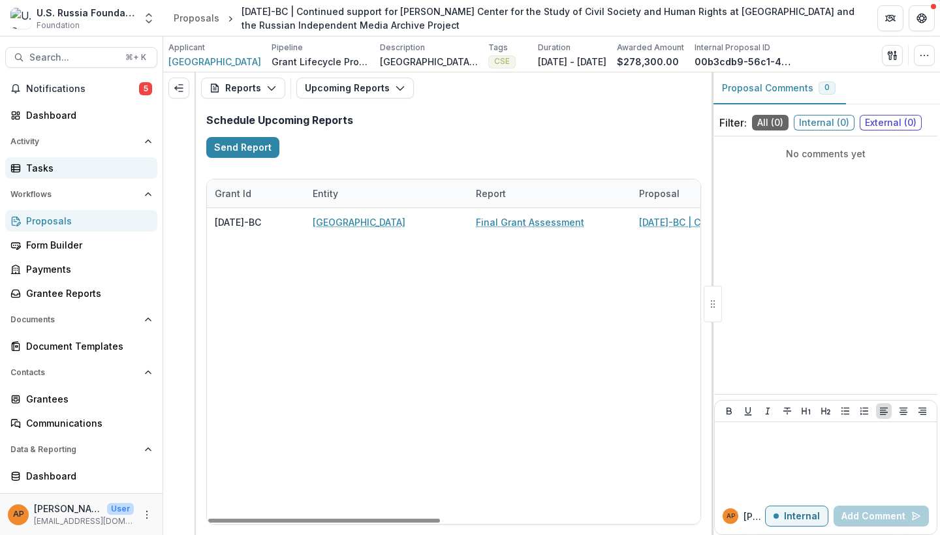
click at [61, 178] on link "Tasks" at bounding box center [81, 168] width 152 height 22
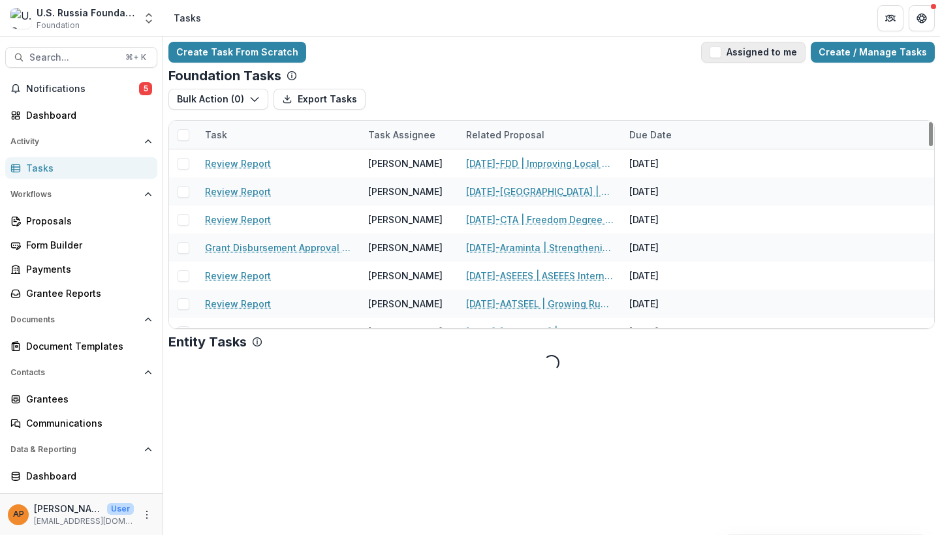
click at [727, 51] on button "Assigned to me" at bounding box center [753, 52] width 104 height 21
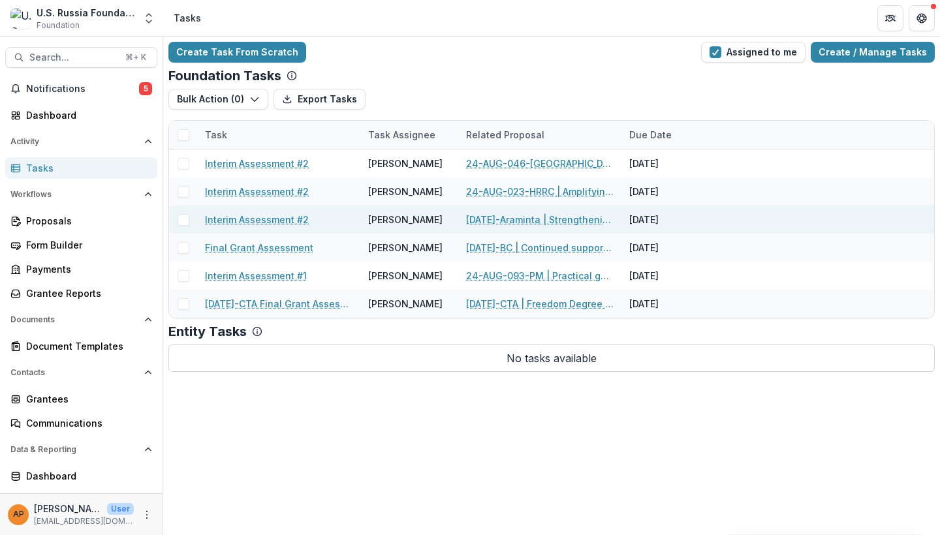
click at [559, 219] on link "[DATE]-Araminta | Strengthening Capacities of Russian Human Rights Defenders to…" at bounding box center [539, 220] width 147 height 14
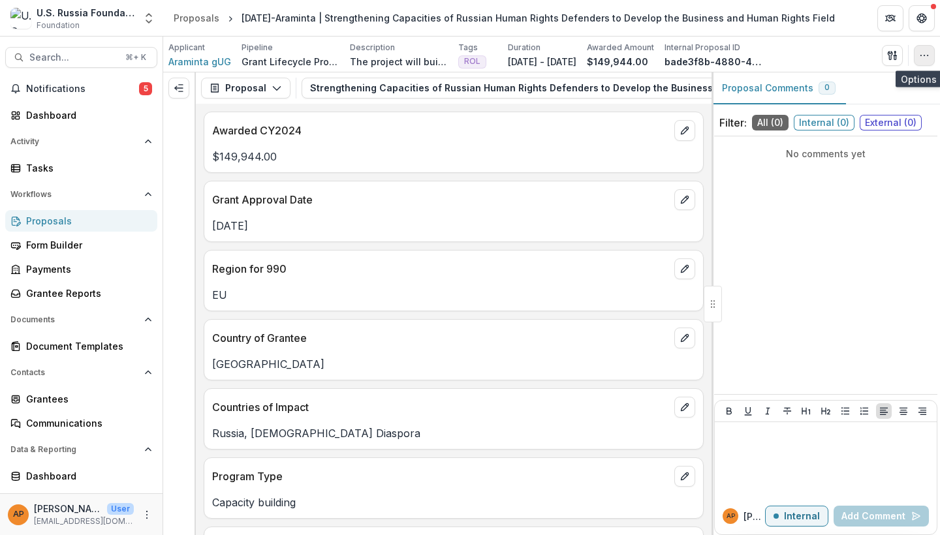
click at [921, 60] on icon "button" at bounding box center [924, 55] width 10 height 10
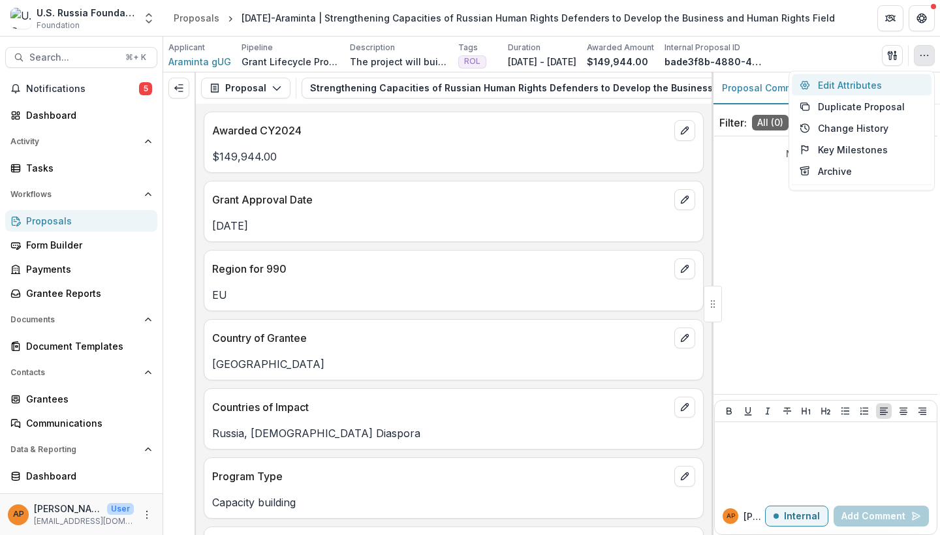
click at [863, 84] on button "Edit Attributes" at bounding box center [861, 85] width 140 height 22
type input "********"
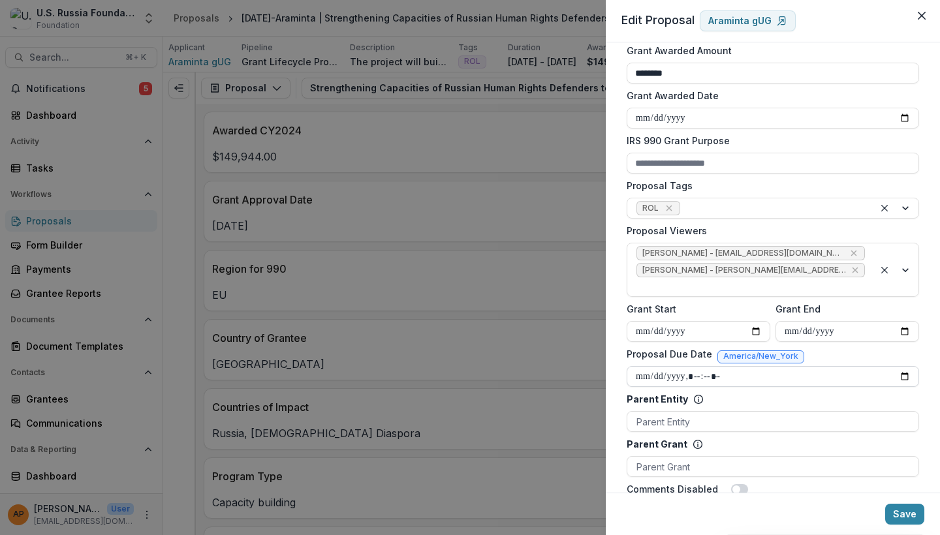
scroll to position [384, 0]
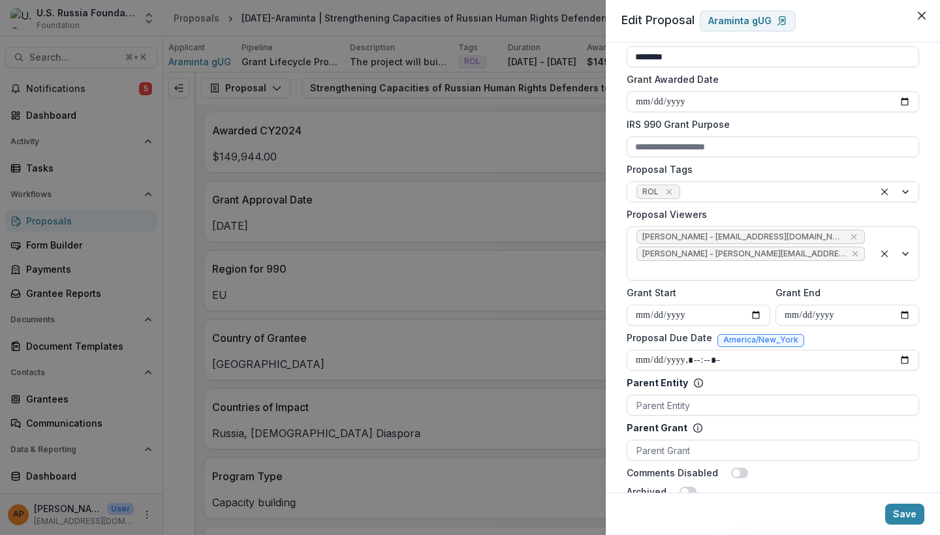
click at [526, 335] on div "**********" at bounding box center [470, 267] width 940 height 535
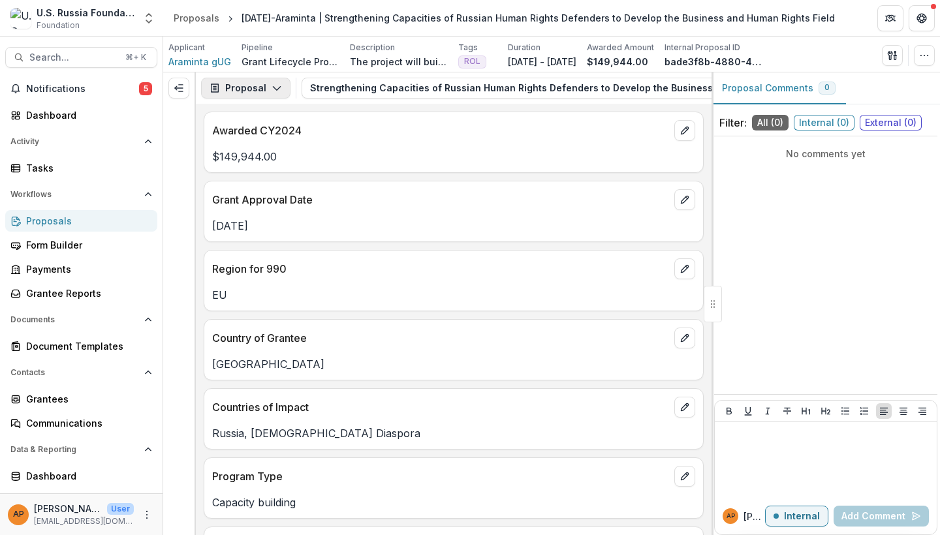
click at [277, 95] on button "Proposal" at bounding box center [245, 88] width 89 height 21
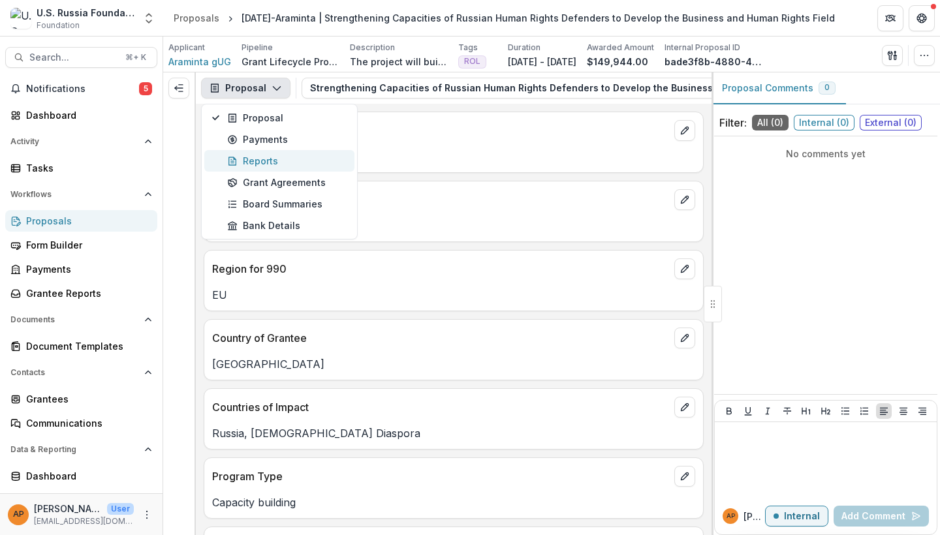
click at [298, 169] on button "Reports" at bounding box center [279, 161] width 150 height 22
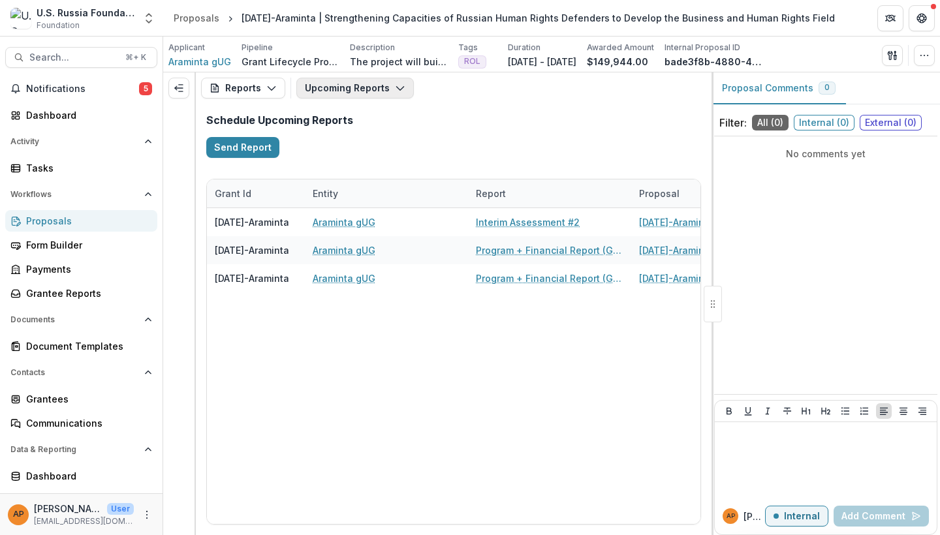
click at [333, 79] on button "Upcoming Reports" at bounding box center [354, 88] width 117 height 21
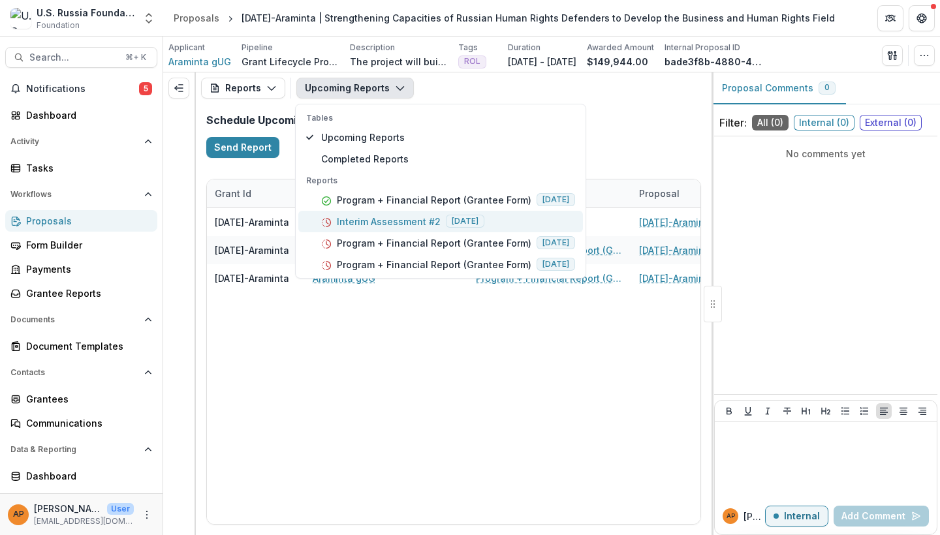
click at [385, 228] on p "Interim Assessment #2" at bounding box center [389, 222] width 104 height 14
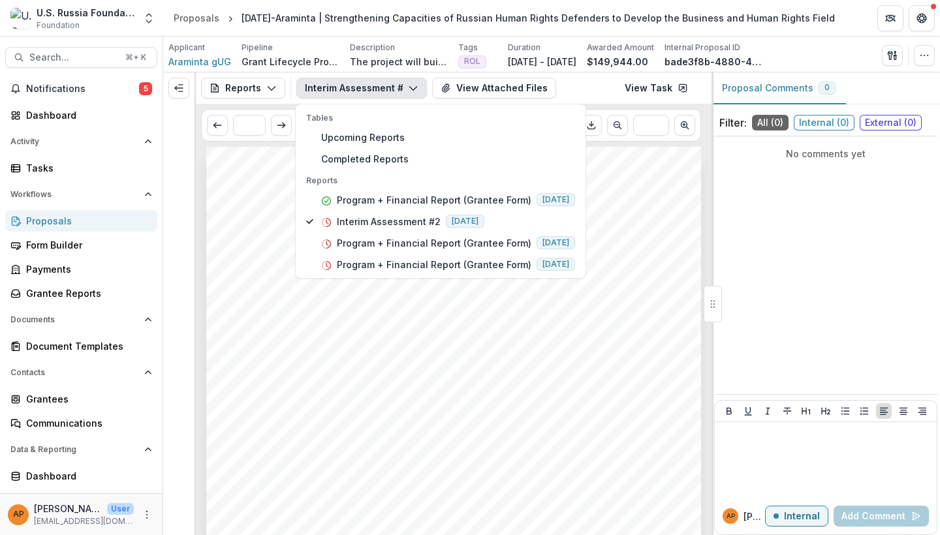
click at [408, 391] on span "The grantee has expended only 15% of cost share for the whole project ($7,949)." at bounding box center [415, 387] width 358 height 10
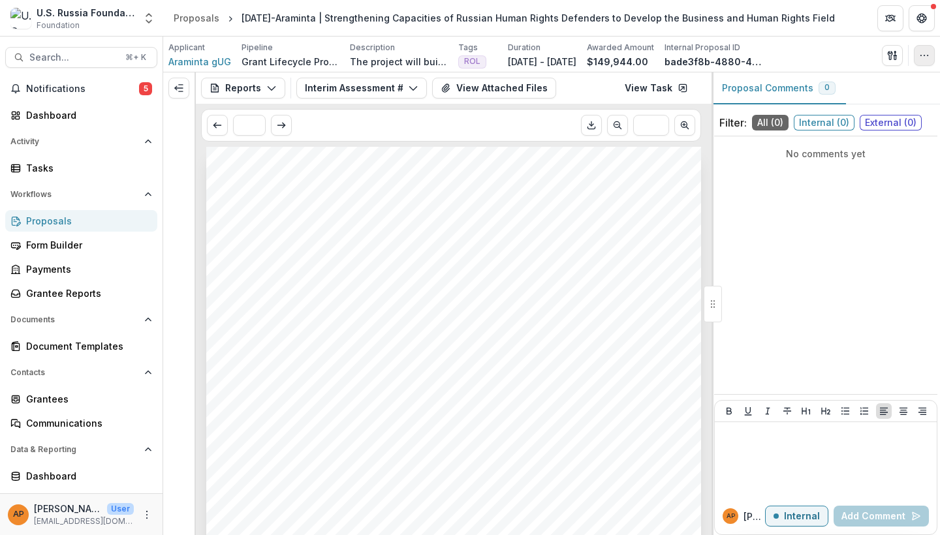
click at [921, 50] on icon "button" at bounding box center [924, 55] width 10 height 10
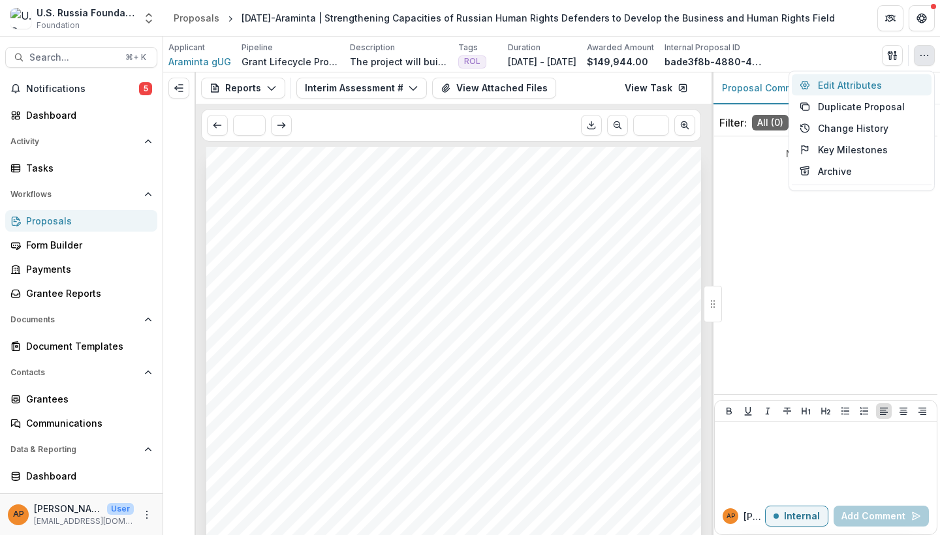
click at [851, 89] on button "Edit Attributes" at bounding box center [861, 85] width 140 height 22
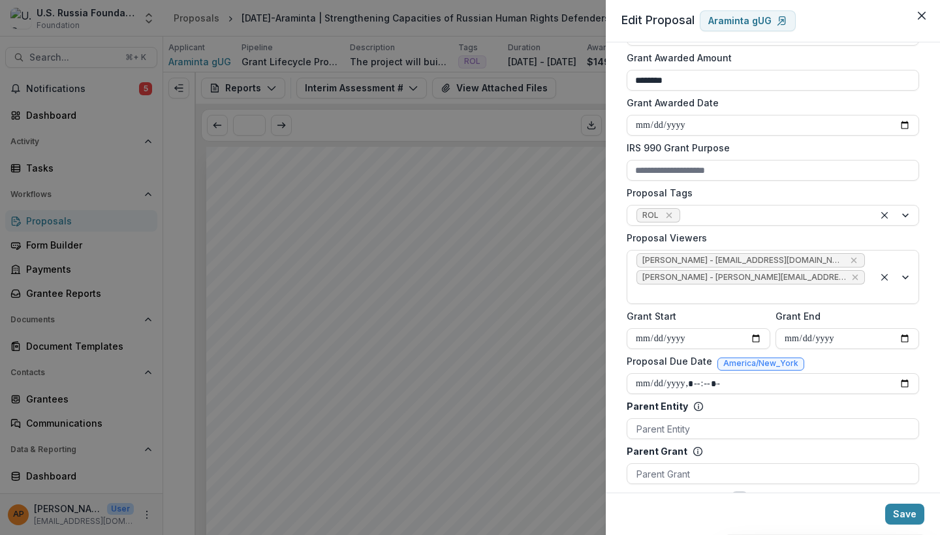
scroll to position [364, 0]
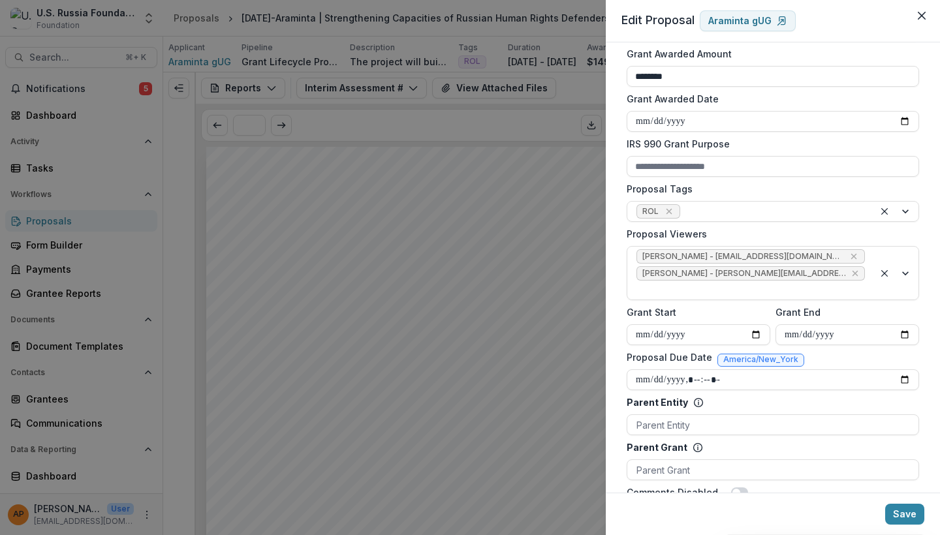
click at [468, 266] on div "**********" at bounding box center [470, 267] width 940 height 535
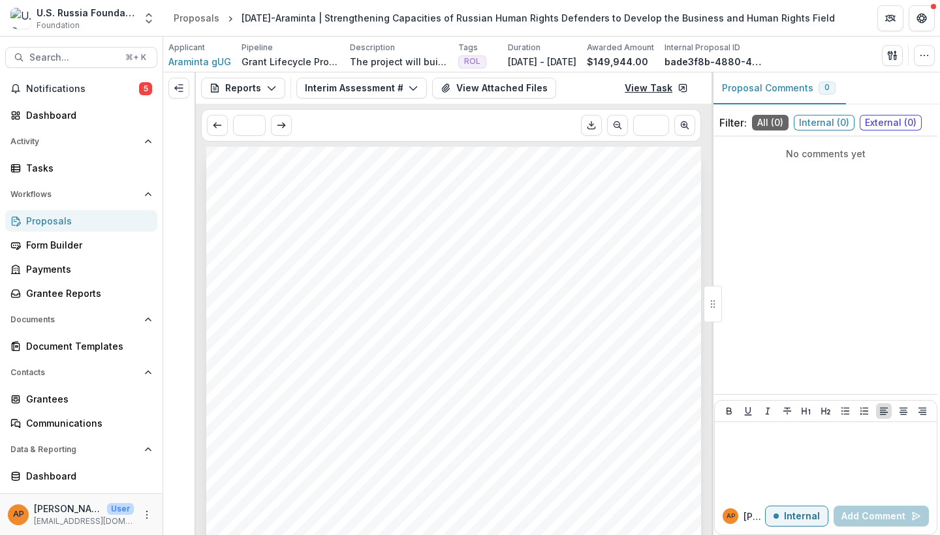
click at [649, 95] on link "View Task" at bounding box center [656, 88] width 79 height 21
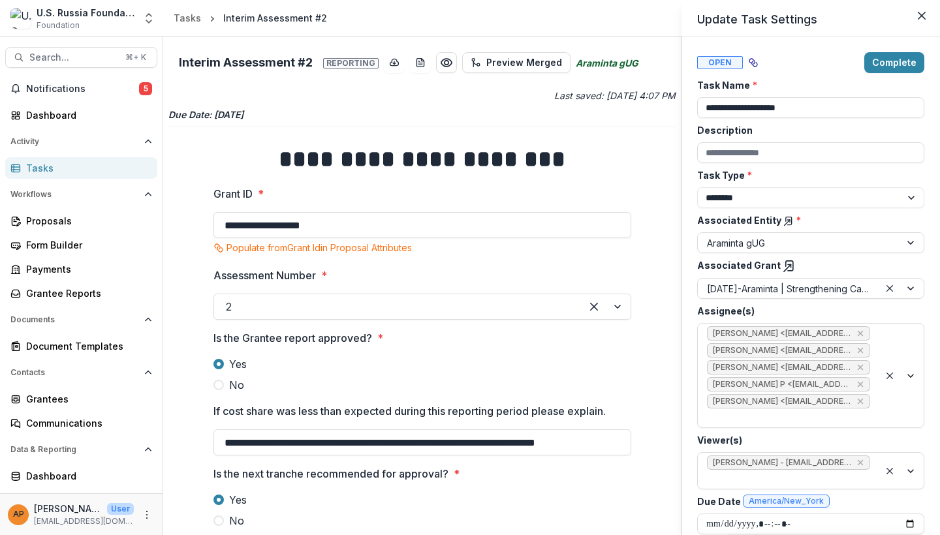
scroll to position [33, 0]
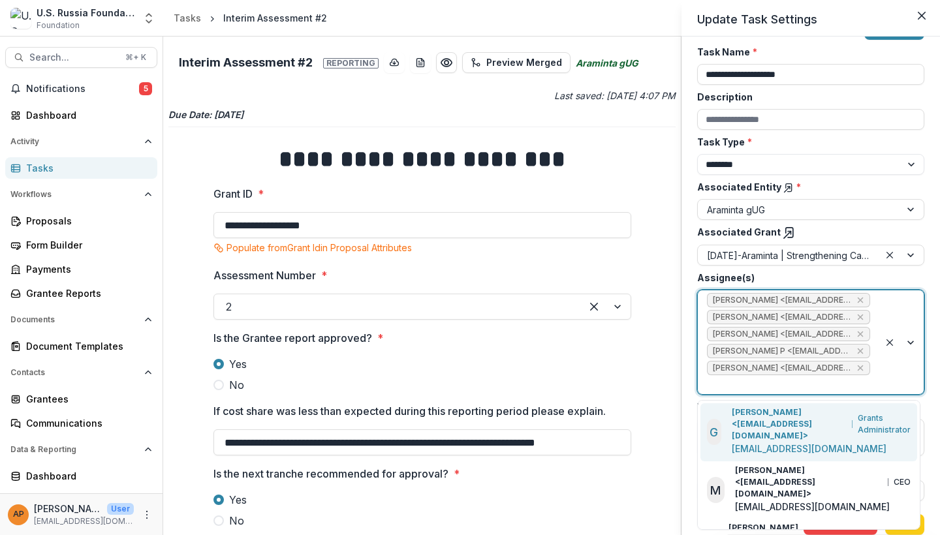
click at [812, 333] on span "[PERSON_NAME] <[EMAIL_ADDRESS][DOMAIN_NAME]> ([EMAIL_ADDRESS][DOMAIN_NAME])" at bounding box center [782, 334] width 138 height 9
click at [855, 333] on icon "Remove Anna P <apulaski@usrf.us> (apulaski@usrf.us)" at bounding box center [860, 334] width 10 height 10
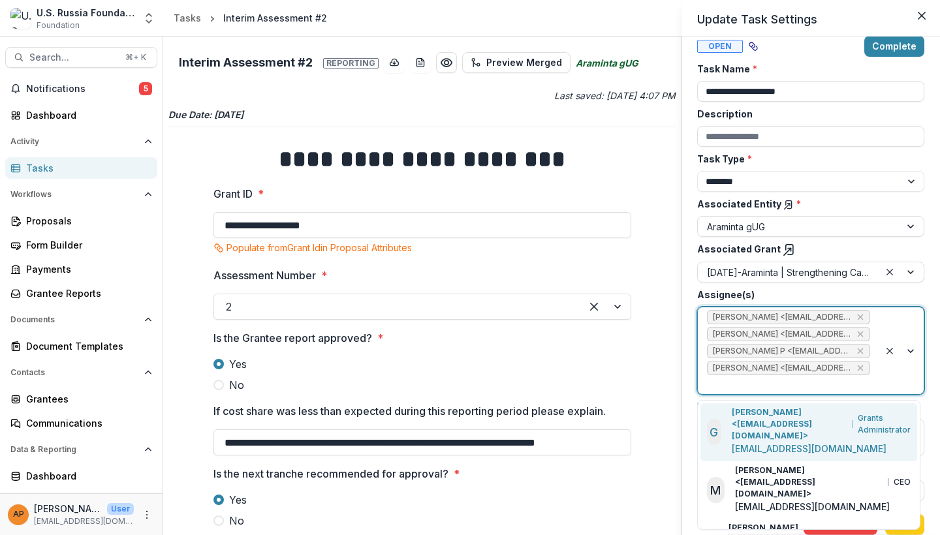
scroll to position [16, 0]
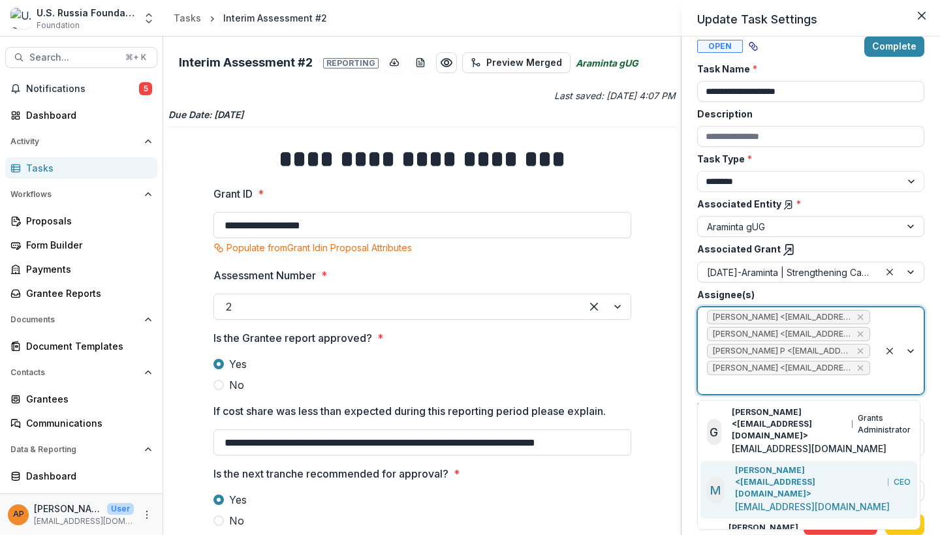
click at [617, 365] on div "**********" at bounding box center [470, 267] width 940 height 535
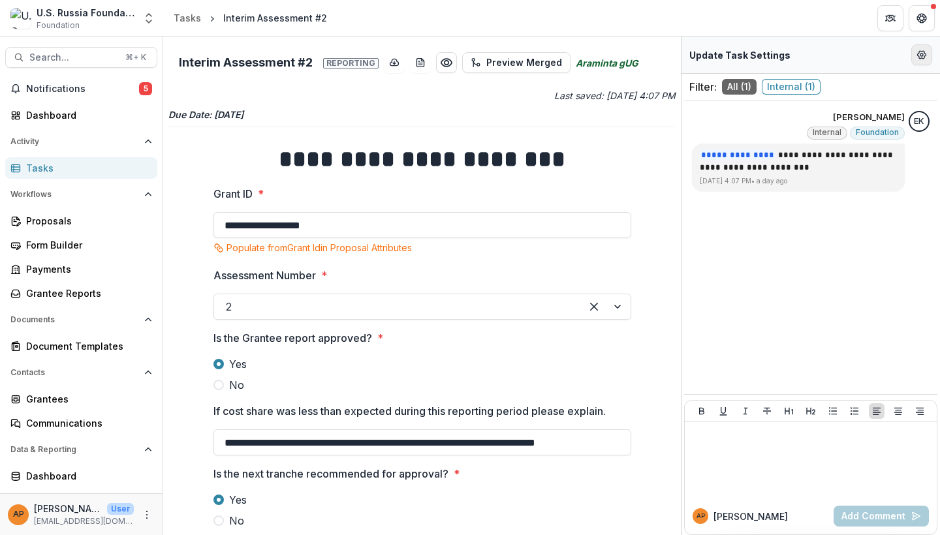
click at [918, 59] on icon "Edit Form Settings" at bounding box center [921, 55] width 10 height 10
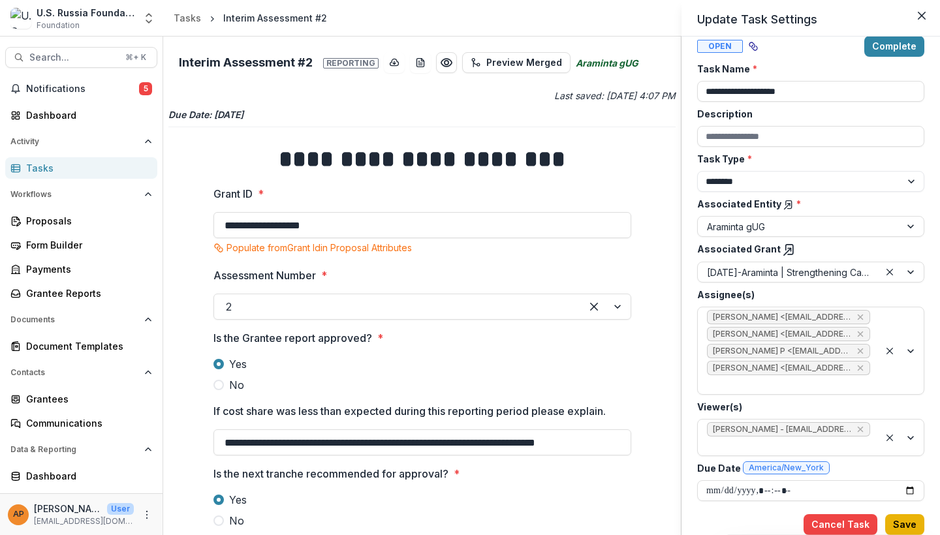
click at [898, 519] on button "Save" at bounding box center [904, 524] width 39 height 21
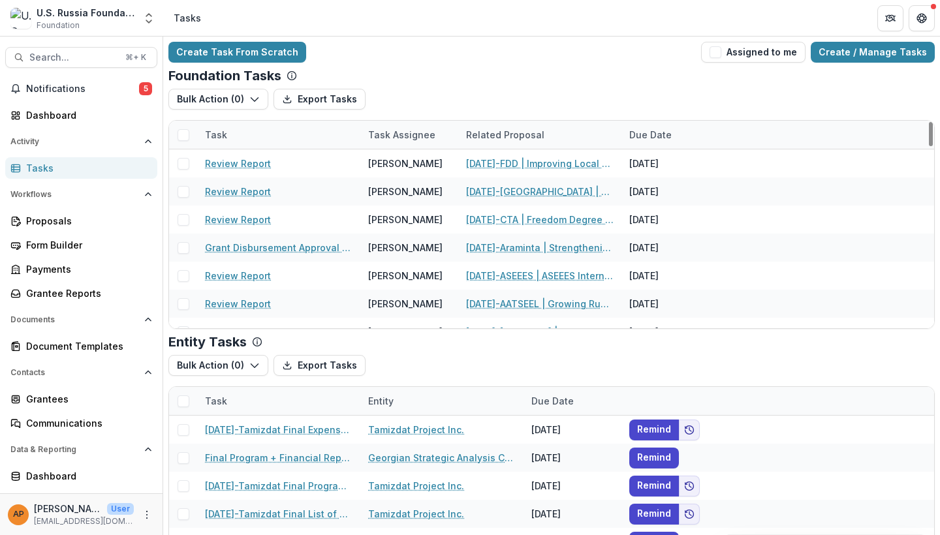
click at [748, 64] on div "Create Task From Scratch Assigned to me Create / Manage Tasks Foundation Tasks …" at bounding box center [551, 319] width 776 height 564
click at [748, 54] on button "Assigned to me" at bounding box center [753, 52] width 104 height 21
